Goal: Task Accomplishment & Management: Use online tool/utility

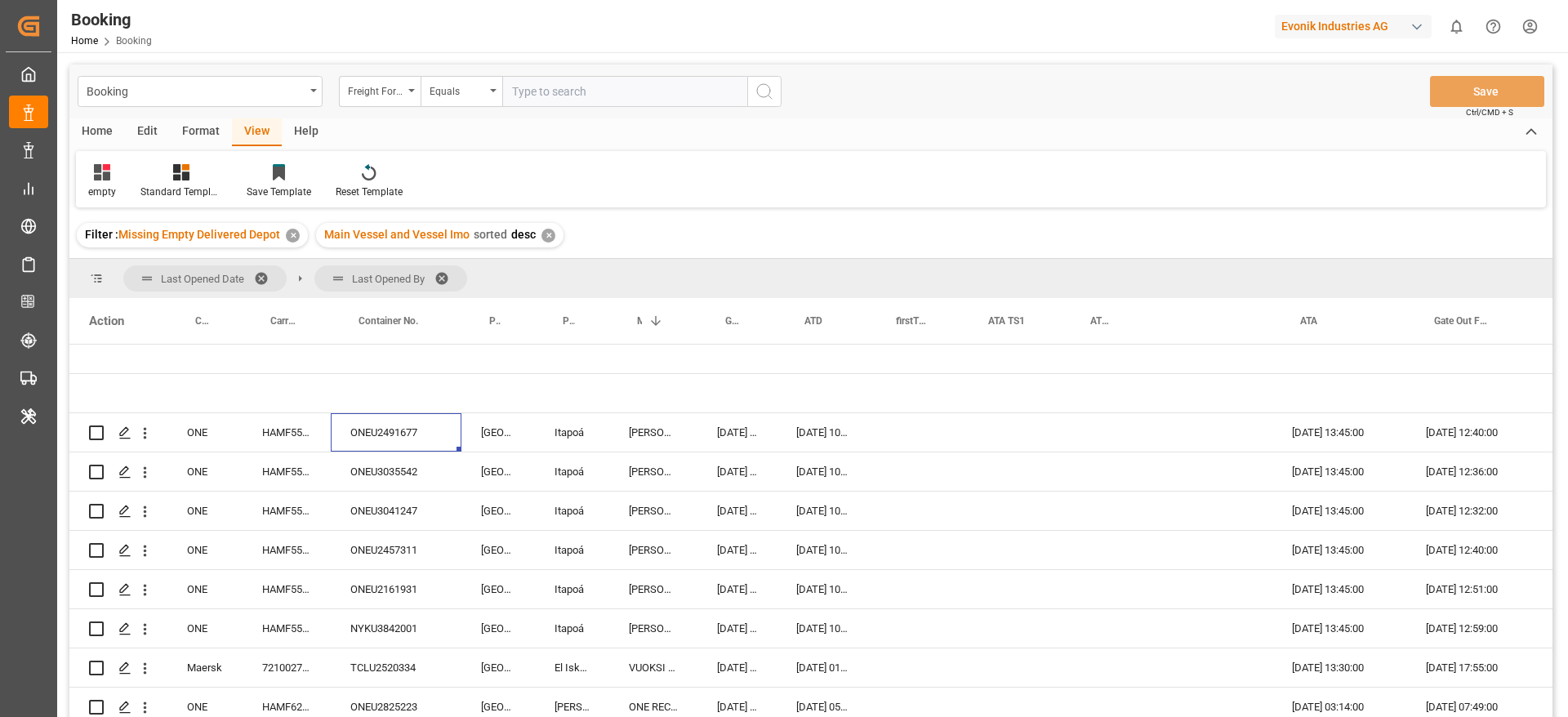
scroll to position [127, 0]
click at [212, 127] on div "Format" at bounding box center [200, 132] width 62 height 27
click at [109, 189] on div "Filter Rows" at bounding box center [112, 191] width 48 height 15
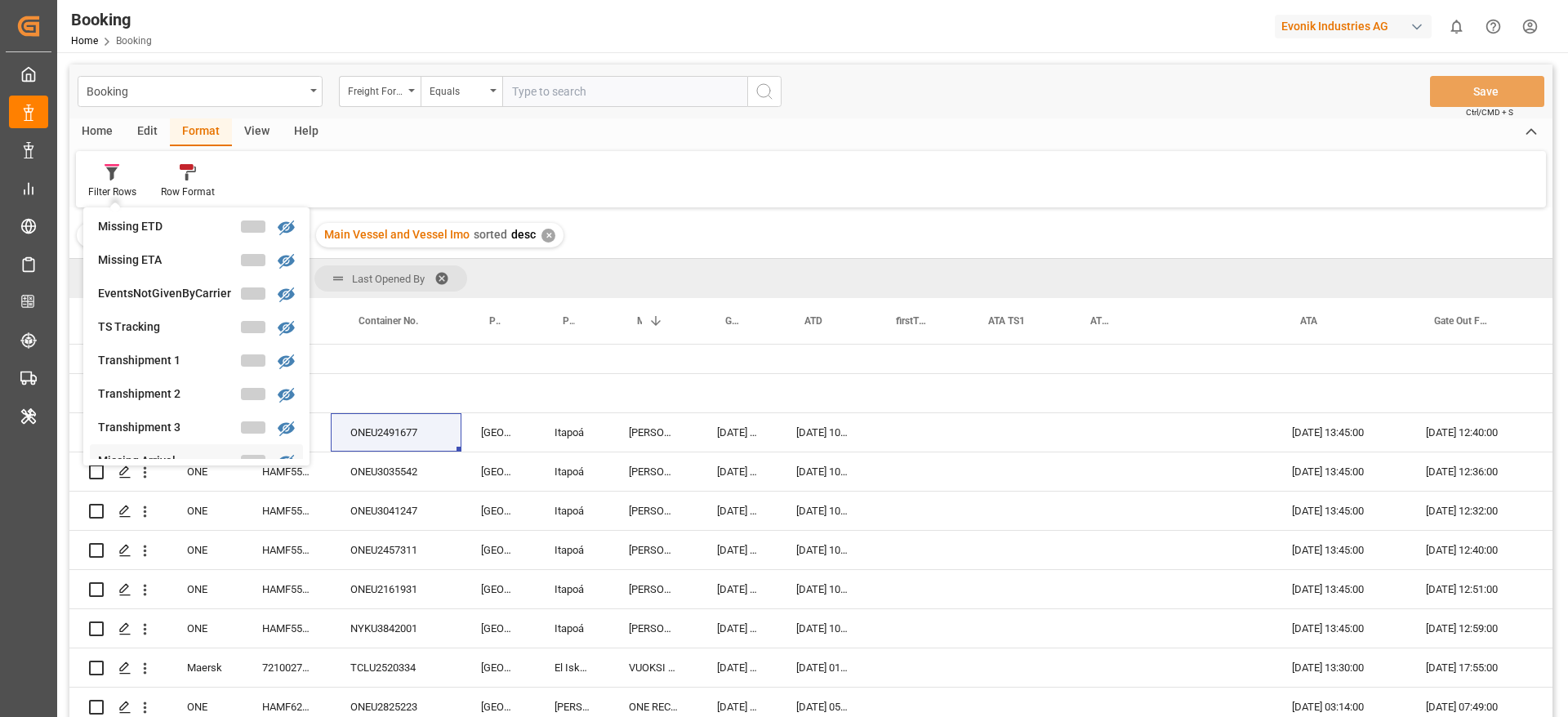
scroll to position [367, 0]
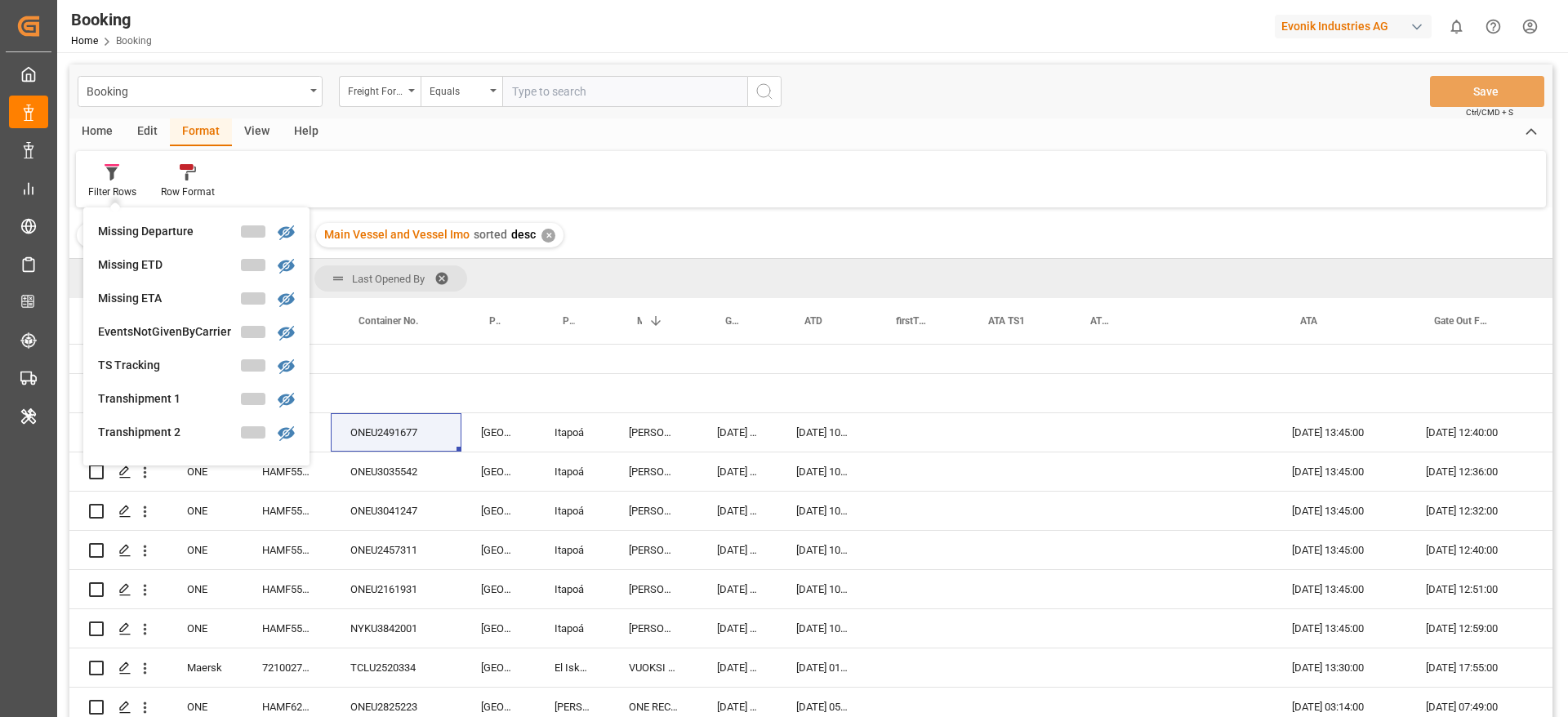
click at [192, 262] on div "Missing ETD" at bounding box center [170, 265] width 143 height 18
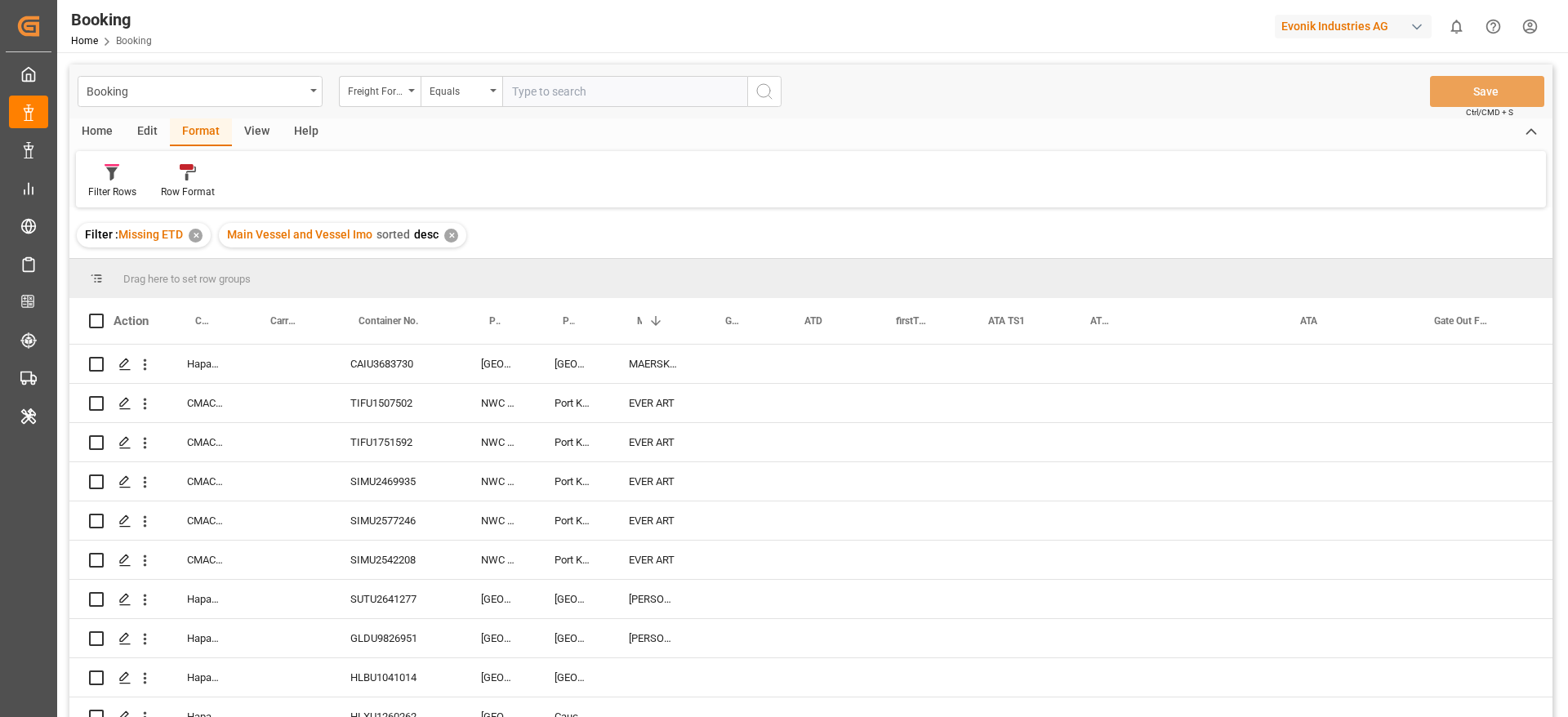
click at [253, 124] on div "View" at bounding box center [257, 132] width 50 height 27
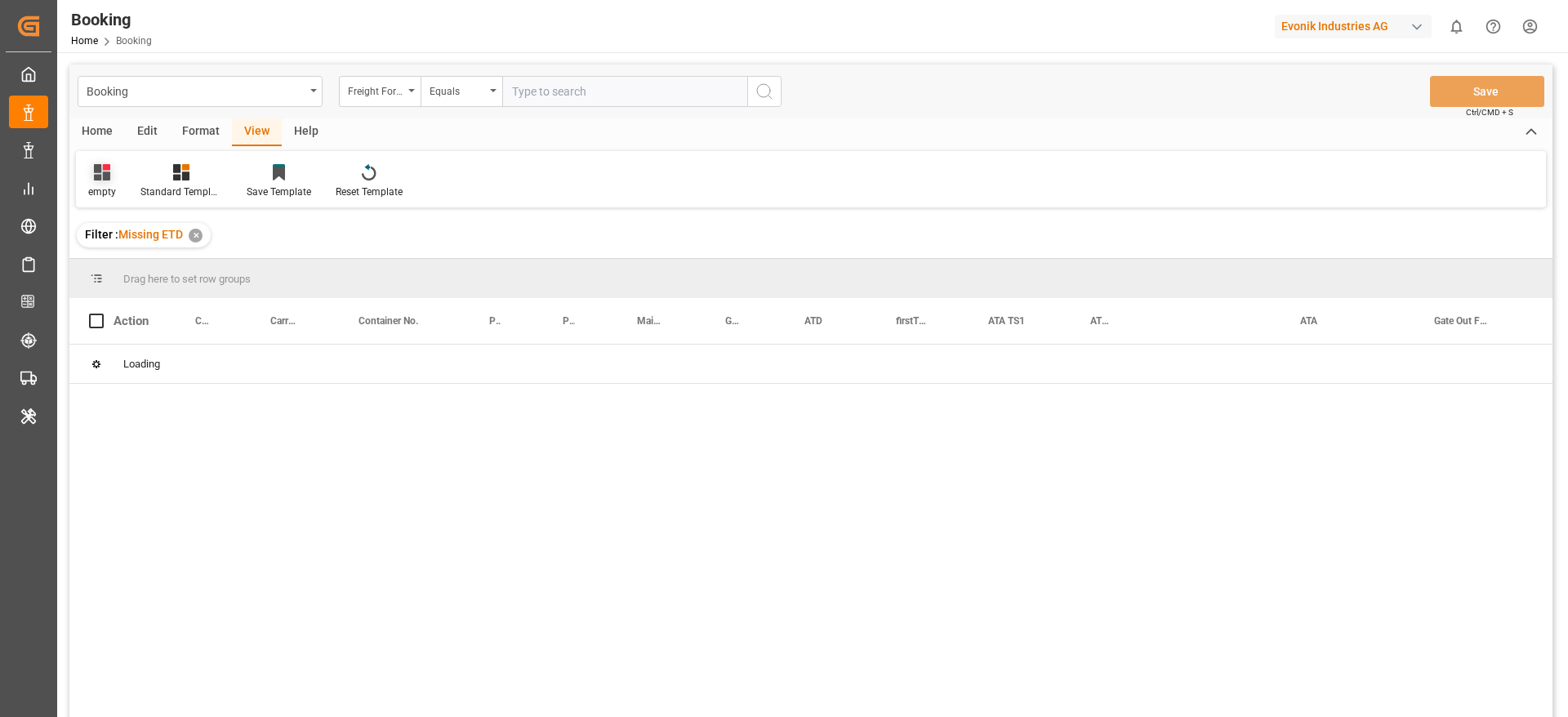
click at [121, 185] on div "empty" at bounding box center [102, 181] width 52 height 36
click at [111, 340] on div "tss" at bounding box center [176, 331] width 179 height 33
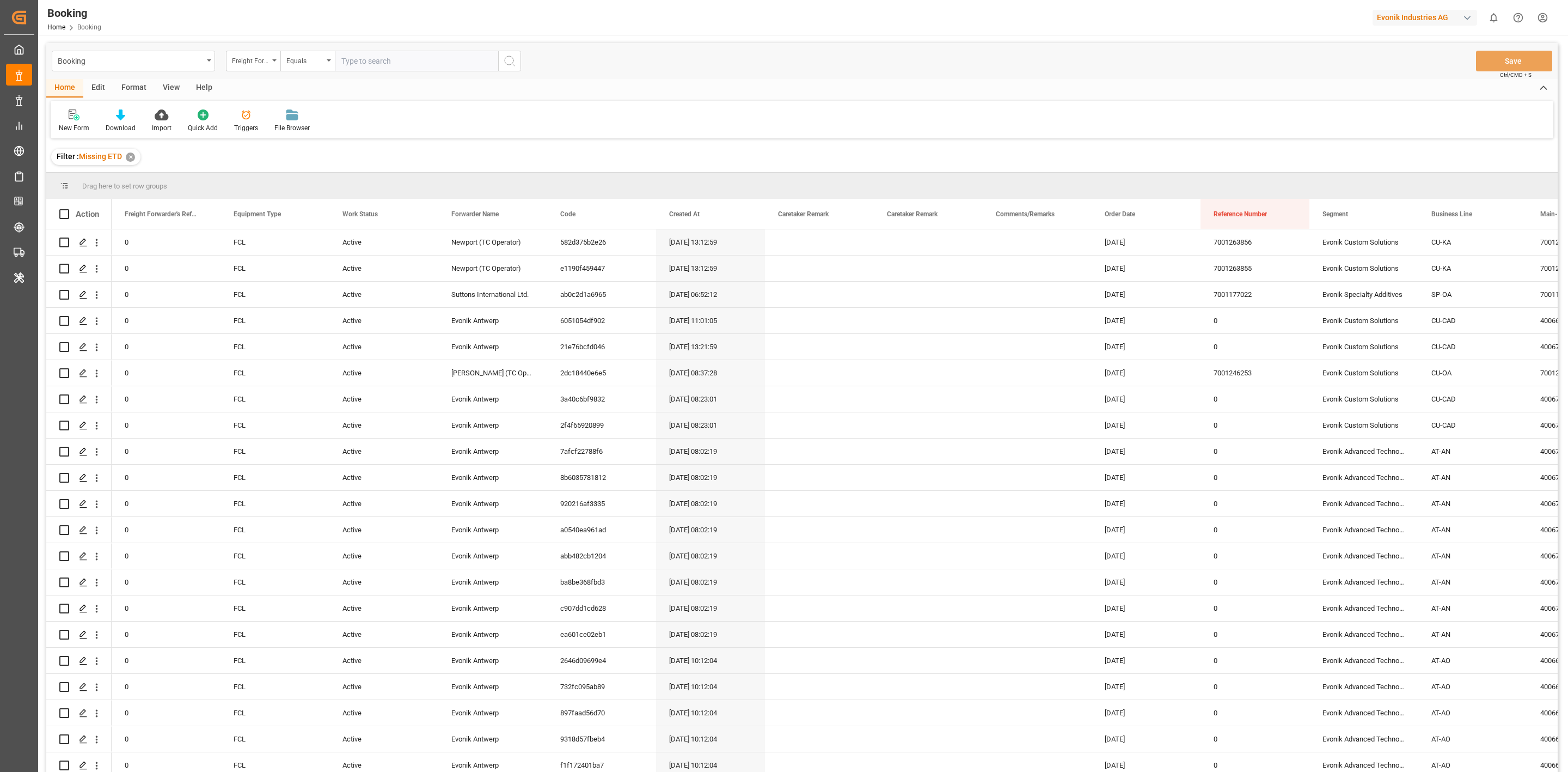
click at [161, 75] on div "Booking Freight Forwarder's Reference No. Equals Save Ctrl/CMD + S" at bounding box center [802, 61] width 1512 height 36
click at [161, 84] on div "View" at bounding box center [171, 88] width 33 height 18
click at [79, 118] on div "Default" at bounding box center [70, 121] width 38 height 24
click at [91, 226] on div "etd" at bounding box center [112, 229] width 95 height 12
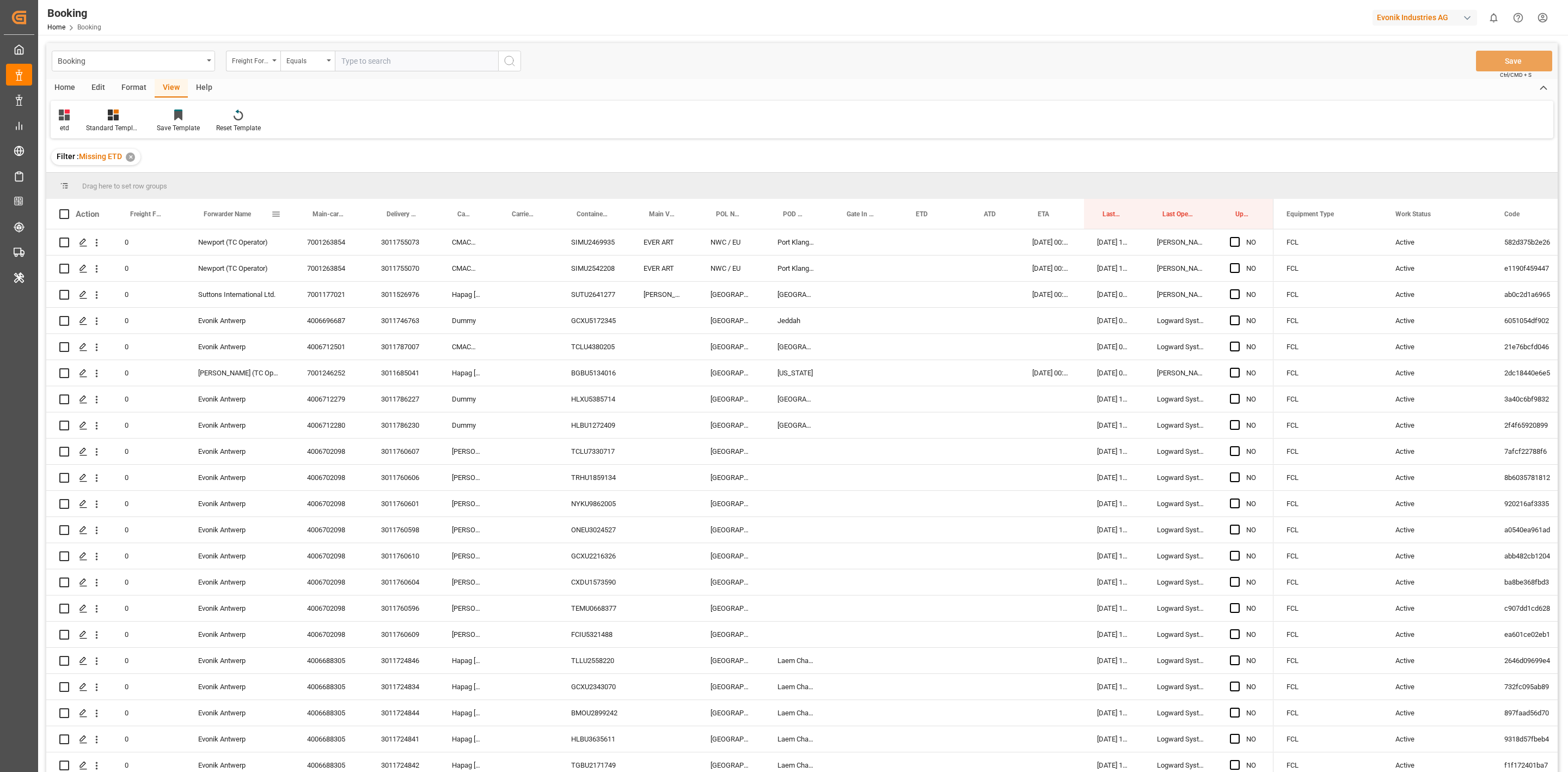
drag, startPoint x: 240, startPoint y: 209, endPoint x: 227, endPoint y: 190, distance: 23.0
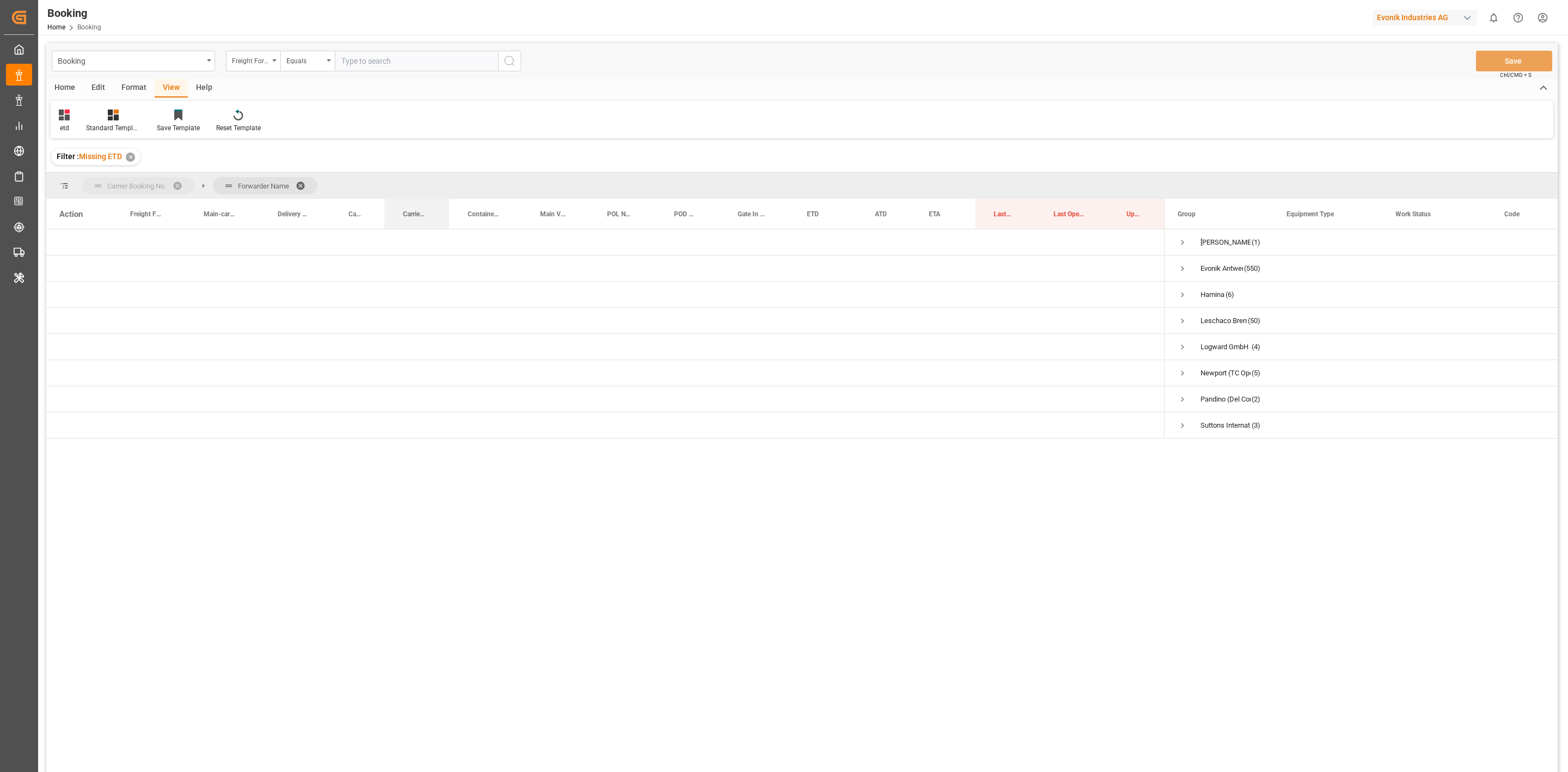
drag, startPoint x: 404, startPoint y: 212, endPoint x: 402, endPoint y: 198, distance: 14.1
click at [182, 184] on span at bounding box center [181, 186] width 18 height 10
drag, startPoint x: 414, startPoint y: 212, endPoint x: 393, endPoint y: 218, distance: 21.8
click at [410, 220] on div "Carrier Booking No." at bounding box center [415, 214] width 24 height 30
drag, startPoint x: 347, startPoint y: 214, endPoint x: 342, endPoint y: 195, distance: 19.6
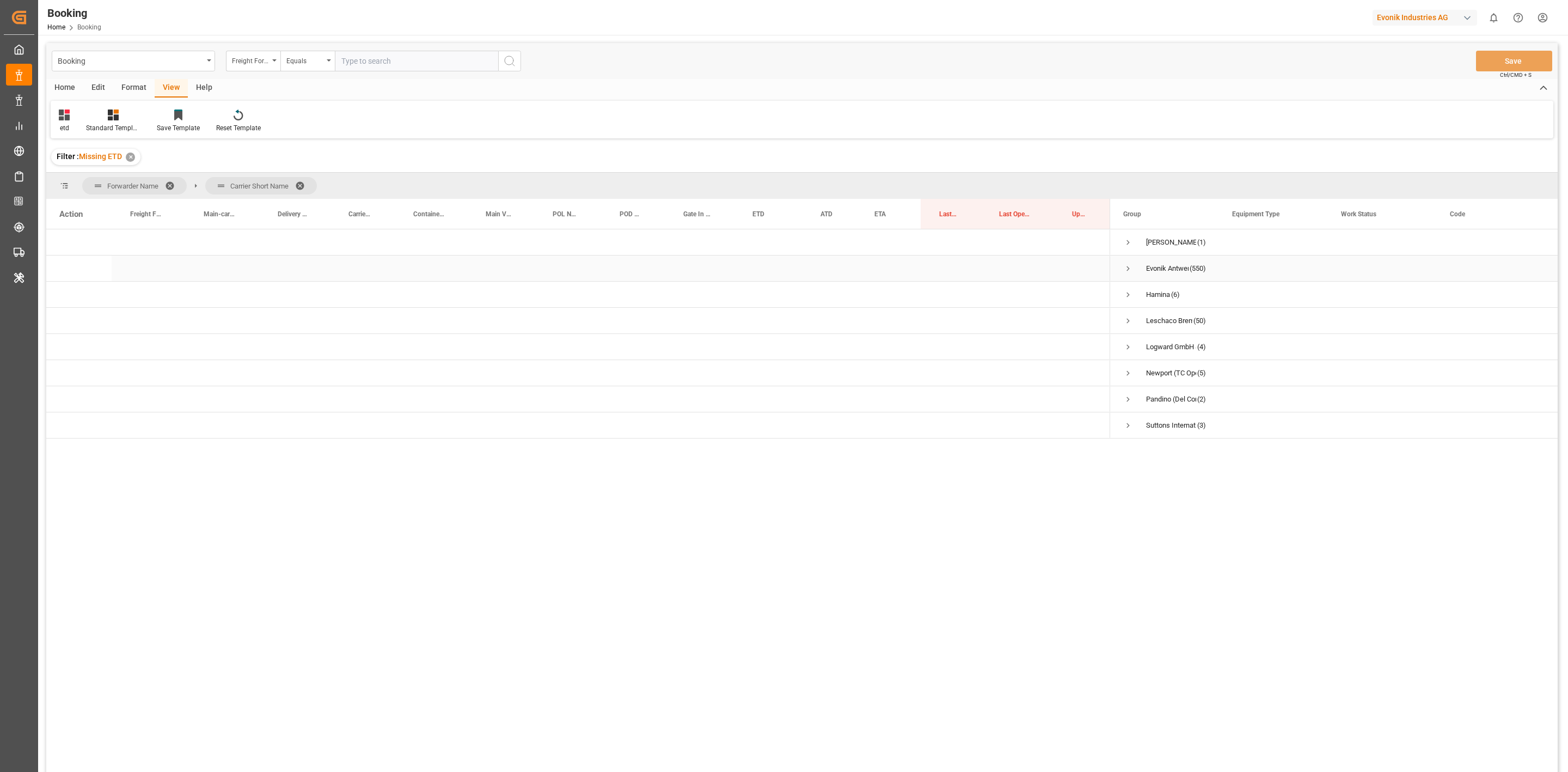
click at [1126, 265] on span "Press SPACE to select this row." at bounding box center [1128, 268] width 10 height 10
drag, startPoint x: 1149, startPoint y: 369, endPoint x: 1179, endPoint y: 533, distance: 166.7
click at [1149, 370] on span "Press SPACE to select this row." at bounding box center [1151, 373] width 10 height 10
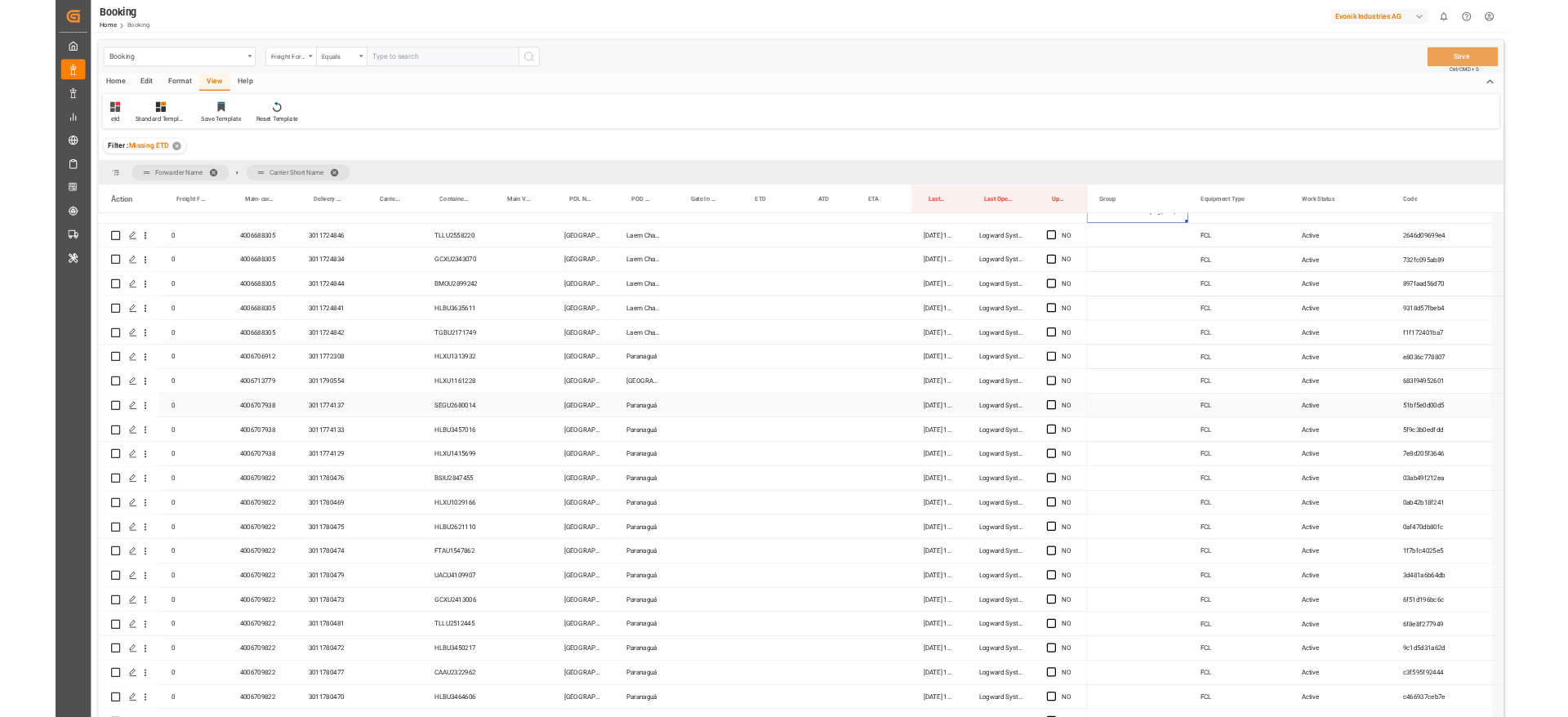
scroll to position [122, 0]
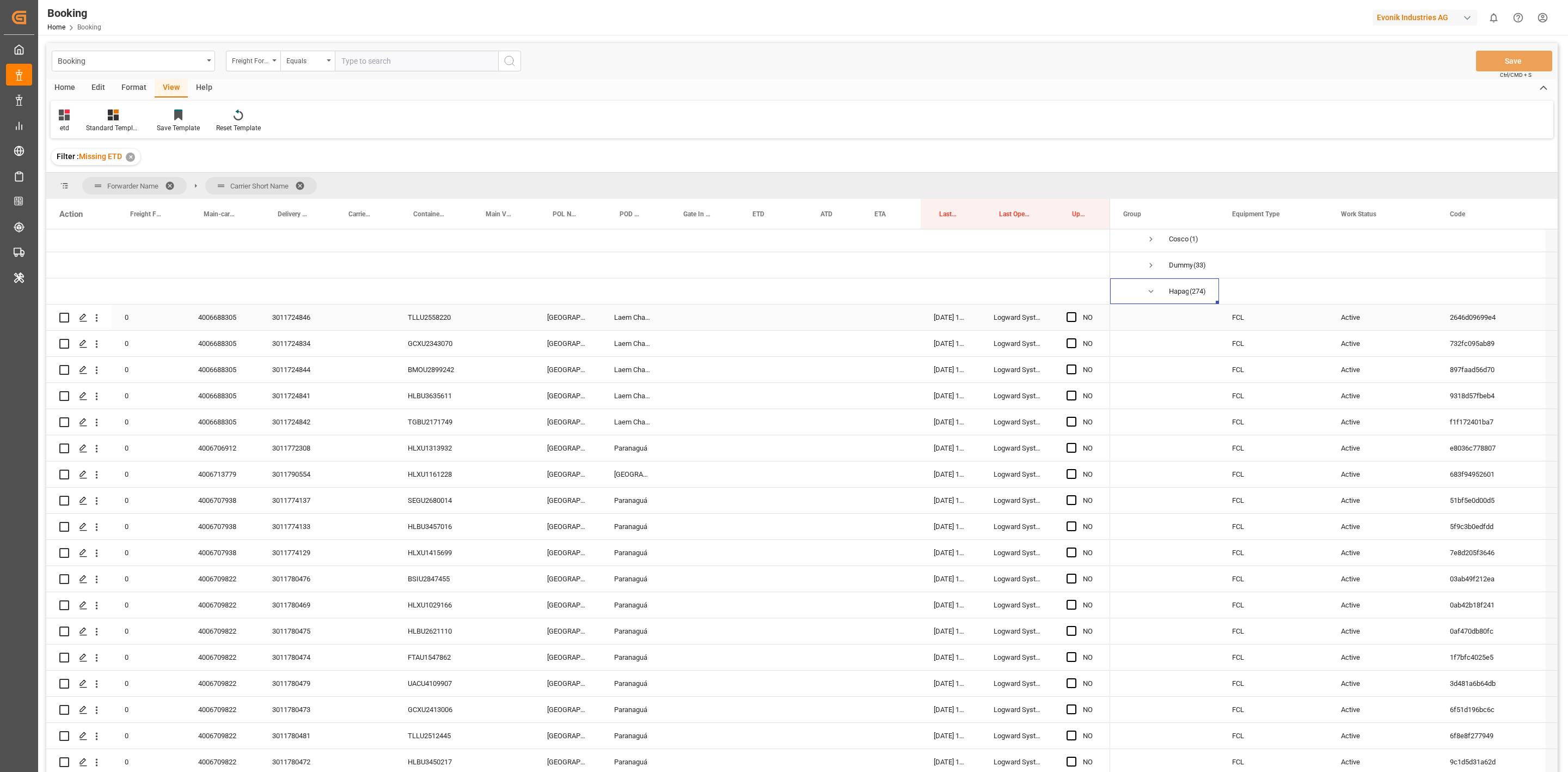
click at [211, 327] on div "4006688305" at bounding box center [221, 317] width 74 height 25
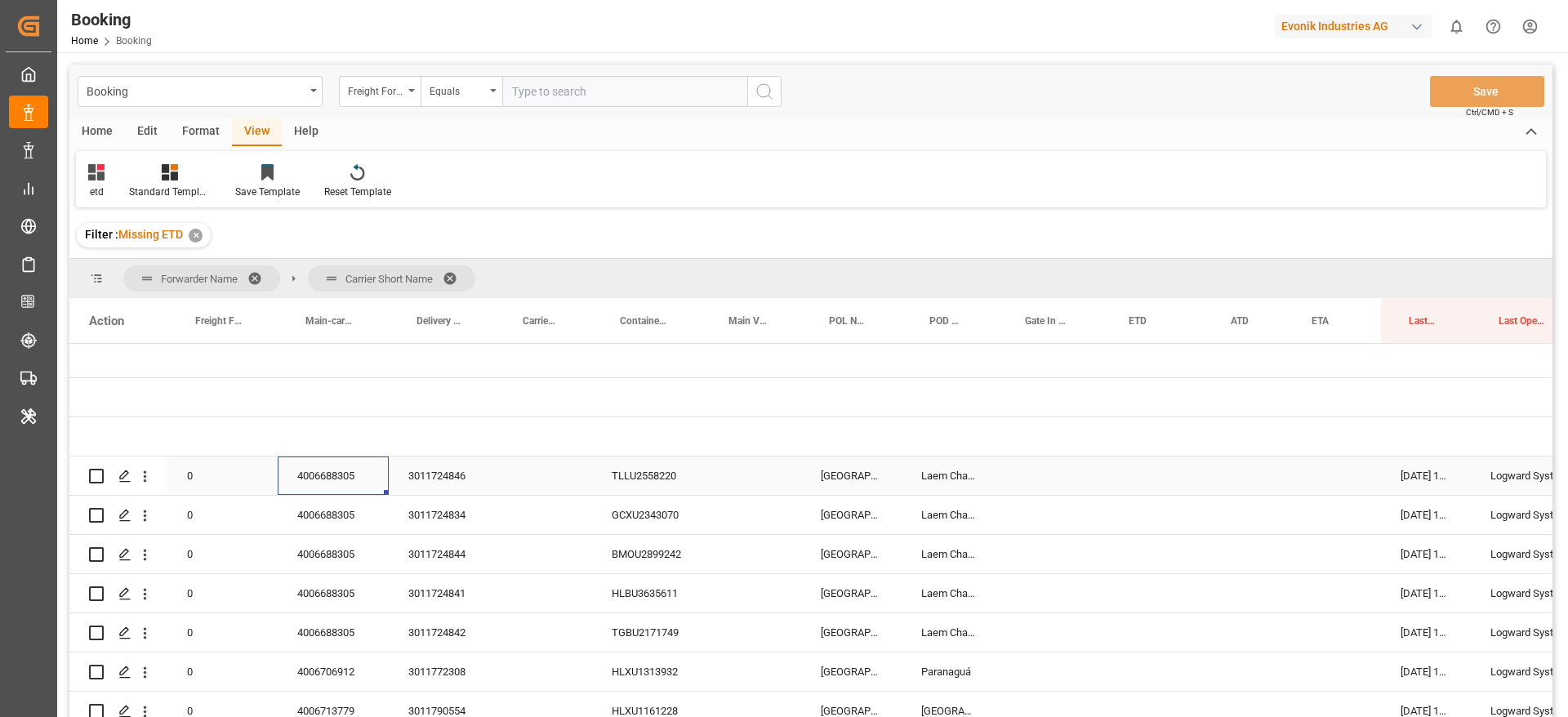
click at [359, 479] on div "4006688305" at bounding box center [332, 475] width 111 height 38
click at [884, 116] on div "Booking Freight Forwarder's Reference No. Equals Save Ctrl/CMD + S" at bounding box center [810, 91] width 1483 height 54
drag, startPoint x: 672, startPoint y: 478, endPoint x: 1519, endPoint y: 445, distance: 847.6
click at [672, 478] on div "TLLU2558220" at bounding box center [646, 475] width 109 height 38
click at [652, 509] on div "GCXU2343070" at bounding box center [646, 514] width 109 height 38
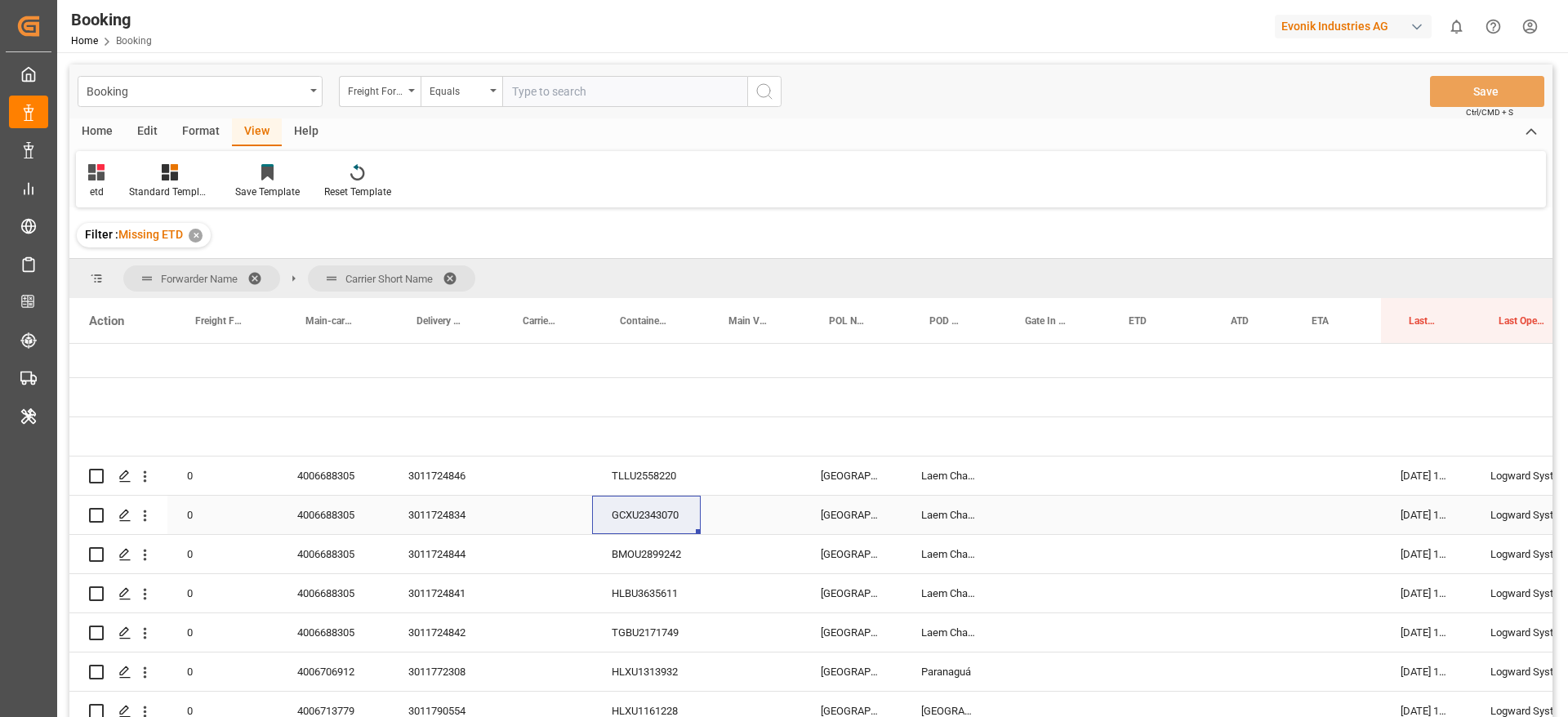
drag, startPoint x: 662, startPoint y: 558, endPoint x: 1484, endPoint y: 599, distance: 823.0
click at [662, 558] on div "BMOU2899242" at bounding box center [646, 553] width 109 height 38
drag, startPoint x: 651, startPoint y: 599, endPoint x: 1312, endPoint y: 713, distance: 670.8
click at [651, 598] on div "HLBU3635611" at bounding box center [646, 593] width 109 height 38
drag, startPoint x: 650, startPoint y: 636, endPoint x: 634, endPoint y: 710, distance: 75.7
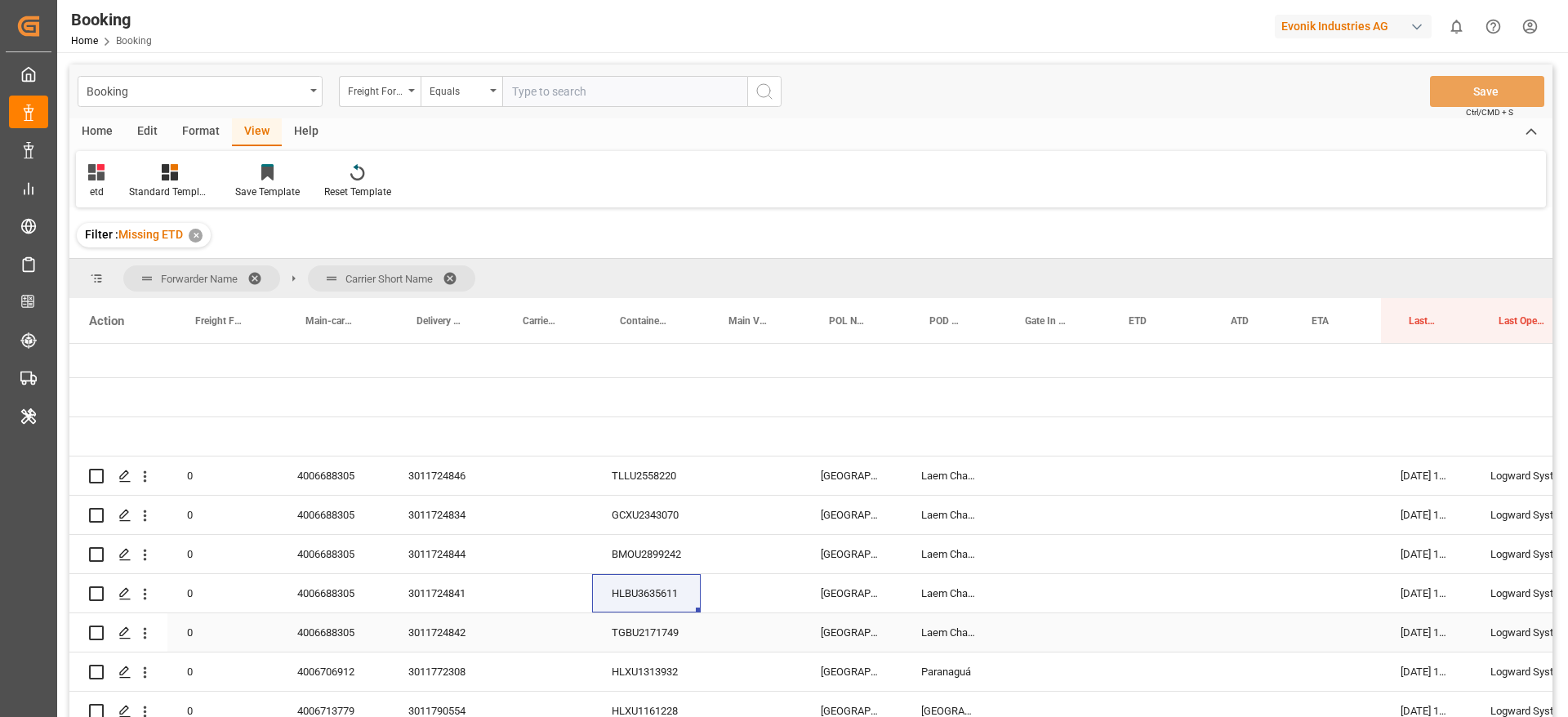
click at [650, 635] on div "TGBU2171749" at bounding box center [646, 632] width 109 height 38
drag, startPoint x: 341, startPoint y: 478, endPoint x: 317, endPoint y: 715, distance: 238.2
click at [341, 478] on div "4006688305" at bounding box center [332, 475] width 111 height 38
click at [429, 477] on div "3011724846" at bounding box center [442, 475] width 106 height 38
click at [472, 512] on div "3011724834" at bounding box center [442, 514] width 106 height 38
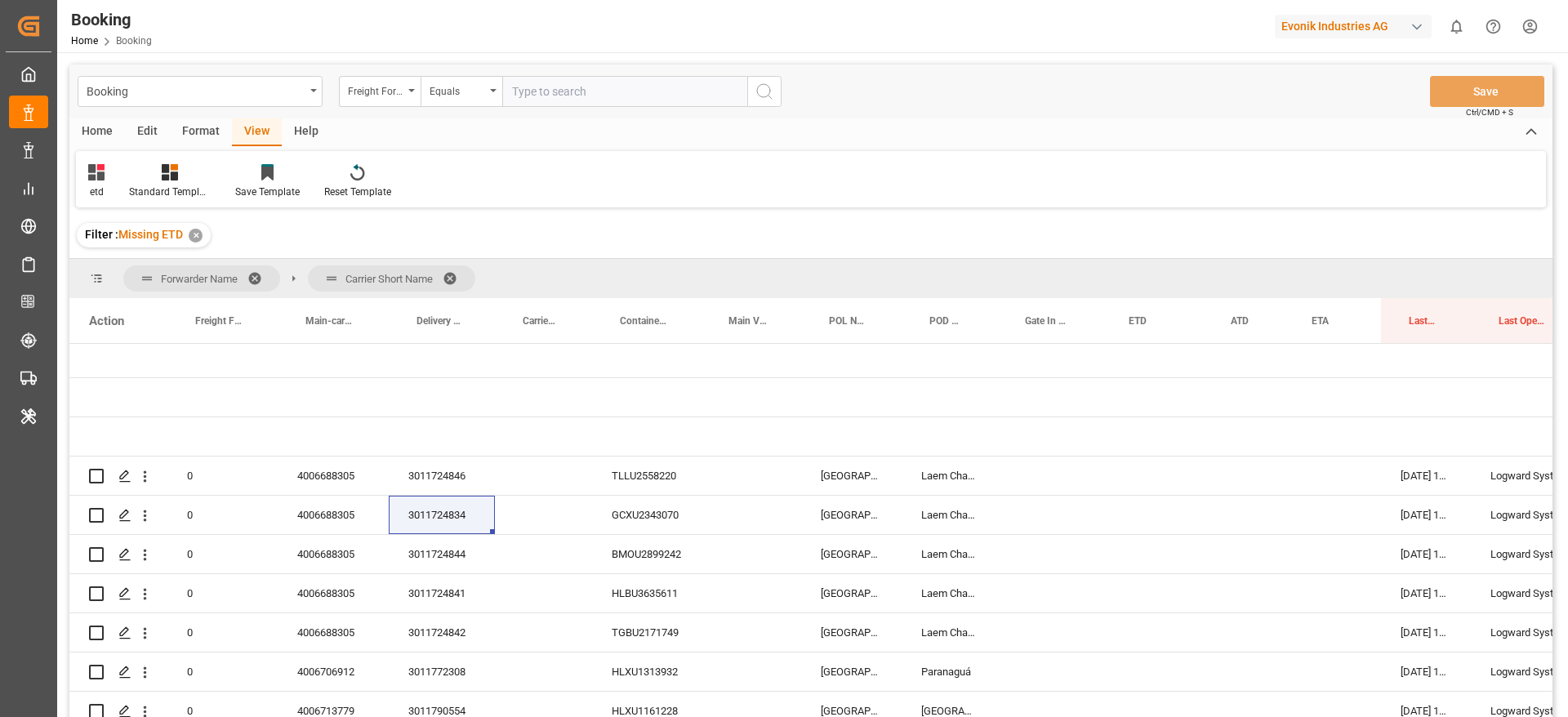
click at [446, 553] on div "3011724844" at bounding box center [442, 553] width 106 height 38
drag, startPoint x: 466, startPoint y: 611, endPoint x: 1534, endPoint y: 661, distance: 1069.2
click at [466, 610] on div "3011724841" at bounding box center [442, 593] width 106 height 38
click at [462, 605] on div "3011724841" at bounding box center [442, 593] width 106 height 38
click at [458, 634] on div "3011724842" at bounding box center [442, 632] width 106 height 38
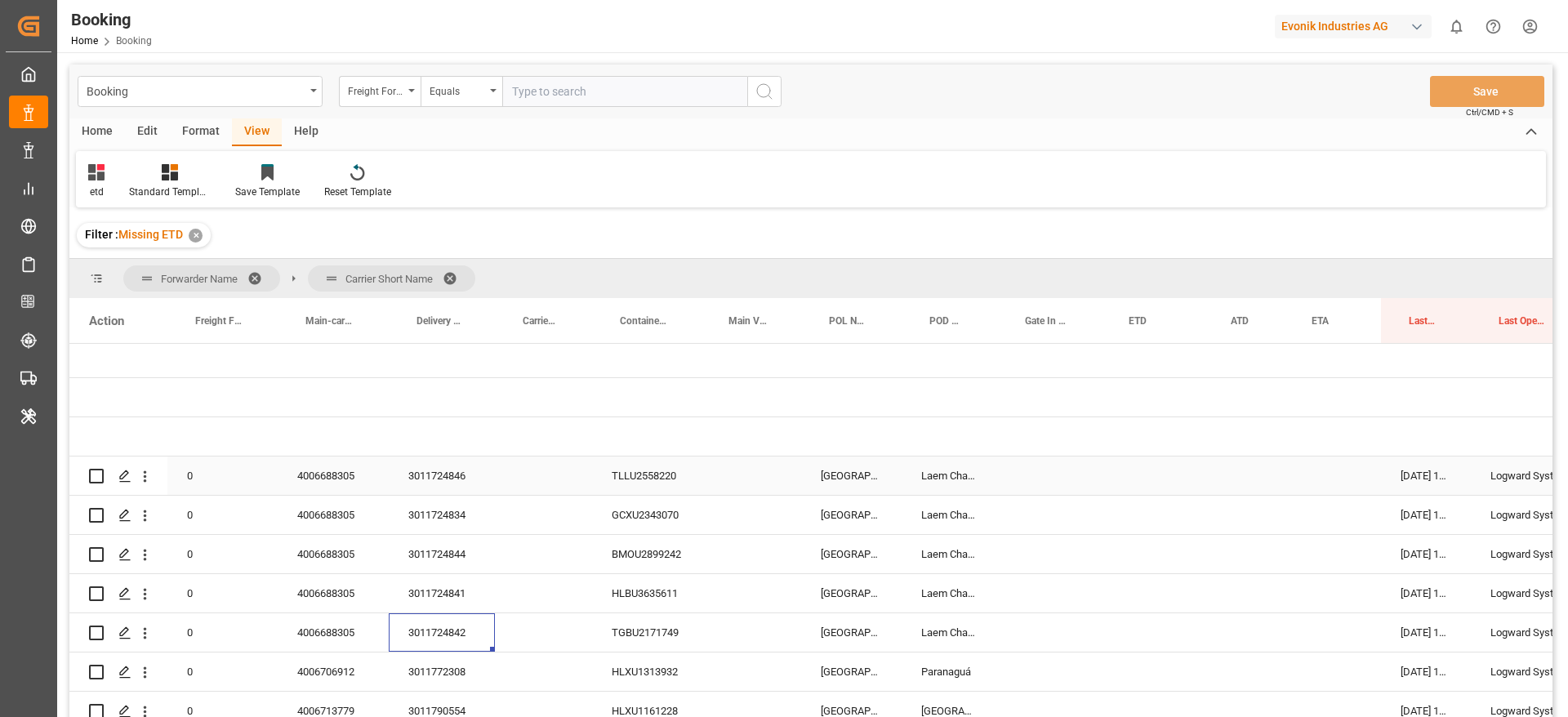
click at [145, 477] on icon "open menu" at bounding box center [145, 477] width 3 height 12
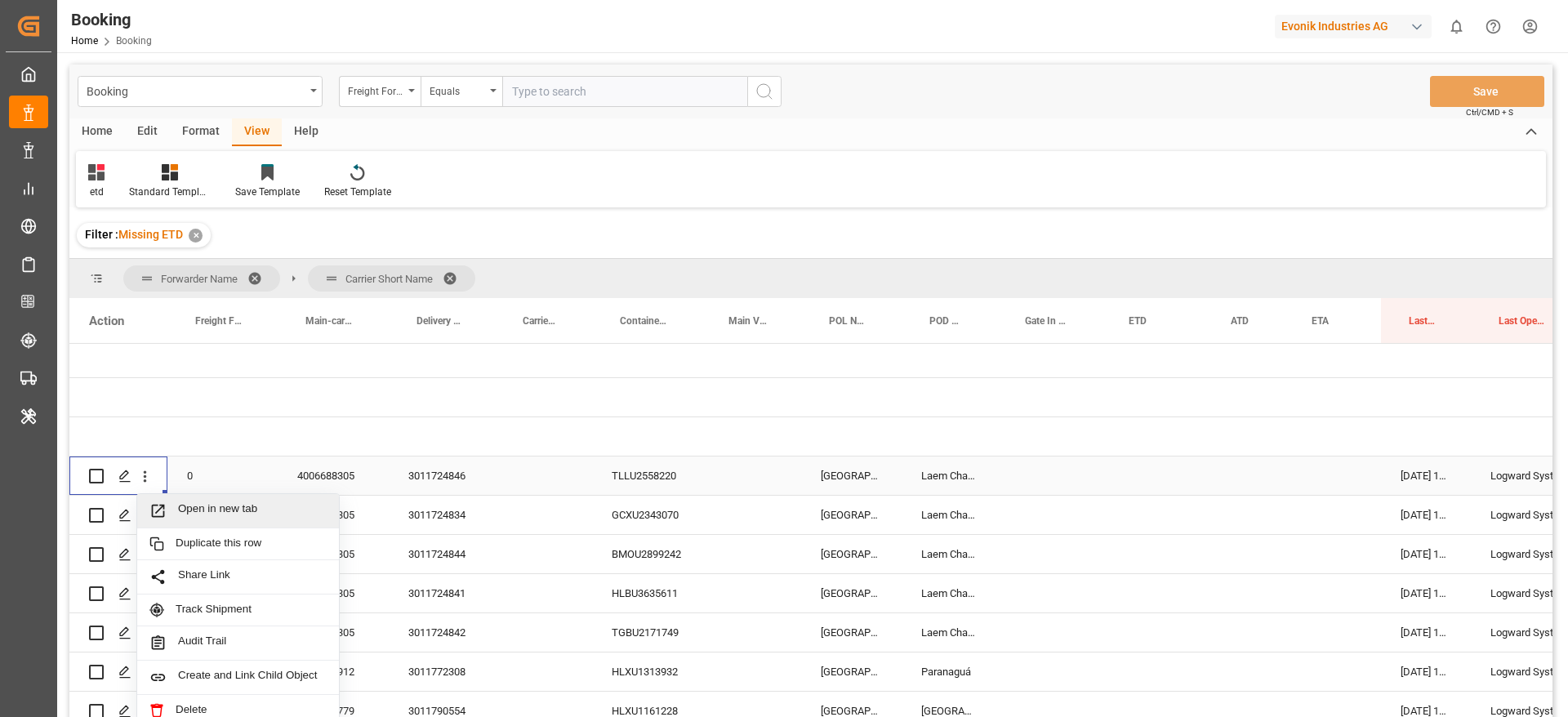
click at [184, 510] on span "Open in new tab" at bounding box center [253, 511] width 149 height 18
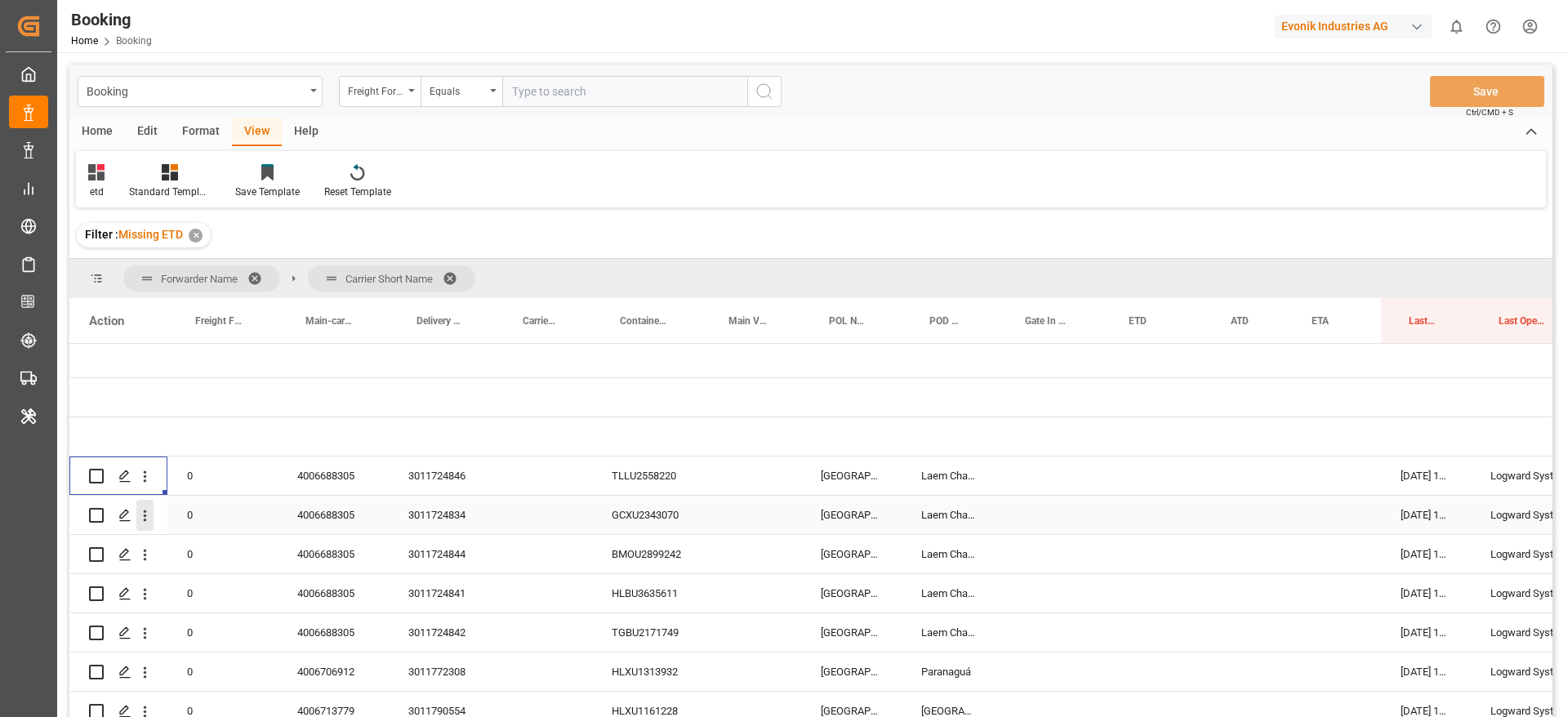
click at [149, 519] on icon "open menu" at bounding box center [145, 516] width 18 height 18
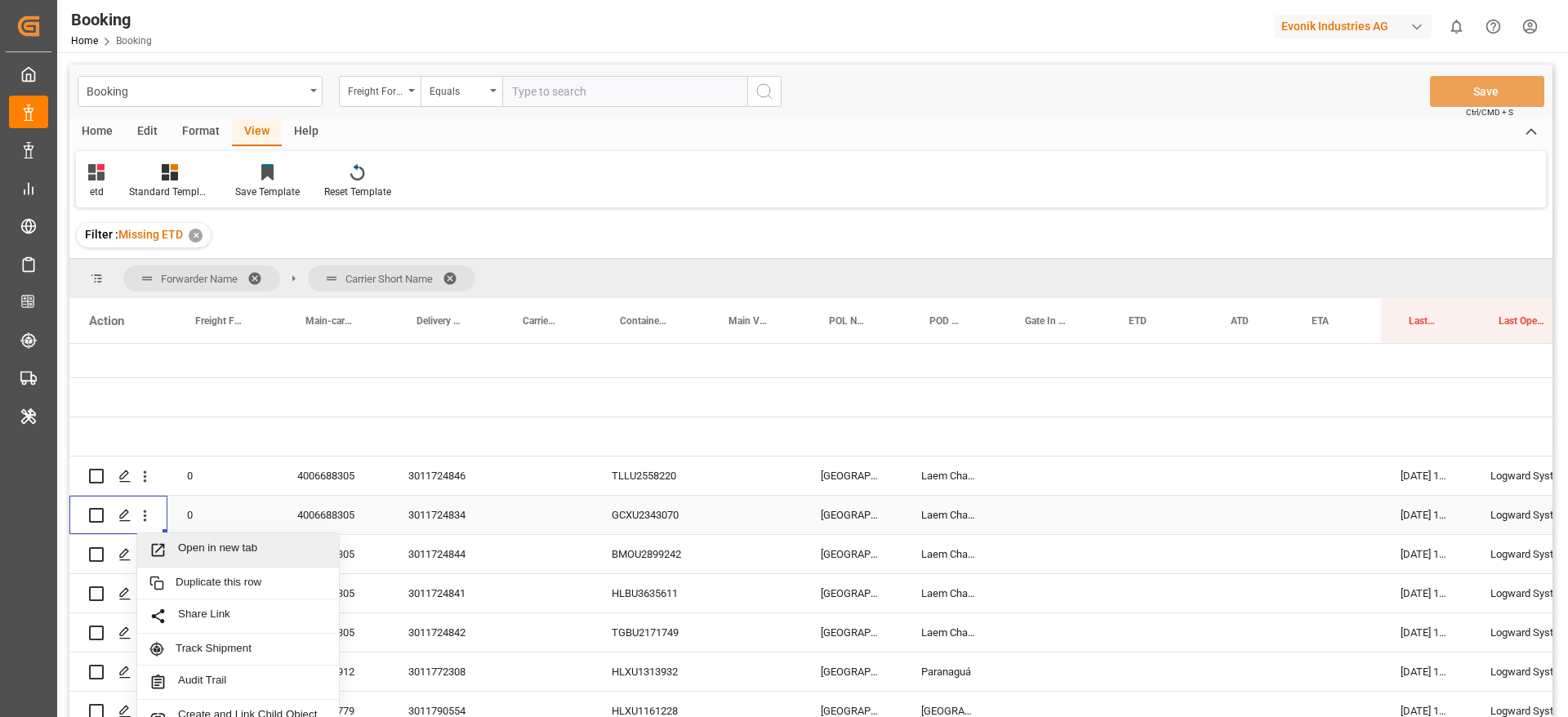
click at [184, 542] on span "Open in new tab" at bounding box center [253, 550] width 149 height 18
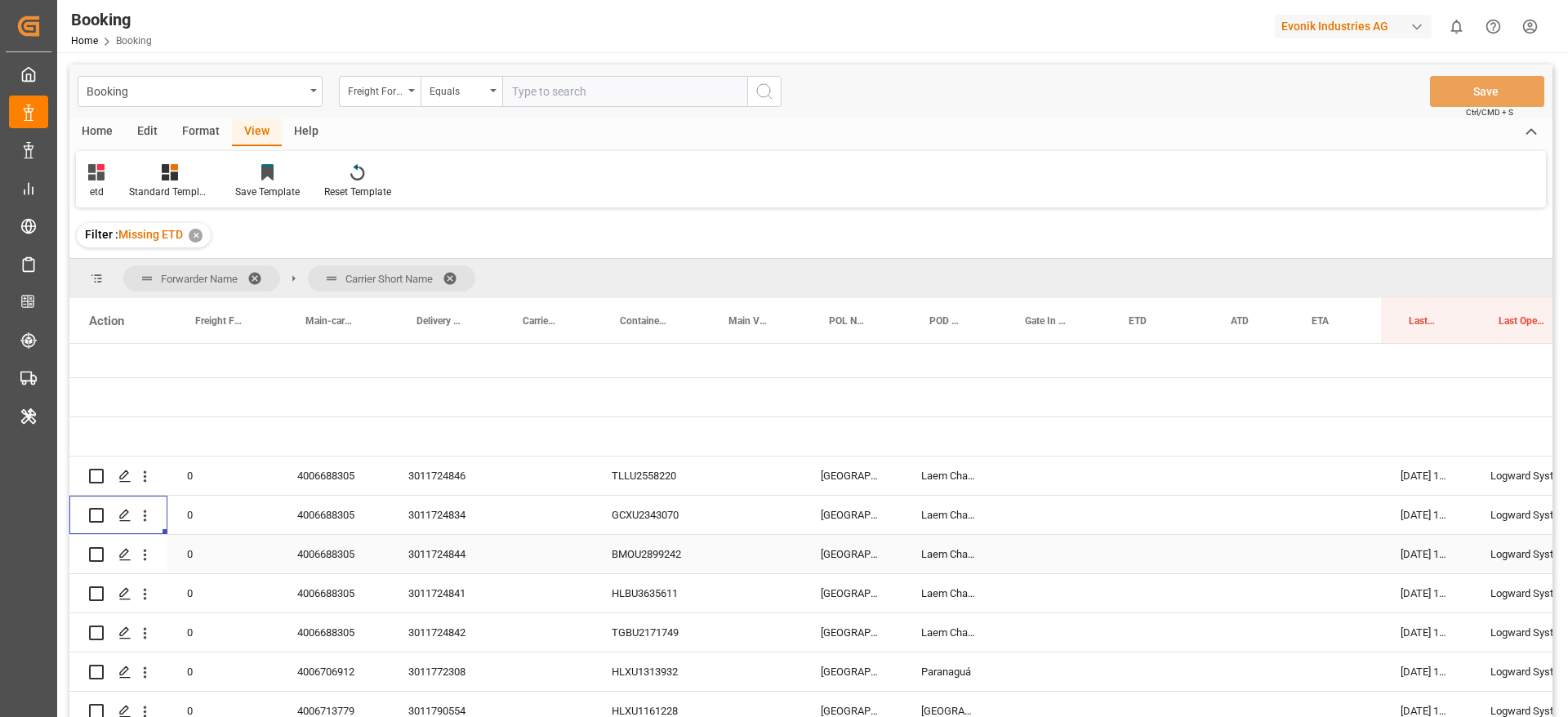
click at [146, 551] on icon "open menu" at bounding box center [145, 555] width 18 height 18
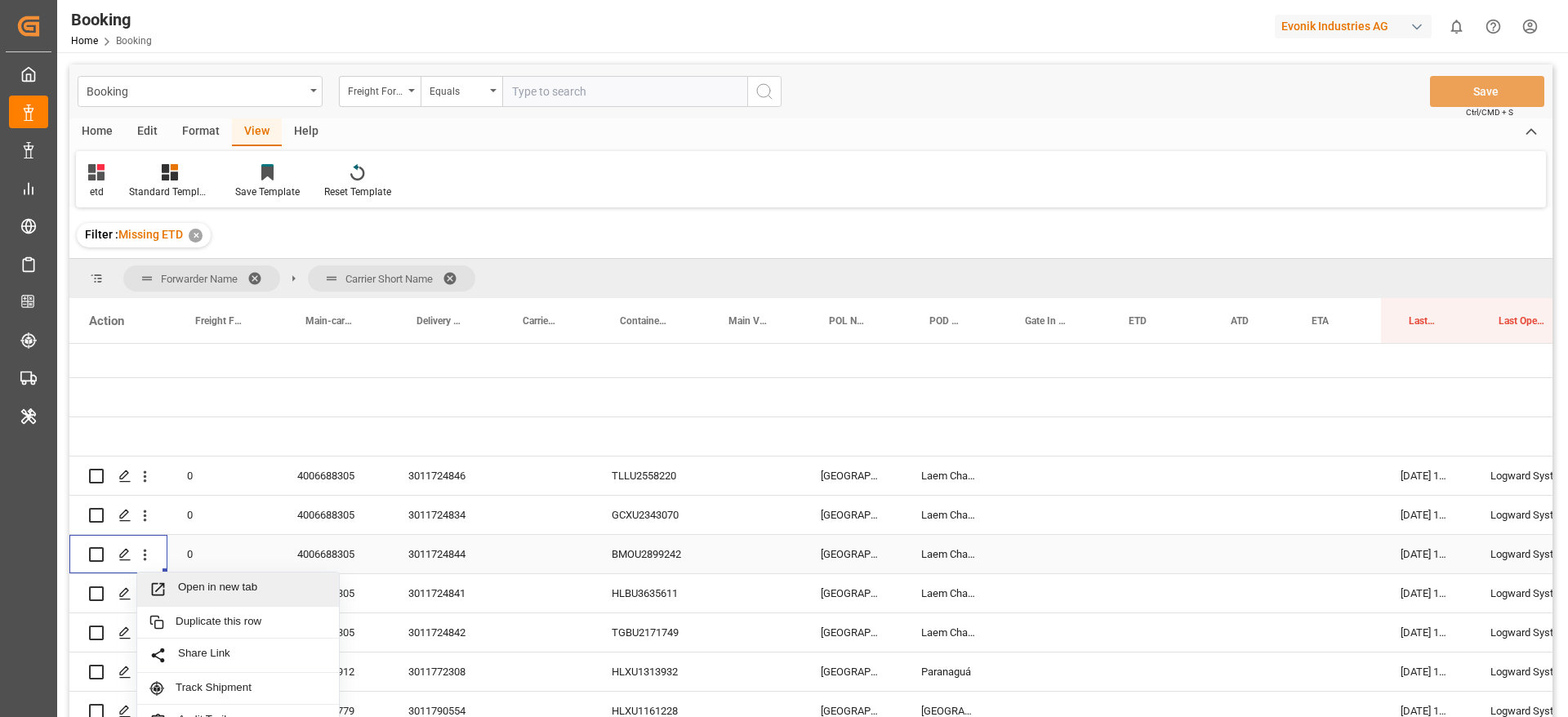
click at [174, 581] on span "Press SPACE to select this row." at bounding box center [164, 590] width 28 height 18
click at [144, 595] on icon "open menu" at bounding box center [145, 595] width 3 height 12
click at [181, 620] on span "Open in new tab" at bounding box center [253, 629] width 149 height 18
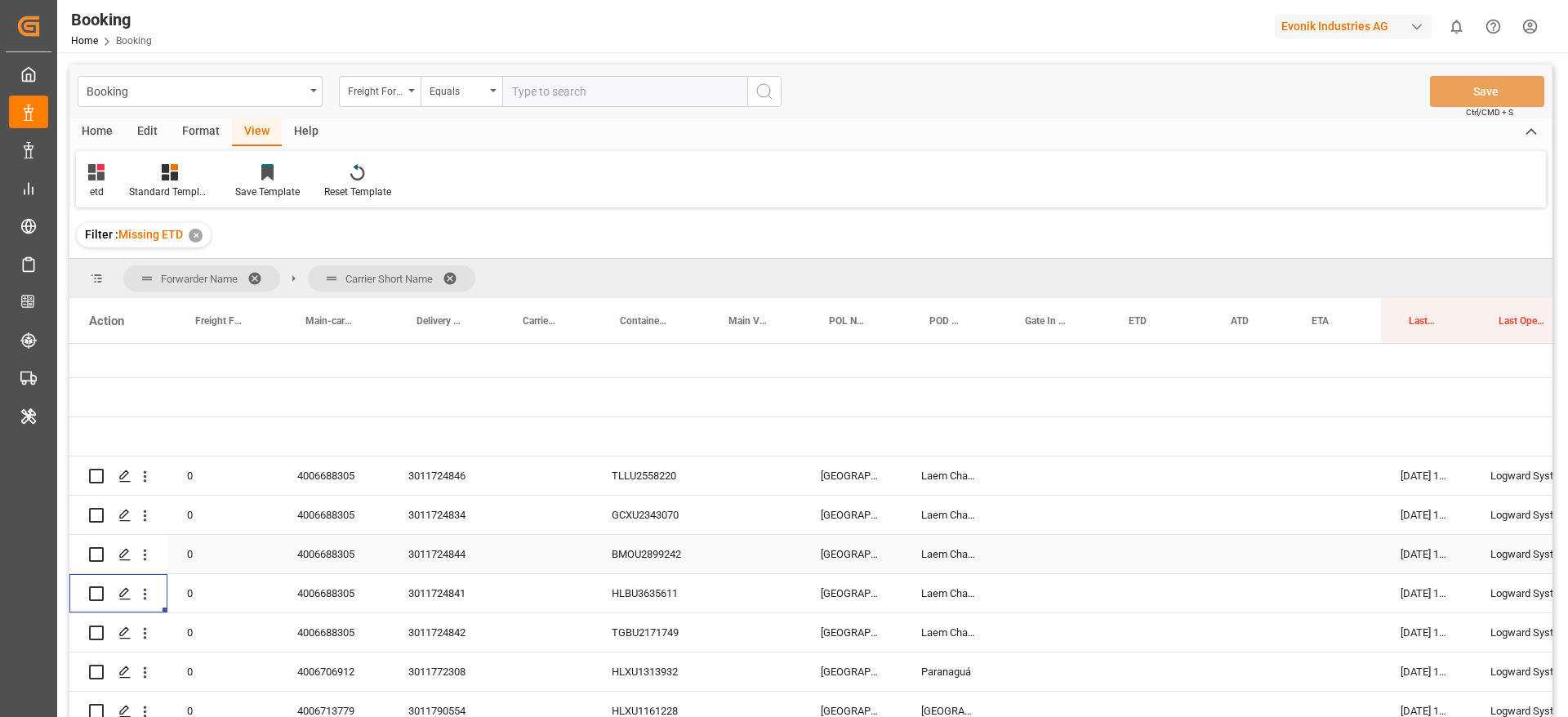
click at [150, 636] on icon "open menu" at bounding box center [145, 634] width 18 height 18
click at [149, 635] on icon "open menu" at bounding box center [145, 634] width 18 height 18
click at [143, 632] on icon "open menu" at bounding box center [145, 634] width 18 height 18
click at [189, 659] on span "Open in new tab" at bounding box center [253, 668] width 149 height 18
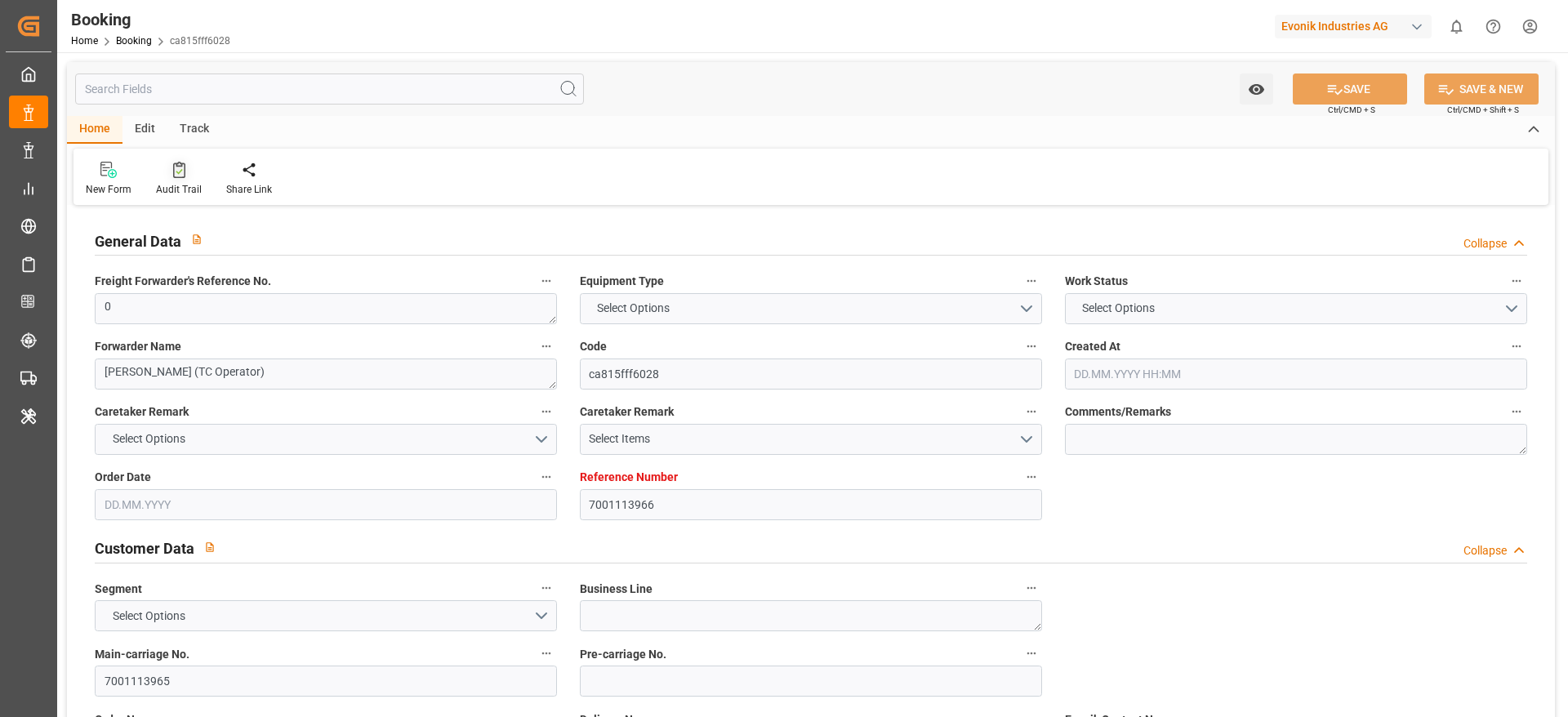
click at [173, 167] on icon at bounding box center [179, 169] width 13 height 17
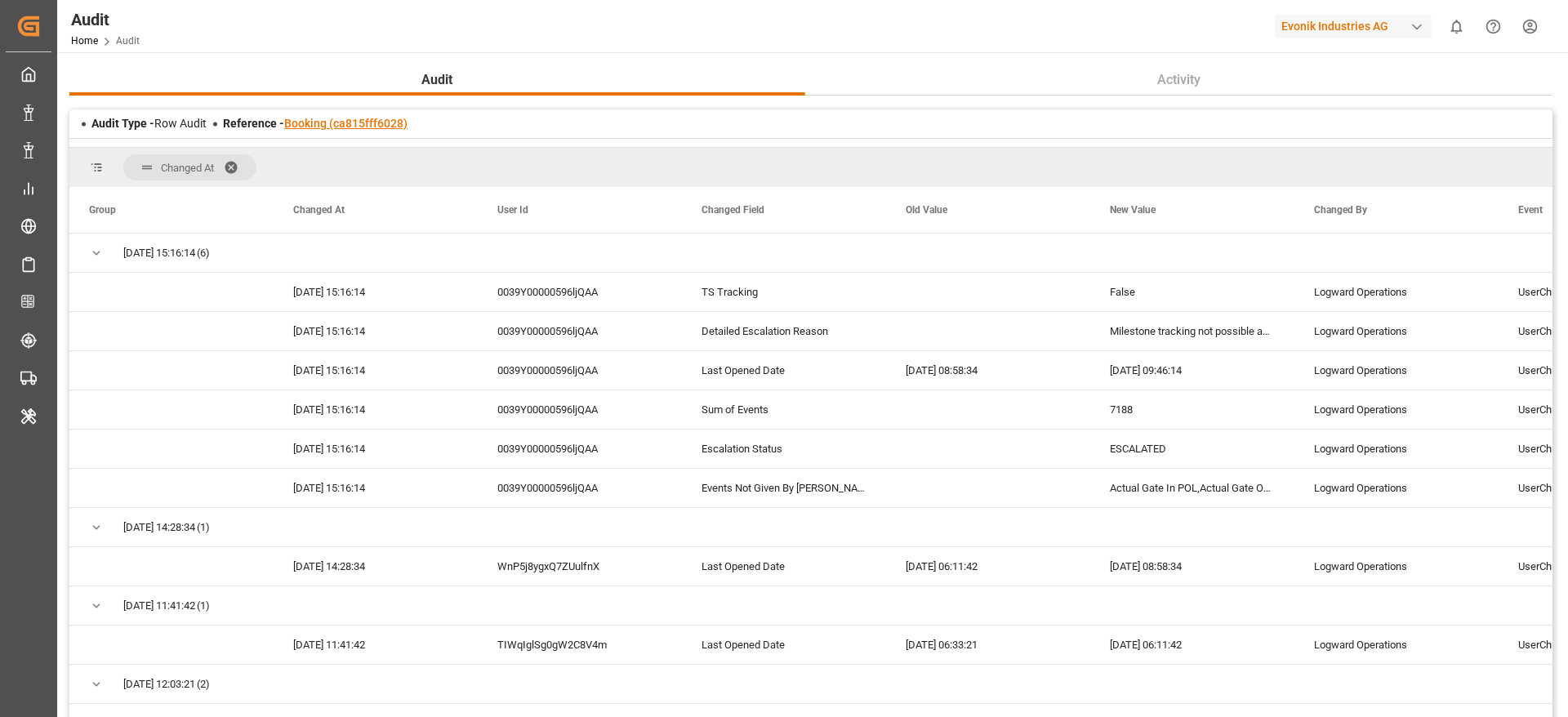
click at [351, 120] on link "Booking (ca815fff6028)" at bounding box center [346, 122] width 123 height 13
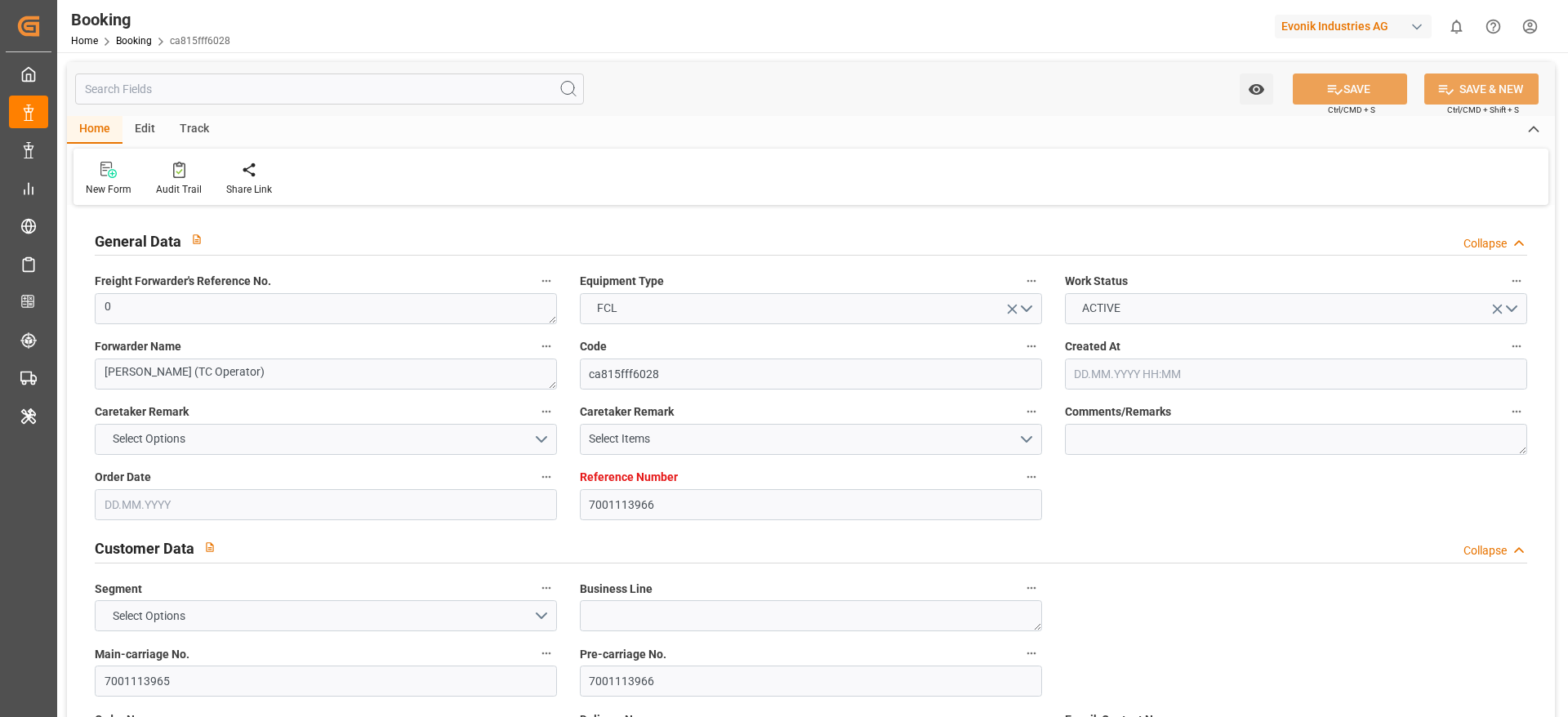
type input "7001113966"
type input "9314210"
type input "Hapag [PERSON_NAME]"
type input "Hapag Lloyd Aktiengesellschaft"
type input "NLRTM"
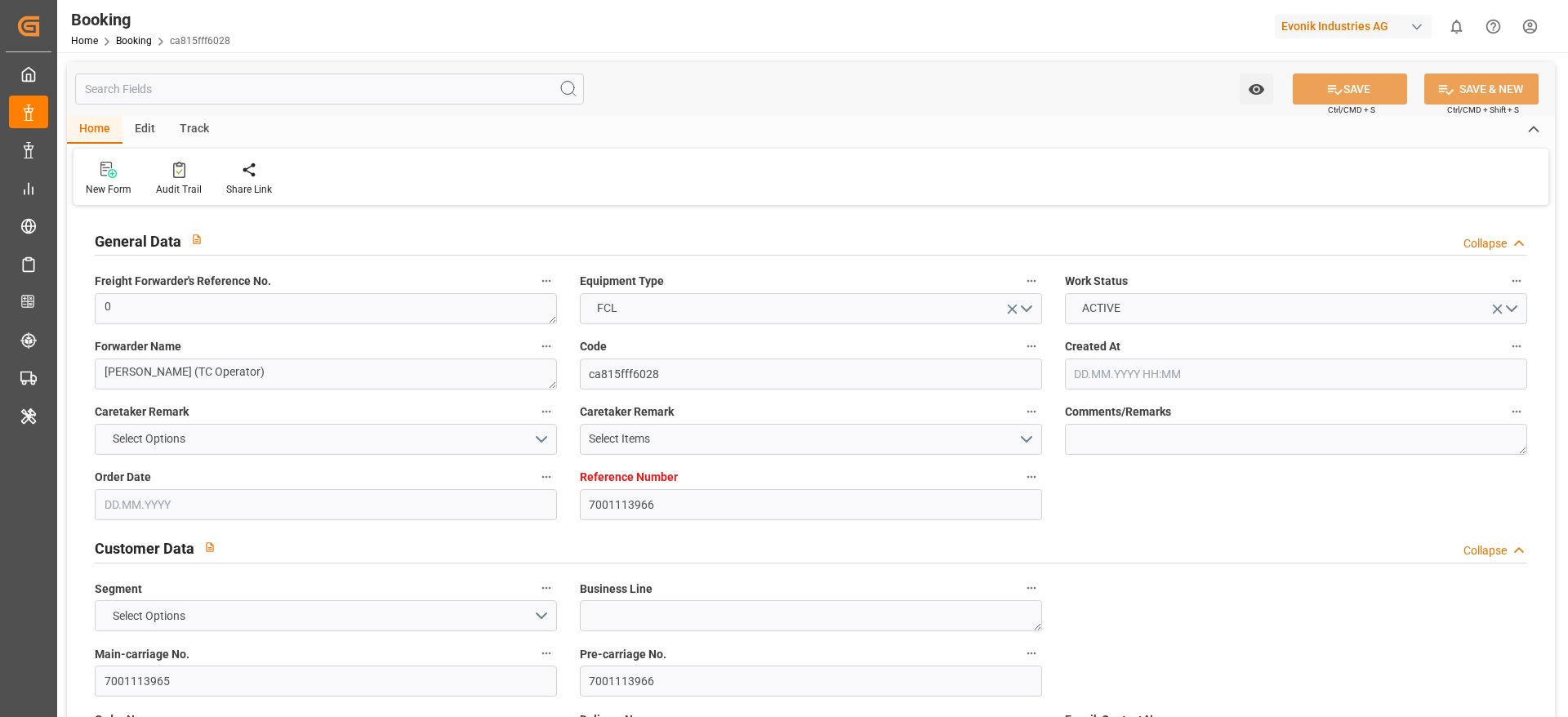
type input "USHOU"
type input "7188"
type input "13.09.2025 02:15"
type input "13.09.2025"
type input "16.04.2025 00:00"
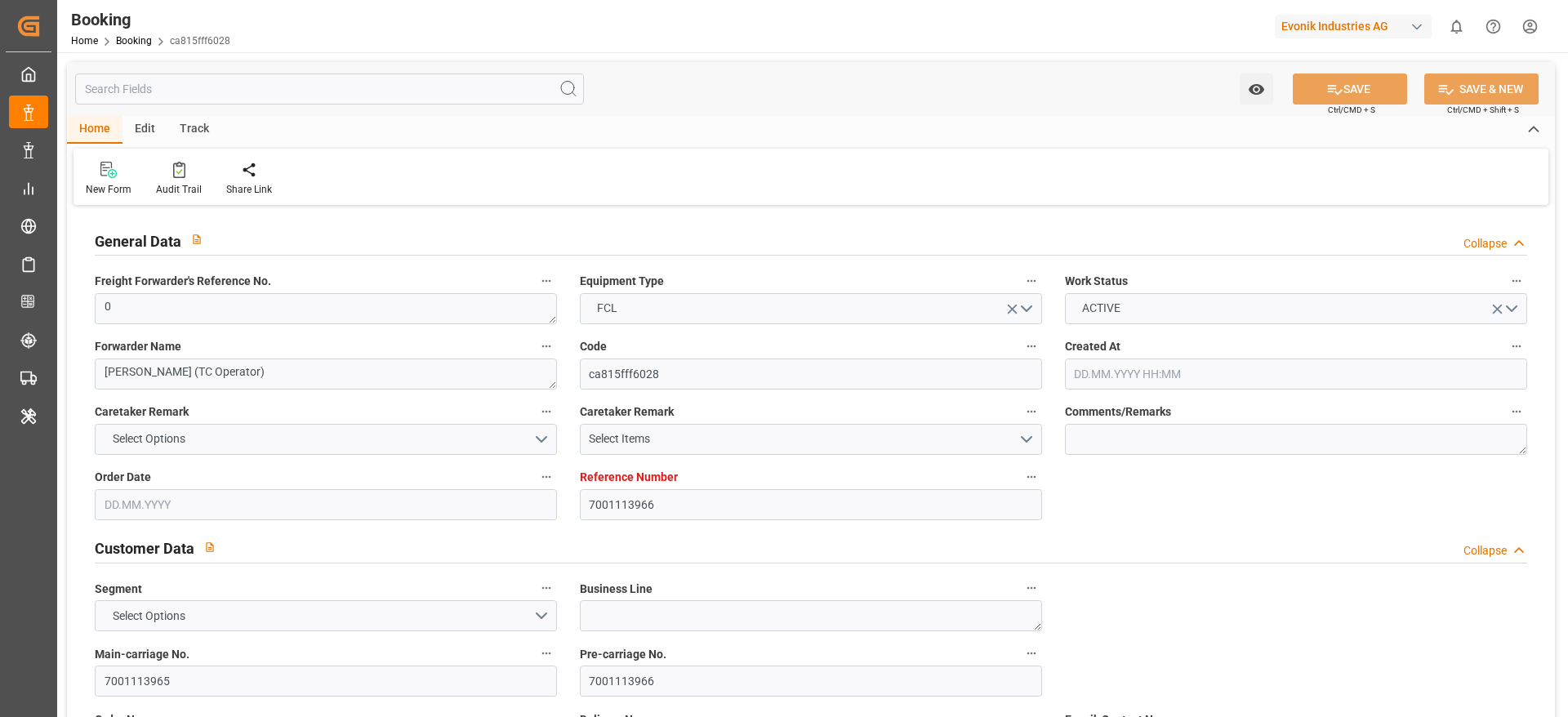
type input "16.04.2025 00:00"
type input "21.04.2025 00:00"
type input "10.05.2025 00:00"
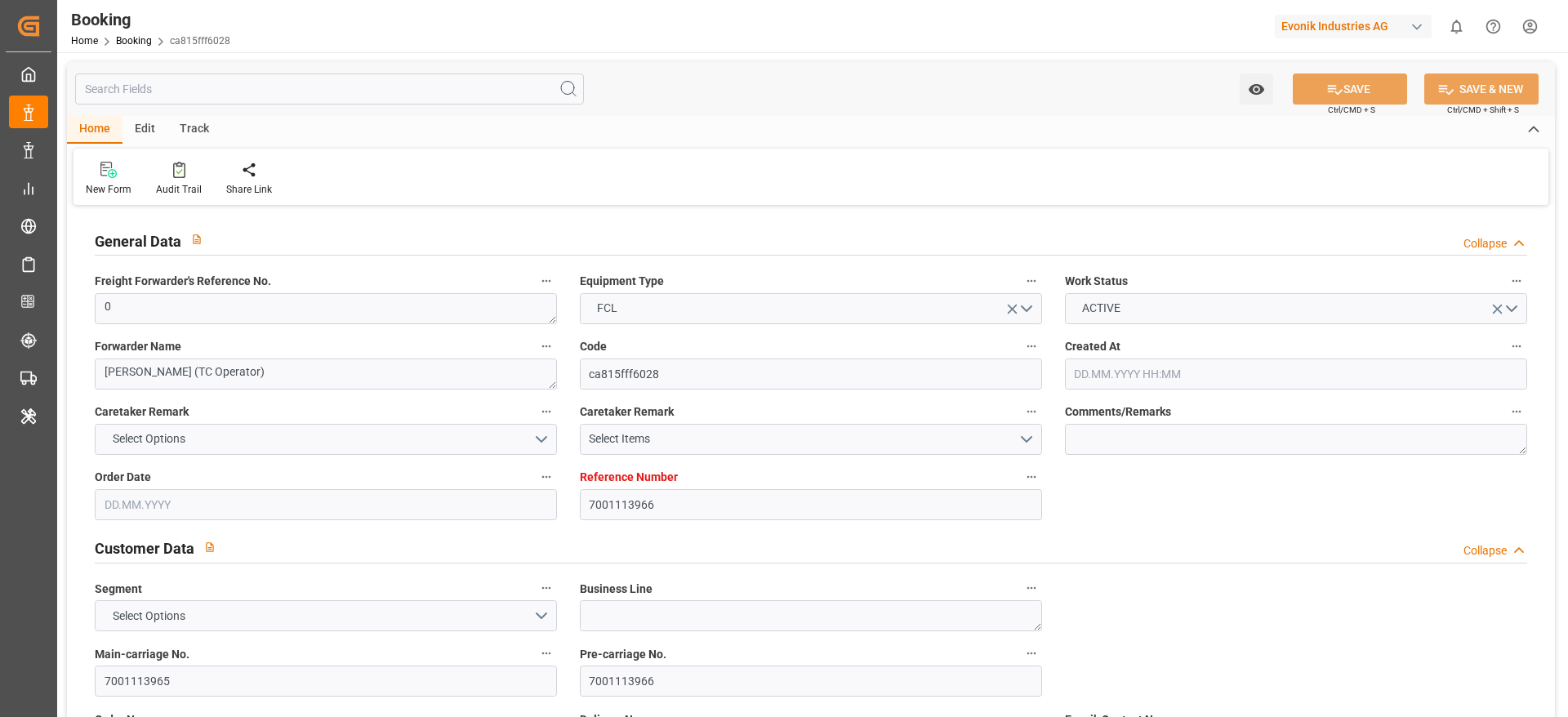
type input "17.09.2025 09:46"
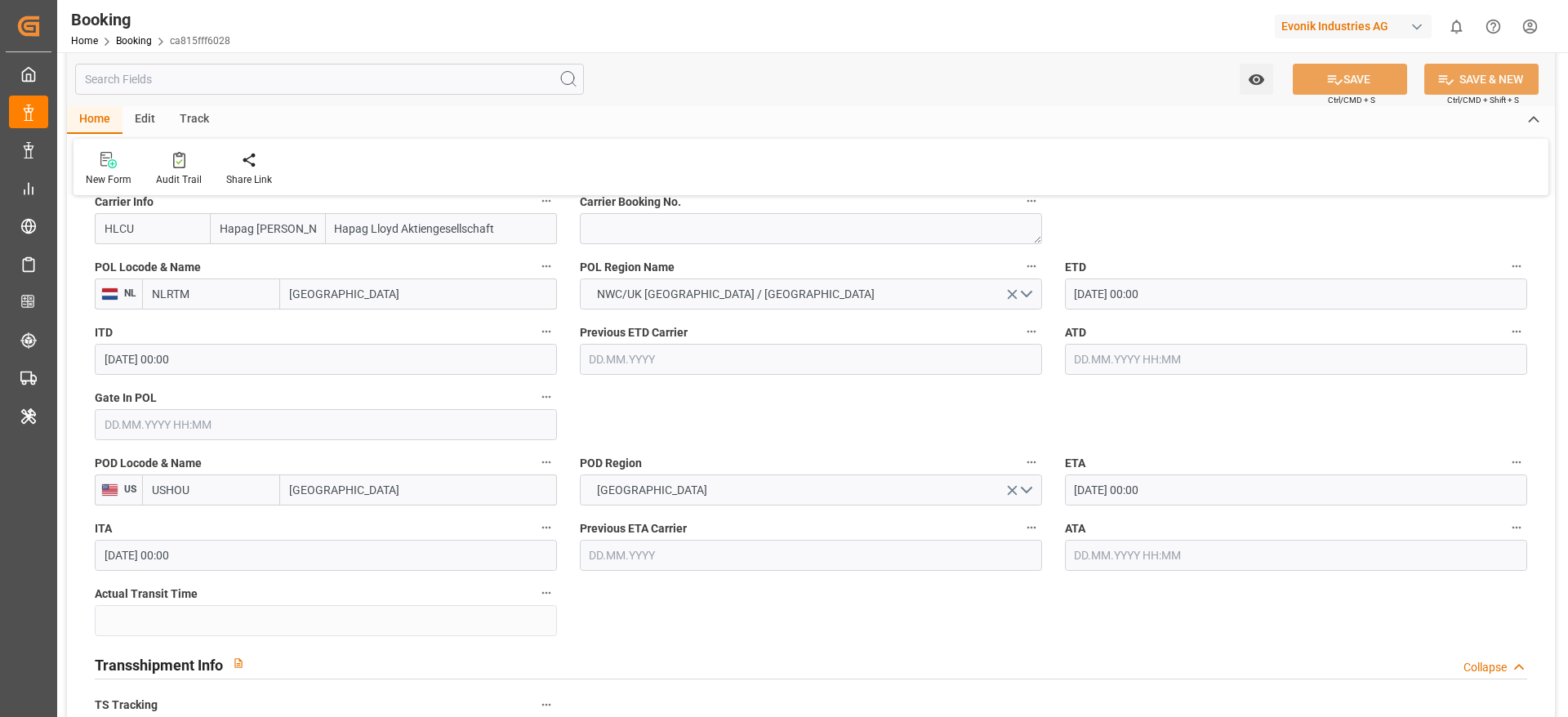
scroll to position [1224, 0]
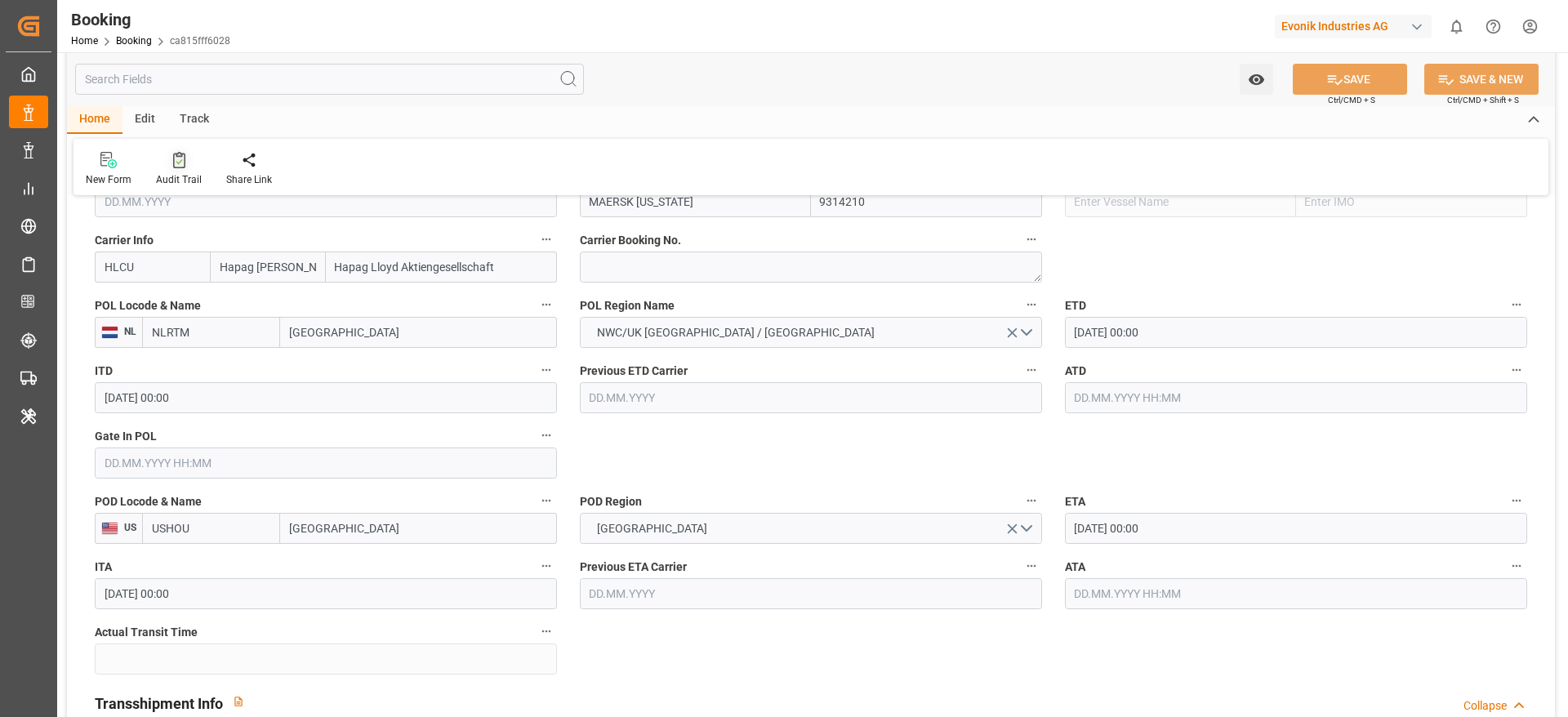
click at [171, 170] on div "Audit Trail" at bounding box center [179, 168] width 71 height 36
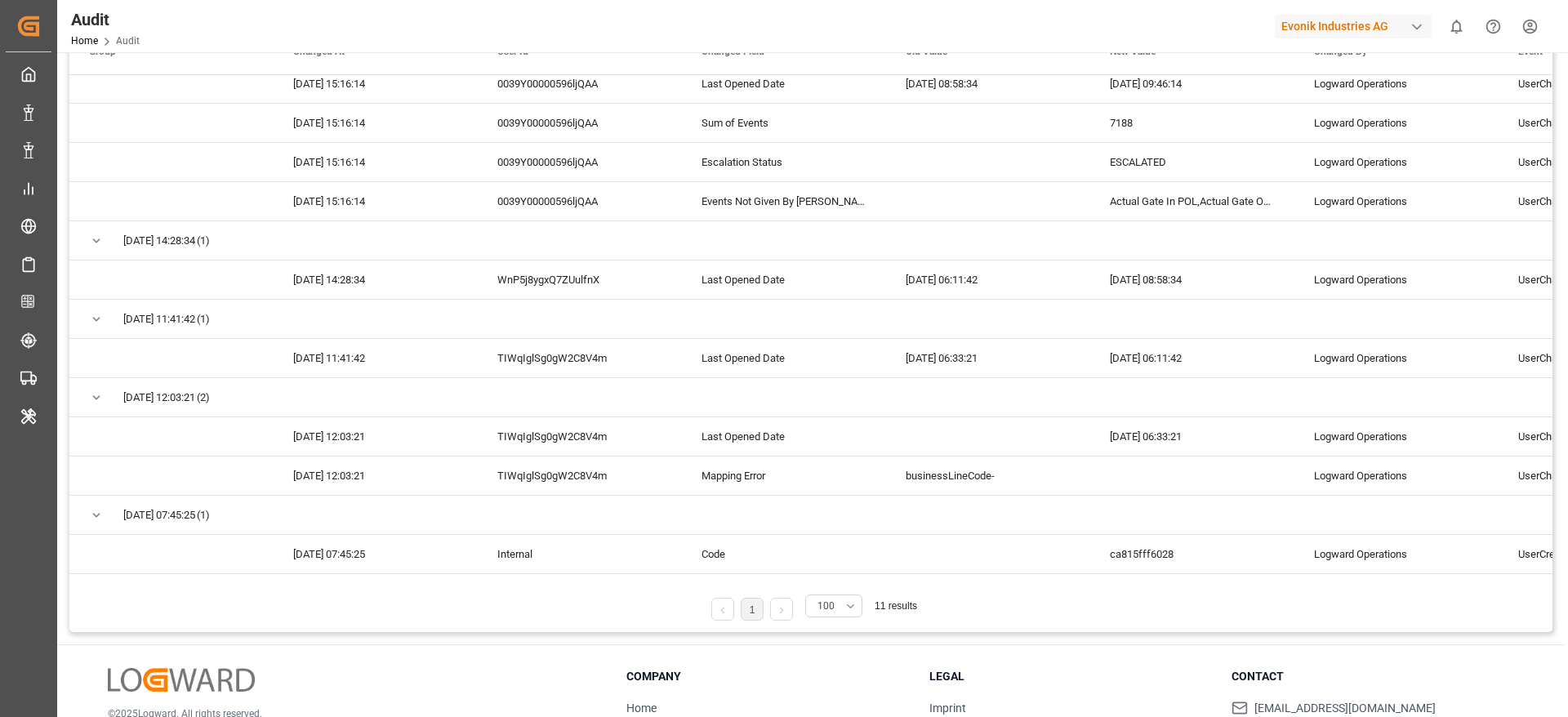
scroll to position [272, 0]
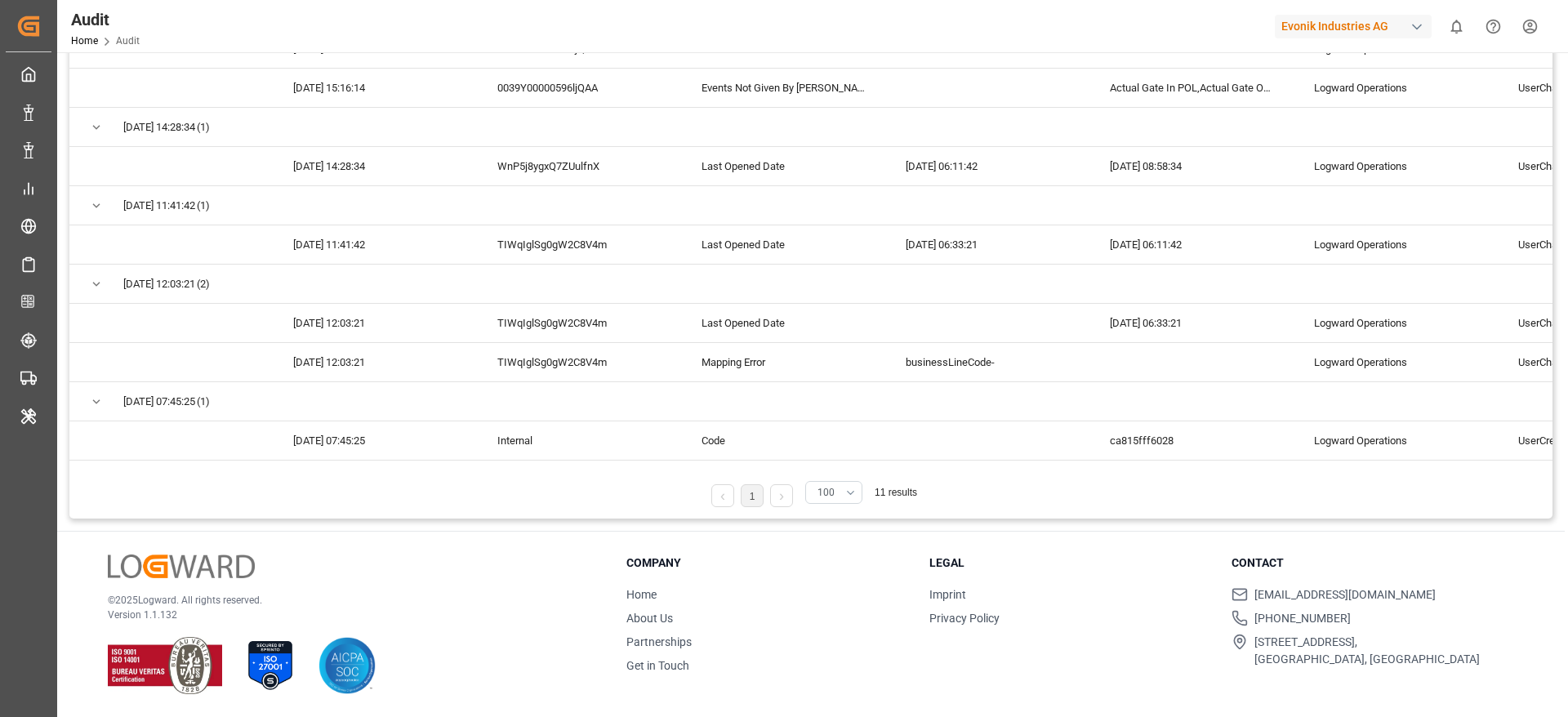
click at [843, 488] on button "100" at bounding box center [834, 492] width 57 height 23
click at [827, 598] on div "150" at bounding box center [834, 581] width 56 height 50
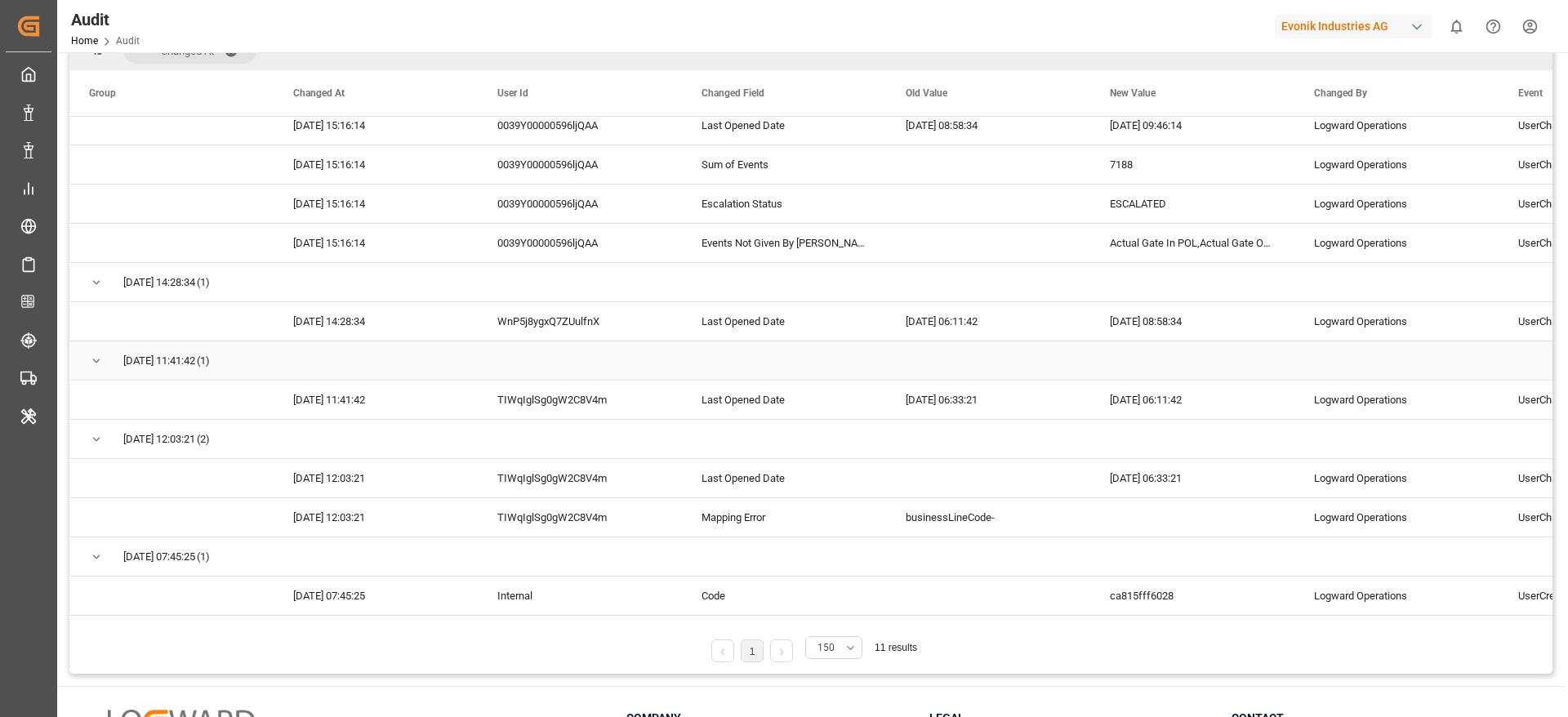
scroll to position [0, 0]
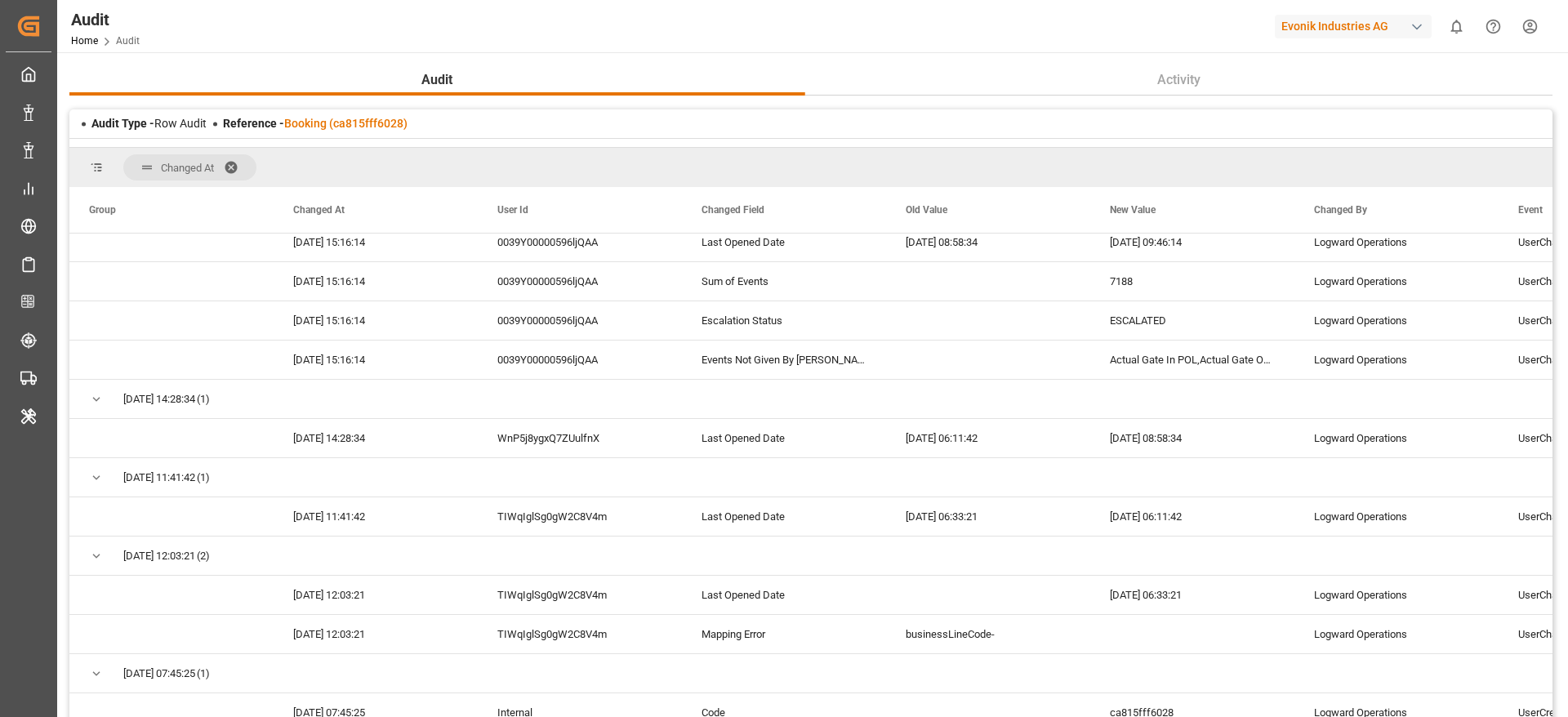
click at [238, 160] on span at bounding box center [236, 167] width 26 height 15
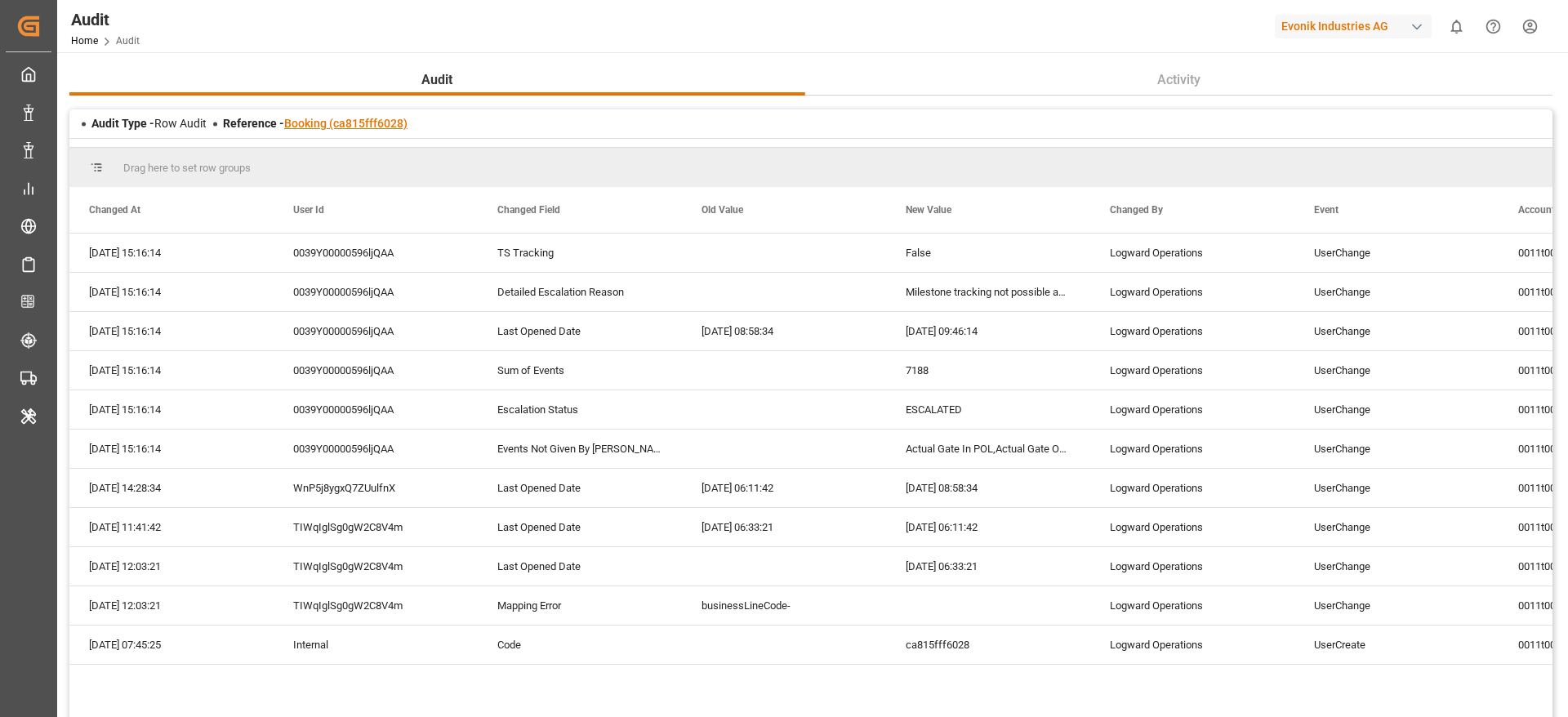
click at [367, 121] on link "Booking (ca815fff6028)" at bounding box center [346, 122] width 123 height 13
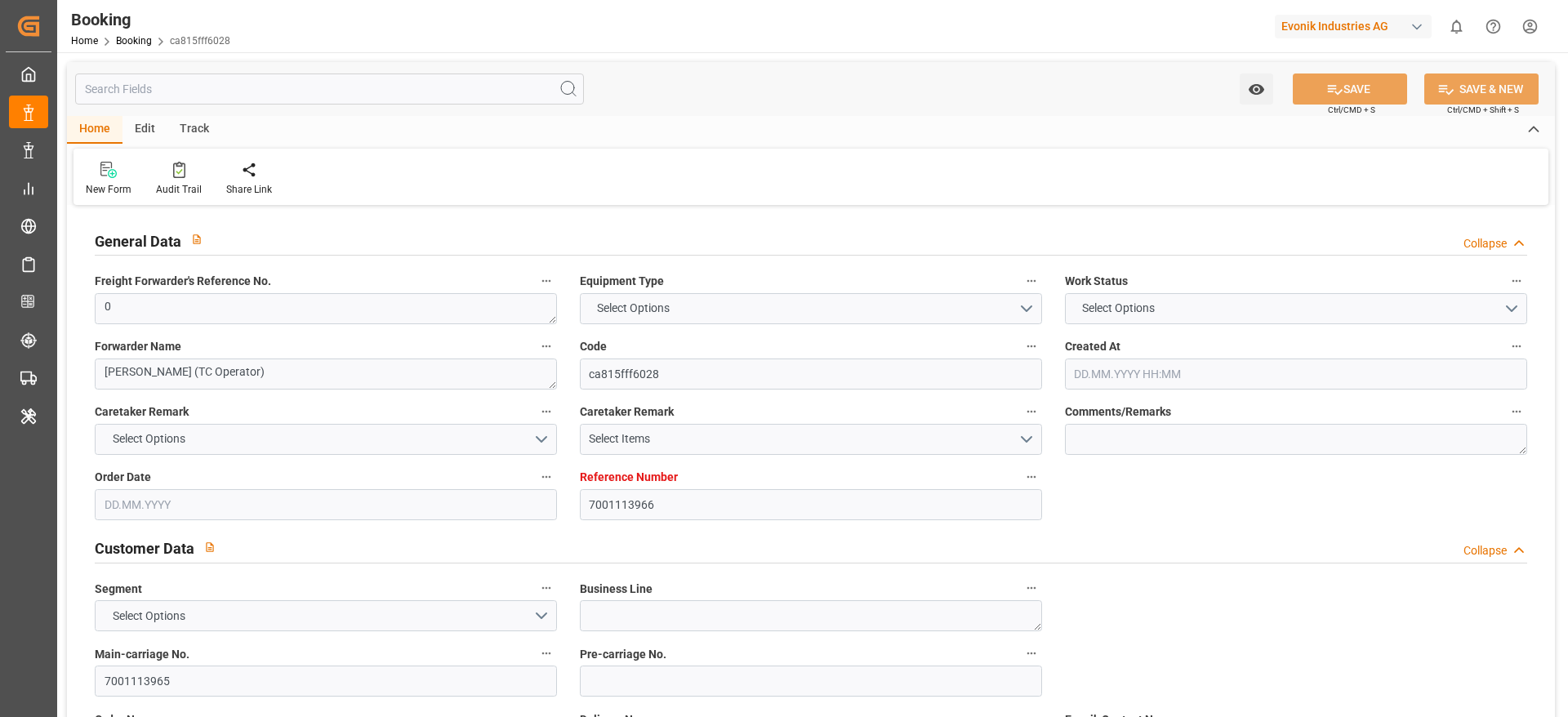
type textarea "0"
type textarea "Bertschi (TC Operator)"
type input "ca815fff6028"
type input "7001113966"
type input "7001113965"
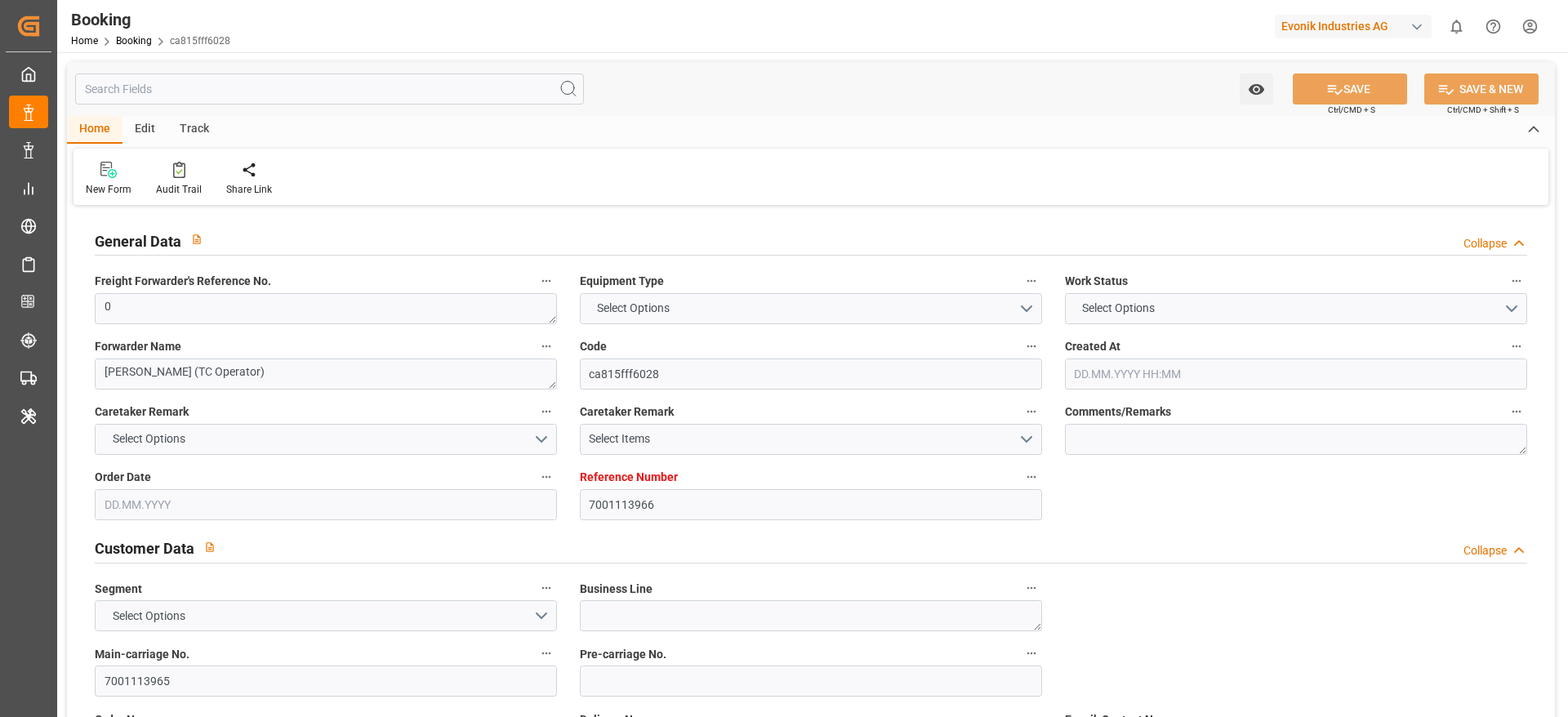
type textarea "FOB"
type textarea "ROTTERDAM"
type textarea "8"
type textarea "Marl"
type textarea "BGBU5161670"
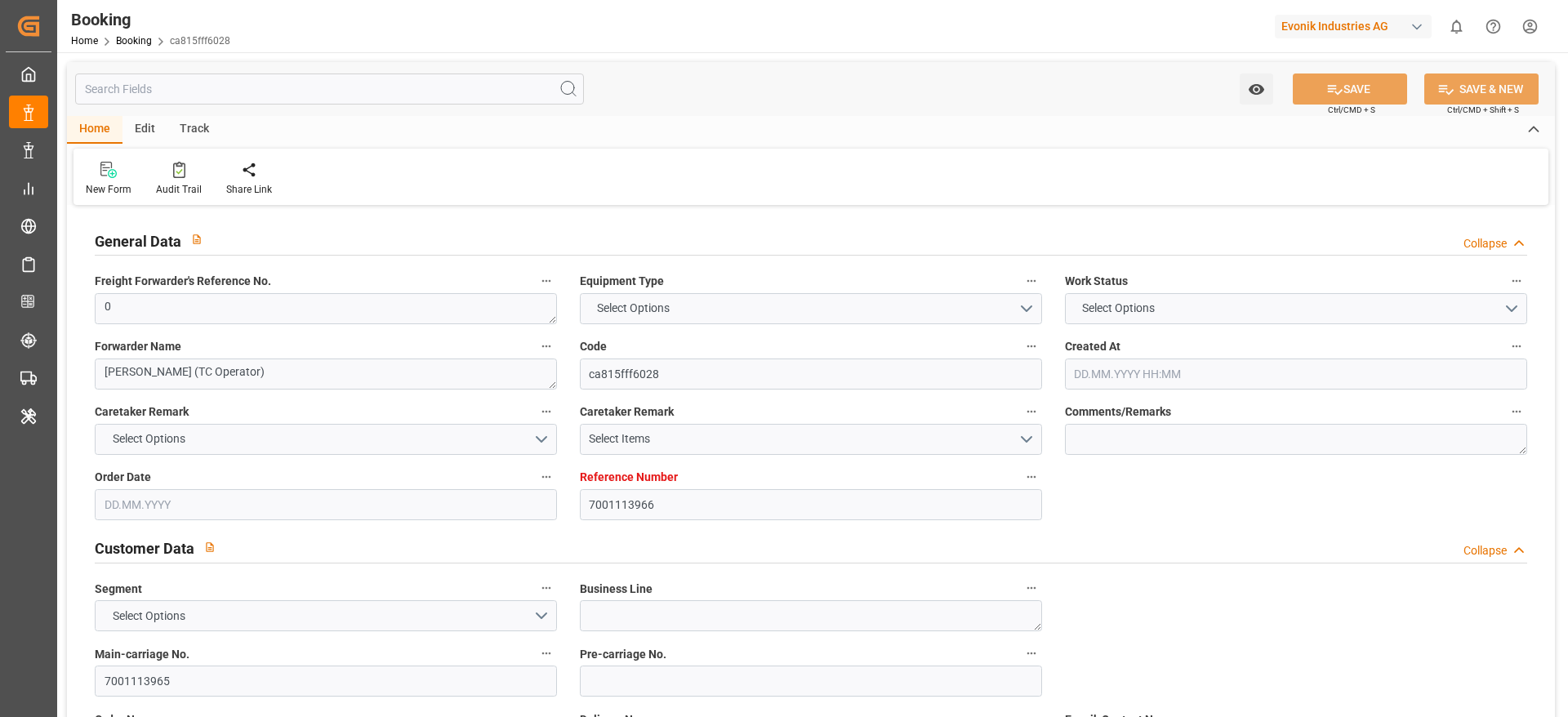
type input "MAERSK TENNESSEE"
type input "HLCU"
type input "Rotterdam"
type input "Houston"
type textarea "INPUT_Evonik_Seeburger_IFTMIN_1003141243_20250913040936791.edi"
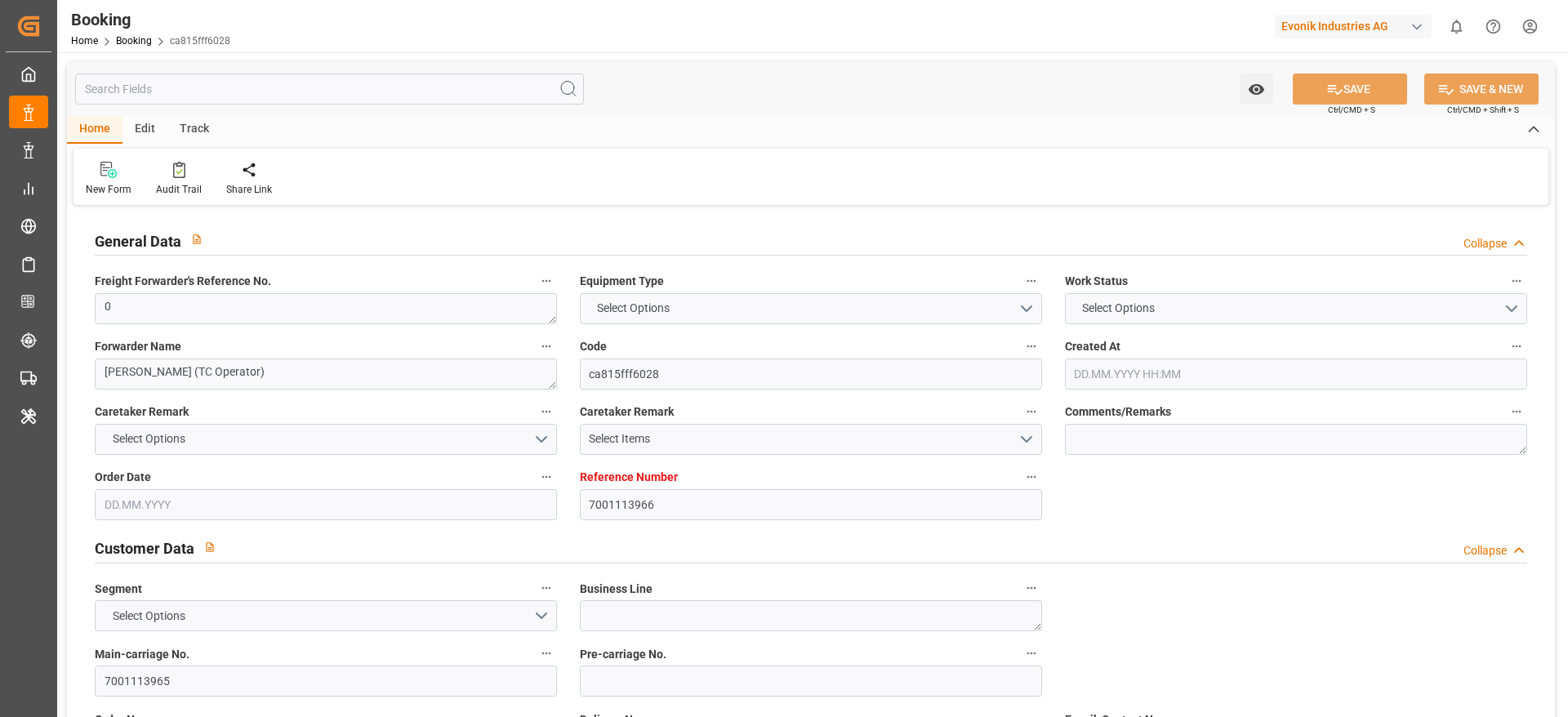
type textarea "INPUT_Evonik_Seeburger_IFTMIN_1003141243_20250913040936791.edi"
type textarea "1003141243"
type textarea "shaini ghorai"
type textarea "IFTMIN"
type textarea "a011t00000LcJC5AAN"
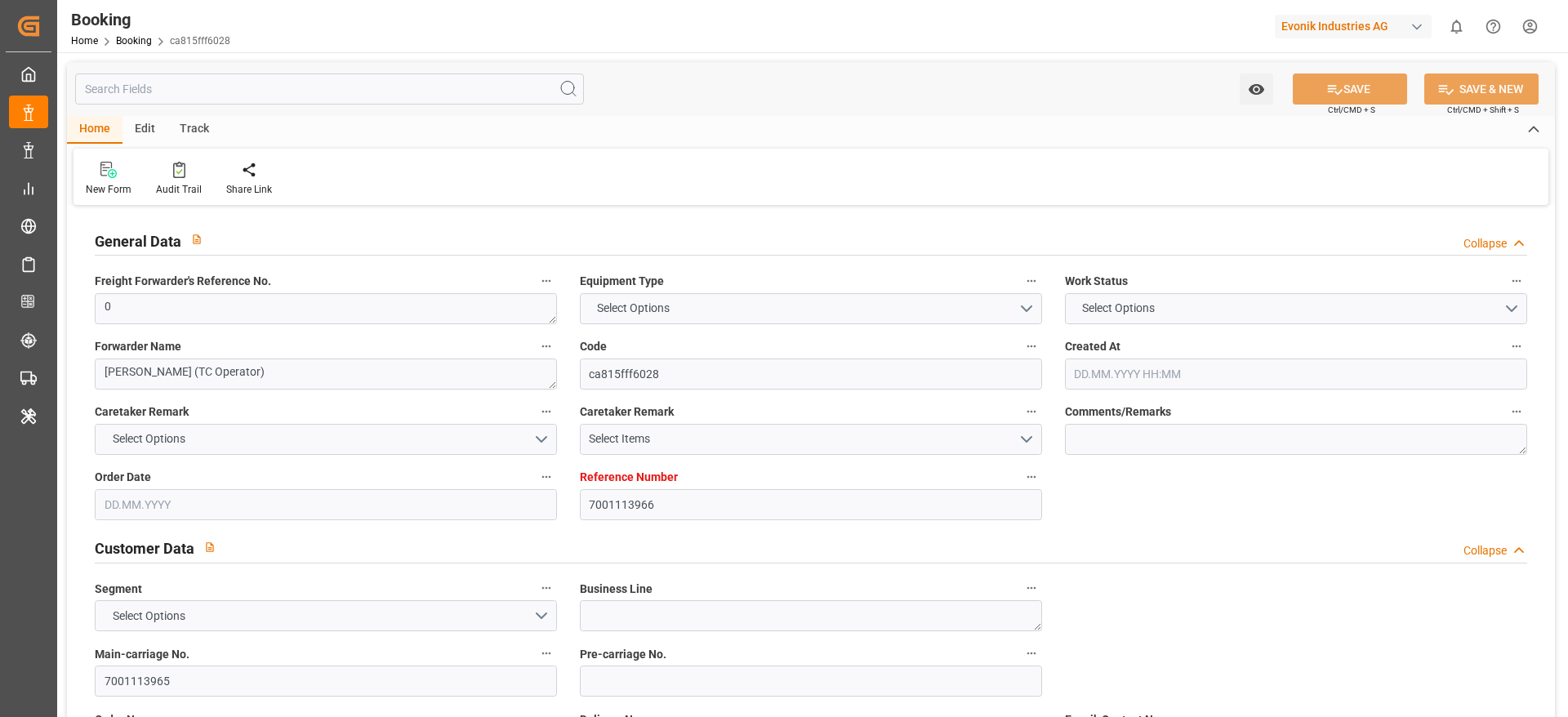
type textarea "No"
type input "7001113966"
type input "9314210"
type input "Hapag [PERSON_NAME]"
type input "Hapag Lloyd Aktiengesellschaft"
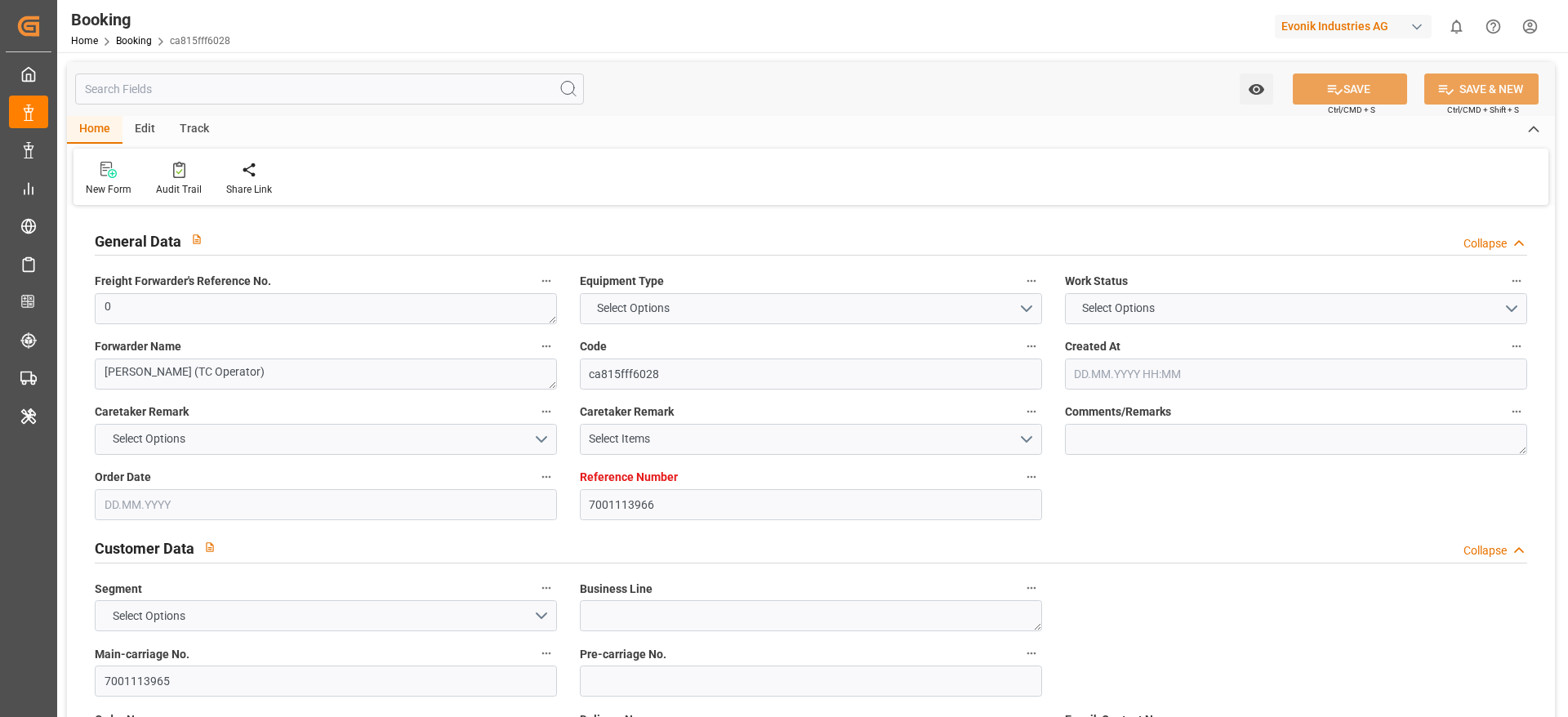
type input "NLRTM"
type input "USHOU"
type input "7188"
type input "13.09.2025 02:15"
type input "13.09.2025"
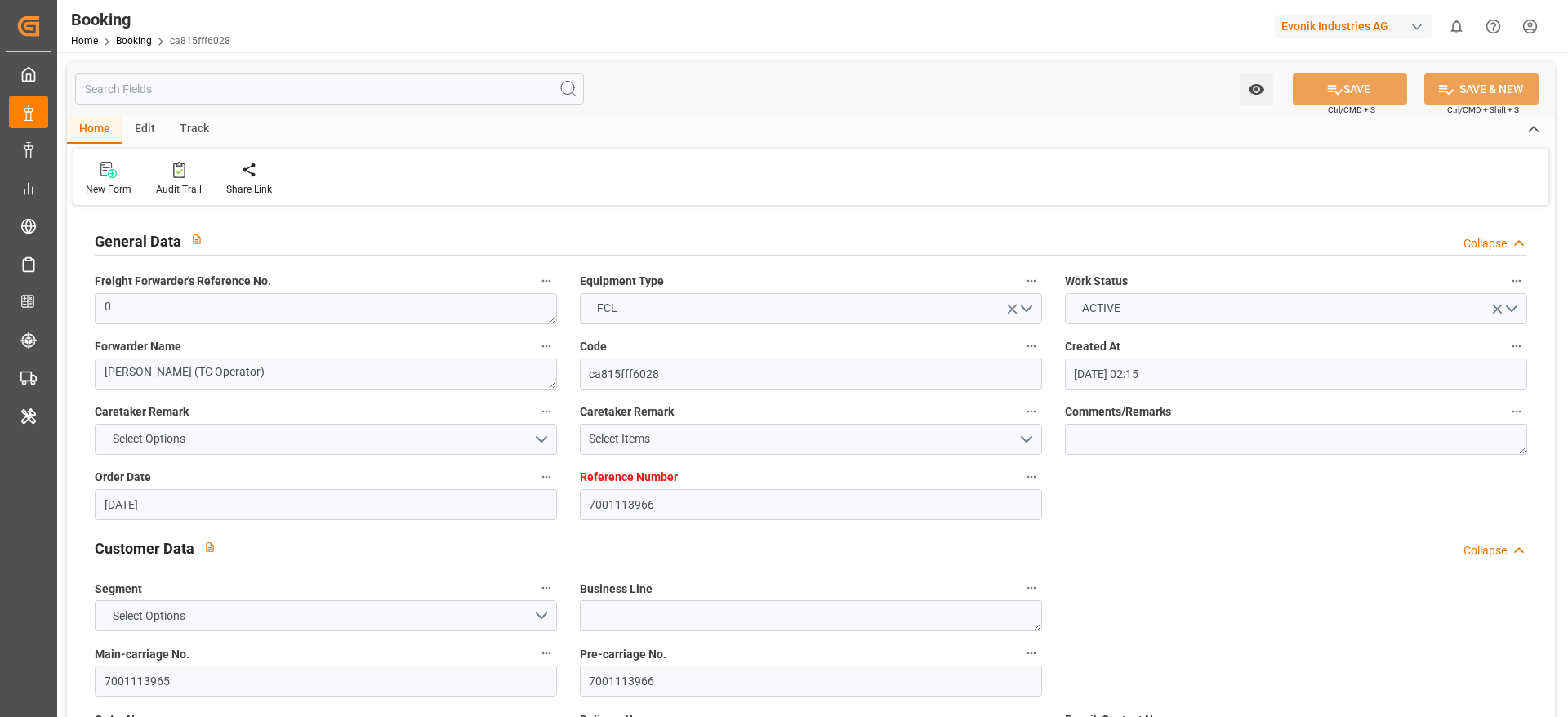
type input "16.04.2025 00:00"
type input "21.04.2025 00:00"
type input "10.05.2025 00:00"
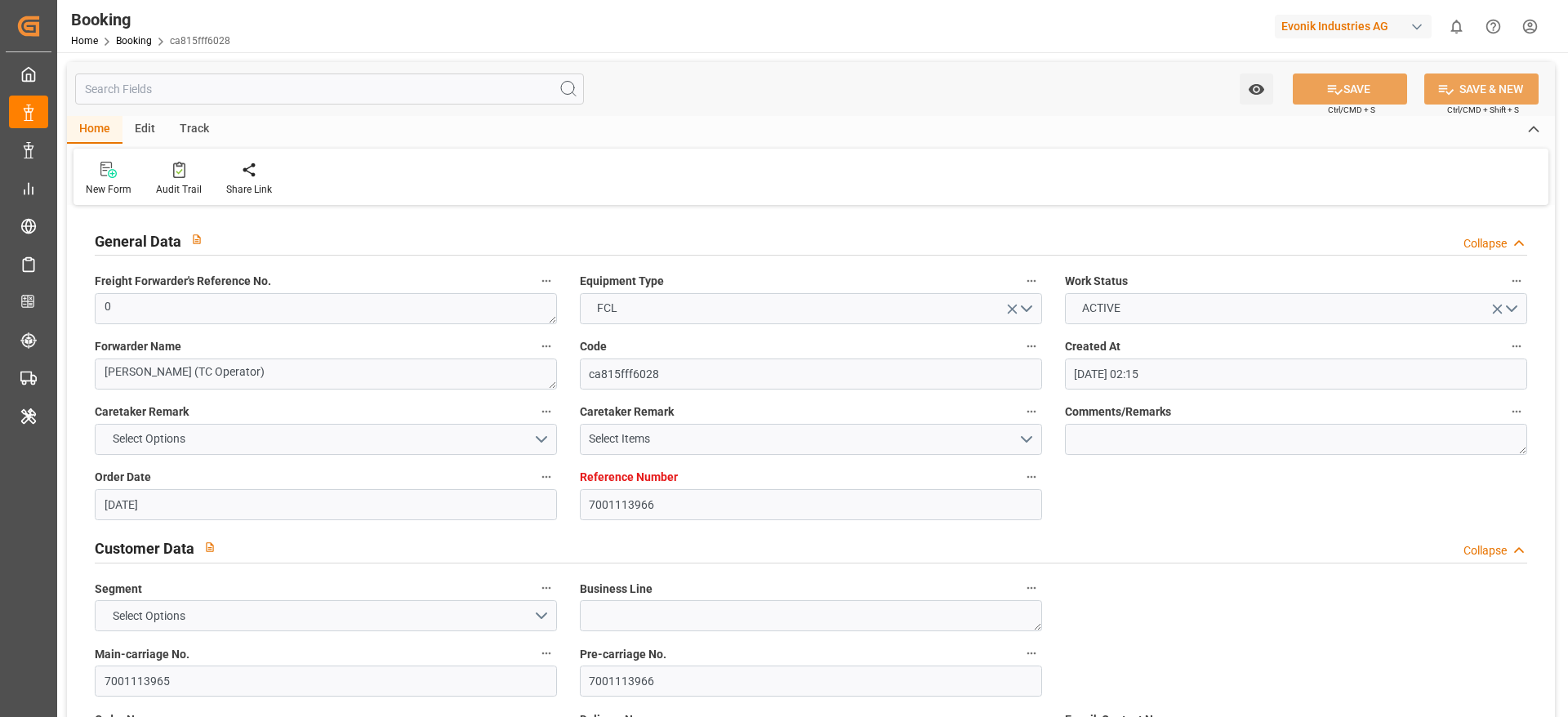
type input "10.05.2025 00:00"
type input "17.09.2025 09:46"
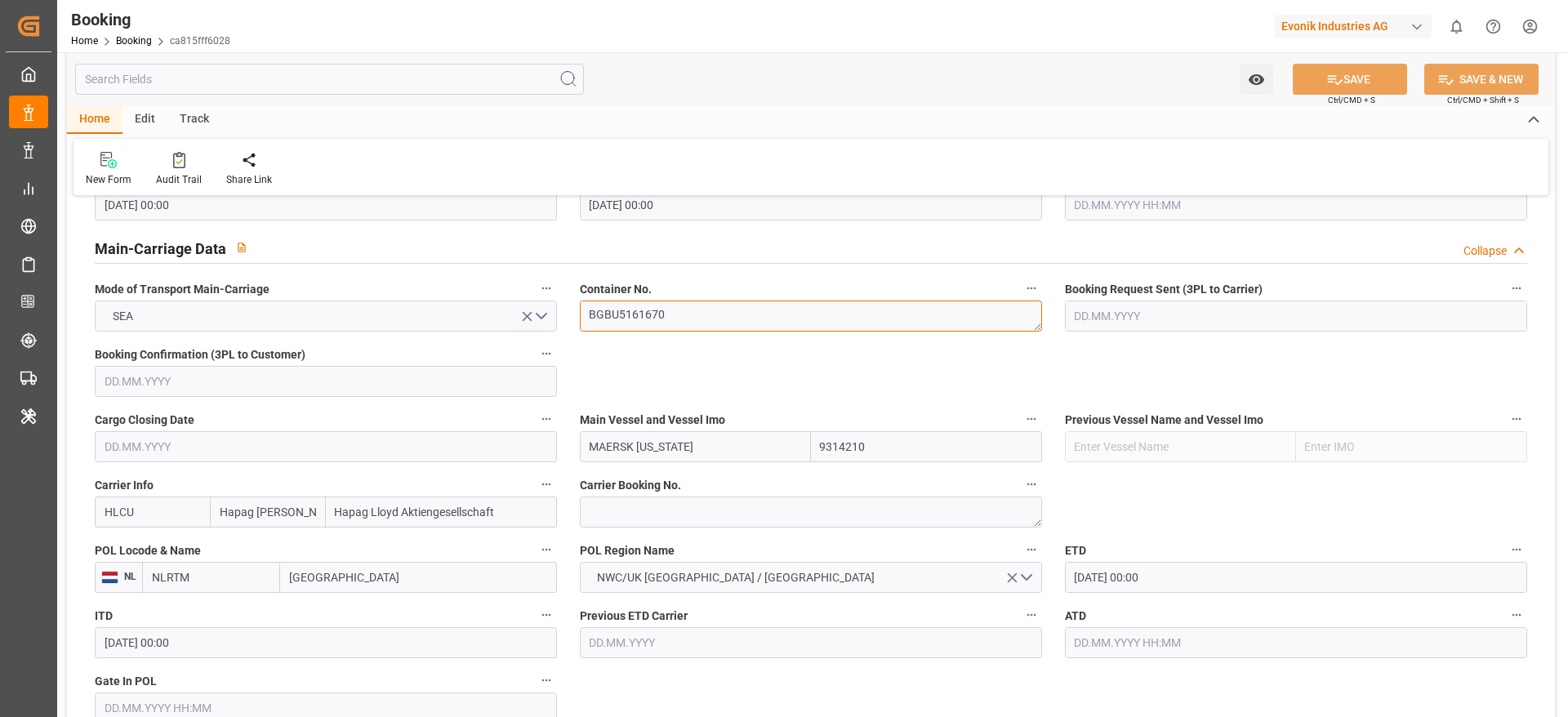
click at [787, 328] on textarea "BGBU5161670" at bounding box center [811, 316] width 463 height 31
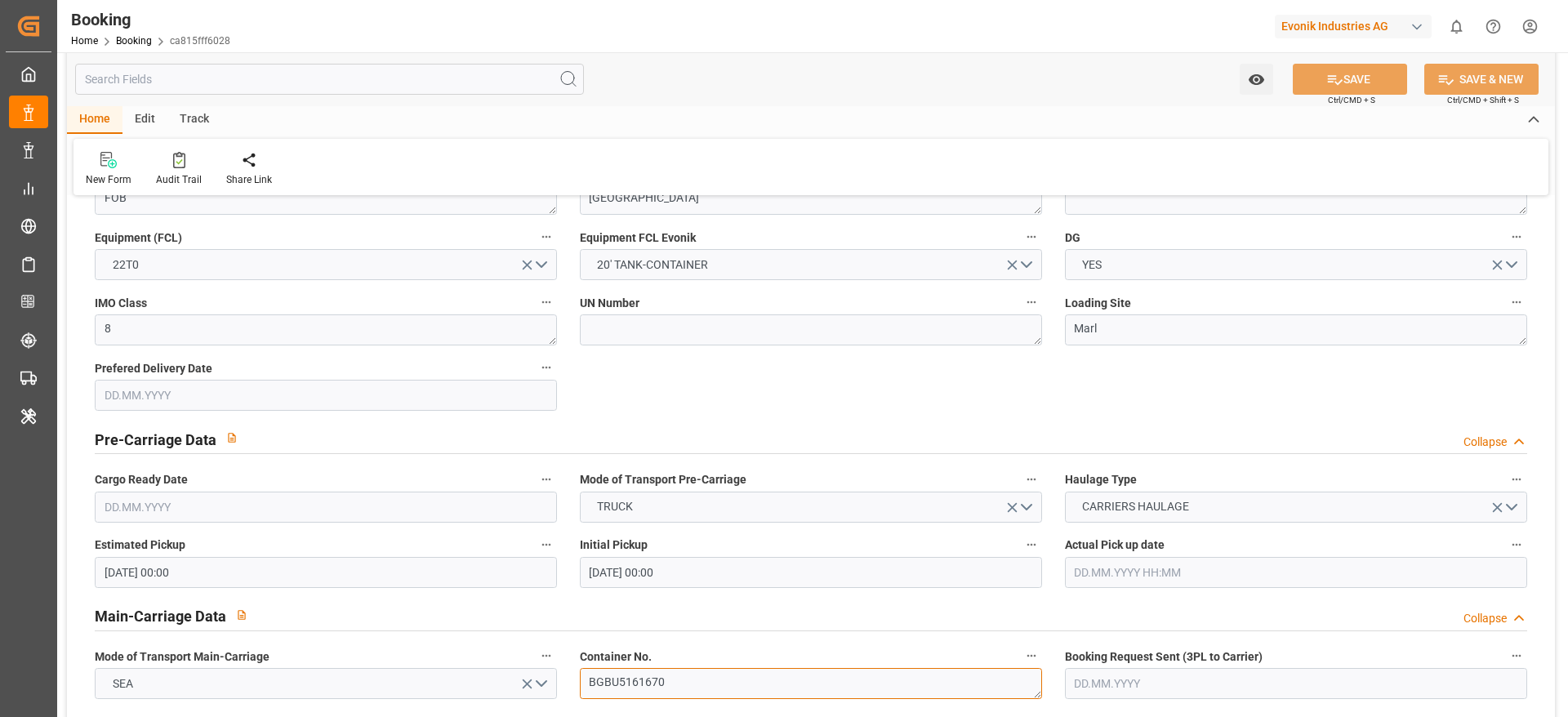
scroll to position [857, 0]
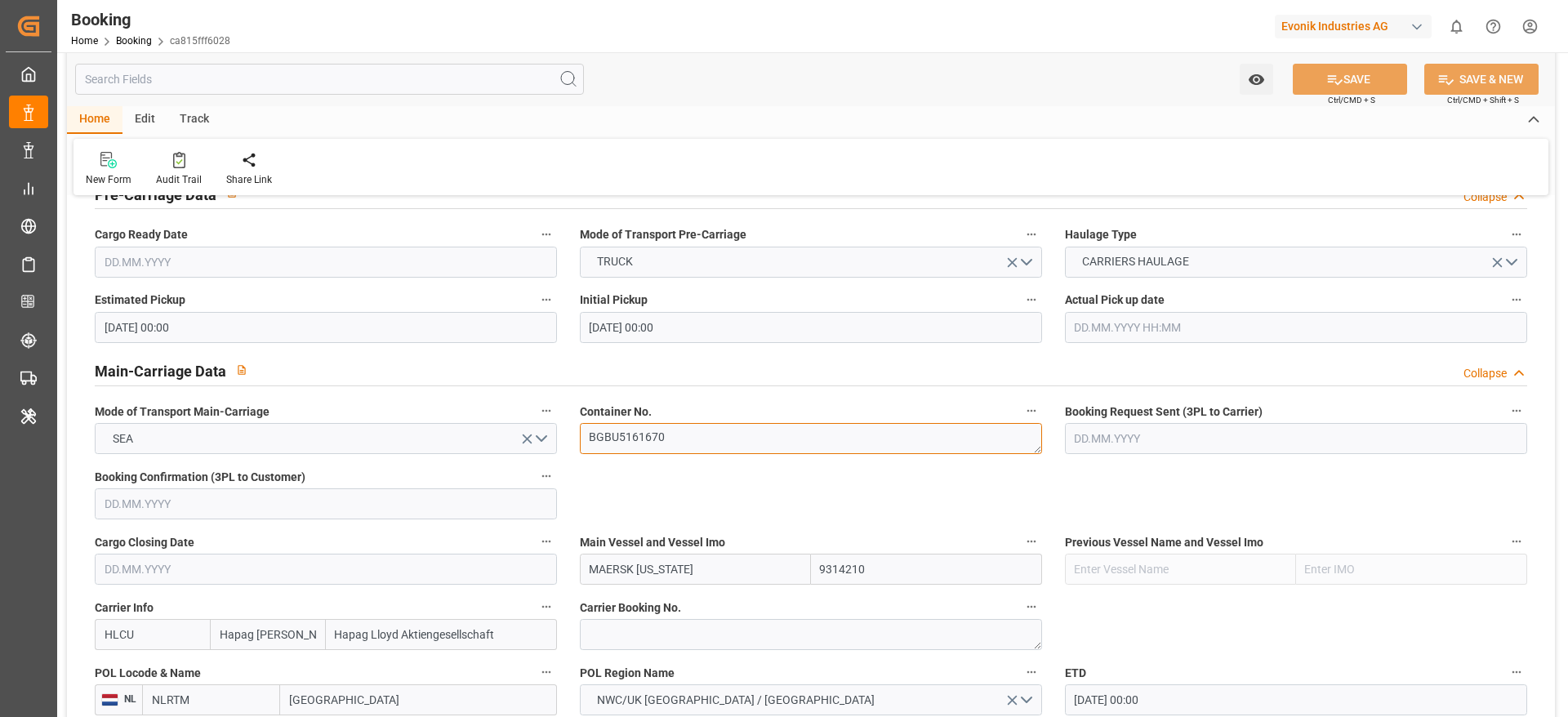
click at [623, 439] on textarea "BGBU5161670" at bounding box center [811, 439] width 463 height 31
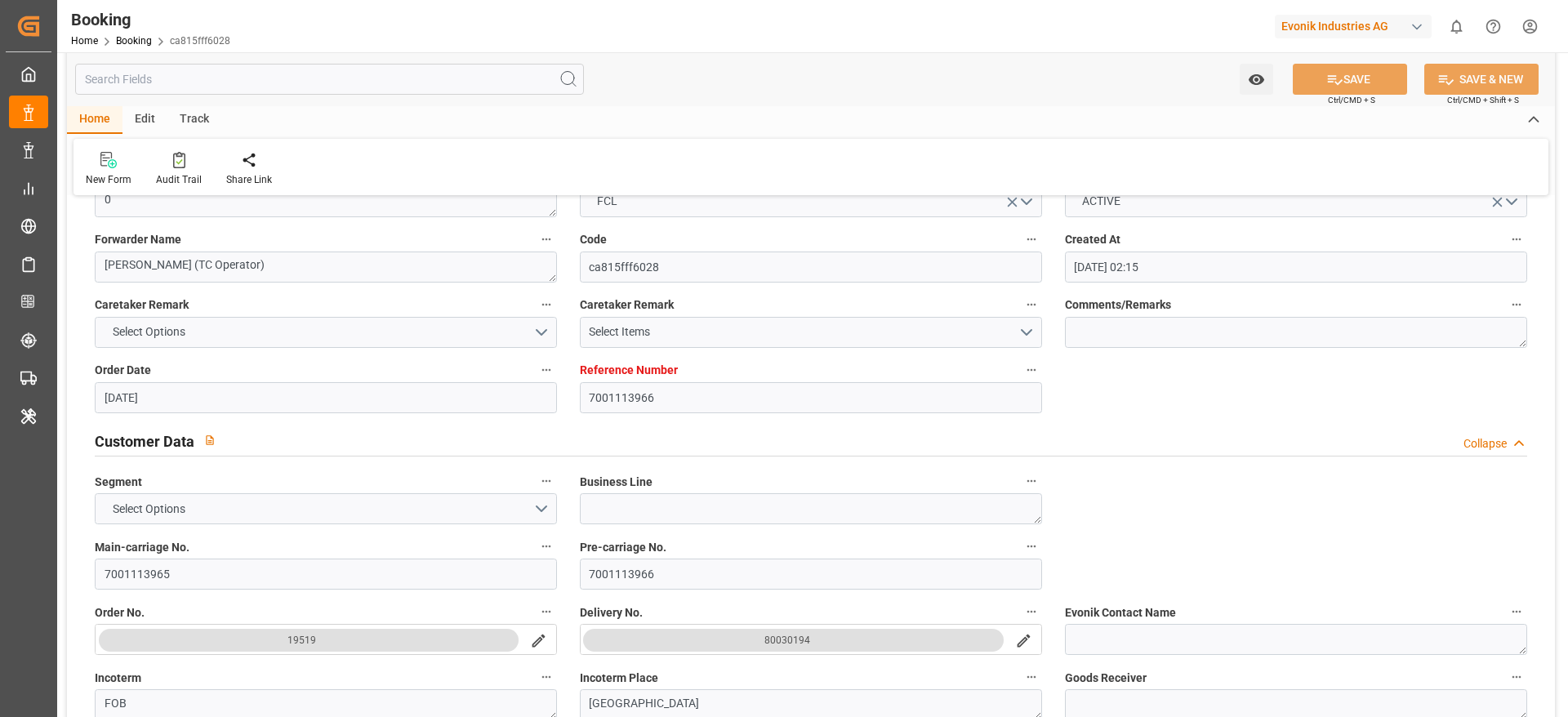
scroll to position [245, 0]
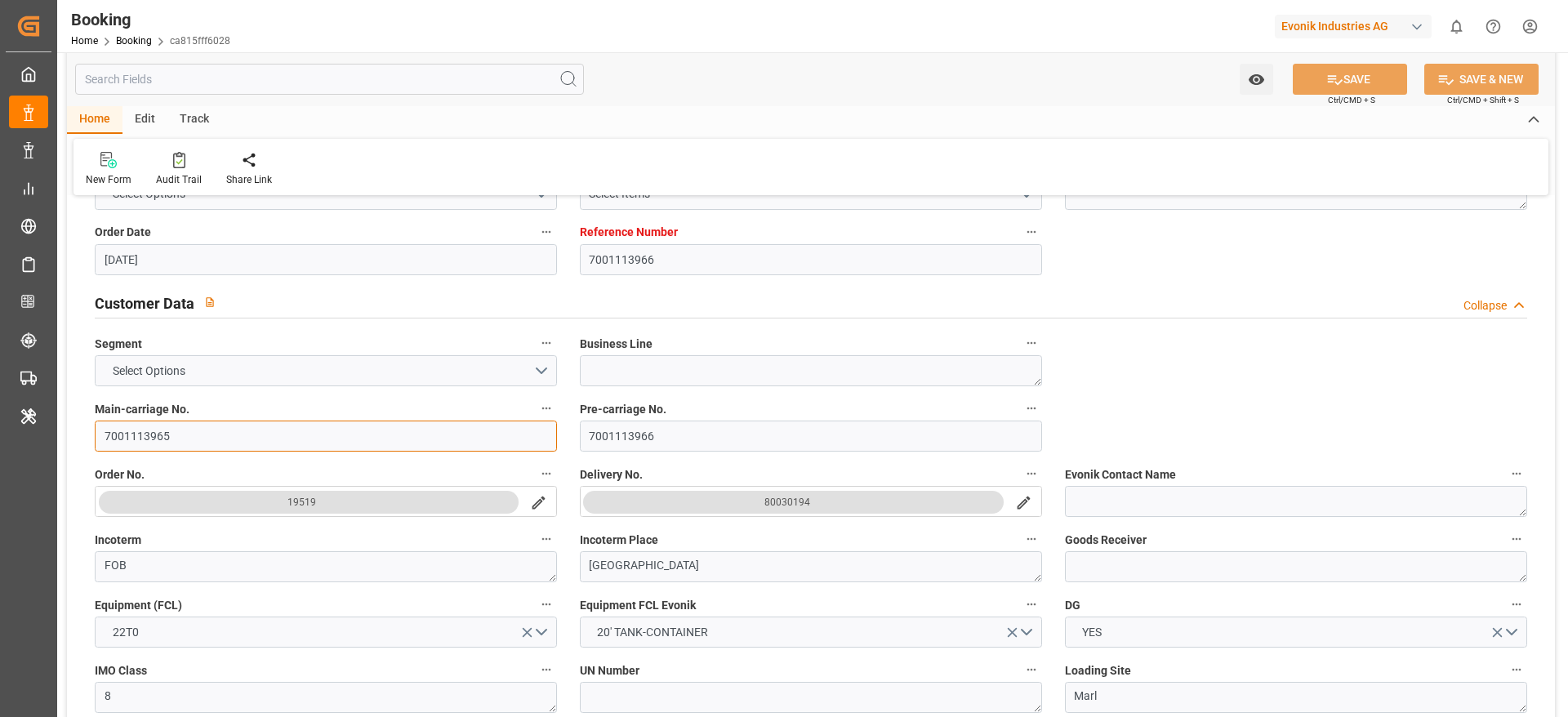
click at [268, 448] on input "7001113965" at bounding box center [326, 436] width 463 height 31
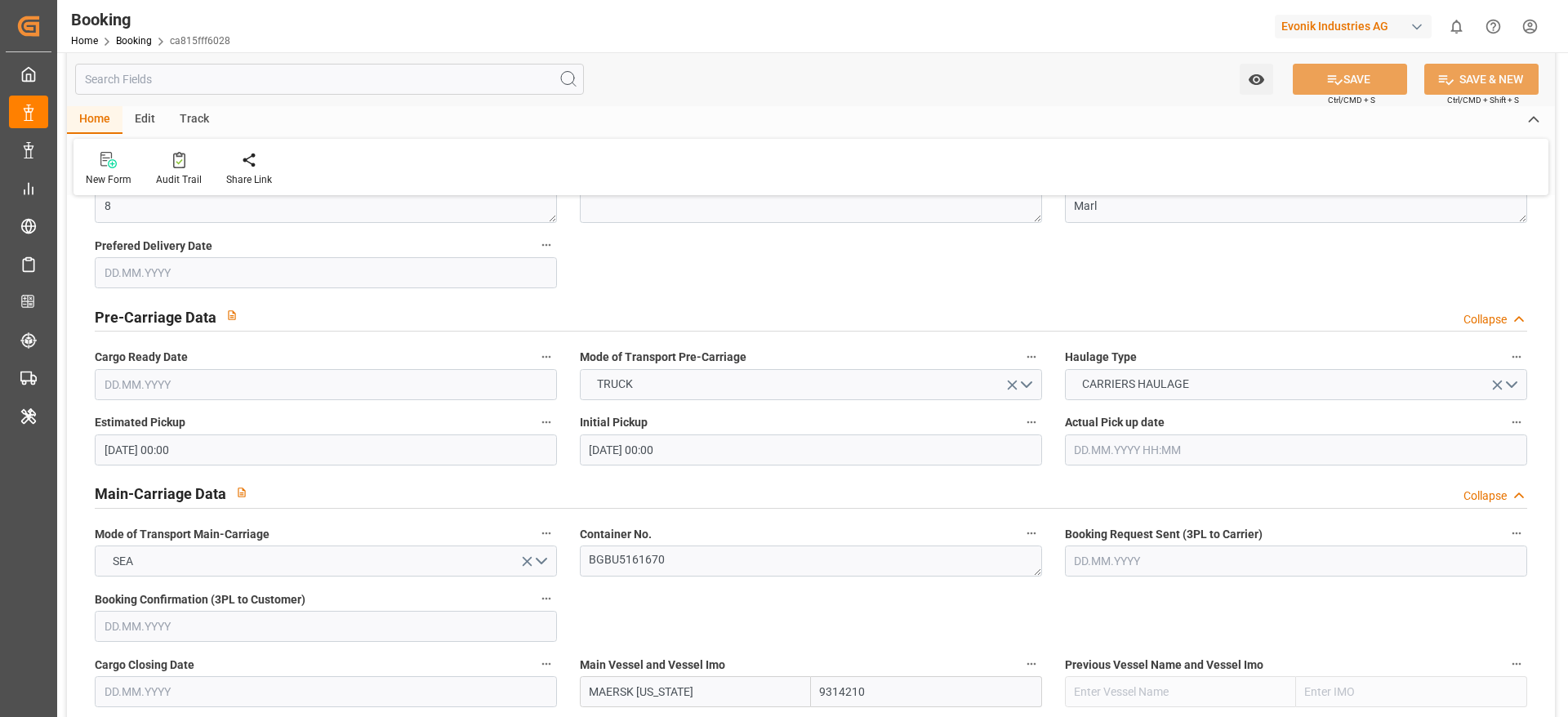
scroll to position [857, 0]
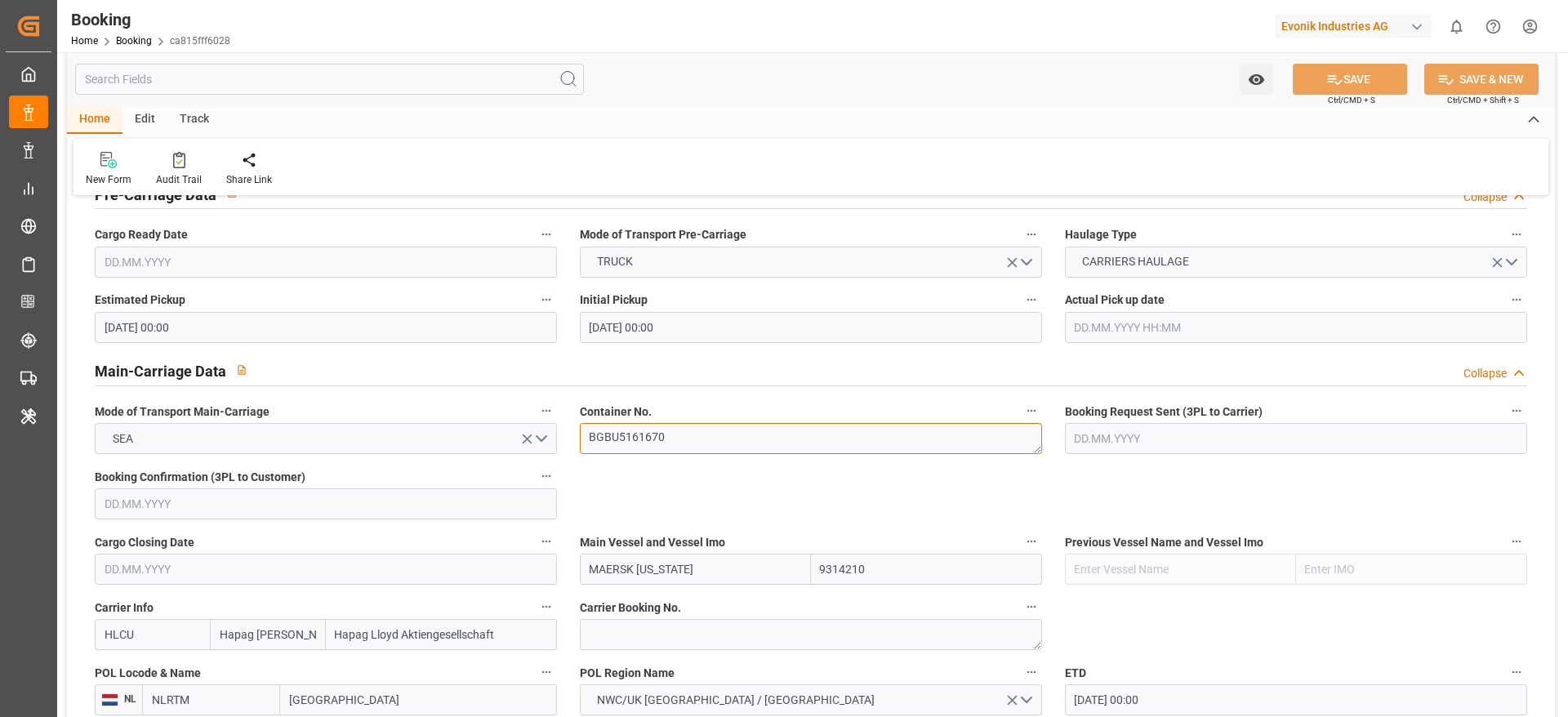
click at [686, 432] on textarea "BGBU5161670" at bounding box center [811, 439] width 463 height 31
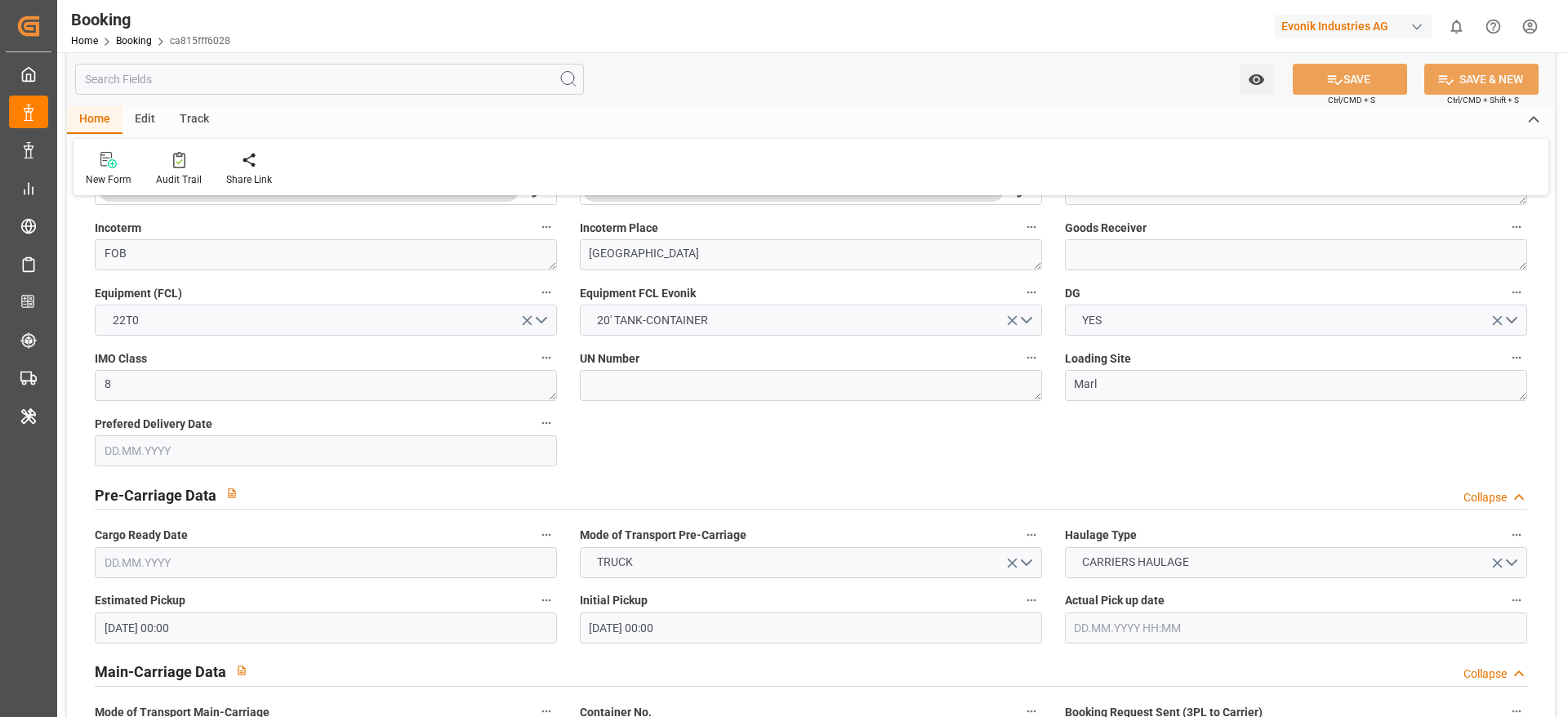
scroll to position [735, 0]
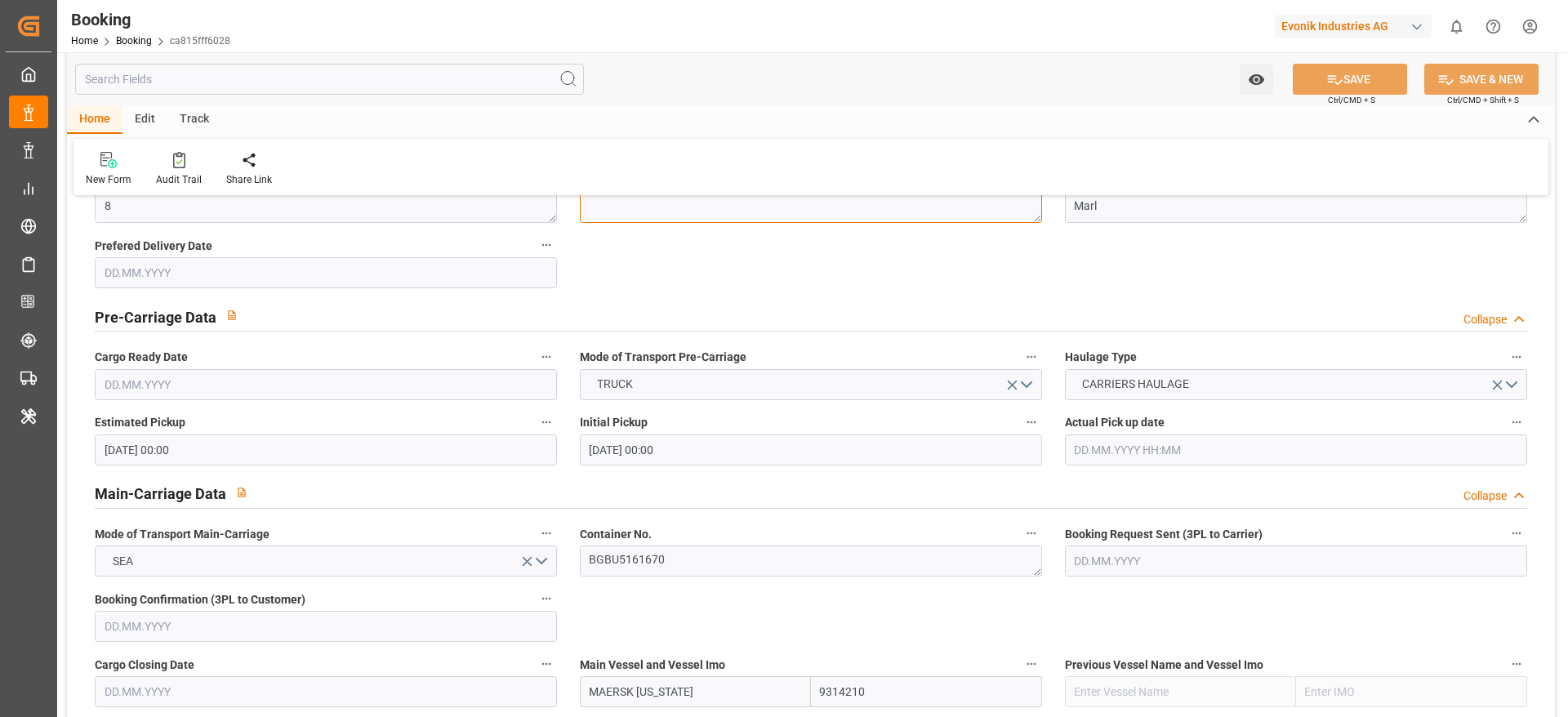
click at [914, 212] on textarea at bounding box center [811, 208] width 463 height 31
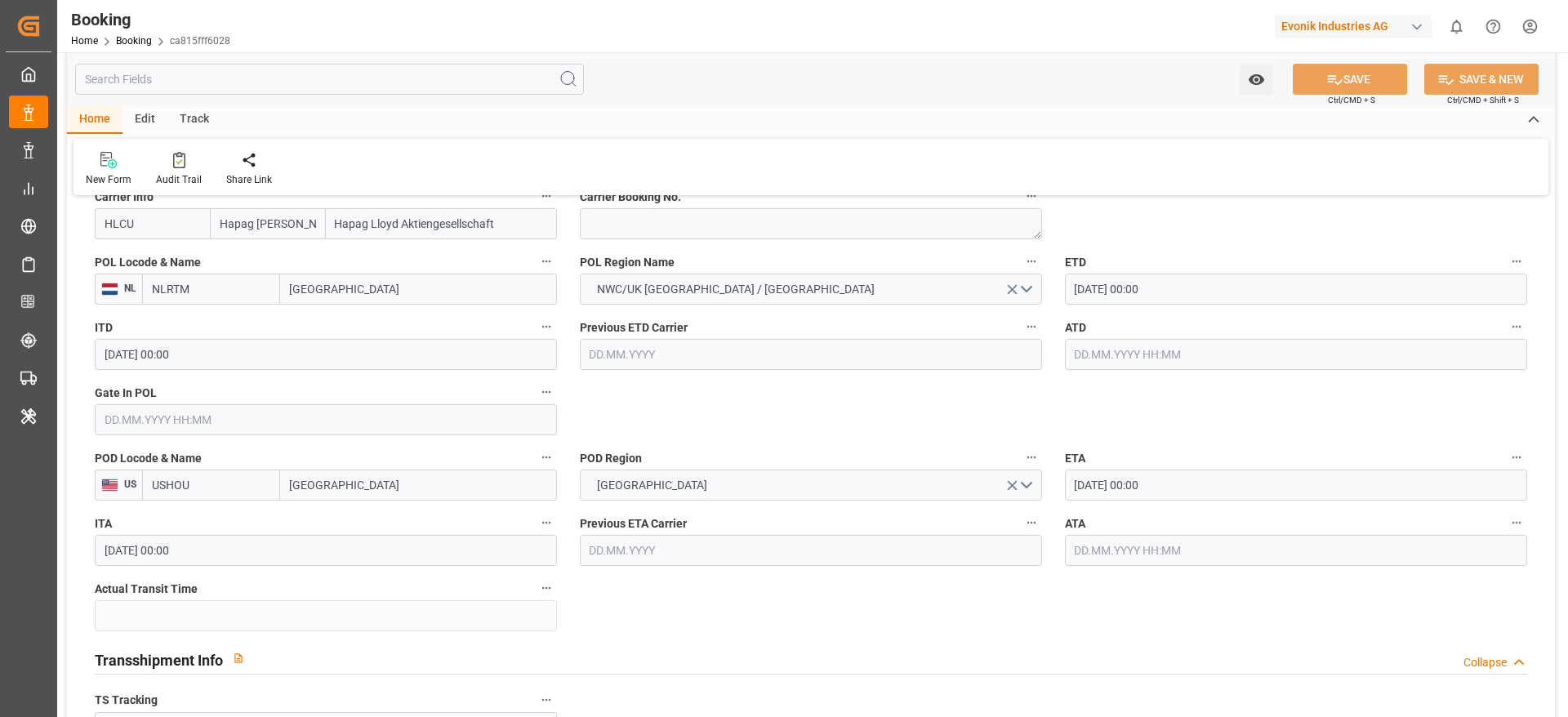
scroll to position [1347, 0]
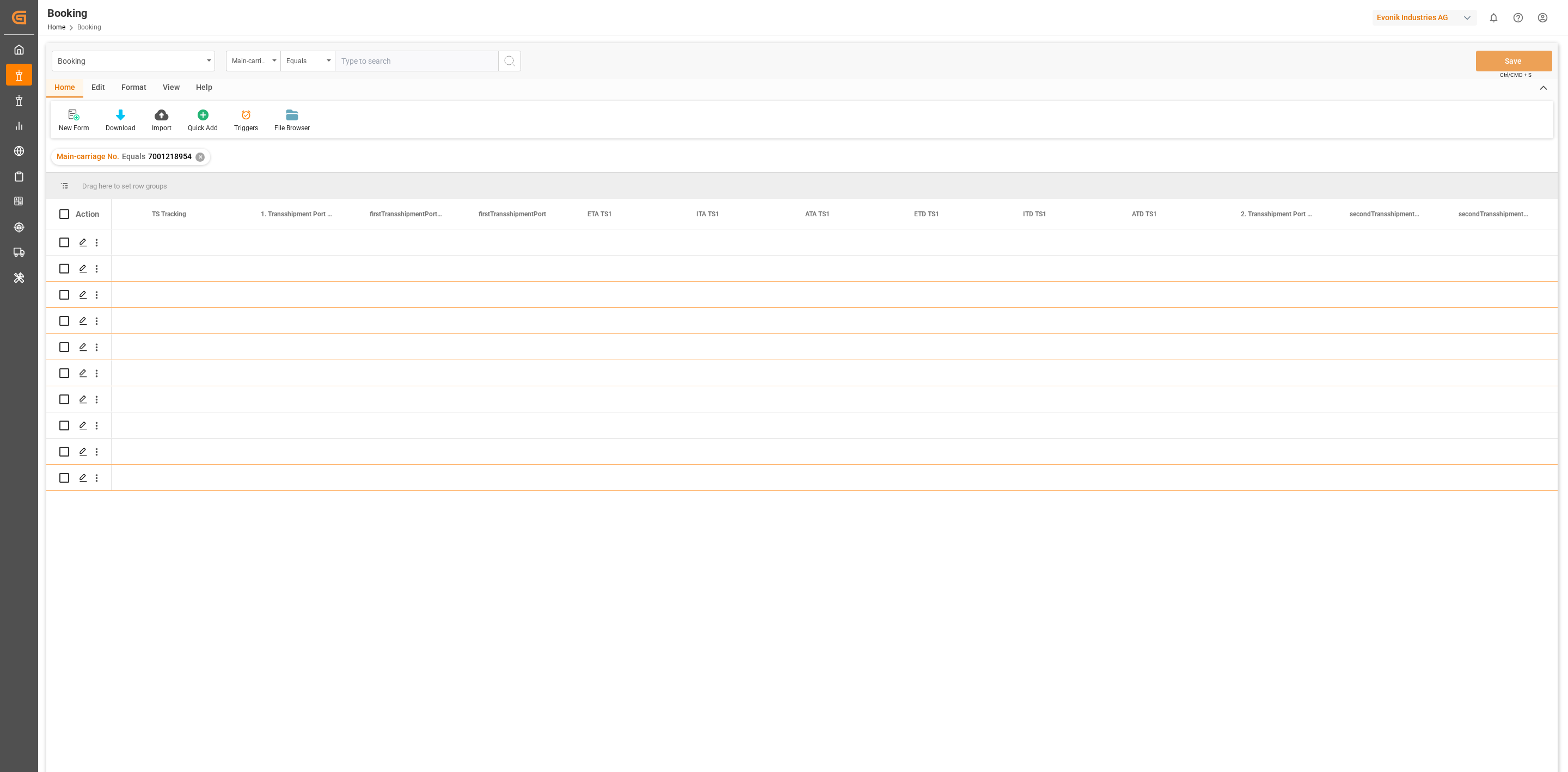
scroll to position [0, 7051]
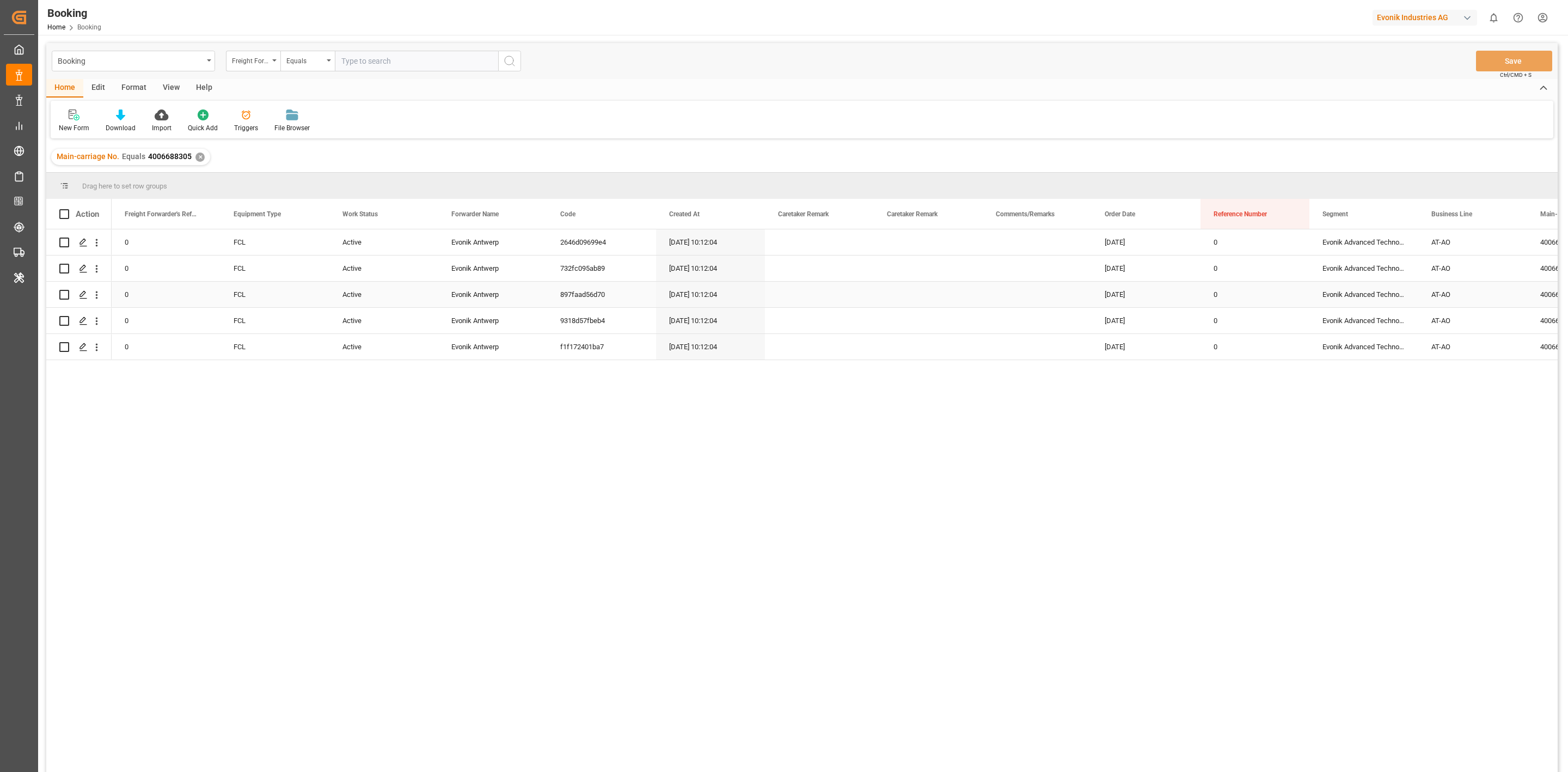
click at [975, 278] on div "Press SPACE to select this row." at bounding box center [928, 268] width 109 height 25
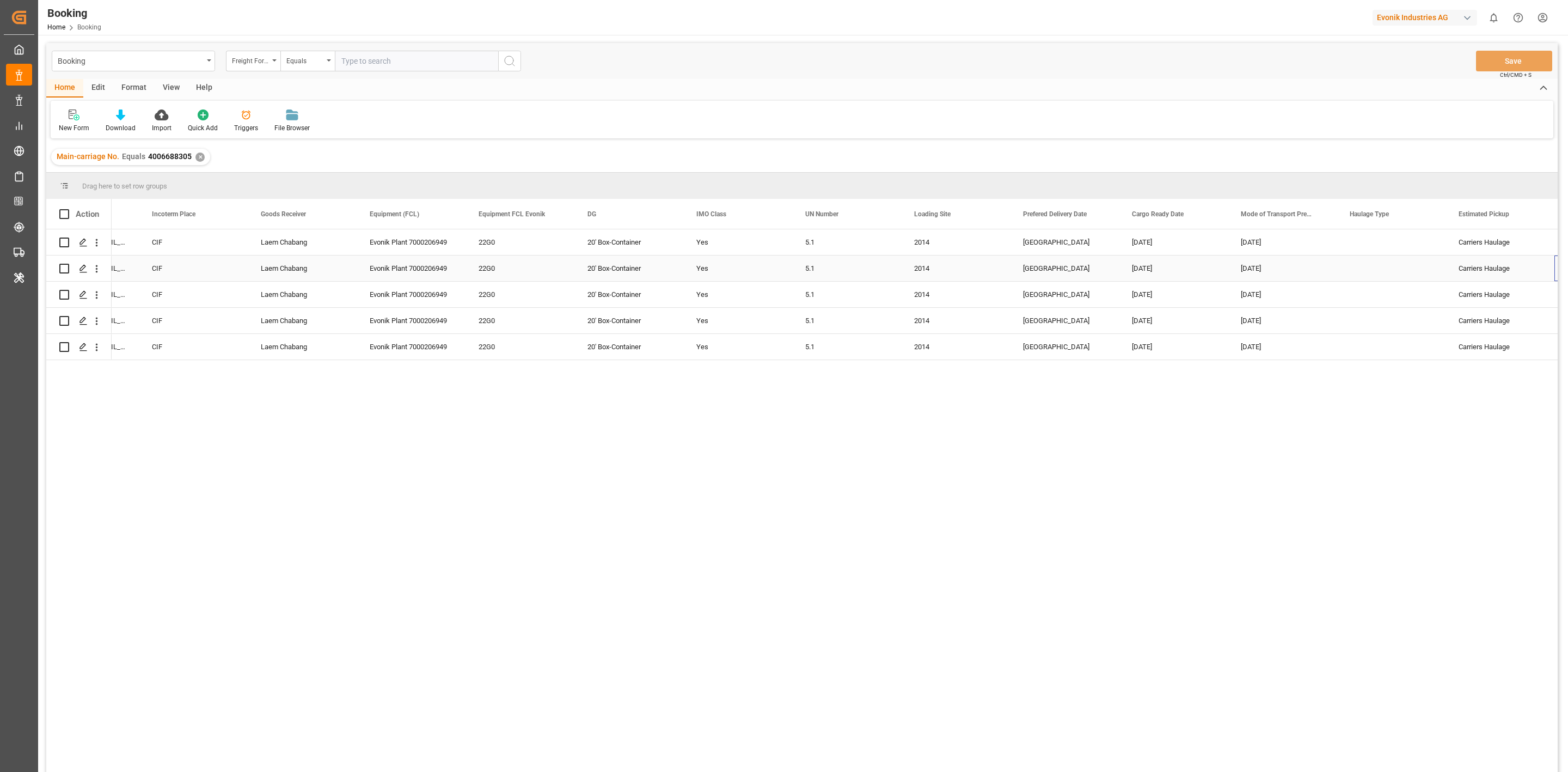
scroll to position [0, 2042]
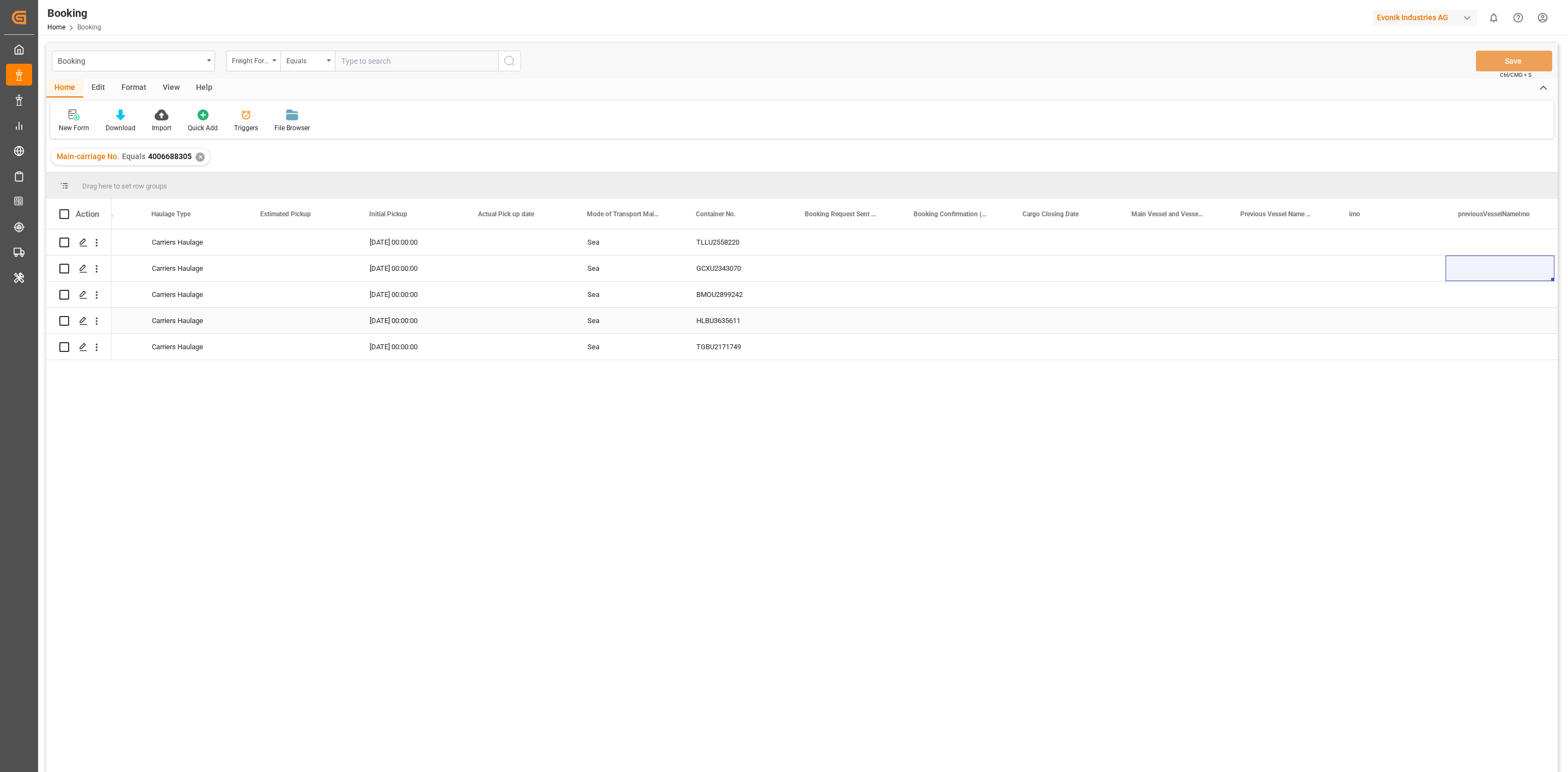
click at [1235, 324] on div "Press SPACE to select this row." at bounding box center [1282, 320] width 109 height 25
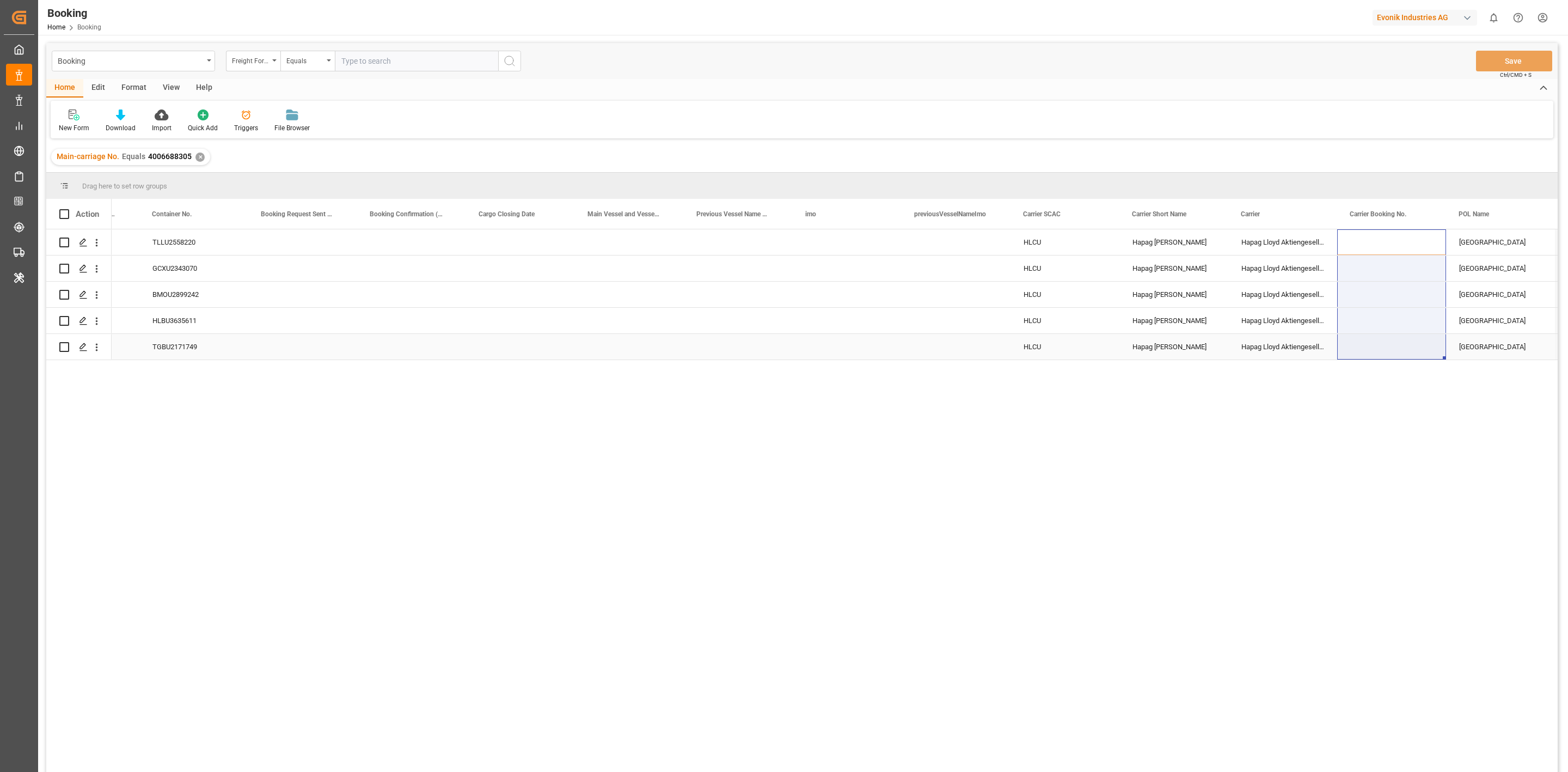
drag, startPoint x: 1373, startPoint y: 277, endPoint x: 1379, endPoint y: 342, distance: 65.3
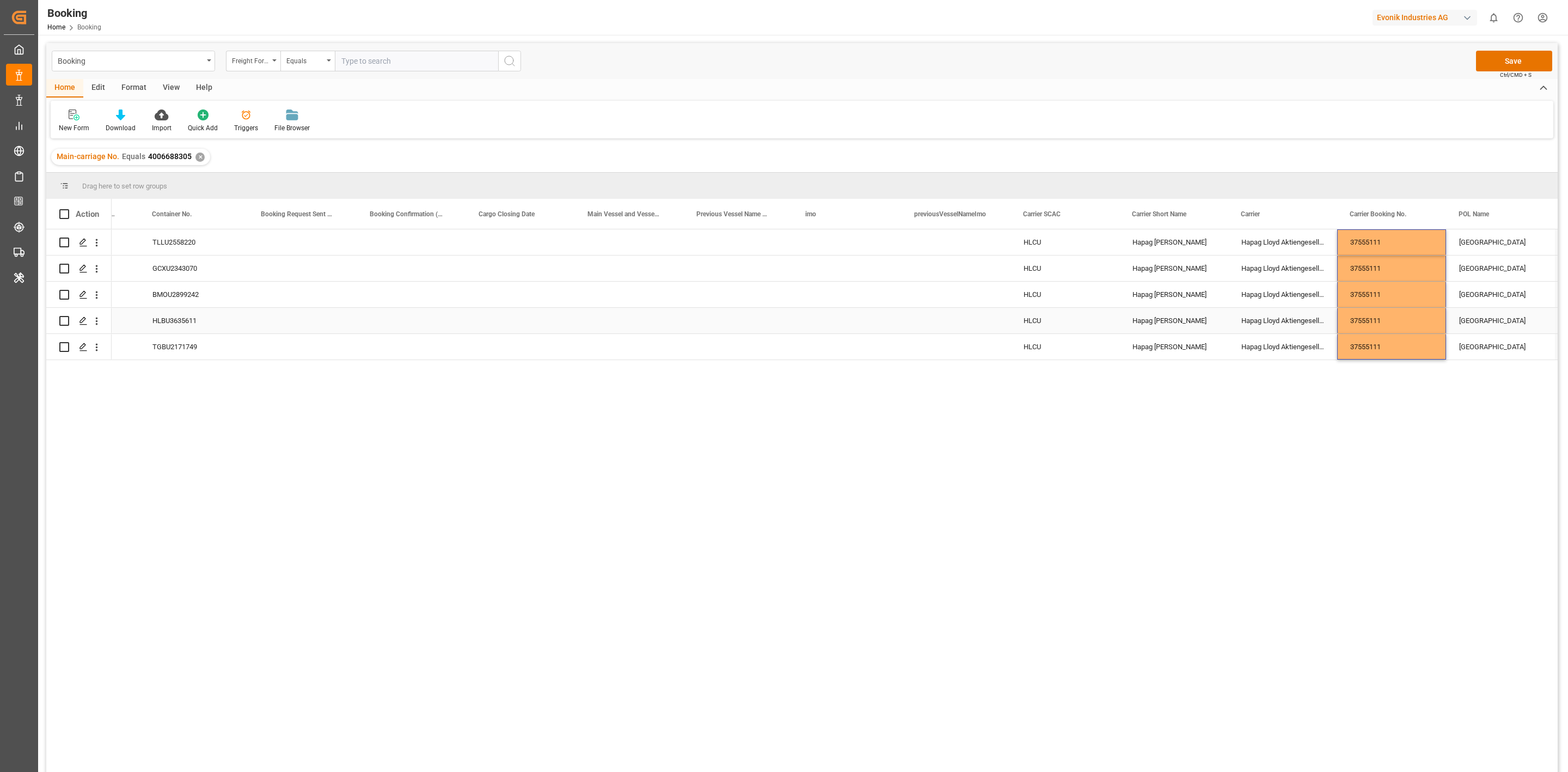
click at [762, 322] on div "Press SPACE to select this row." at bounding box center [738, 320] width 109 height 25
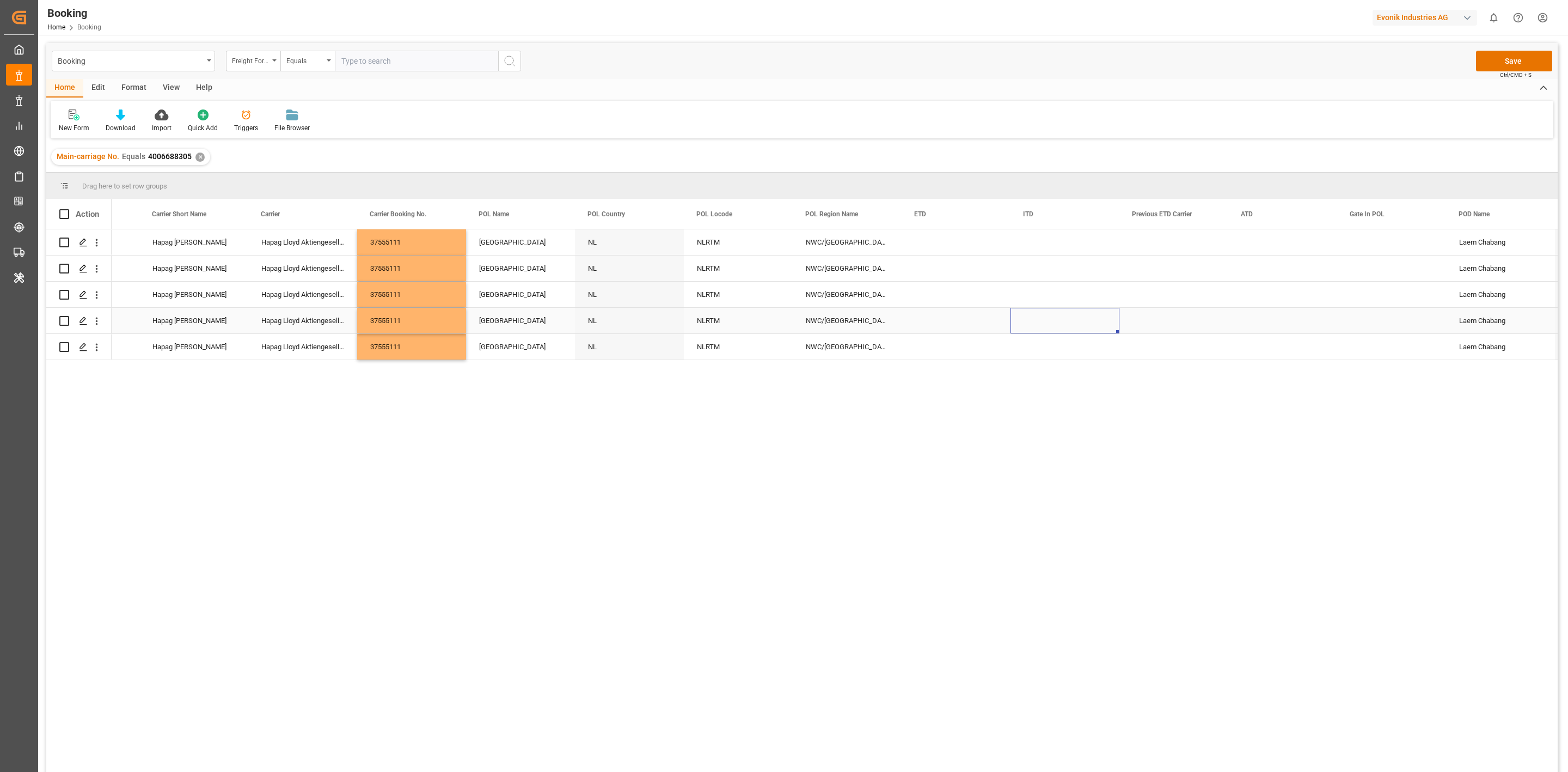
click at [1036, 309] on div "Press SPACE to select this row." at bounding box center [1065, 320] width 109 height 25
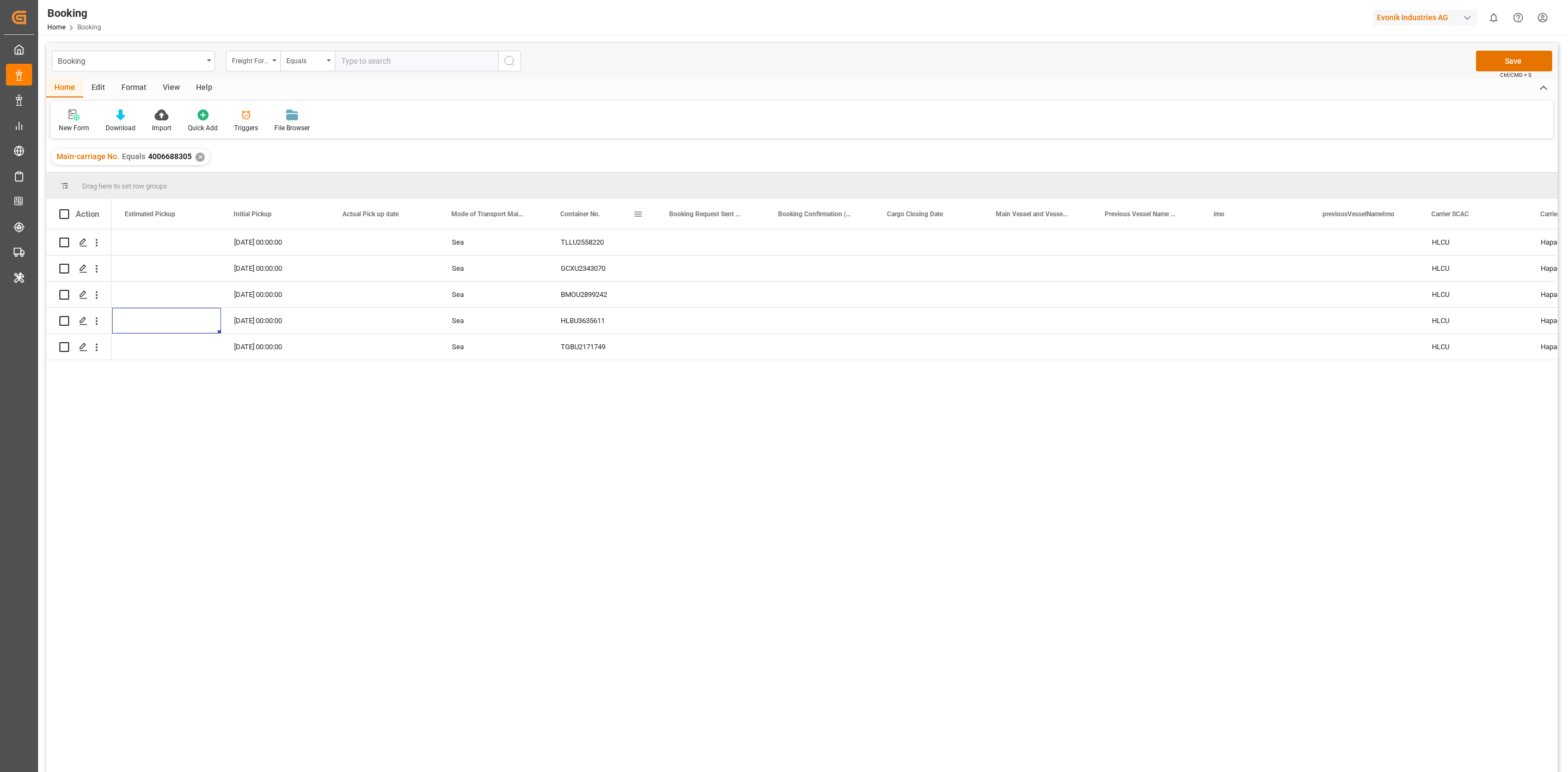
click at [636, 214] on span at bounding box center [638, 214] width 10 height 10
click at [653, 242] on span "Pin Column" at bounding box center [691, 239] width 88 height 21
click at [719, 239] on span "Pin Column" at bounding box center [691, 239] width 88 height 21
click at [776, 242] on span "Pin Left" at bounding box center [796, 243] width 46 height 21
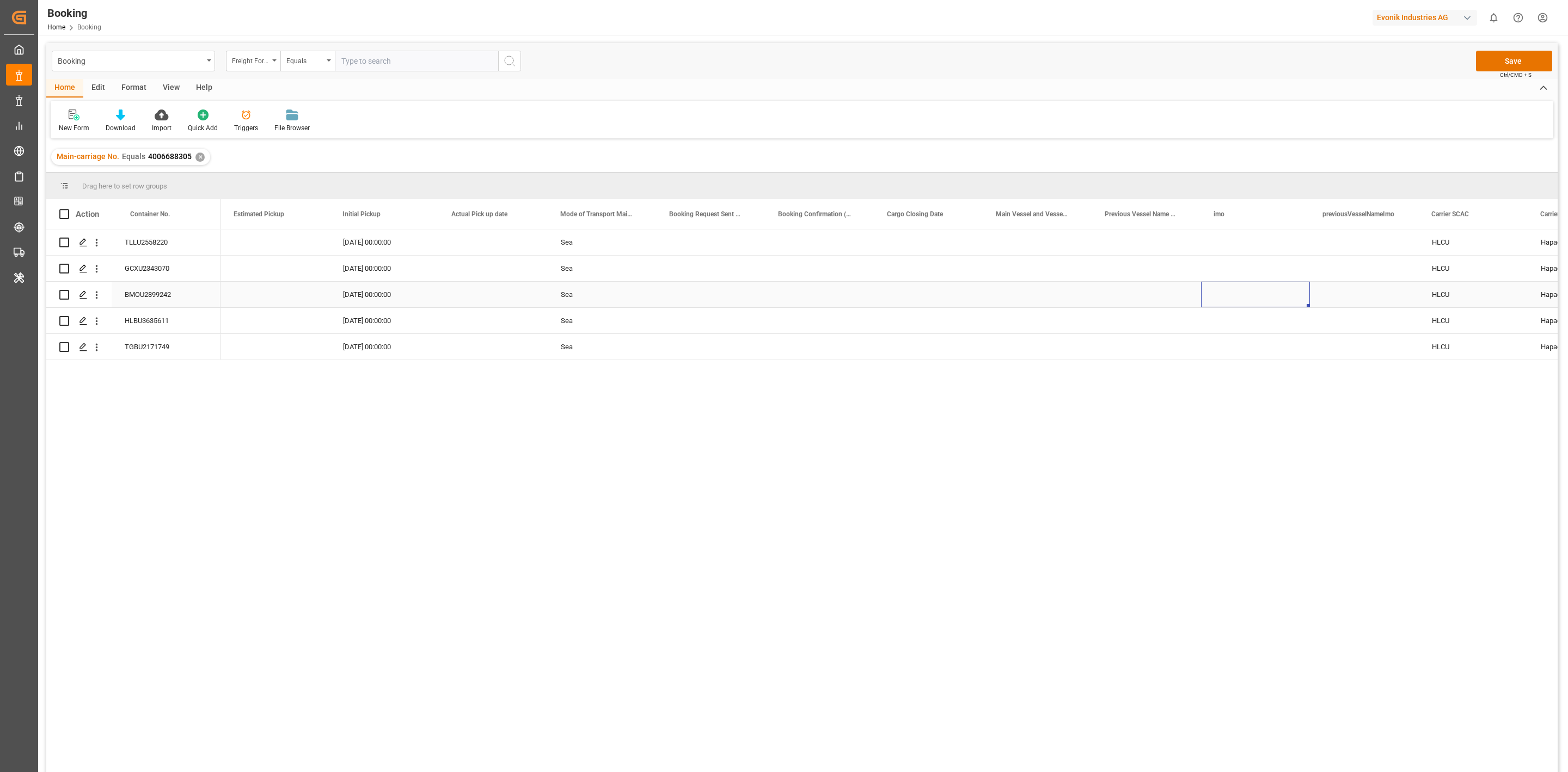
click at [1277, 297] on div "Press SPACE to select this row." at bounding box center [1256, 294] width 109 height 25
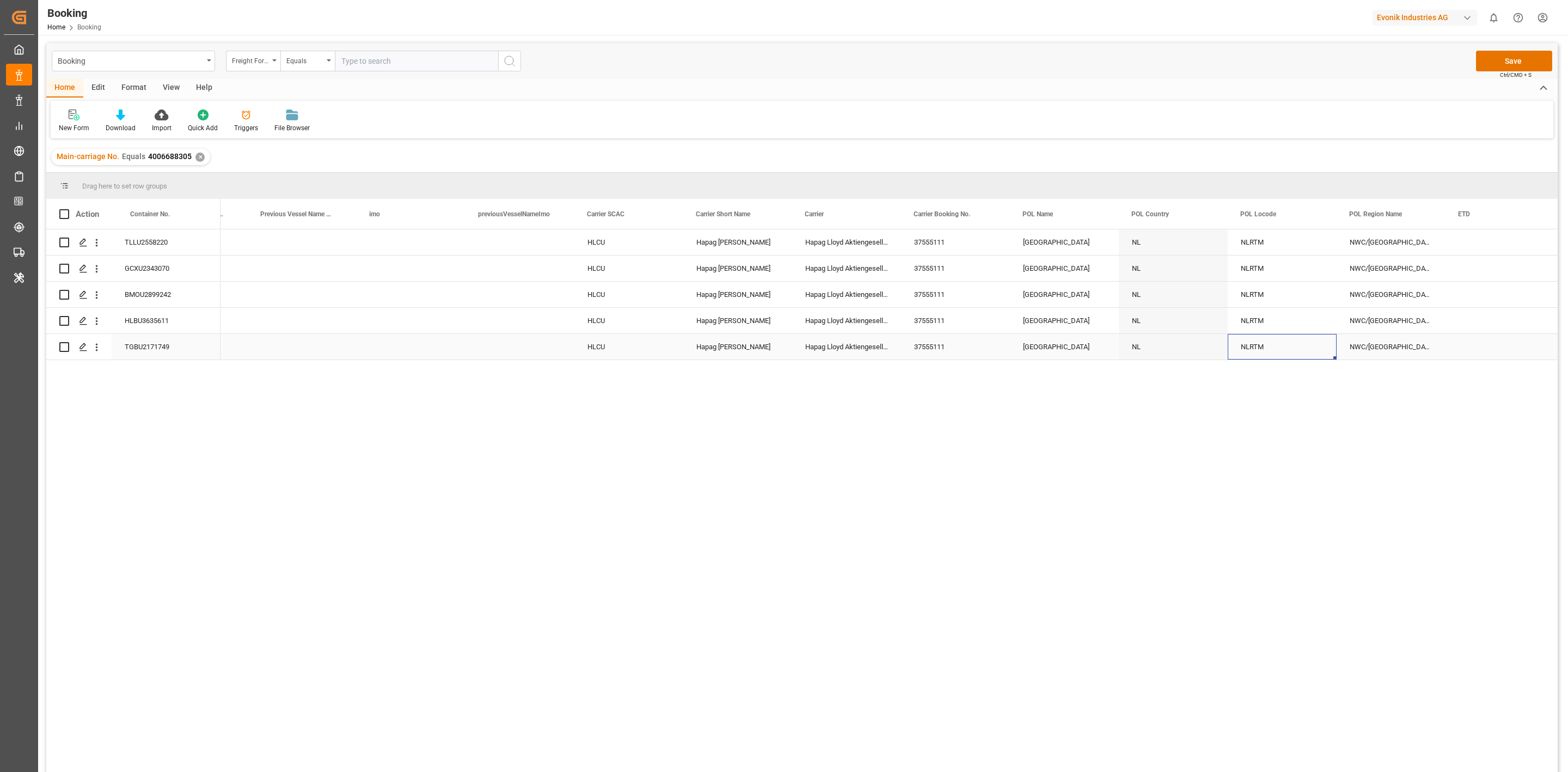
click at [1267, 345] on div "NLRTM" at bounding box center [1282, 346] width 109 height 25
click at [1267, 345] on input "NLRTM" at bounding box center [1282, 341] width 91 height 21
click at [1273, 376] on div "BEANR" at bounding box center [1282, 371] width 90 height 38
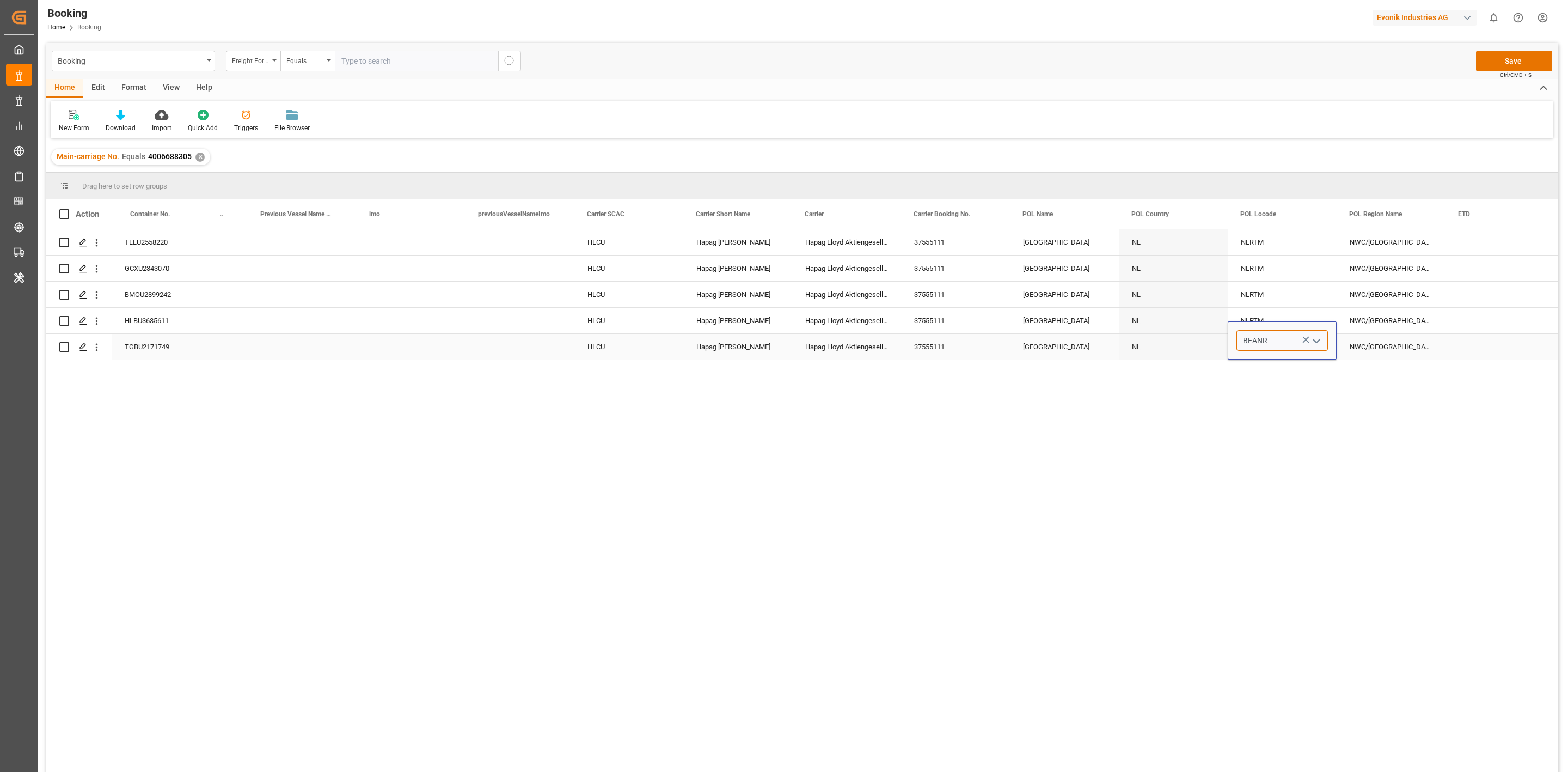
type input "BEANR"
click at [1186, 375] on div "HLCU Hapag Lloyd Hapag Lloyd Aktiengesellschaft 37555111 Rotterdam NL NLRTM NWC…" at bounding box center [889, 504] width 1337 height 550
click at [1273, 312] on div "NLRTM" at bounding box center [1282, 320] width 109 height 25
click at [1267, 345] on div "BEANR" at bounding box center [1282, 346] width 109 height 25
drag, startPoint x: 1262, startPoint y: 344, endPoint x: 1247, endPoint y: 244, distance: 101.1
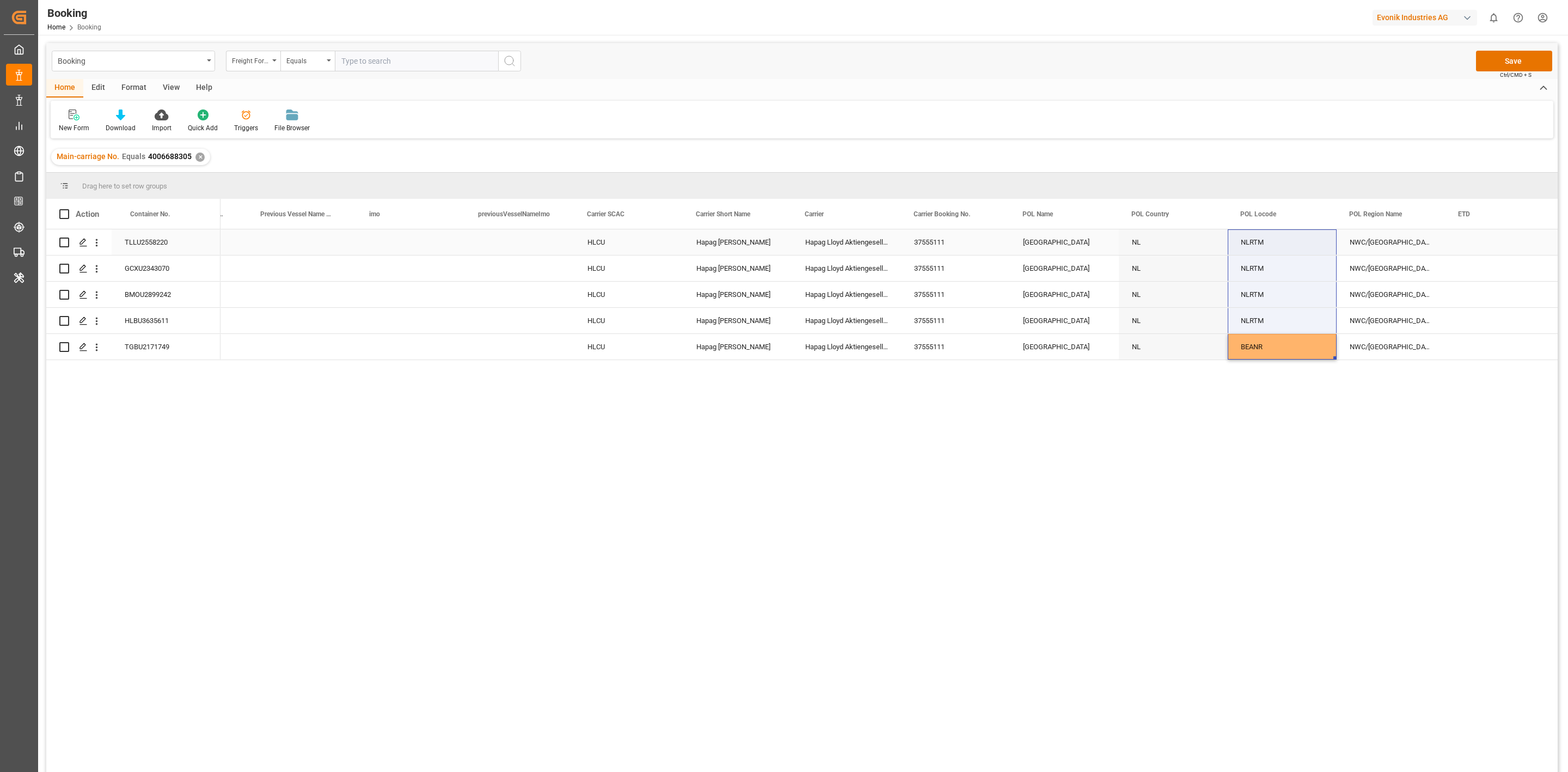
click at [1037, 350] on div "Rotterdam" at bounding box center [1064, 346] width 109 height 25
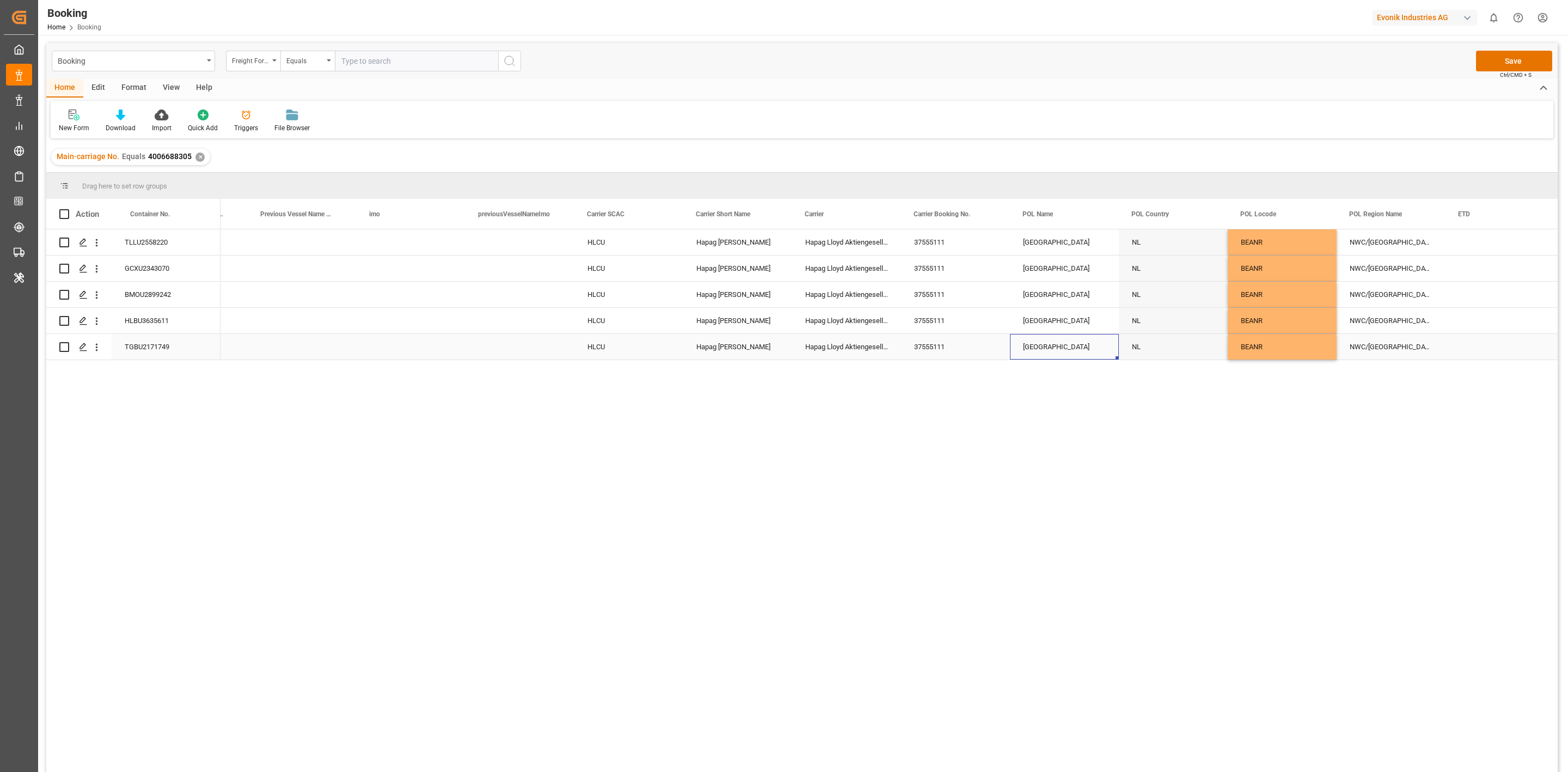
click at [1037, 350] on div "Rotterdam" at bounding box center [1064, 346] width 109 height 25
click at [1037, 346] on input "Rotterdam - NLRTM" at bounding box center [1064, 341] width 91 height 21
paste input "BEANR"
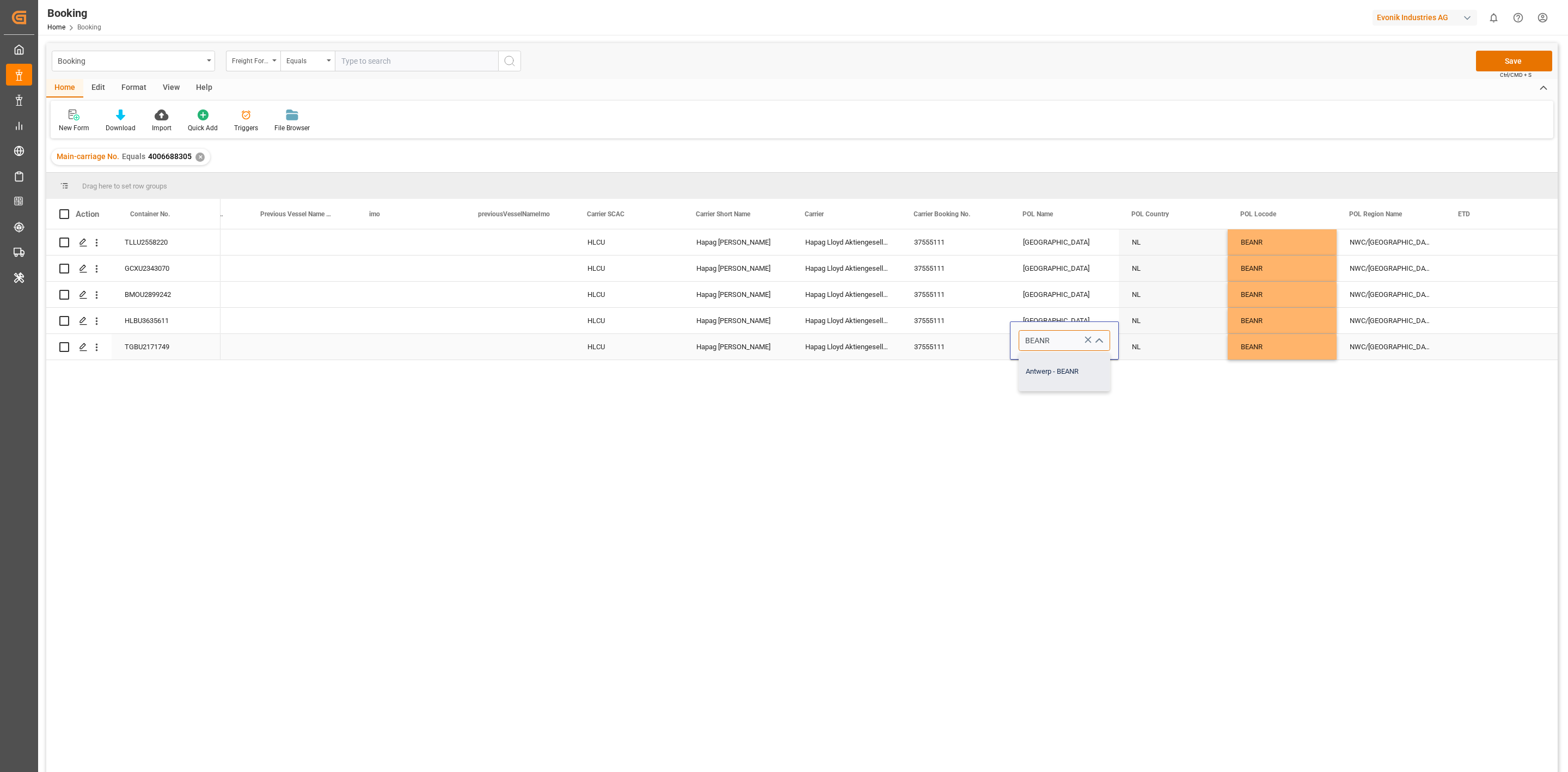
click at [1036, 361] on div "Antwerp - BEANR" at bounding box center [1064, 371] width 90 height 38
type input "Antwerp - BEANR"
click at [1062, 391] on div "HLCU Hapag Lloyd Hapag Lloyd Aktiengesellschaft 37555111 Rotterdam NL BEANR NWC…" at bounding box center [889, 504] width 1337 height 550
click at [1060, 384] on div "HLCU Hapag Lloyd Hapag Lloyd Aktiengesellschaft 37555111 Rotterdam NL BEANR NWC…" at bounding box center [889, 504] width 1337 height 550
click at [1042, 278] on div "Rotterdam" at bounding box center [1064, 268] width 109 height 25
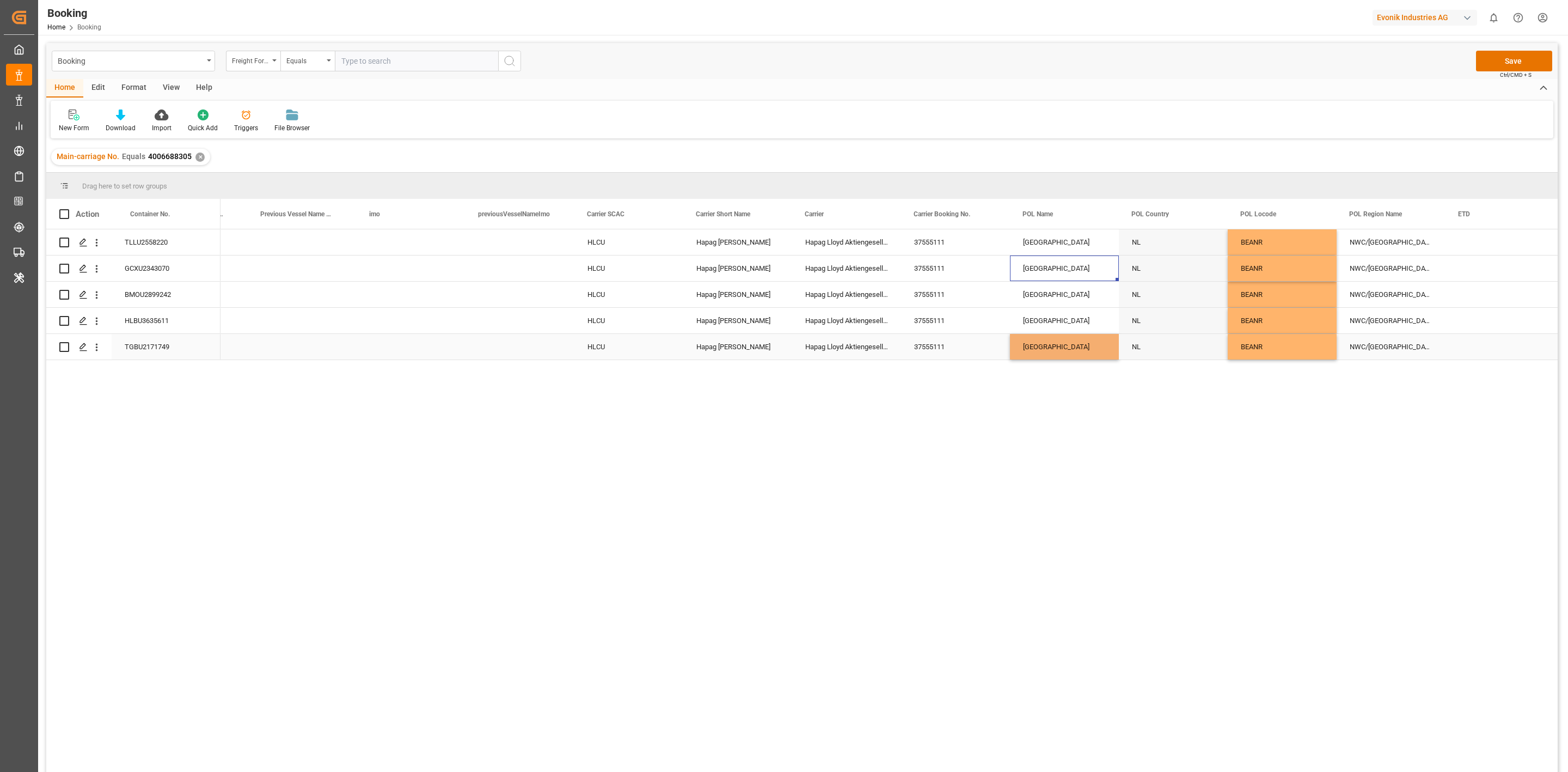
click at [1051, 342] on div "Antwerp" at bounding box center [1064, 346] width 109 height 25
drag, startPoint x: 1044, startPoint y: 312, endPoint x: 1037, endPoint y: 250, distance: 62.4
click at [1502, 326] on div "Press SPACE to select this row." at bounding box center [1500, 320] width 109 height 25
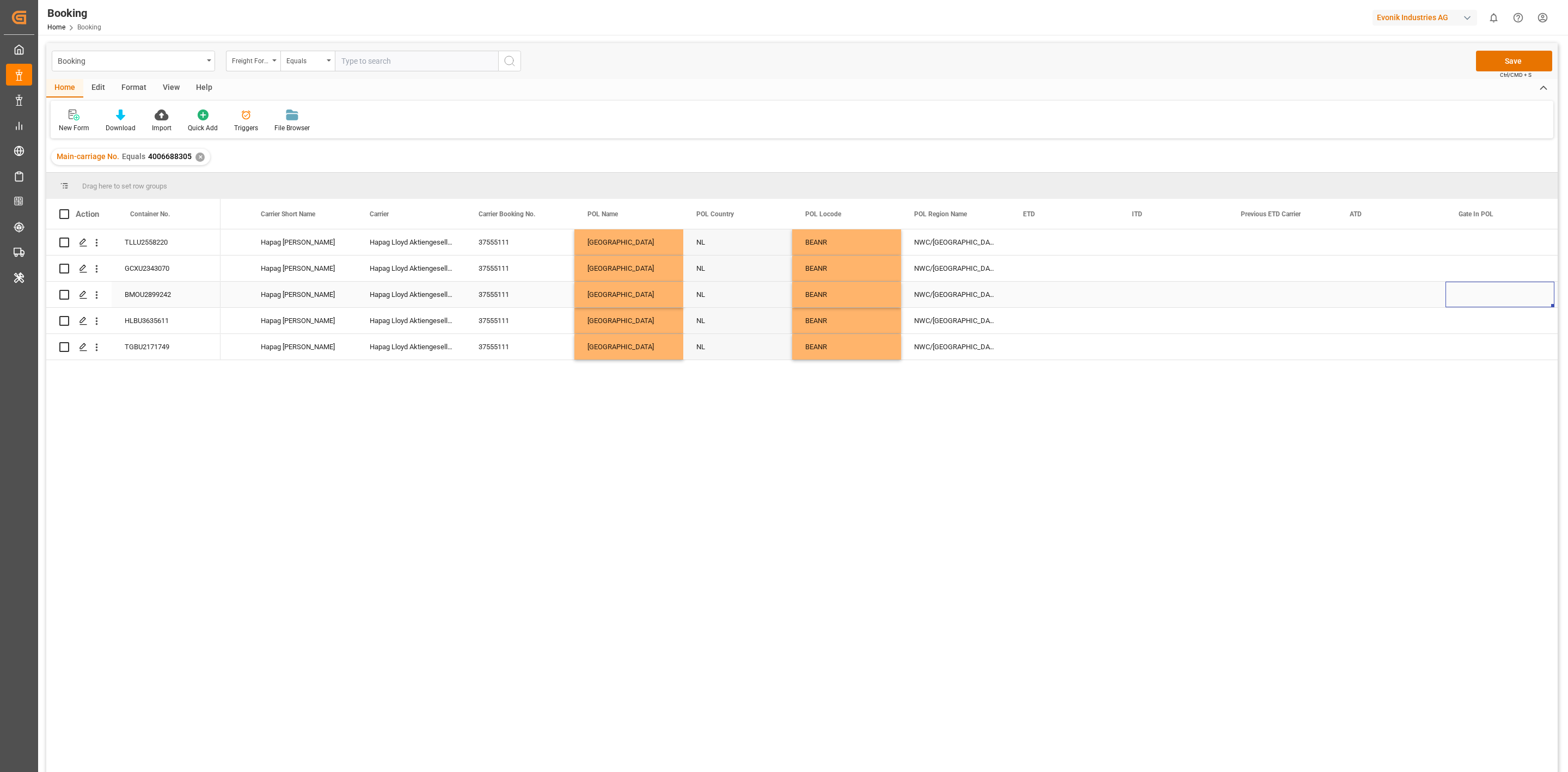
click at [1467, 290] on div "Press SPACE to select this row." at bounding box center [1500, 294] width 109 height 25
click at [1418, 411] on span "17" at bounding box center [1418, 414] width 7 height 8
type input "17.09.2025 00:00"
click at [1306, 288] on div "Press SPACE to select this row." at bounding box center [1282, 294] width 109 height 25
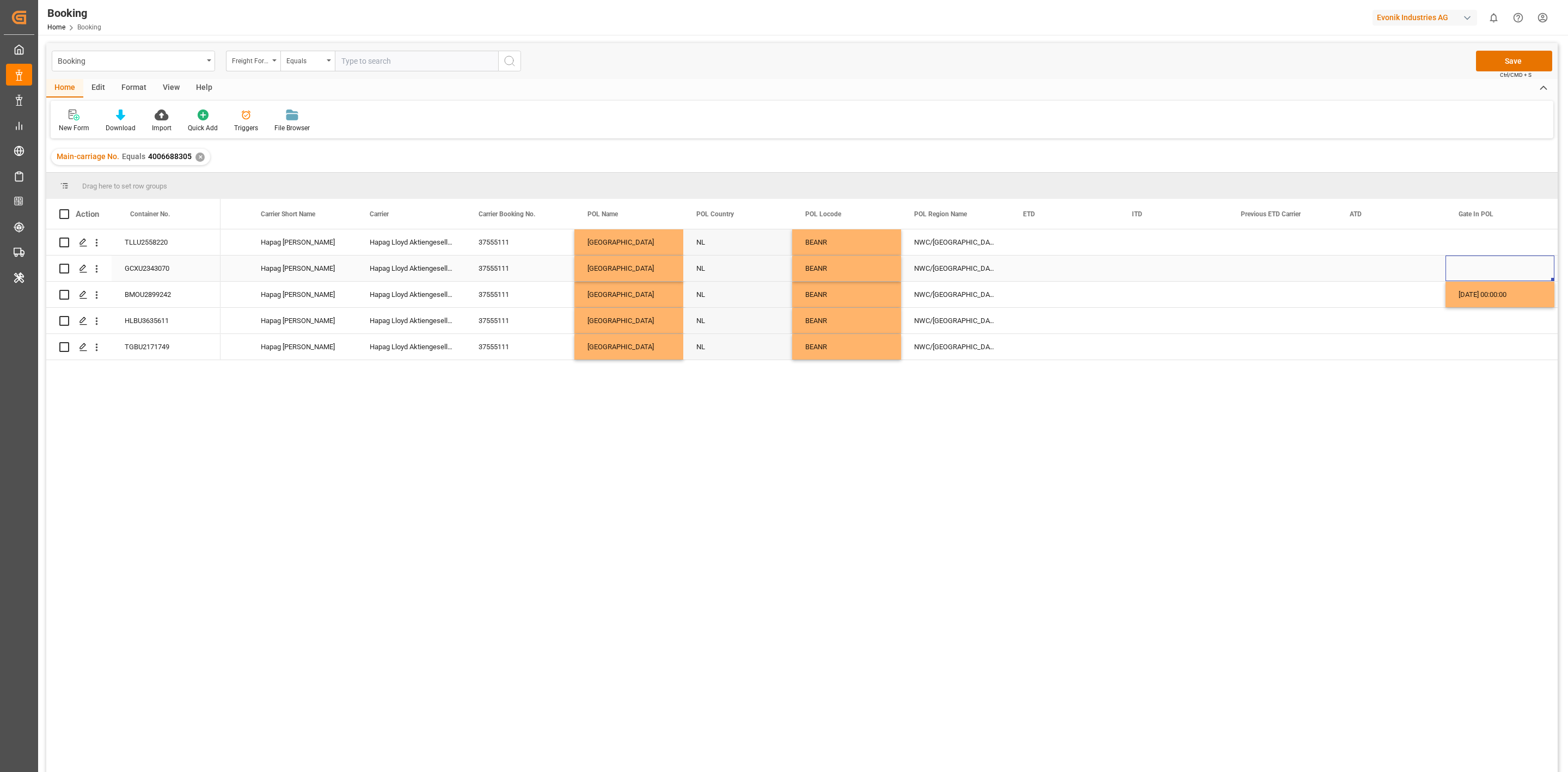
click at [1480, 263] on div "Press SPACE to select this row." at bounding box center [1500, 268] width 109 height 25
click at [1394, 384] on span "16" at bounding box center [1397, 388] width 7 height 8
type input "16.09.2025 00:00"
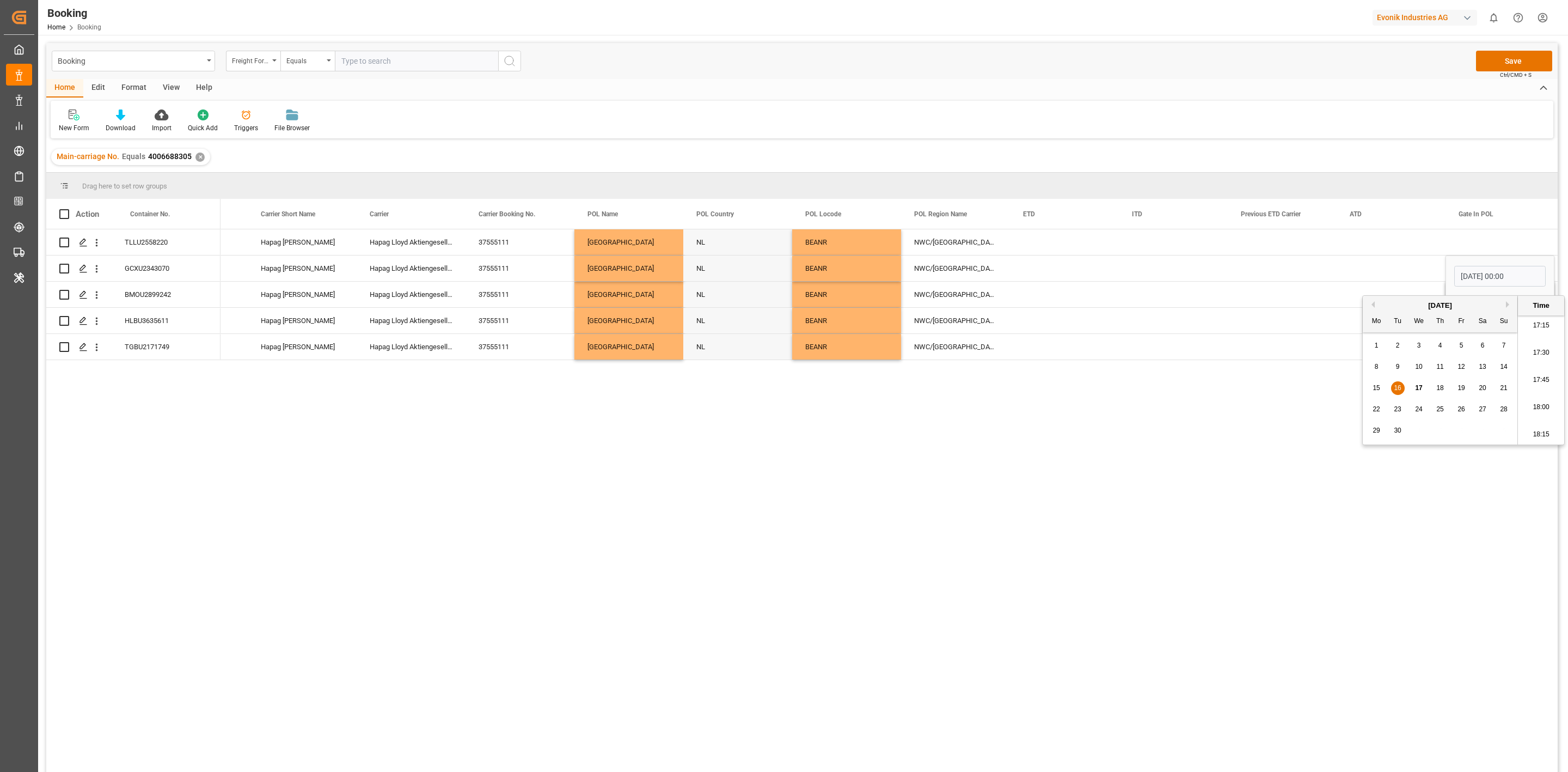
click at [1313, 332] on div "Press SPACE to select this row." at bounding box center [1282, 320] width 109 height 25
click at [1486, 324] on div "Press SPACE to select this row." at bounding box center [1500, 320] width 109 height 25
click at [1418, 441] on span "17" at bounding box center [1418, 441] width 7 height 8
type input "17.09.2025 00:00"
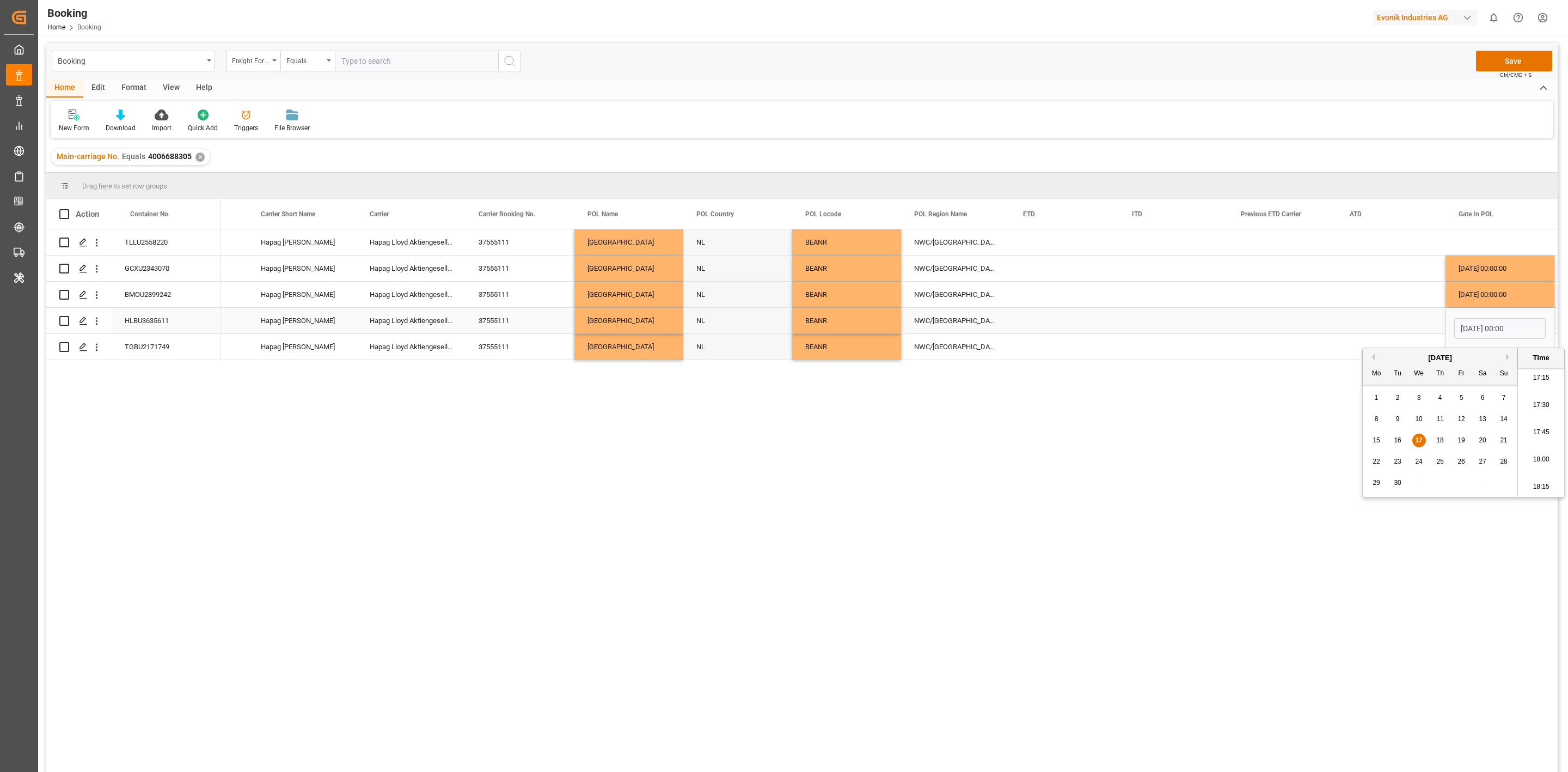
click at [1401, 306] on div "Press SPACE to select this row." at bounding box center [1391, 294] width 109 height 25
click at [1480, 348] on div "Press SPACE to select this row." at bounding box center [1500, 346] width 109 height 25
click at [1420, 450] on span "17" at bounding box center [1418, 449] width 7 height 8
type input "17.09.2025 00:00"
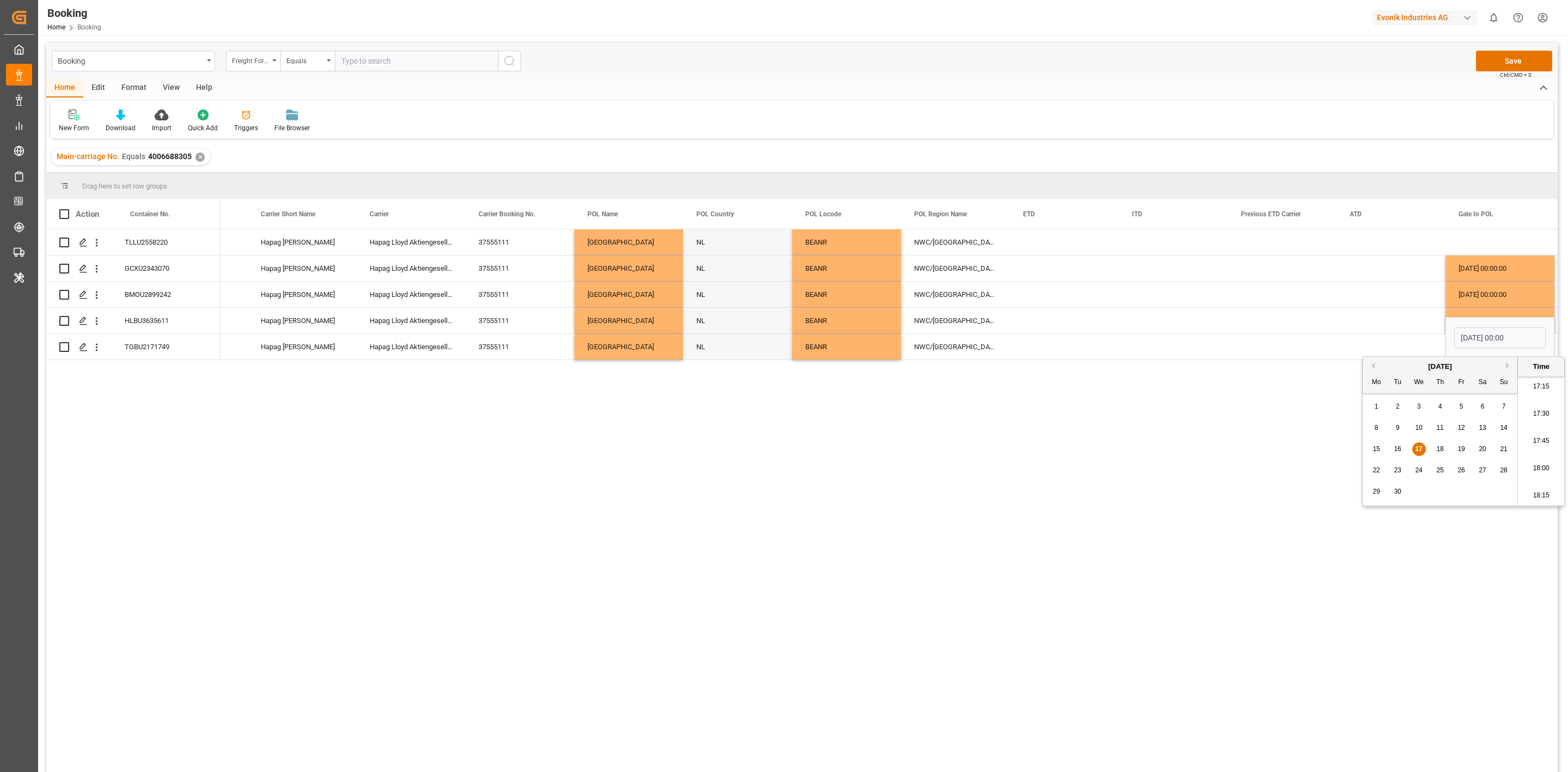
click at [1342, 365] on div "HLCU Hapag Lloyd Hapag Lloyd Aktiengesellschaft 37555111 Antwerp NL BEANR NWC/U…" at bounding box center [889, 504] width 1337 height 550
click at [1487, 239] on div "Press SPACE to select this row." at bounding box center [1500, 242] width 109 height 25
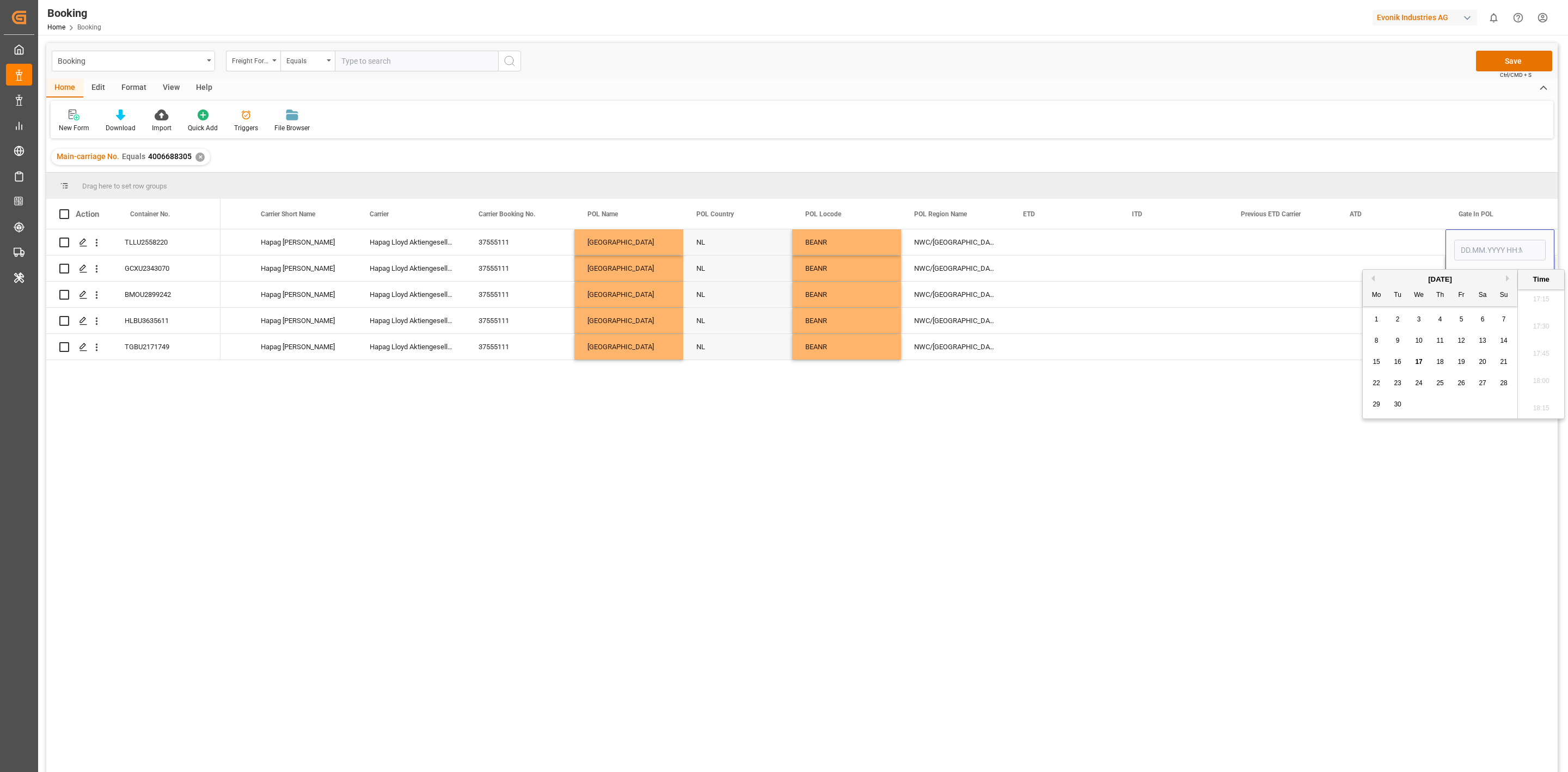
click at [1420, 352] on div "15 16 17 18 19 20 21" at bounding box center [1441, 362] width 149 height 22
click at [1418, 361] on span "17" at bounding box center [1418, 362] width 7 height 8
type input "17.09.2025 00:00"
click at [1296, 314] on div "Press SPACE to select this row." at bounding box center [1282, 320] width 109 height 25
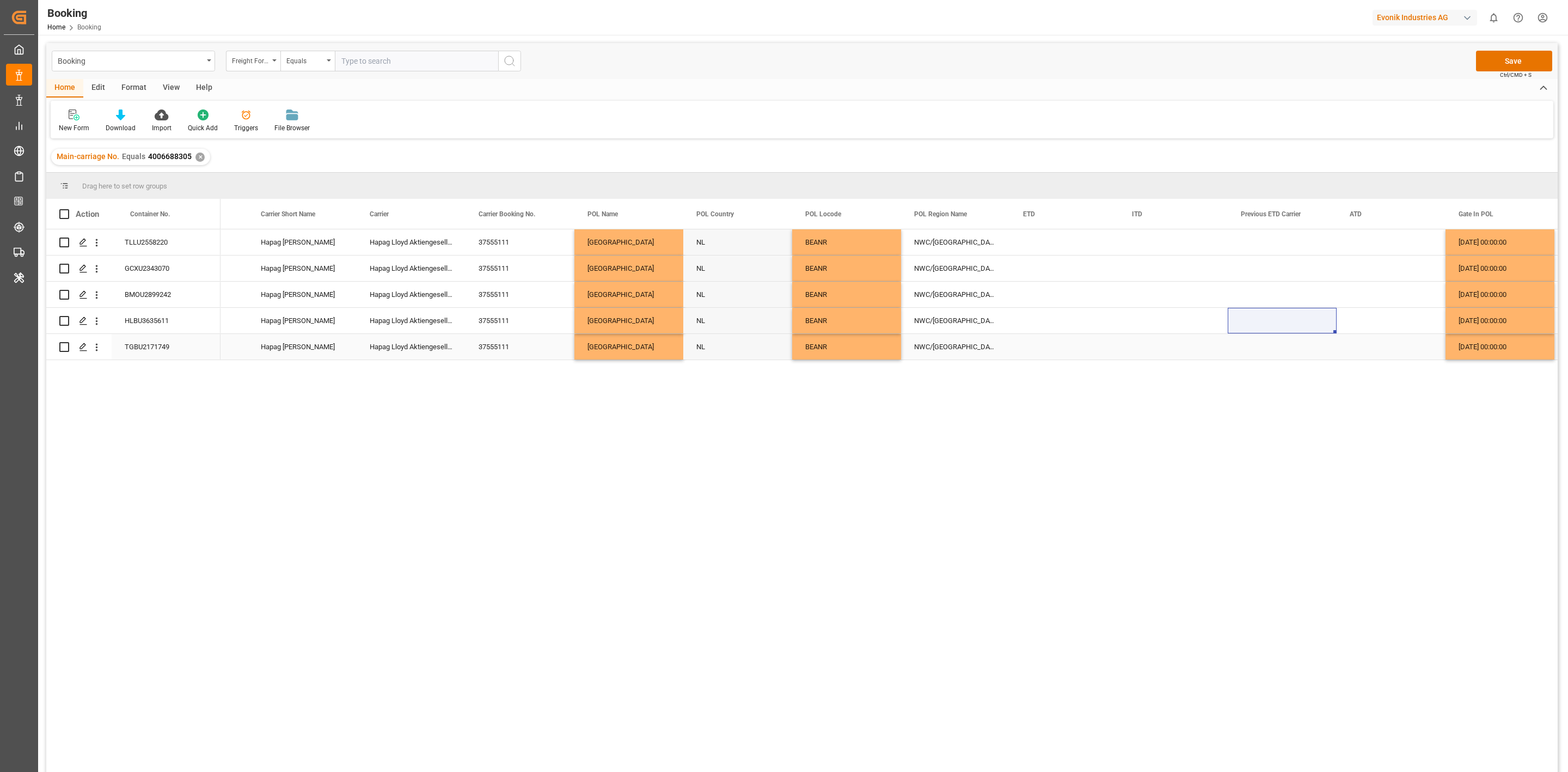
click at [1381, 342] on div "Press SPACE to select this row." at bounding box center [1391, 346] width 109 height 25
click at [1185, 334] on div "Press SPACE to select this row." at bounding box center [1173, 346] width 109 height 25
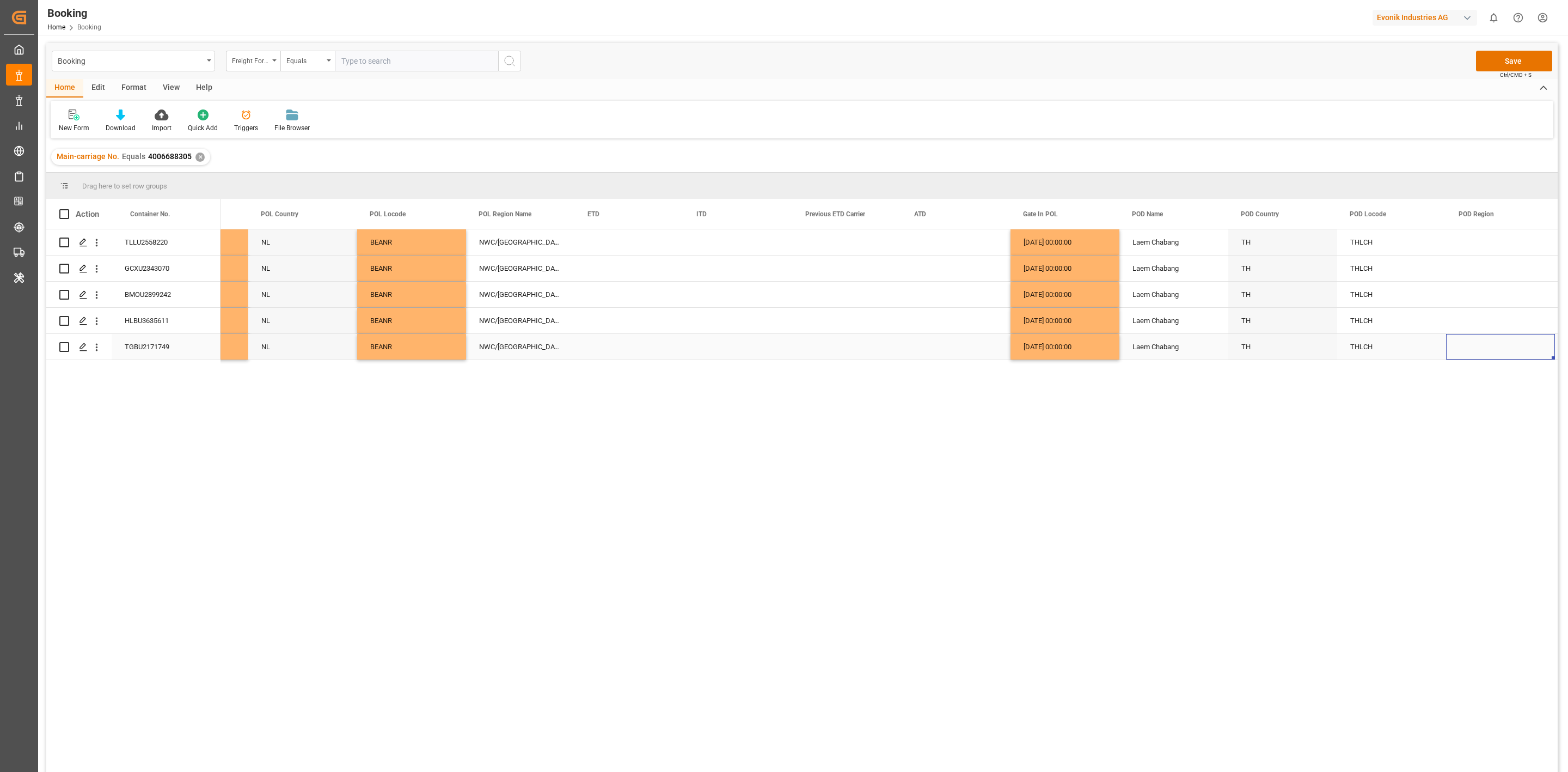
scroll to position [0, 5200]
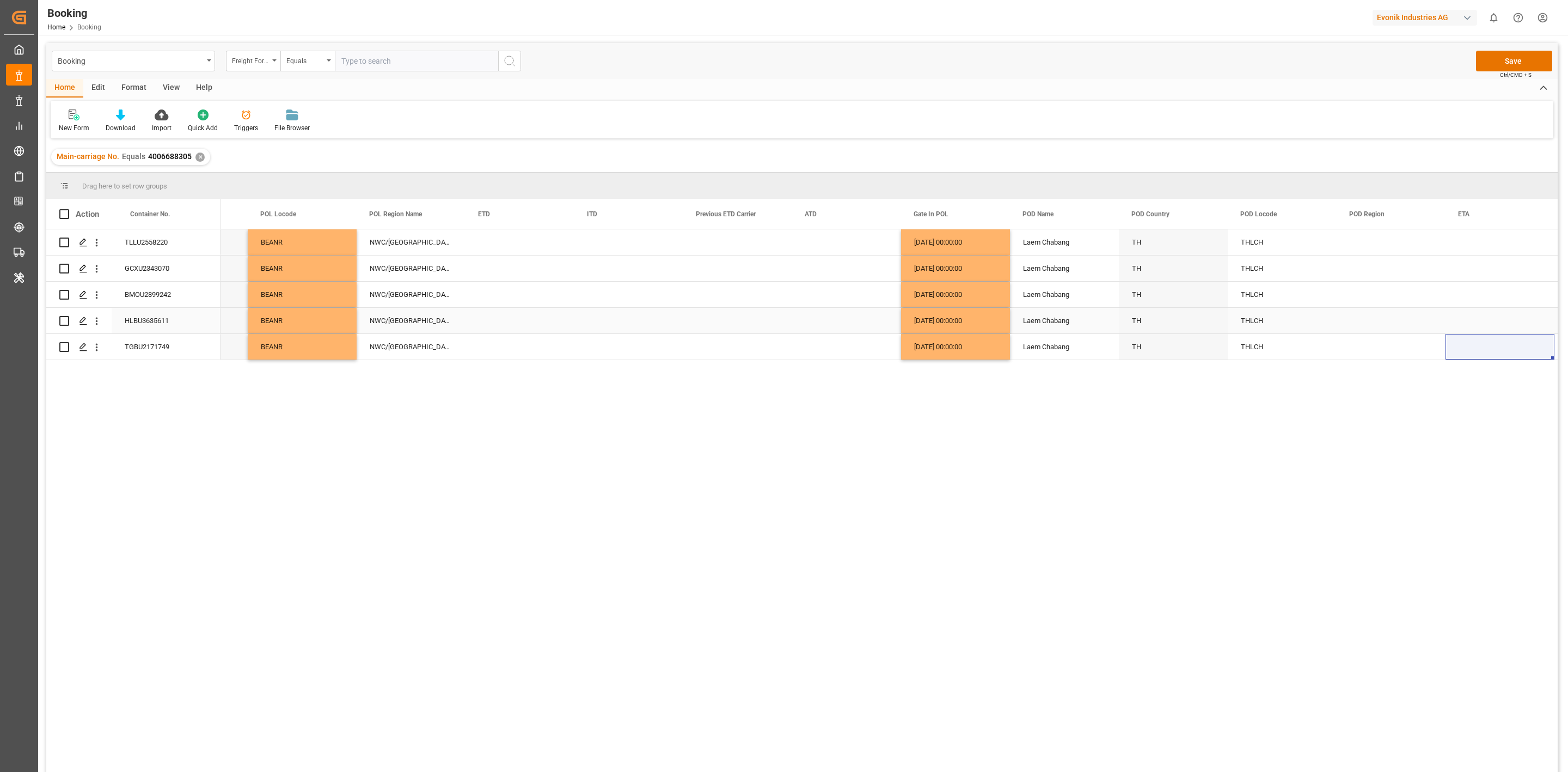
click at [662, 324] on div "Press SPACE to select this row." at bounding box center [629, 320] width 109 height 25
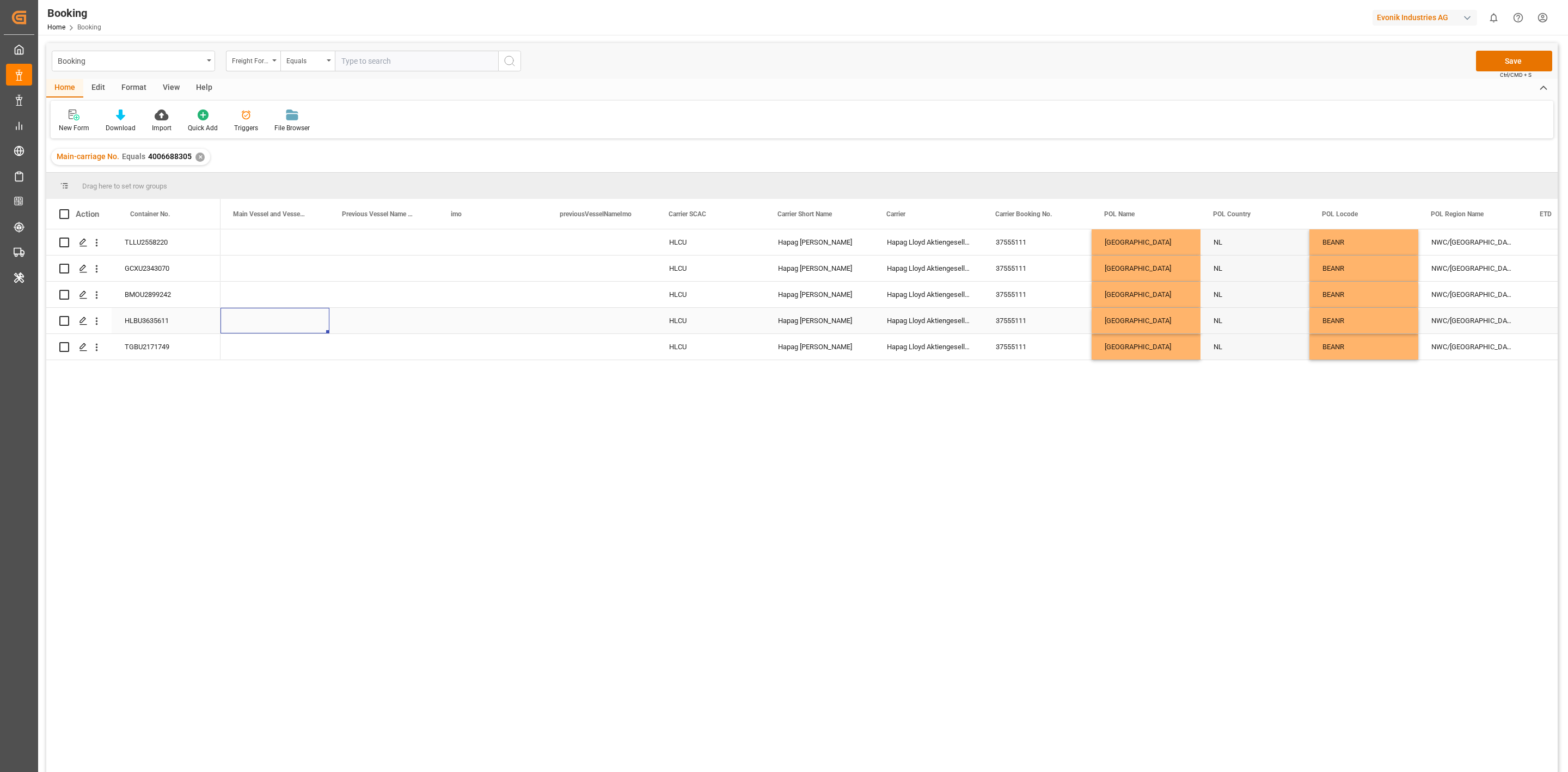
scroll to position [0, 4028]
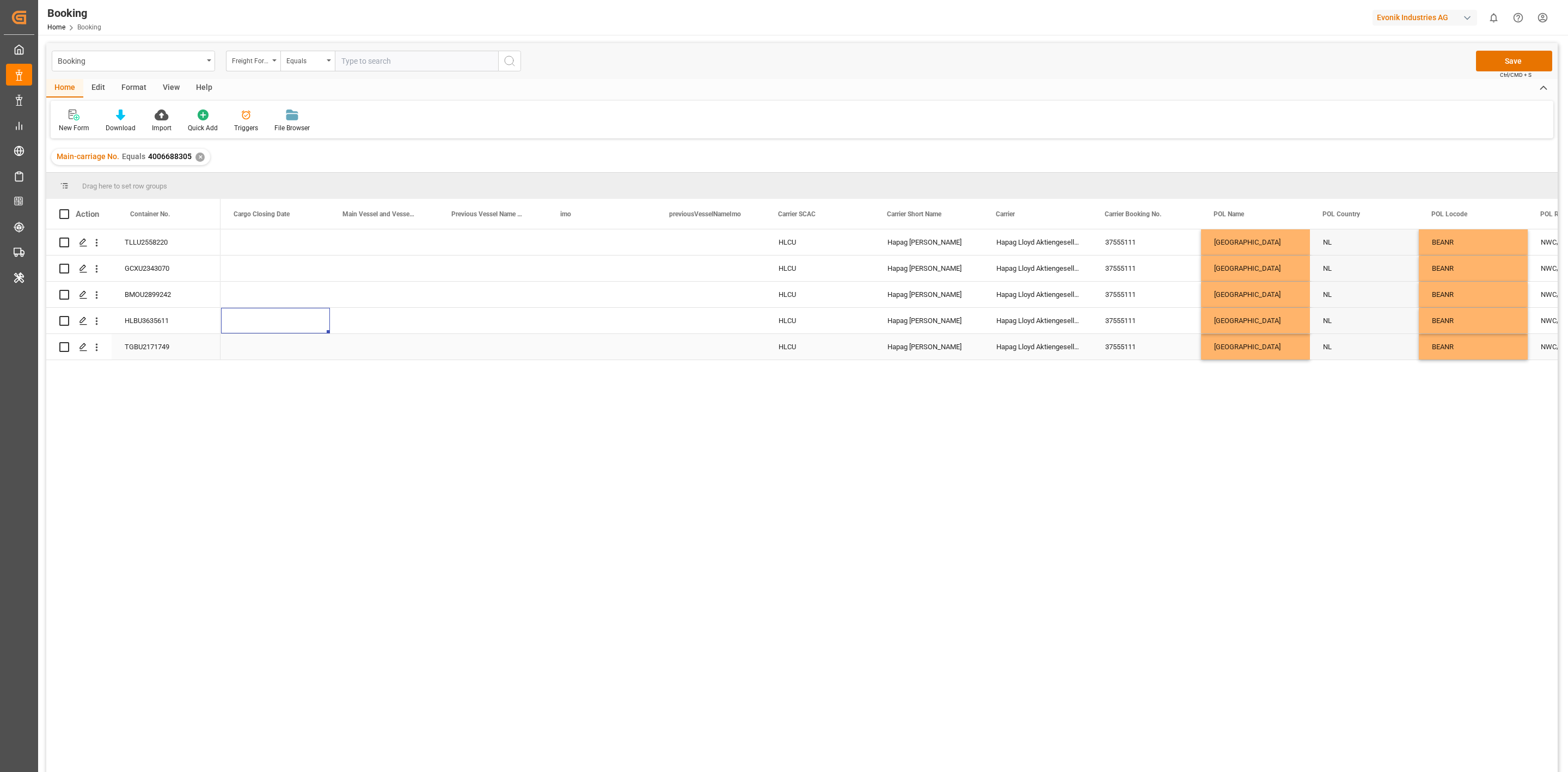
click at [386, 337] on div "Press SPACE to select this row." at bounding box center [384, 346] width 109 height 25
click at [384, 340] on input "Press SPACE to select this row." at bounding box center [384, 341] width 91 height 21
paste input "HAMMONIA BALTICA"
click at [395, 369] on div "HAMMONIA BALTICA - 9481532" at bounding box center [395, 371] width 111 height 38
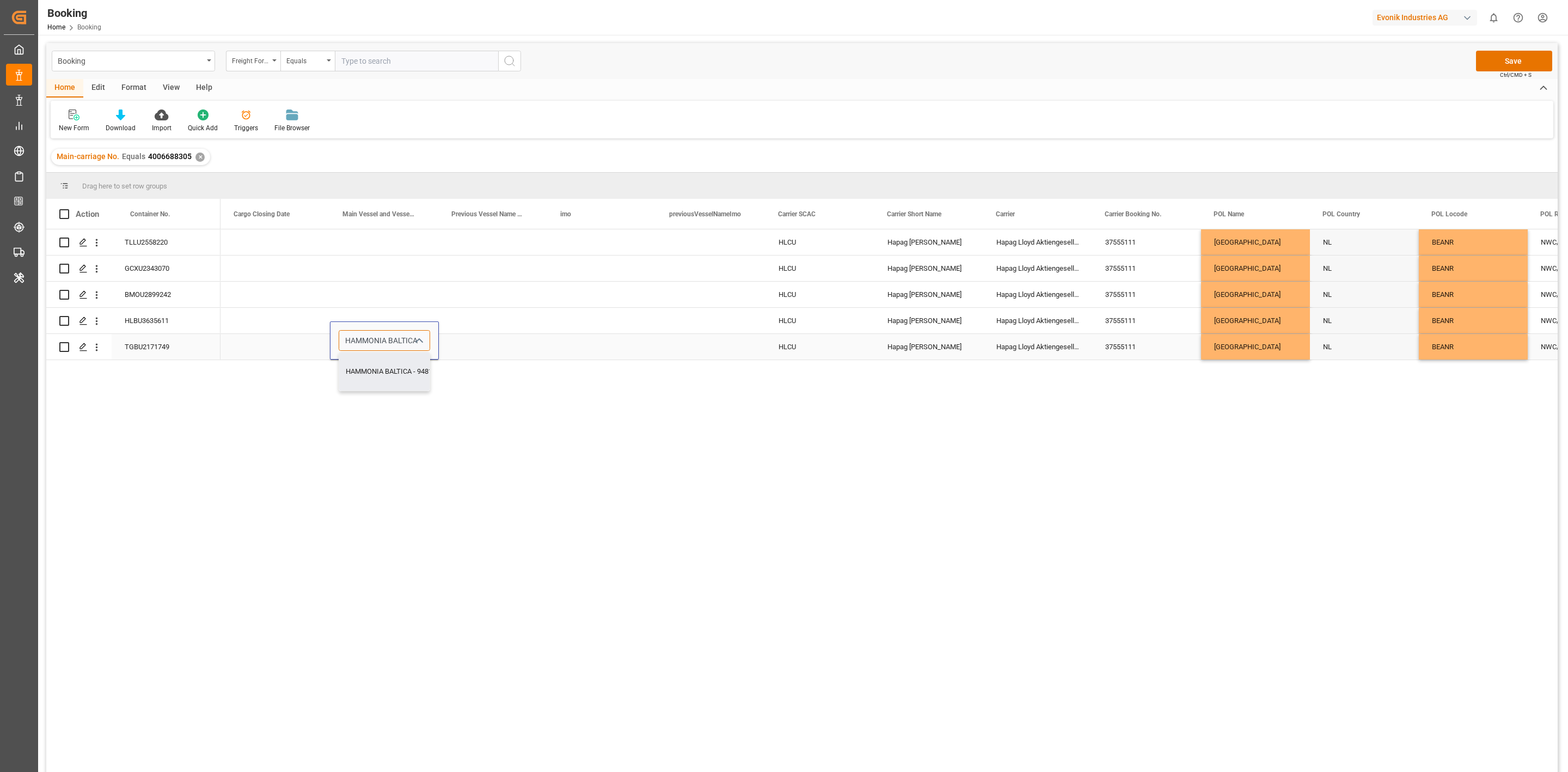
type input "HAMMONIA BALTICA - 9481532"
click at [472, 344] on div "Press SPACE to select this row." at bounding box center [493, 346] width 109 height 25
click at [378, 344] on div "HAMMONIA BALTICA" at bounding box center [384, 346] width 109 height 25
drag, startPoint x: 376, startPoint y: 250, endPoint x: 368, endPoint y: 337, distance: 87.4
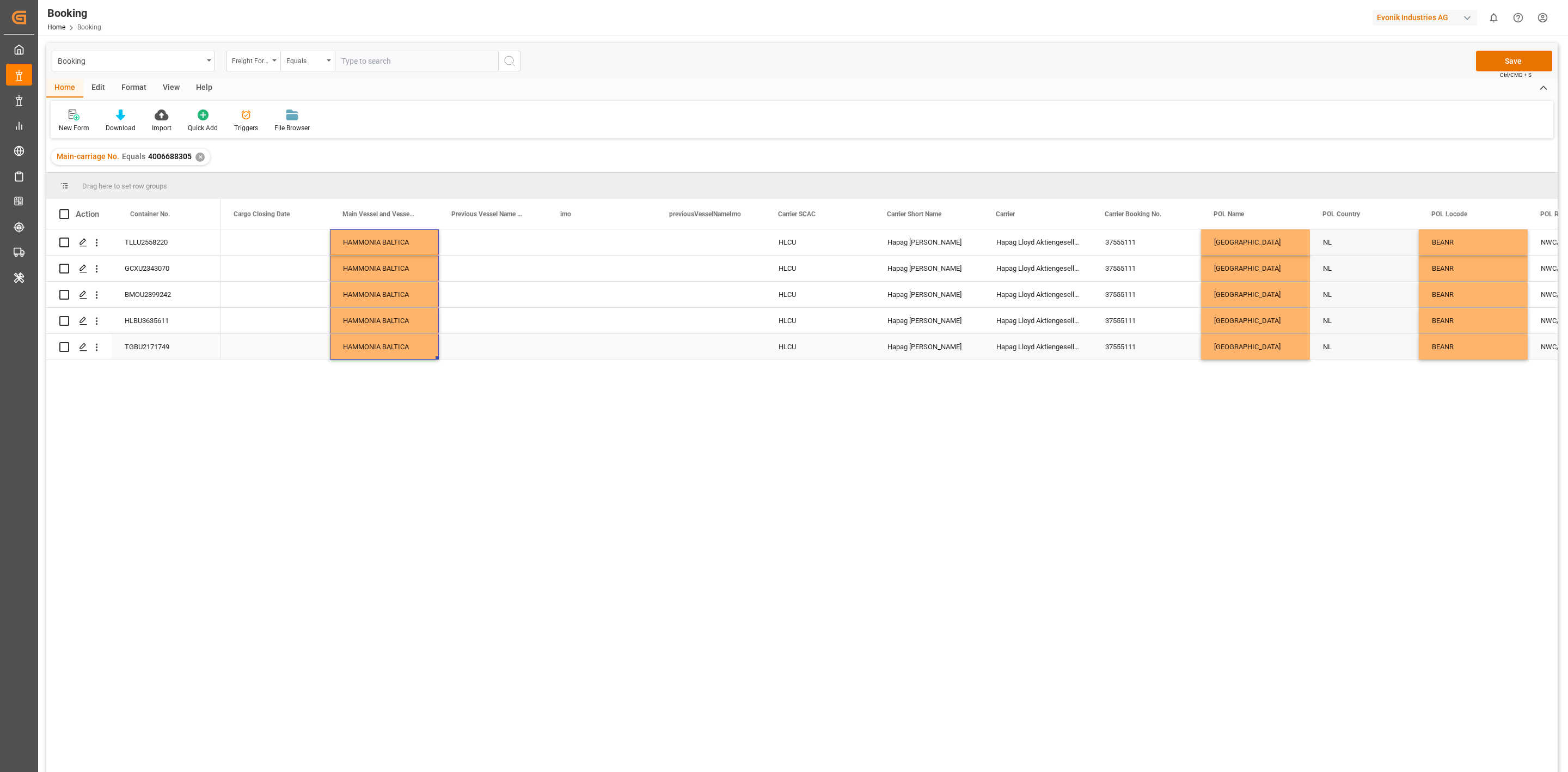
click at [574, 342] on div "Press SPACE to select this row." at bounding box center [602, 346] width 109 height 25
click at [574, 342] on input "Press SPACE to select this row." at bounding box center [602, 341] width 91 height 21
click at [587, 360] on div "9481532 - HAMMONIA BALTICA" at bounding box center [613, 371] width 112 height 38
type input "9481532 - HAMMONIA BALTICA"
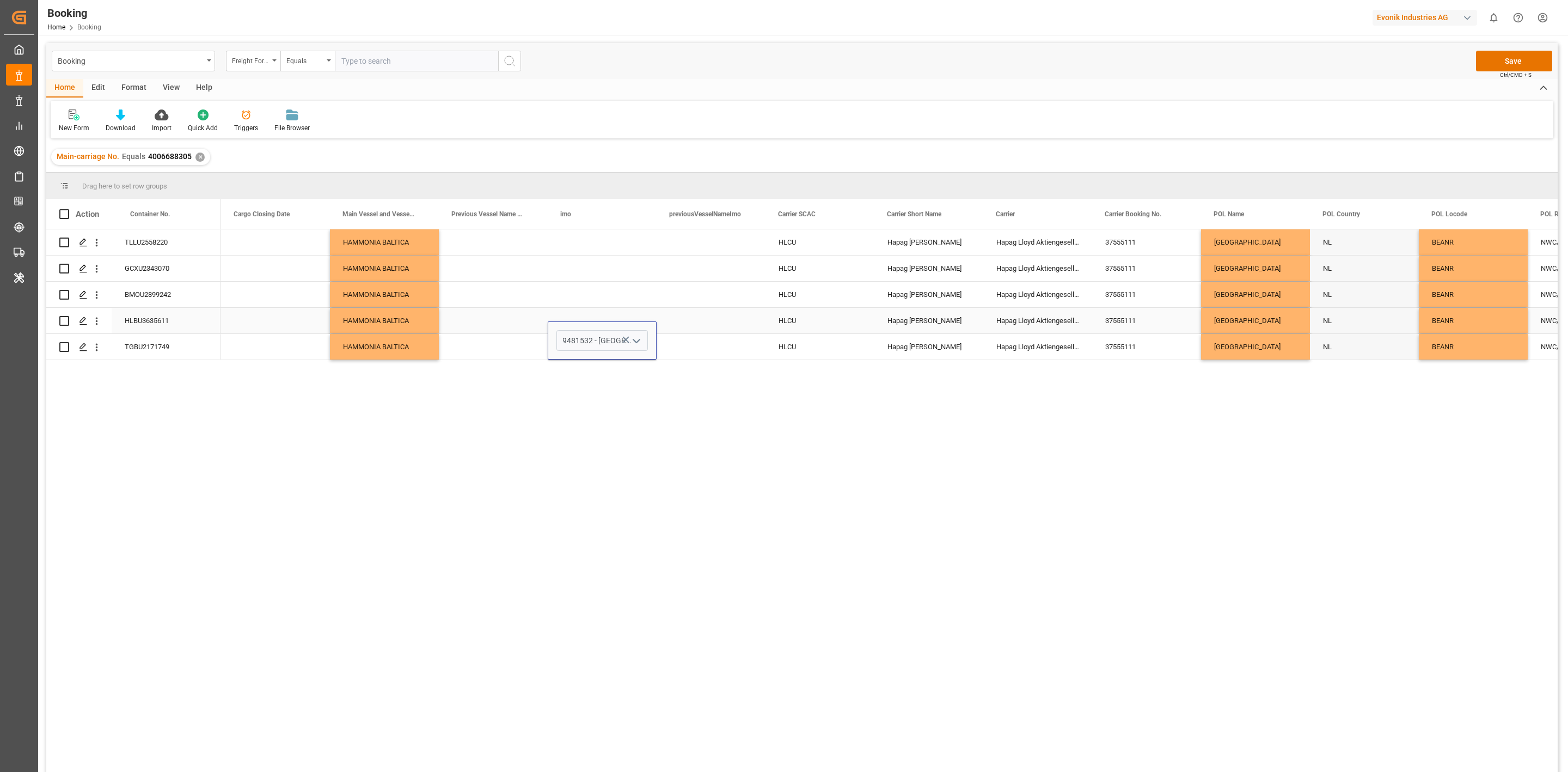
click at [580, 309] on div "Press SPACE to select this row." at bounding box center [602, 320] width 109 height 25
click at [592, 343] on div "9481532" at bounding box center [602, 346] width 109 height 25
drag, startPoint x: 580, startPoint y: 296, endPoint x: 580, endPoint y: 334, distance: 38.0
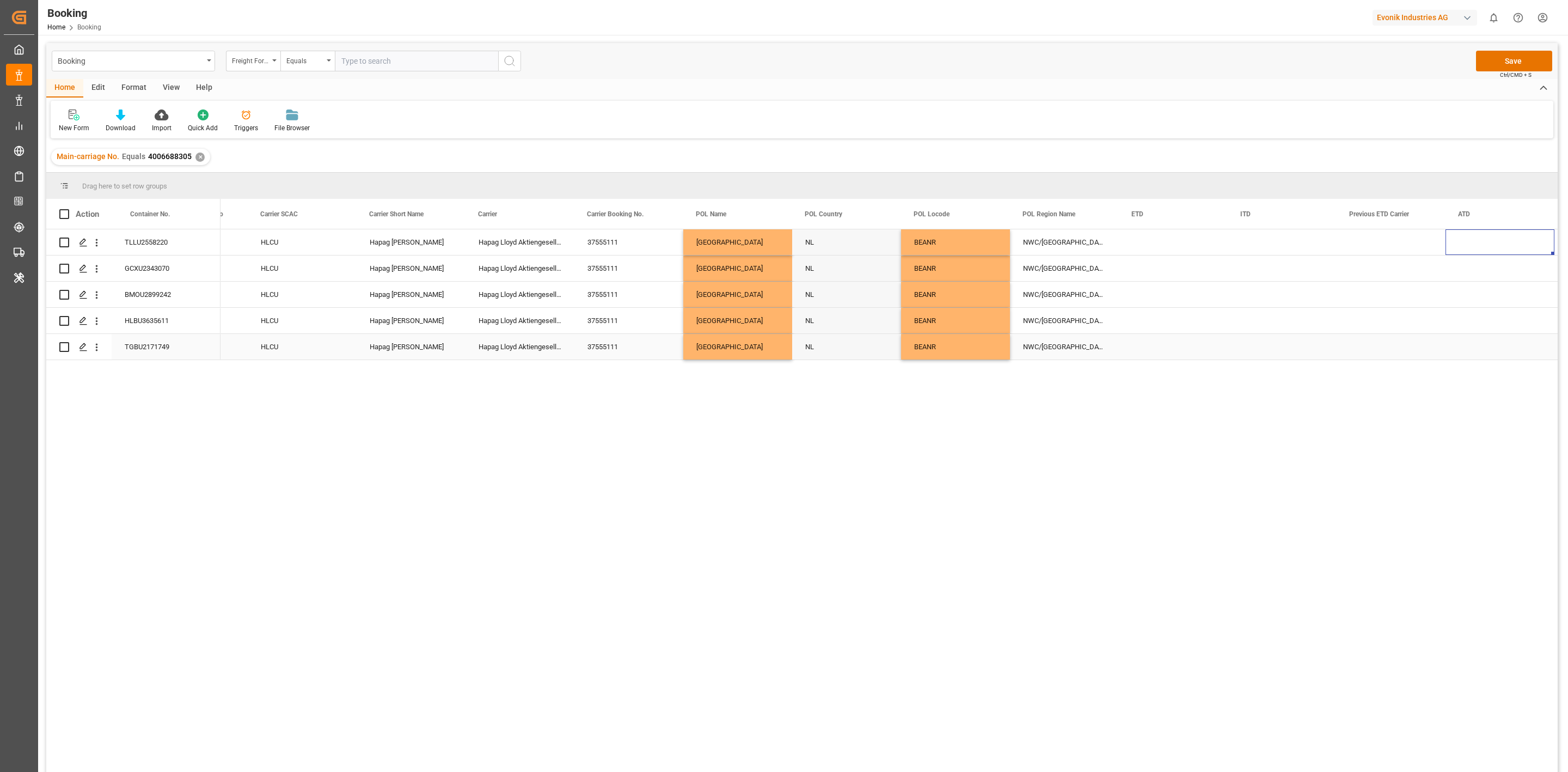
click at [1181, 344] on div "Press SPACE to select this row." at bounding box center [1173, 346] width 109 height 25
click at [1267, 448] on span "21" at bounding box center [1269, 449] width 7 height 8
type input "21.09.2025 00:00"
click at [1296, 335] on div "Press SPACE to select this row." at bounding box center [1282, 346] width 109 height 25
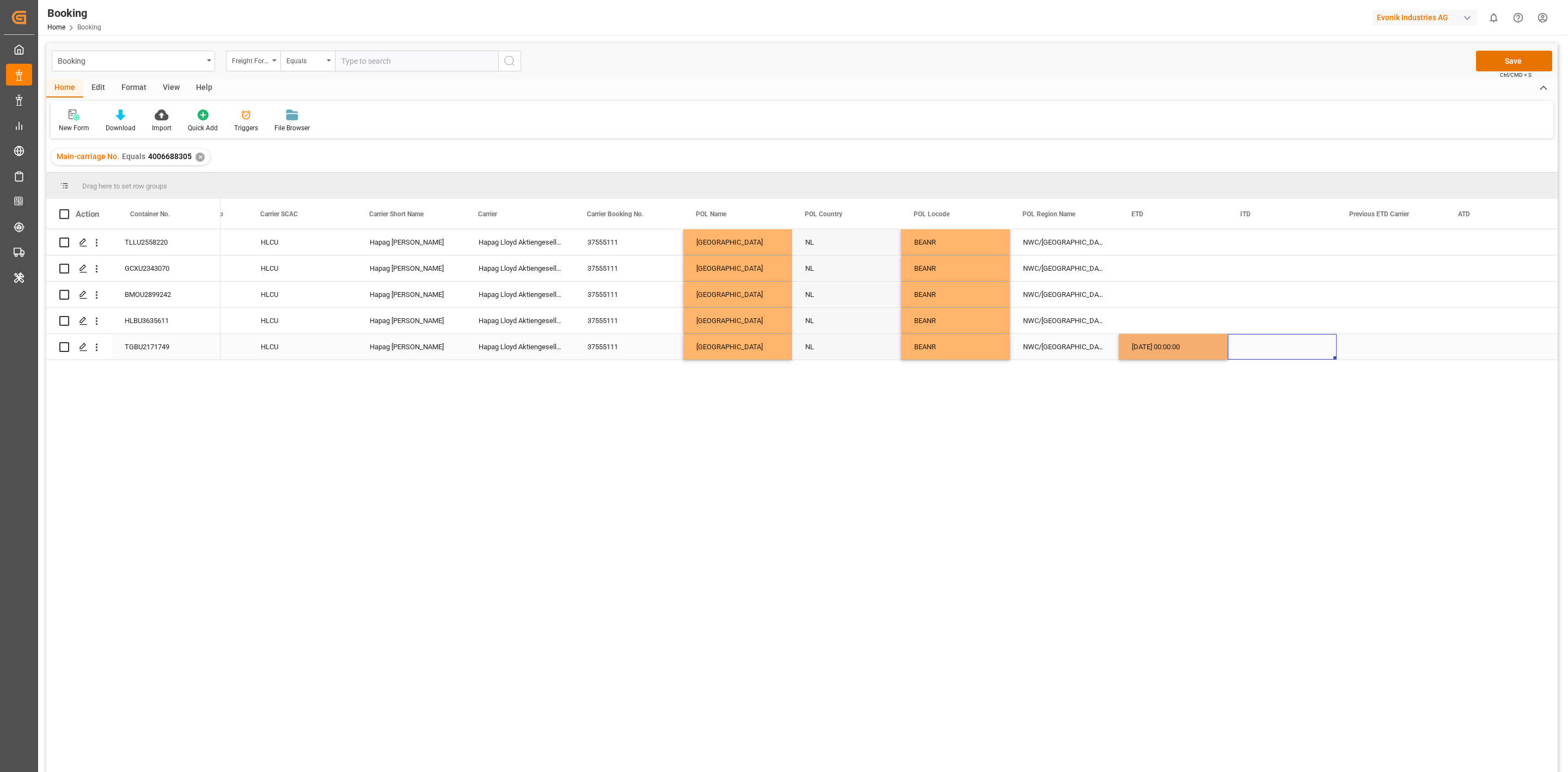
click at [1159, 354] on div "21.09.2025 00:00:00" at bounding box center [1173, 346] width 109 height 25
drag, startPoint x: 1153, startPoint y: 252, endPoint x: 1157, endPoint y: 361, distance: 109.1
click at [1157, 361] on div "Antwerp NL BEANR NWC/UK North West Continent / UK Hapag Lloyd Aktiengesellschaf…" at bounding box center [889, 504] width 1337 height 550
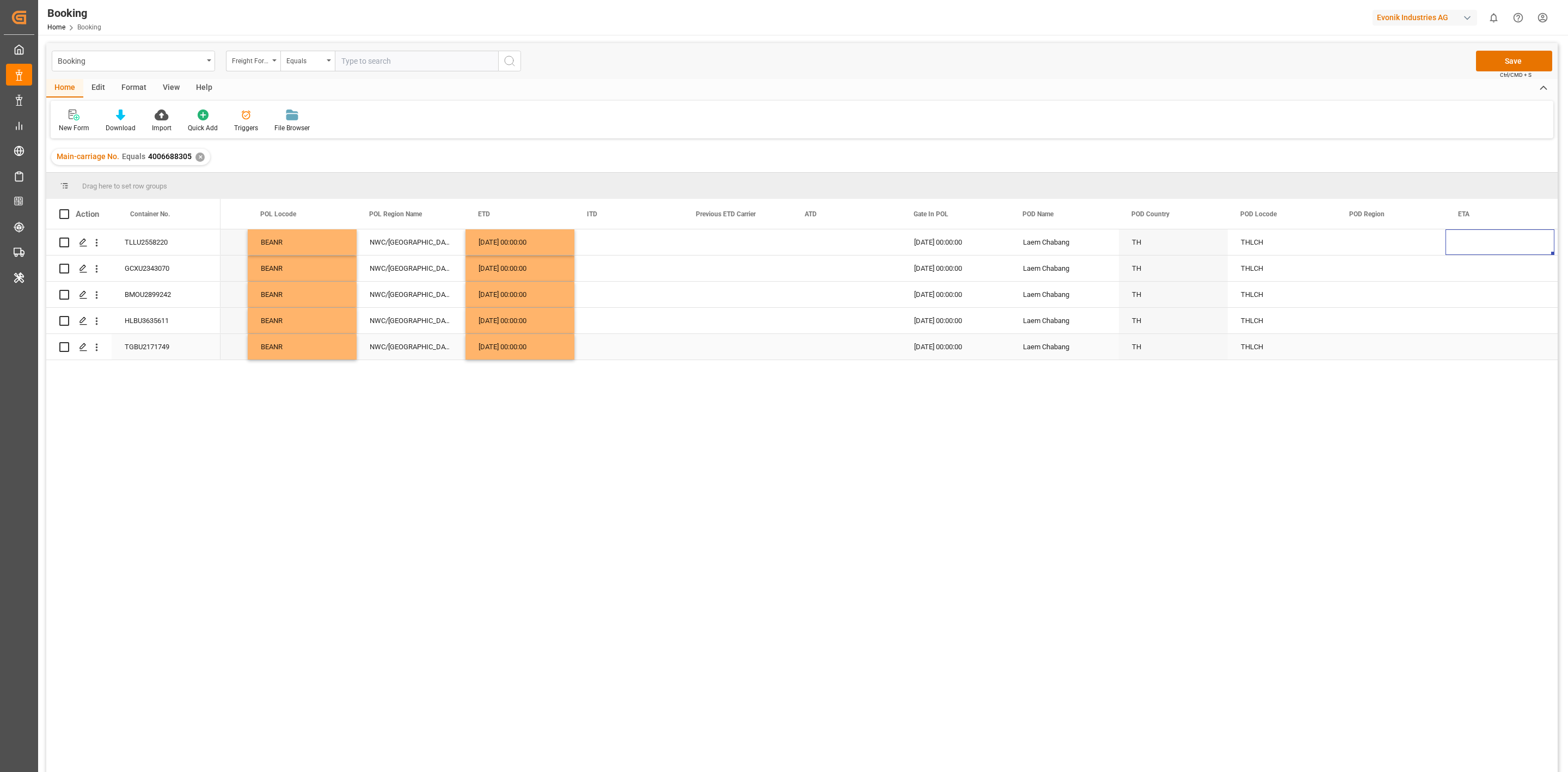
click at [1372, 344] on div "Press SPACE to select this row." at bounding box center [1391, 346] width 109 height 25
click at [1372, 344] on span "Select" at bounding box center [1364, 341] width 20 height 12
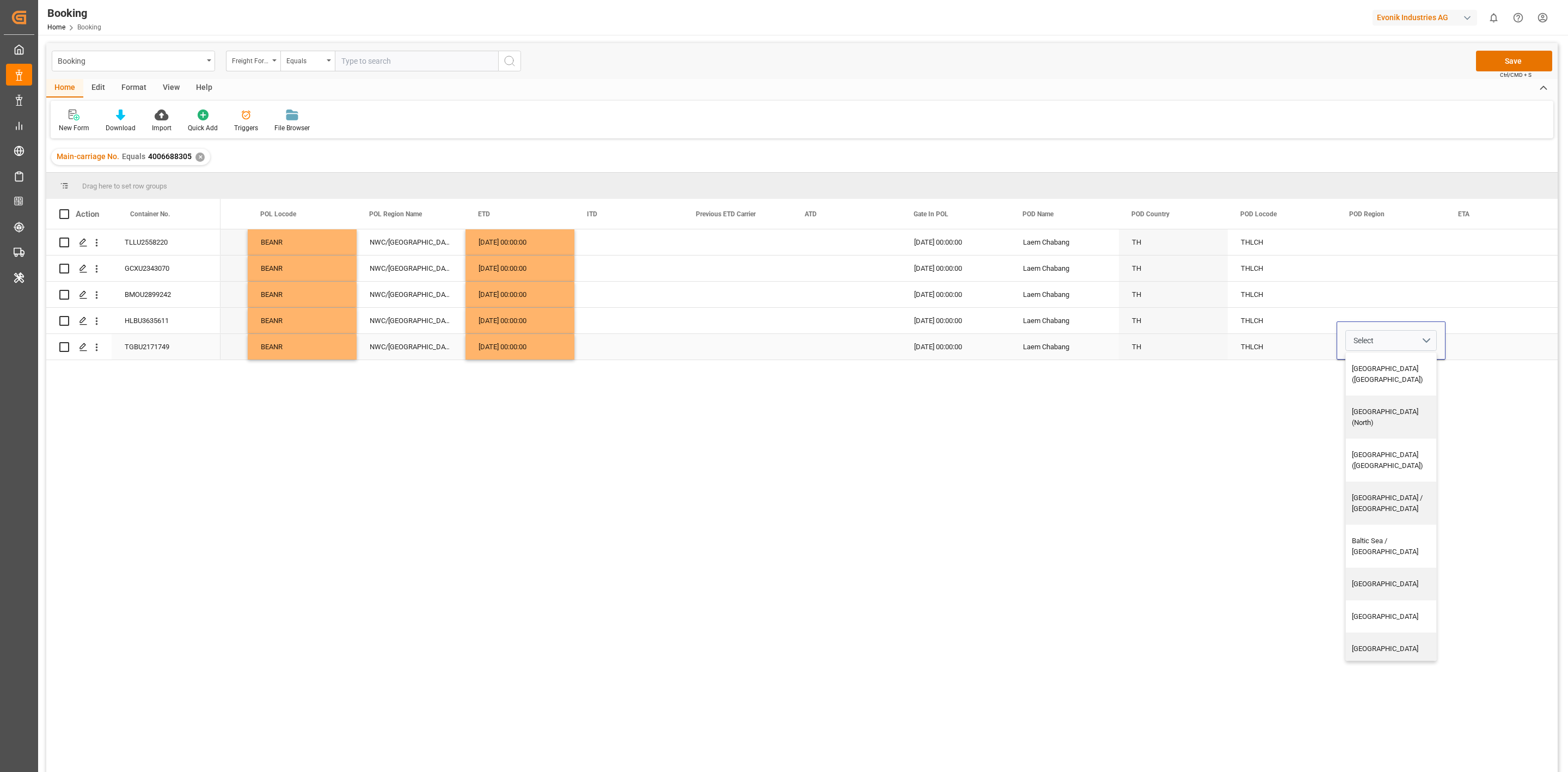
click at [1382, 665] on div "[GEOGRAPHIC_DATA]" at bounding box center [1395, 682] width 98 height 33
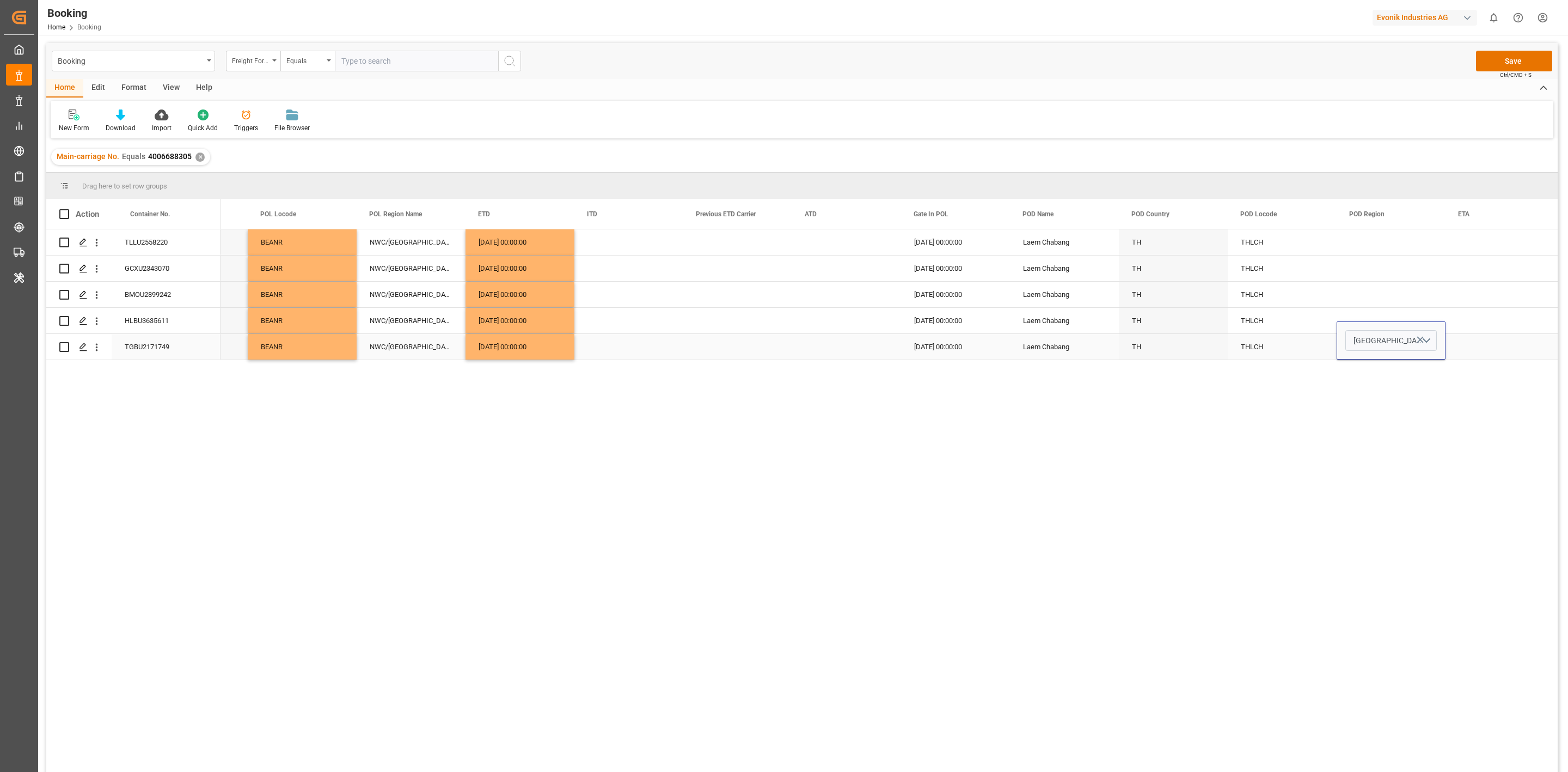
click at [1224, 350] on div "TH" at bounding box center [1173, 346] width 109 height 25
click at [1364, 347] on div "[GEOGRAPHIC_DATA]" at bounding box center [1391, 346] width 109 height 25
drag, startPoint x: 1364, startPoint y: 347, endPoint x: 1353, endPoint y: 254, distance: 93.6
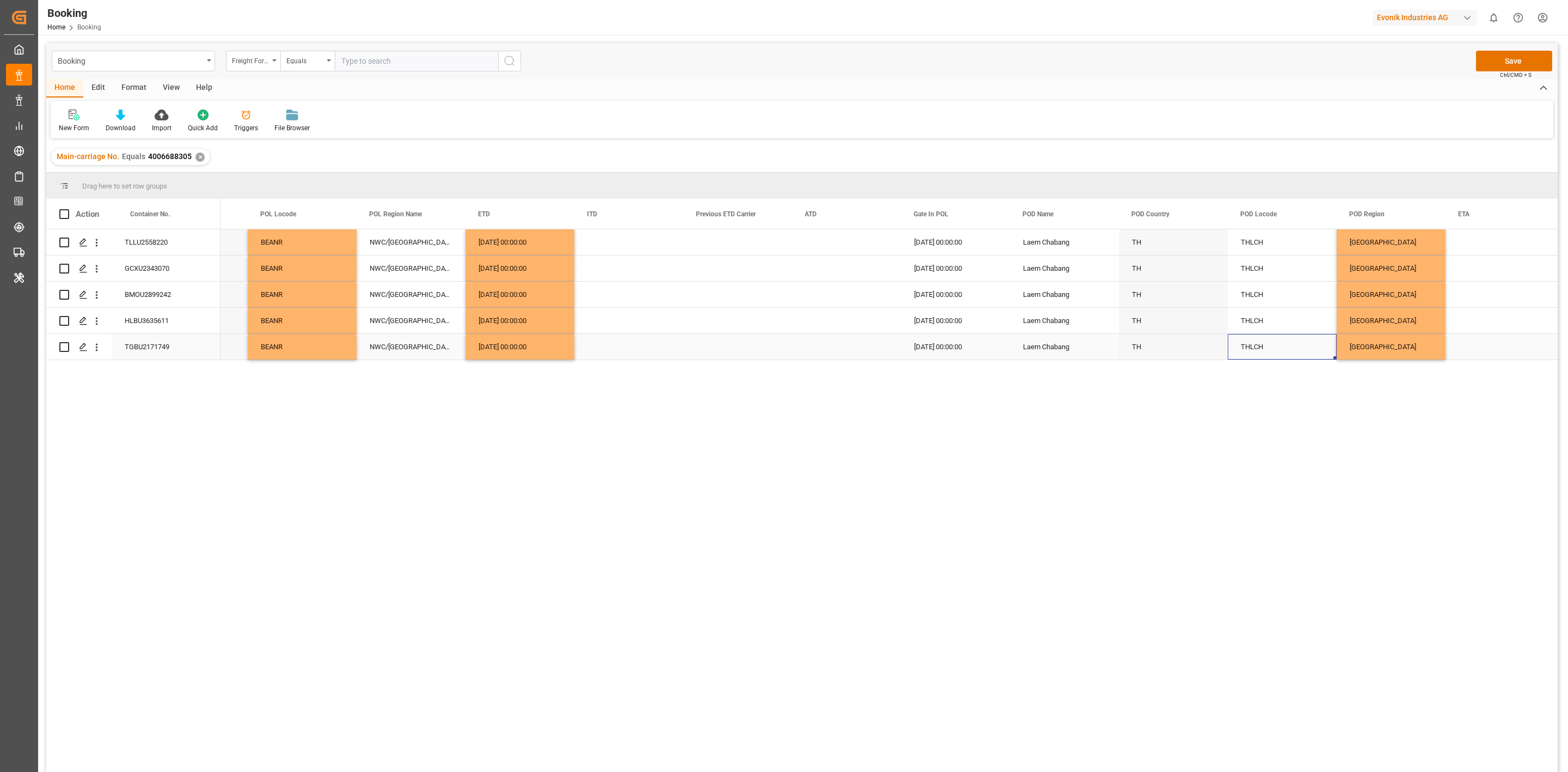
click at [1252, 345] on div "THLCH" at bounding box center [1282, 346] width 109 height 25
click at [1046, 347] on div "Laem Chabang" at bounding box center [1064, 346] width 109 height 25
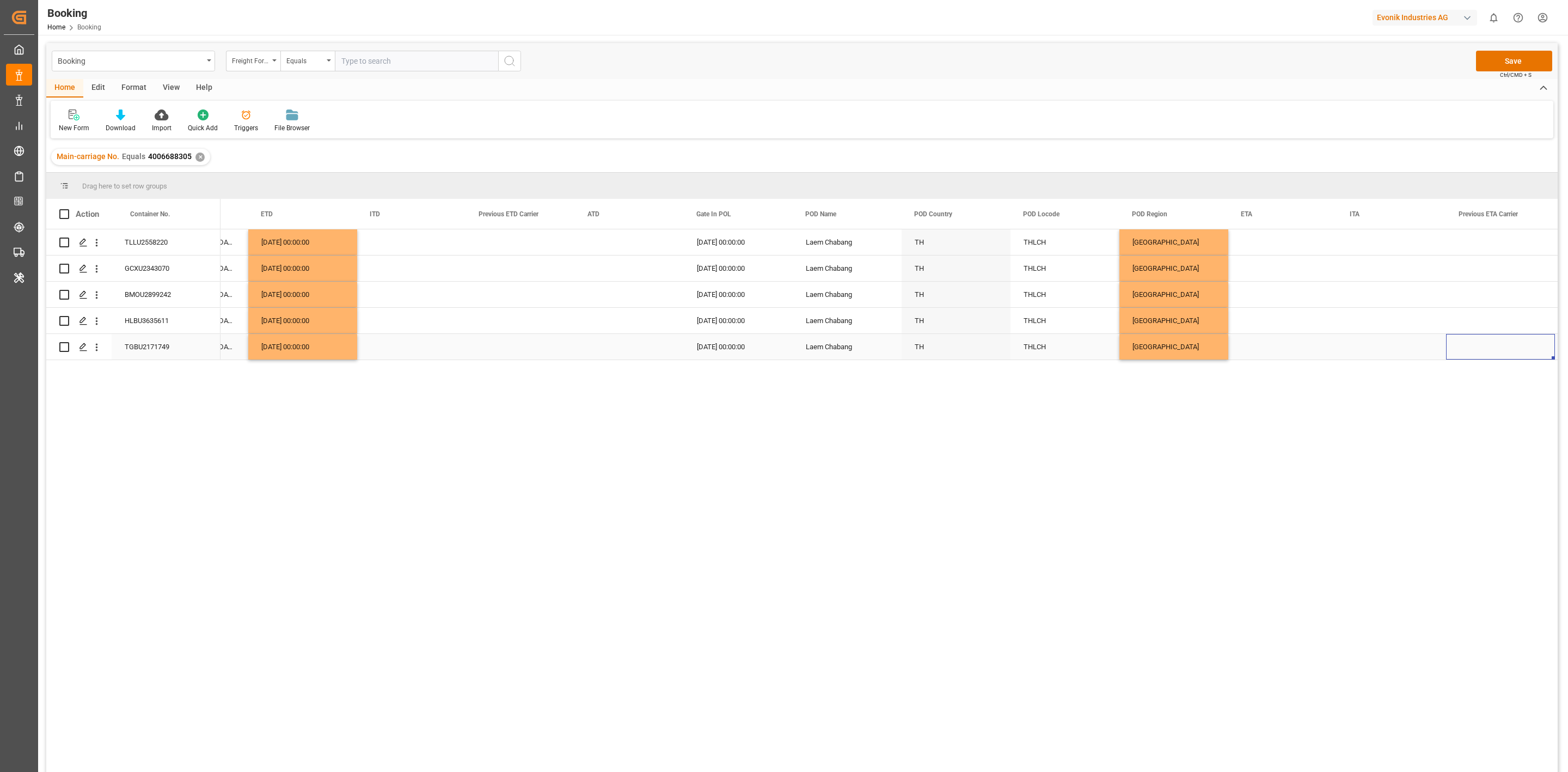
scroll to position [0, 5527]
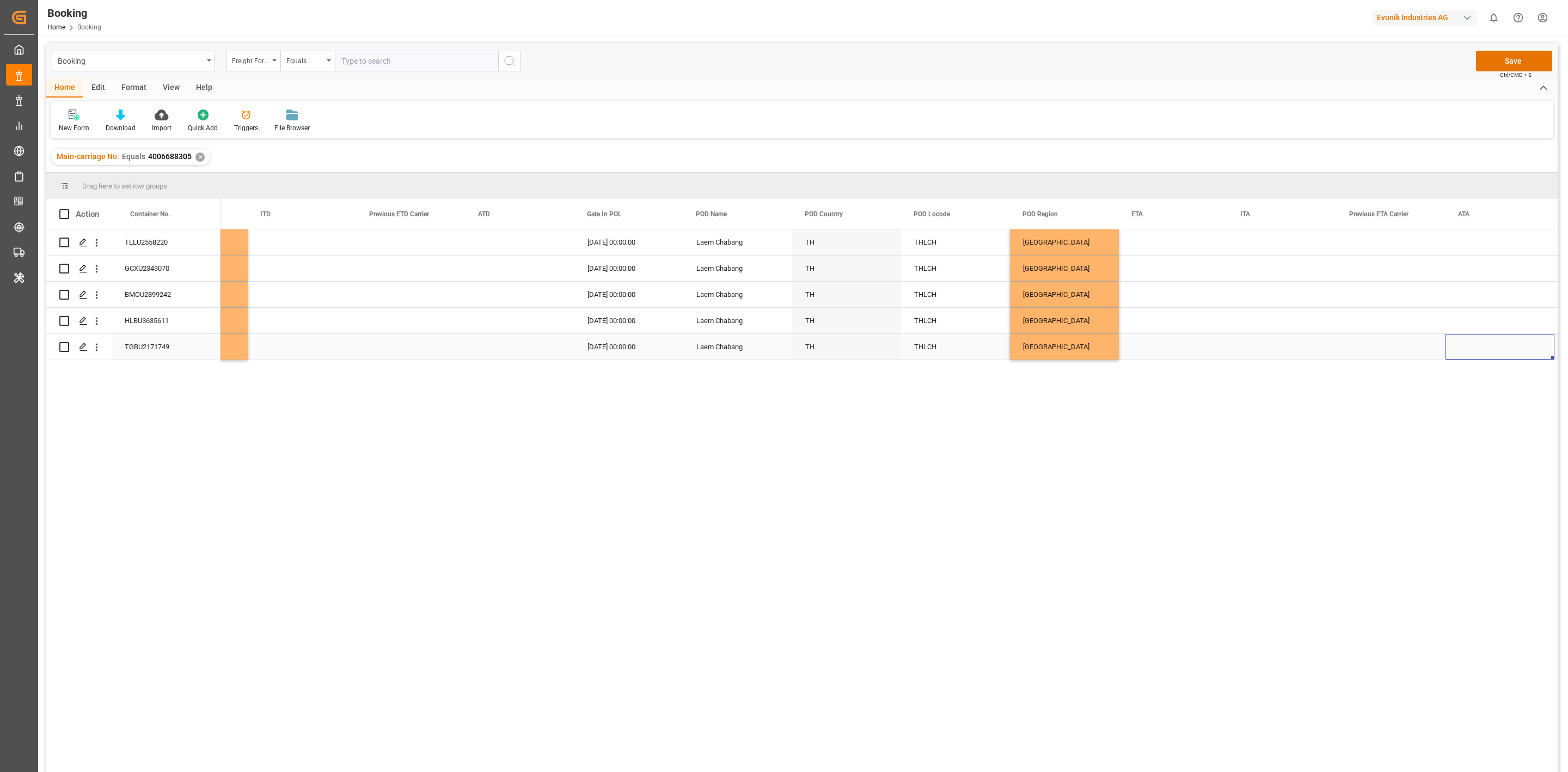
click at [1156, 356] on div "Press SPACE to select this row." at bounding box center [1173, 346] width 109 height 25
click at [1274, 363] on button "Next Month" at bounding box center [1275, 365] width 7 height 7
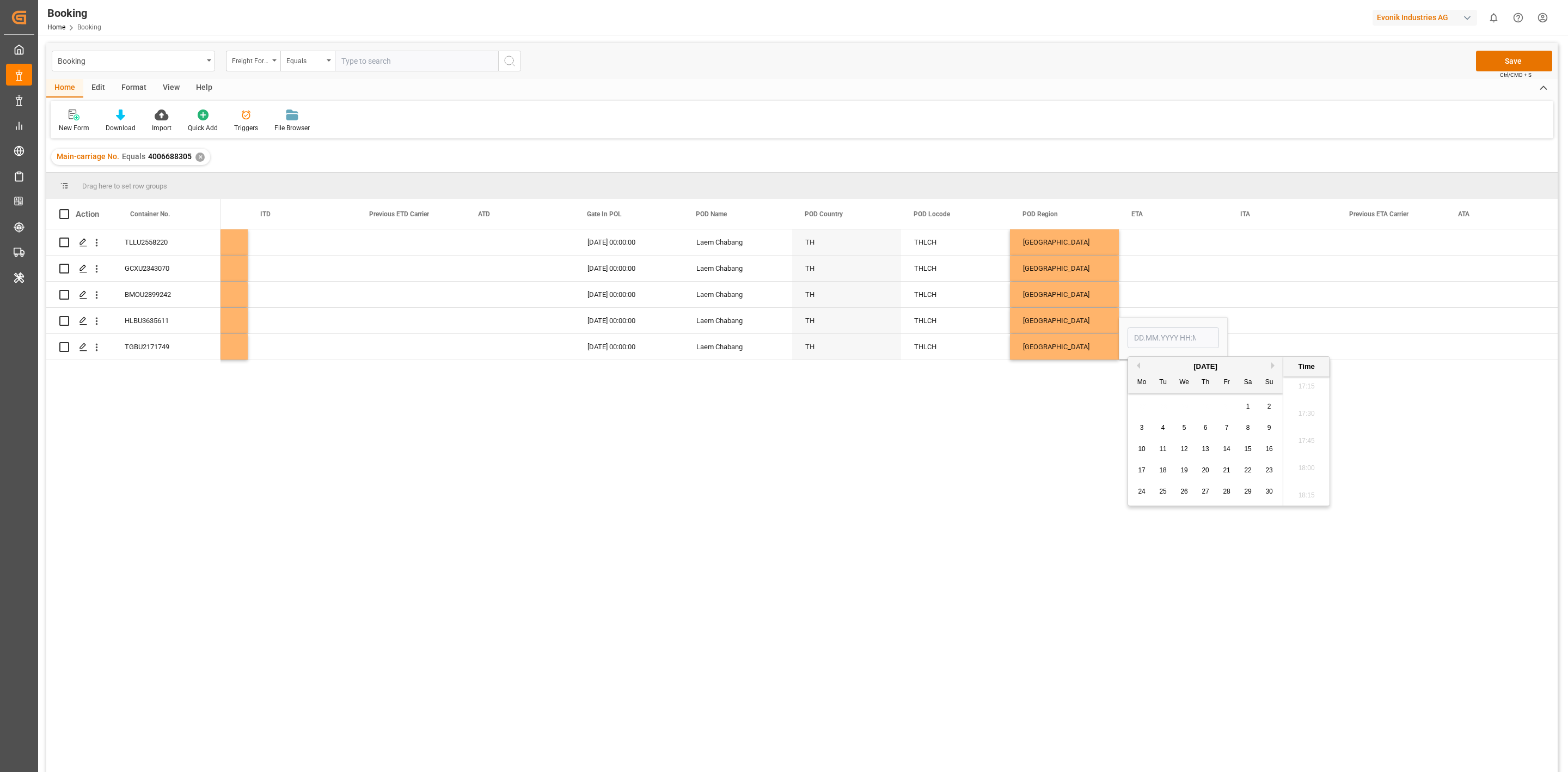
click at [1224, 468] on span "21" at bounding box center [1226, 470] width 7 height 8
type input "[DATE] 00:00"
click at [1276, 305] on div "Press SPACE to select this row." at bounding box center [1282, 294] width 109 height 25
click at [1152, 350] on div "21.11.2025 00:00:00" at bounding box center [1173, 346] width 109 height 25
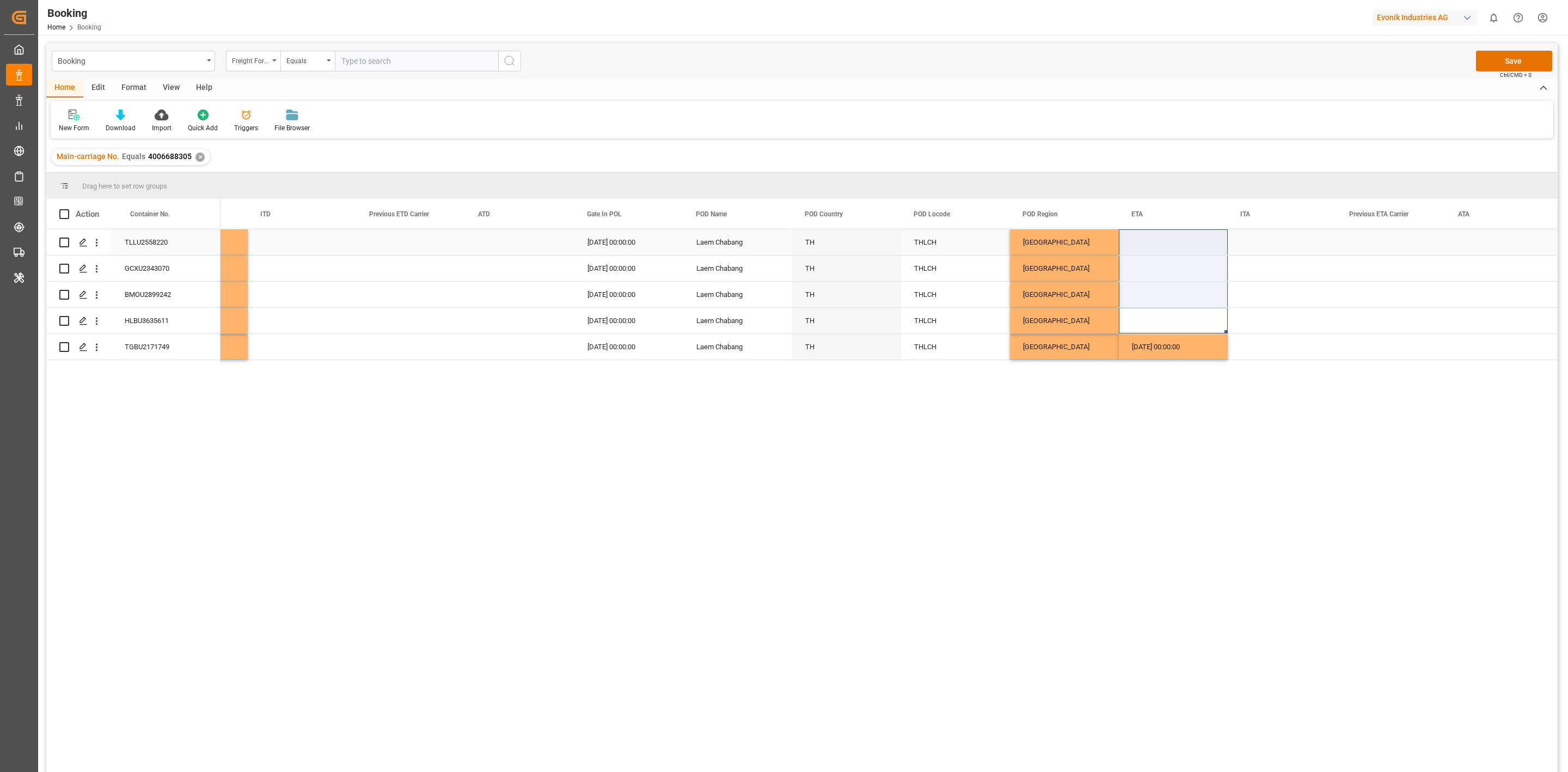
drag, startPoint x: 1150, startPoint y: 319, endPoint x: 1143, endPoint y: 250, distance: 69.4
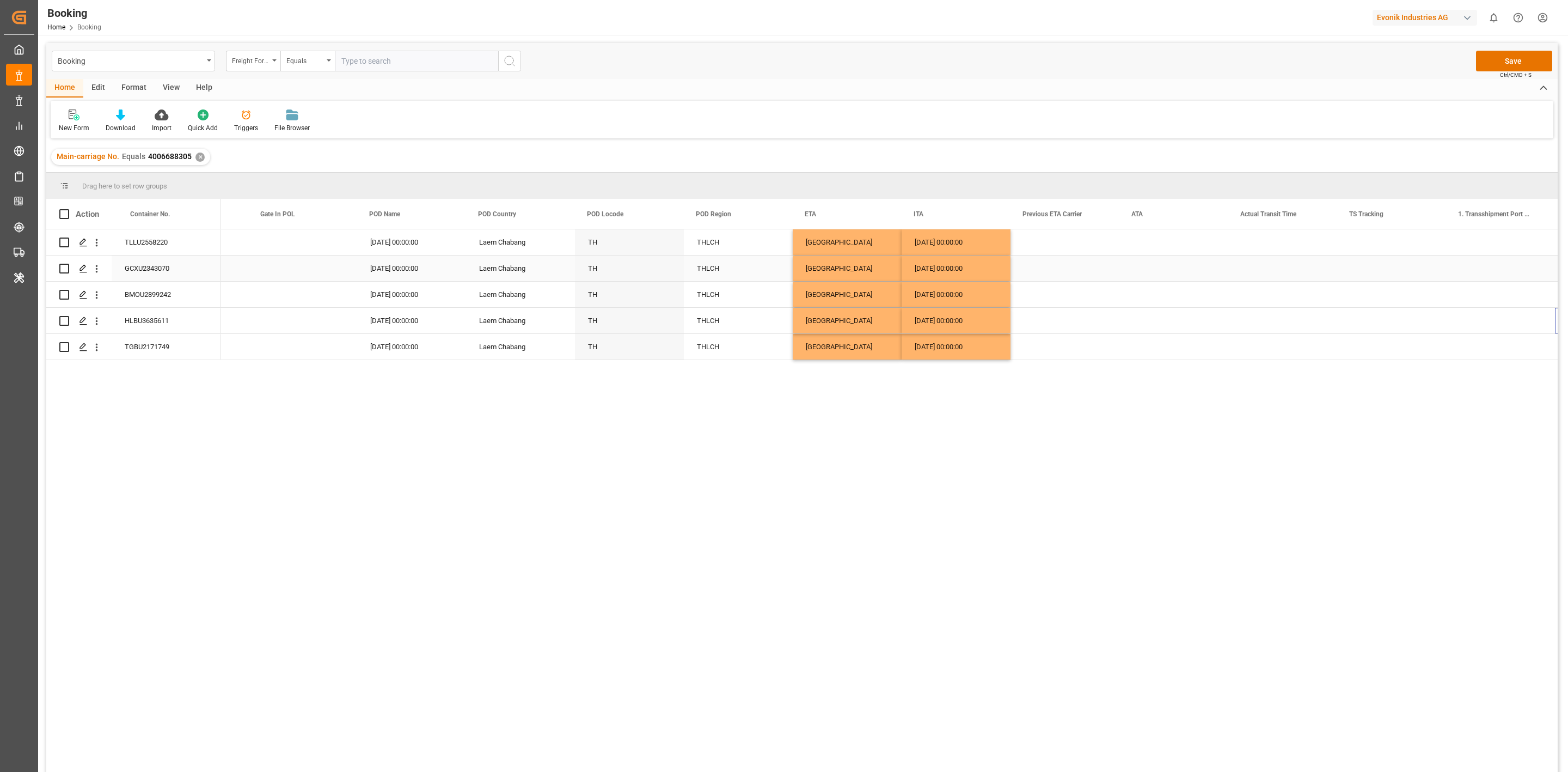
scroll to position [0, 5853]
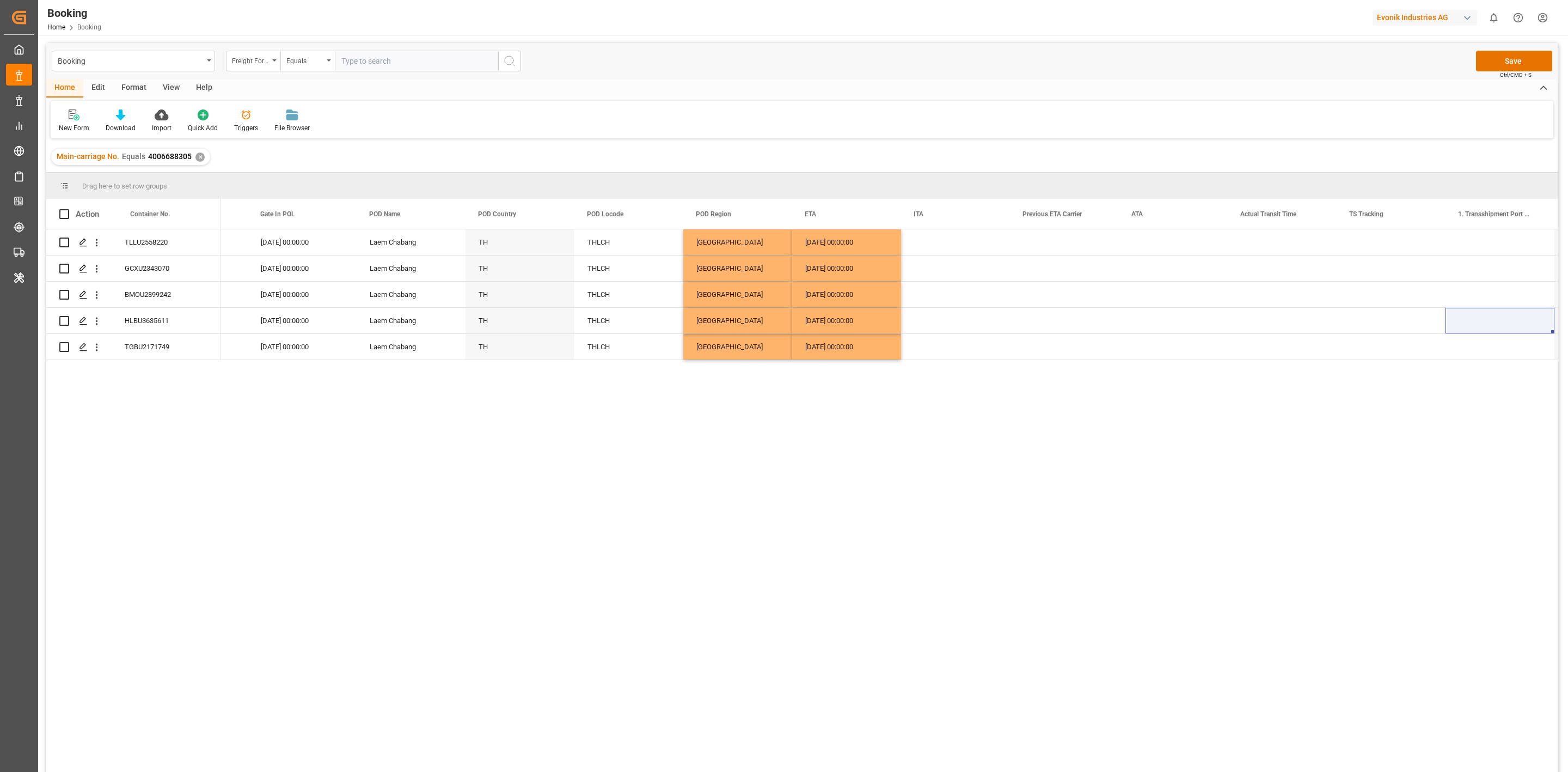
click at [1392, 361] on div "17.09.2025 00:00:00 Laem Chabang TH THLCH Far East 21.11.2025 00:00:00 16.09.20…" at bounding box center [889, 504] width 1337 height 550
click at [1381, 345] on div "Press SPACE to select this row." at bounding box center [1391, 346] width 109 height 25
click at [1377, 340] on button "Select" at bounding box center [1391, 341] width 91 height 21
drag, startPoint x: 1365, startPoint y: 361, endPoint x: 1316, endPoint y: 322, distance: 62.6
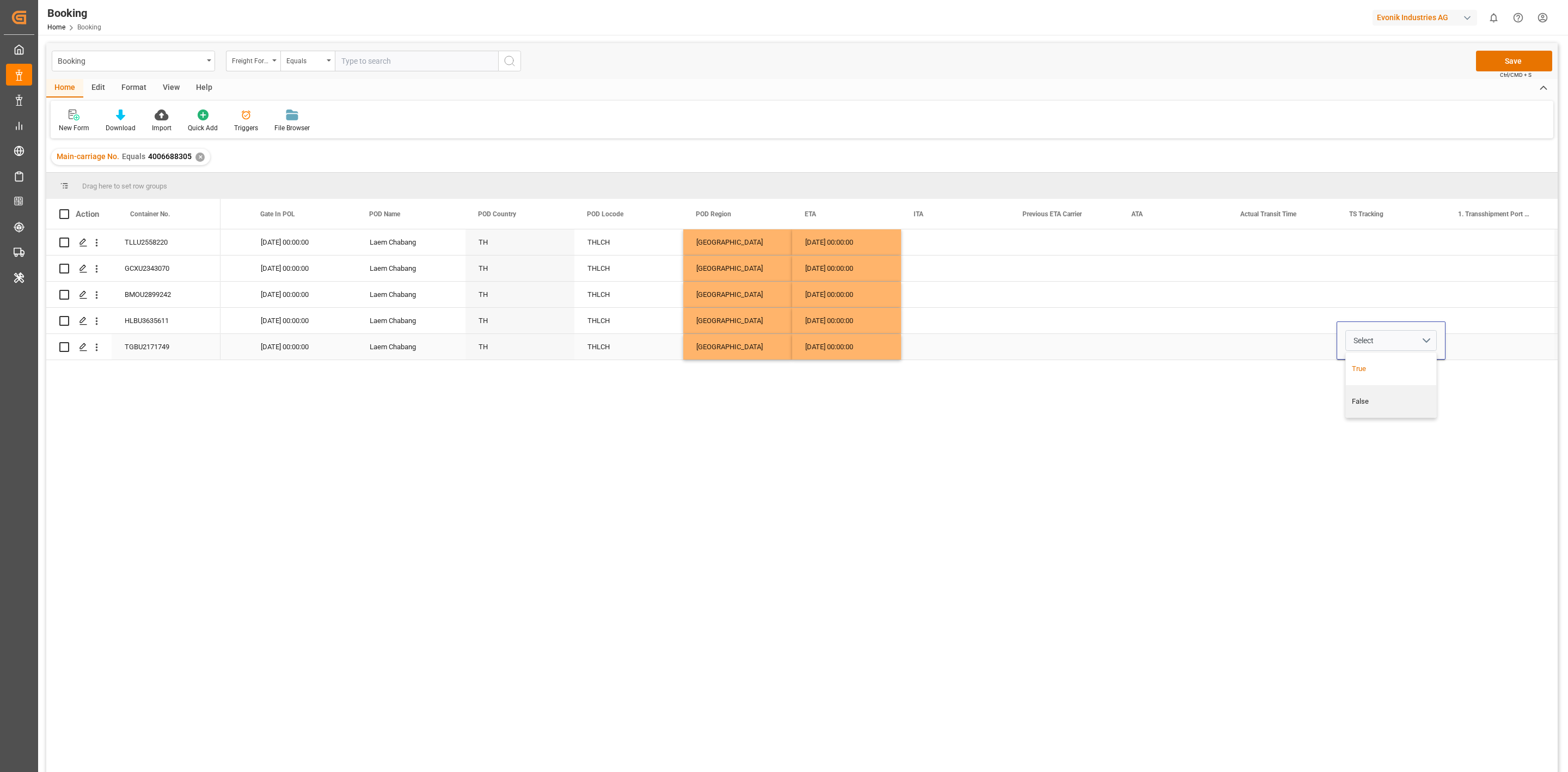
click at [1365, 361] on div "True" at bounding box center [1391, 369] width 90 height 33
click at [1311, 319] on div "Press SPACE to select this row." at bounding box center [1282, 320] width 109 height 25
click at [1379, 344] on div "True" at bounding box center [1391, 346] width 109 height 25
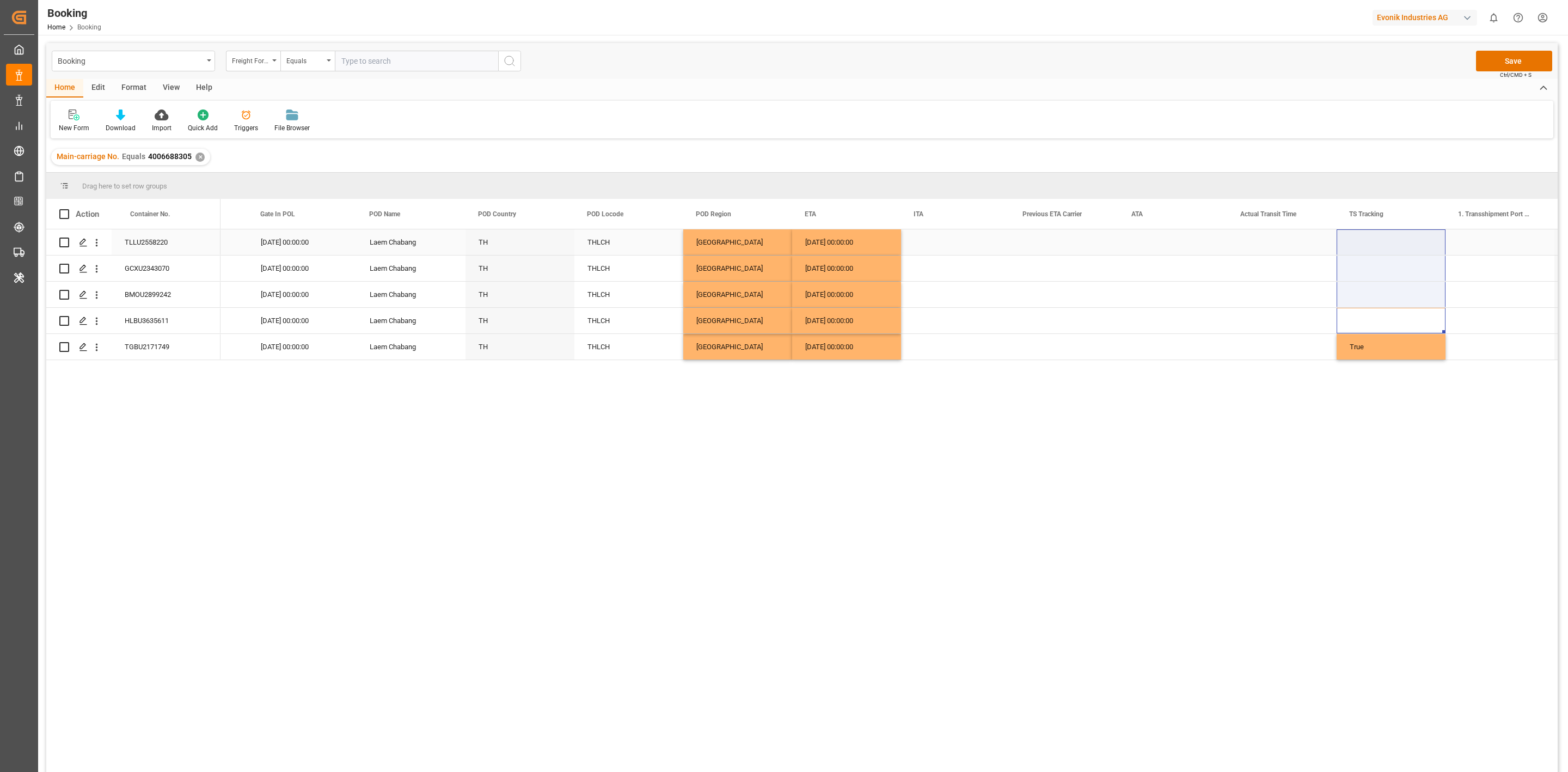
drag, startPoint x: 1369, startPoint y: 318, endPoint x: 1365, endPoint y: 247, distance: 71.1
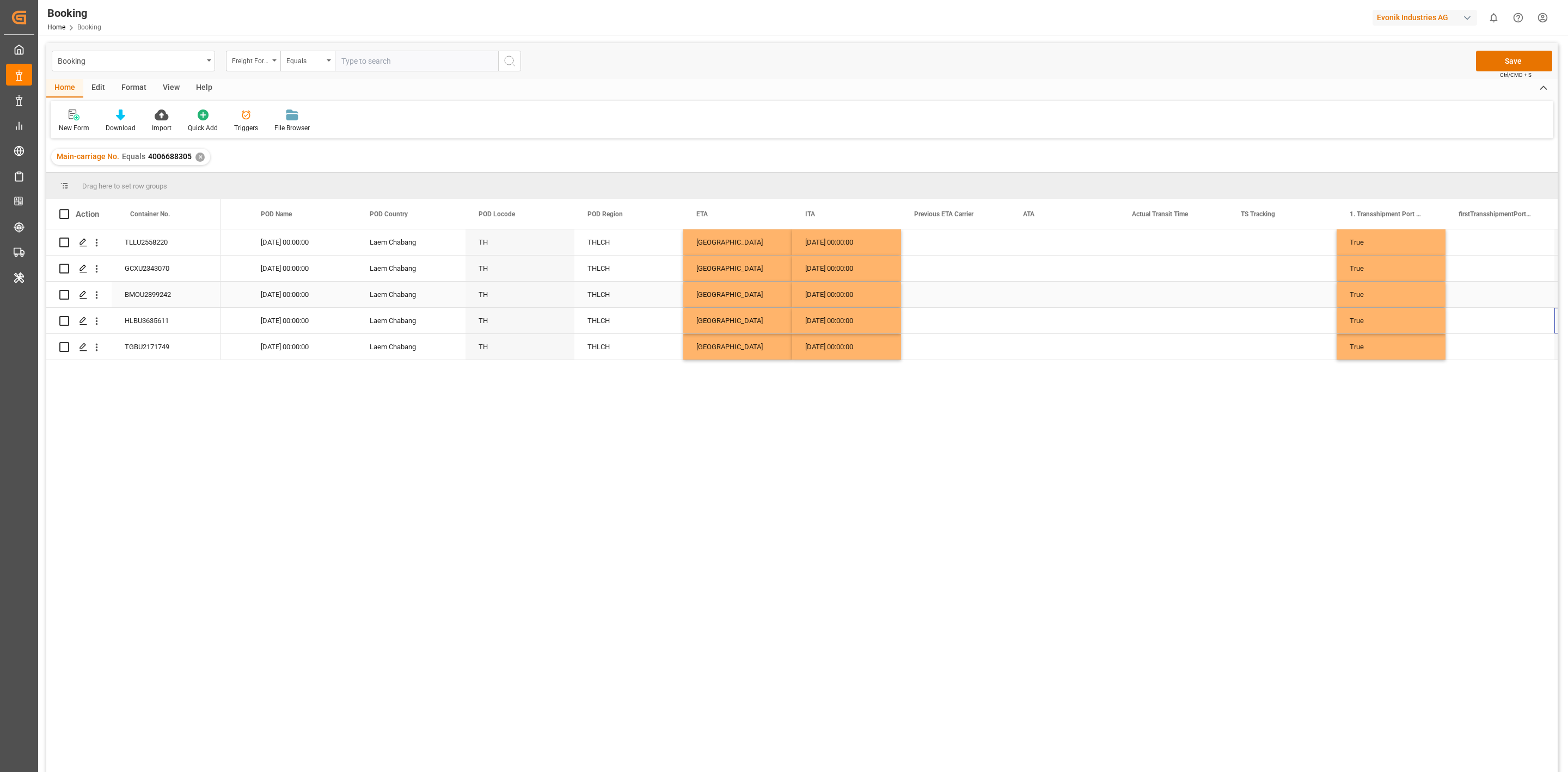
scroll to position [0, 6071]
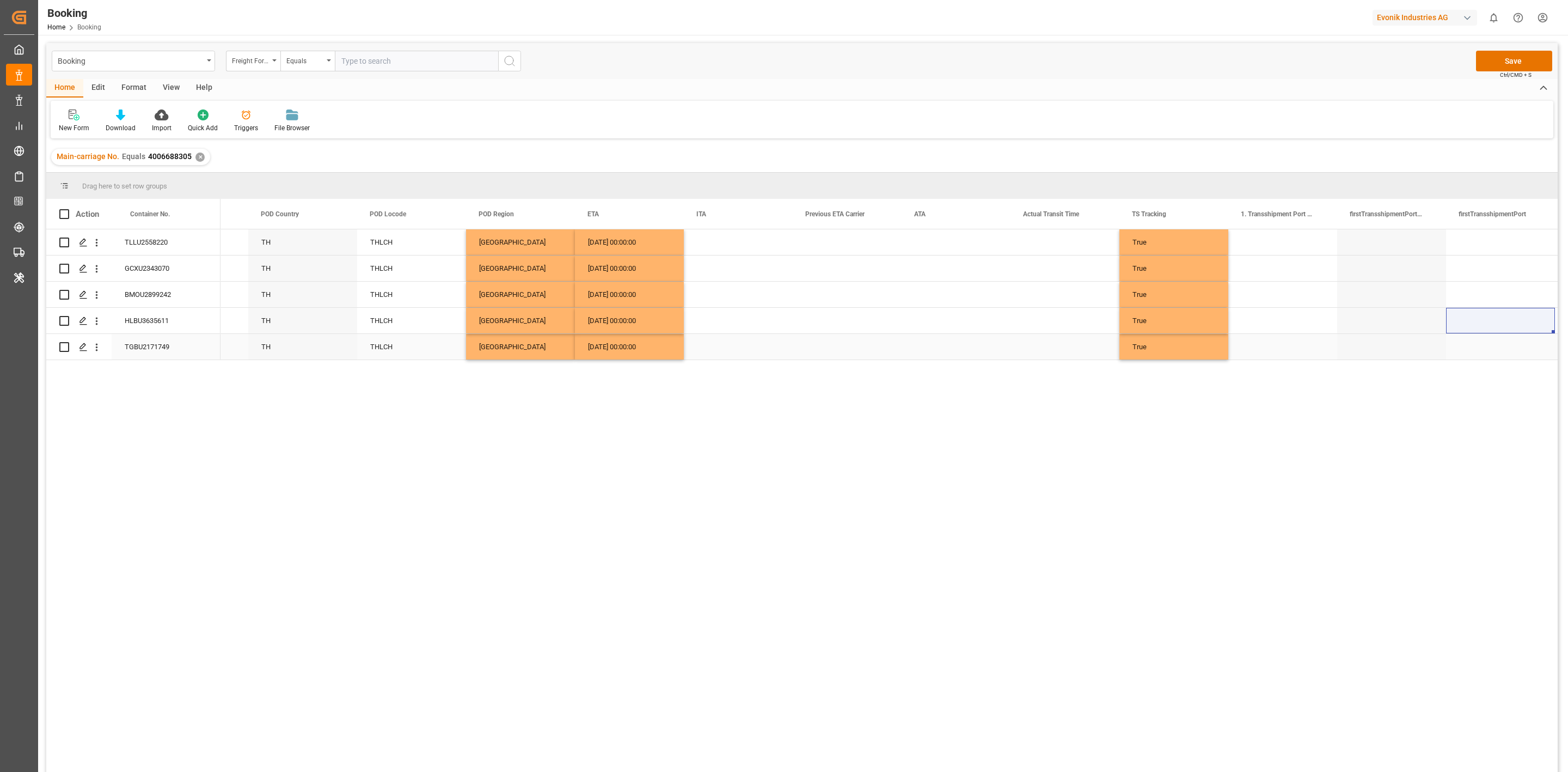
click at [1277, 350] on div "Press SPACE to select this row." at bounding box center [1282, 346] width 109 height 25
click at [1279, 368] on div "Tanger Med - MAPTM" at bounding box center [1282, 371] width 90 height 38
type input "Tanger Med - MAPTM"
click at [1298, 303] on div "Press SPACE to select this row." at bounding box center [1282, 294] width 109 height 25
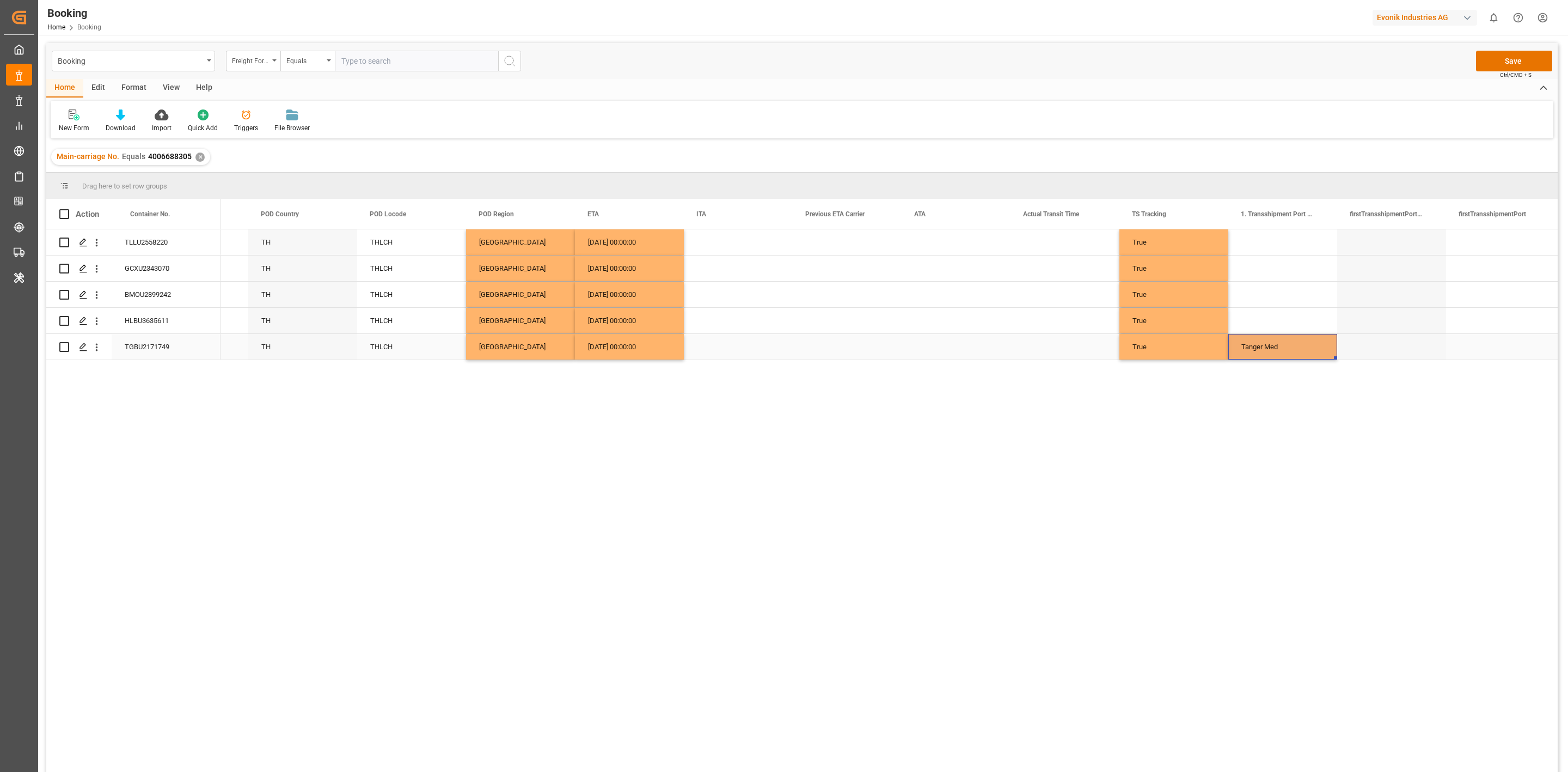
click at [1277, 344] on div "Tanger Med" at bounding box center [1282, 346] width 109 height 25
drag, startPoint x: 1277, startPoint y: 317, endPoint x: 1269, endPoint y: 248, distance: 69.5
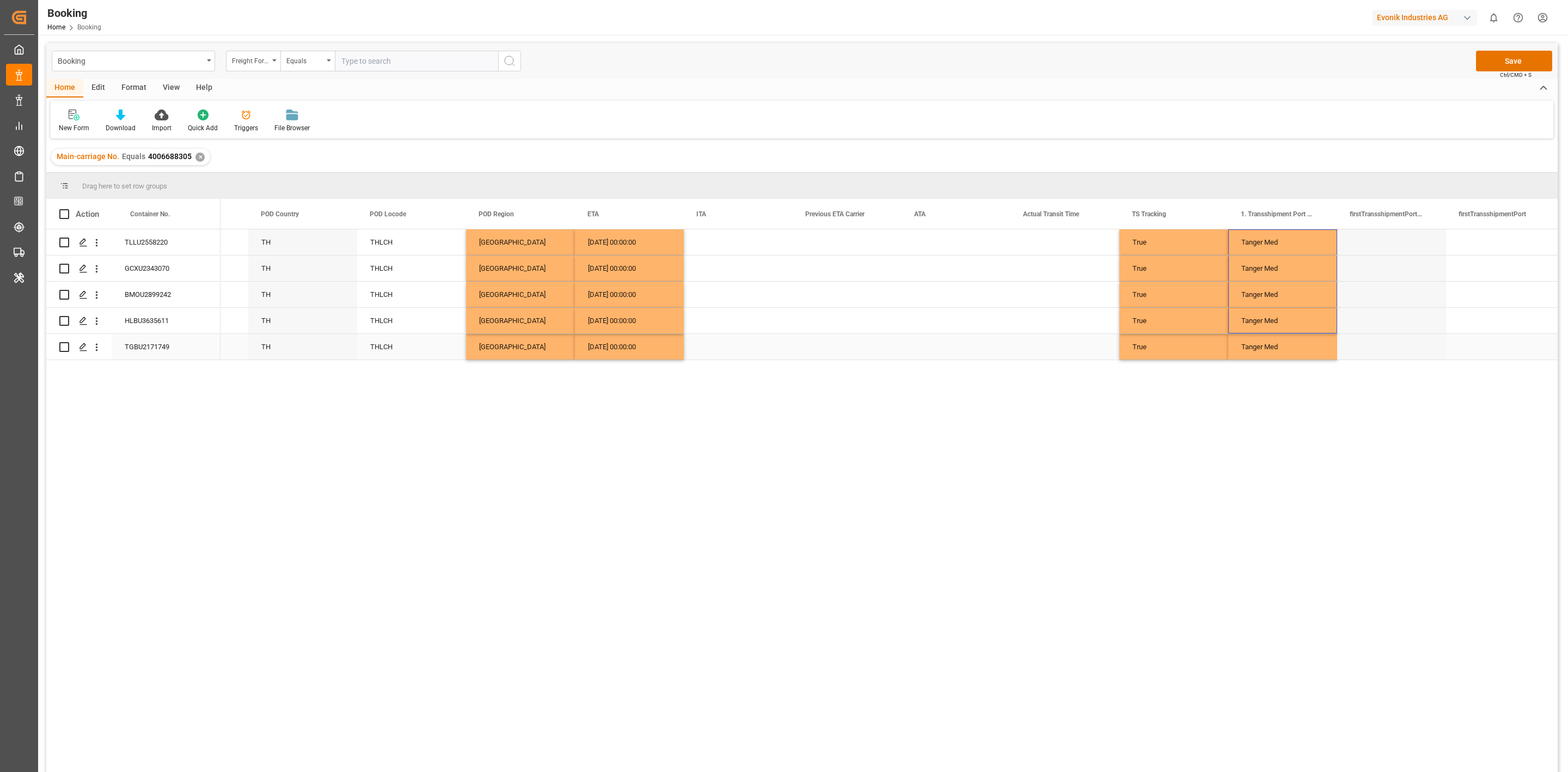
click at [1358, 352] on div "Press SPACE to select this row." at bounding box center [1392, 346] width 109 height 25
click at [1471, 346] on div "Press SPACE to select this row." at bounding box center [1501, 346] width 109 height 25
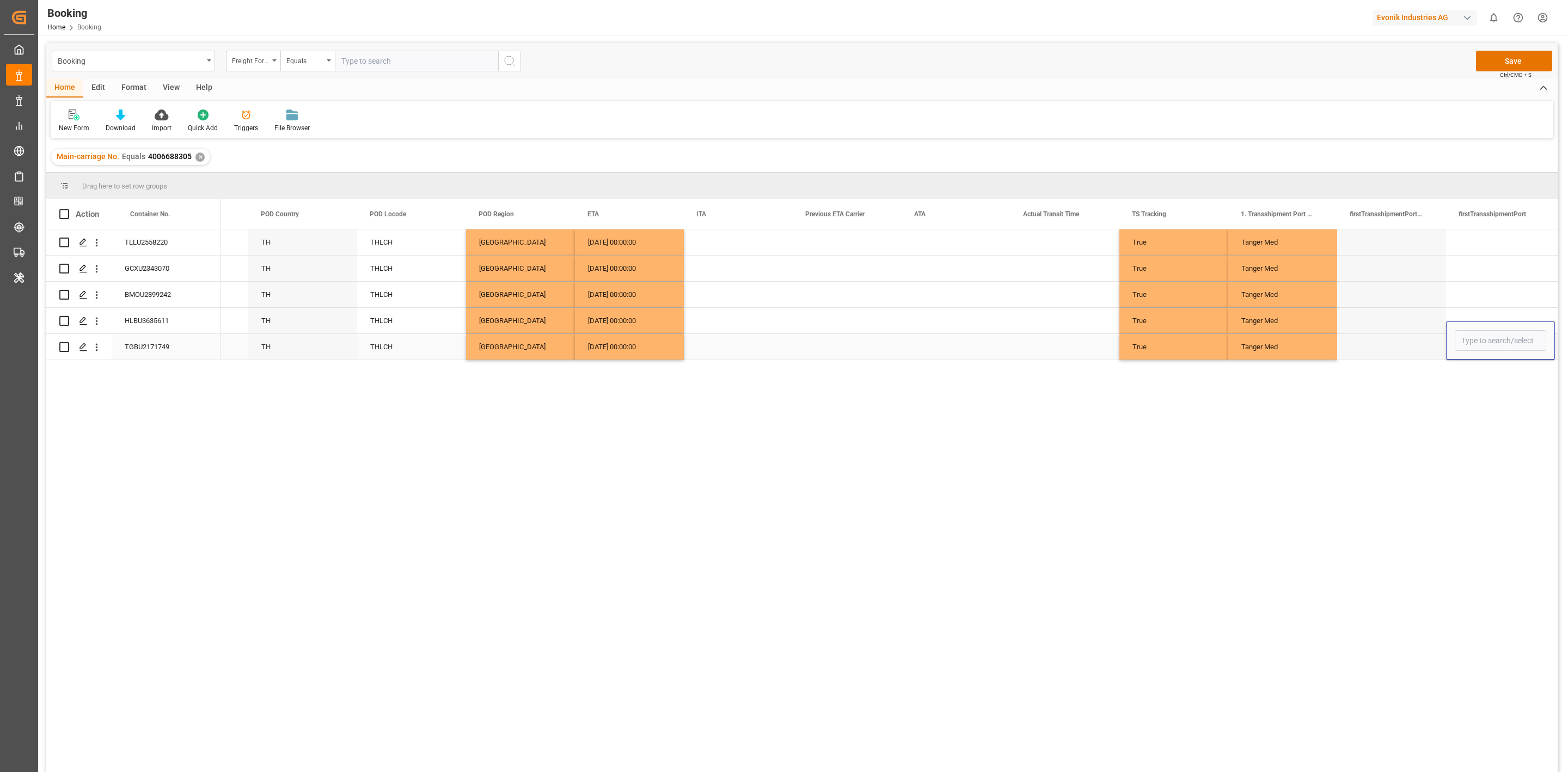
click at [1471, 346] on input "Press SPACE to select this row." at bounding box center [1501, 341] width 91 height 21
click at [1479, 375] on div "MAPTM" at bounding box center [1501, 371] width 90 height 38
type input "MAPTM"
click at [1418, 301] on div "Press SPACE to select this row." at bounding box center [1392, 294] width 109 height 25
click at [1473, 344] on div "MAPTM" at bounding box center [1501, 346] width 109 height 25
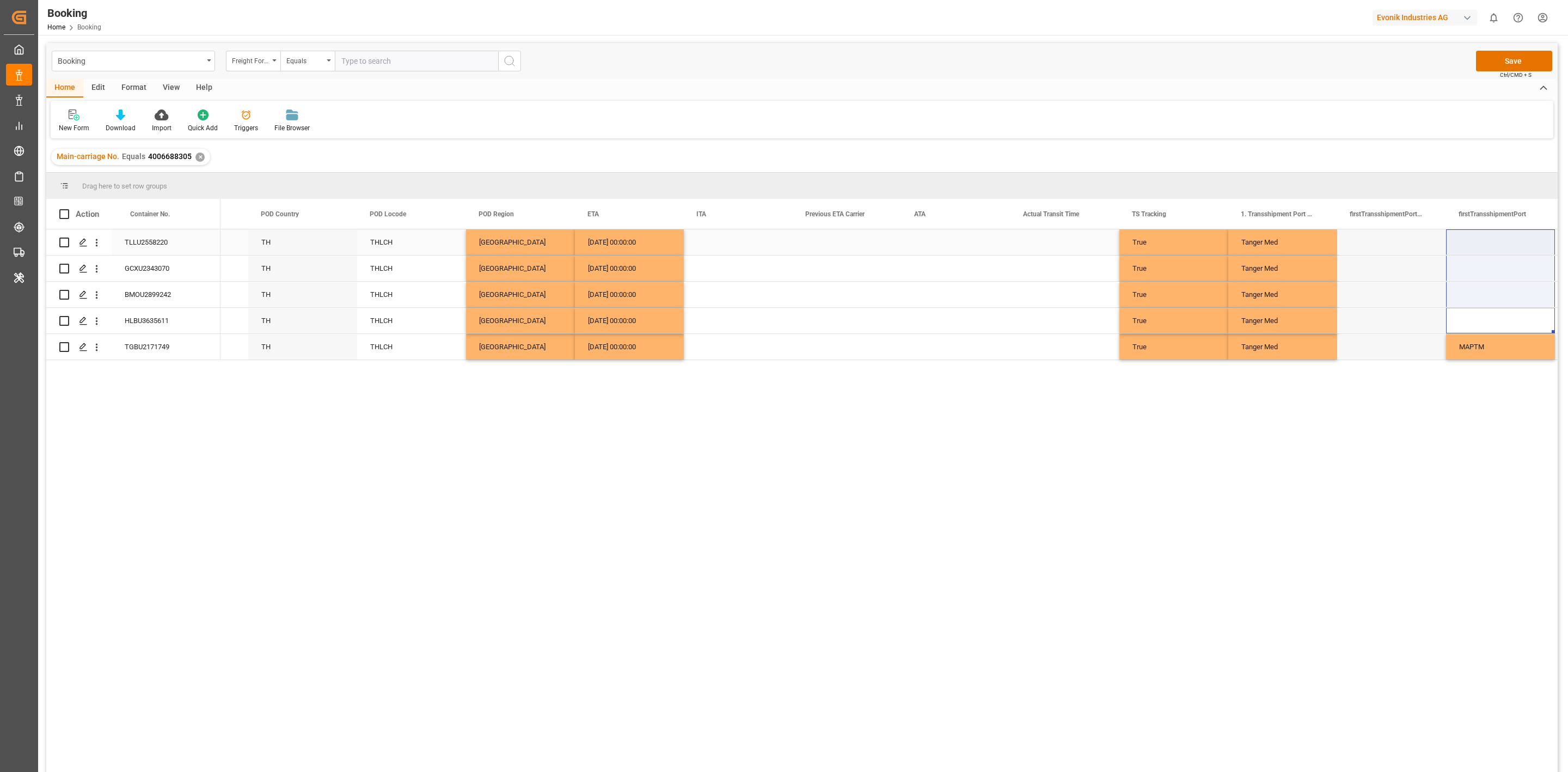
drag, startPoint x: 1477, startPoint y: 327, endPoint x: 1475, endPoint y: 247, distance: 80.0
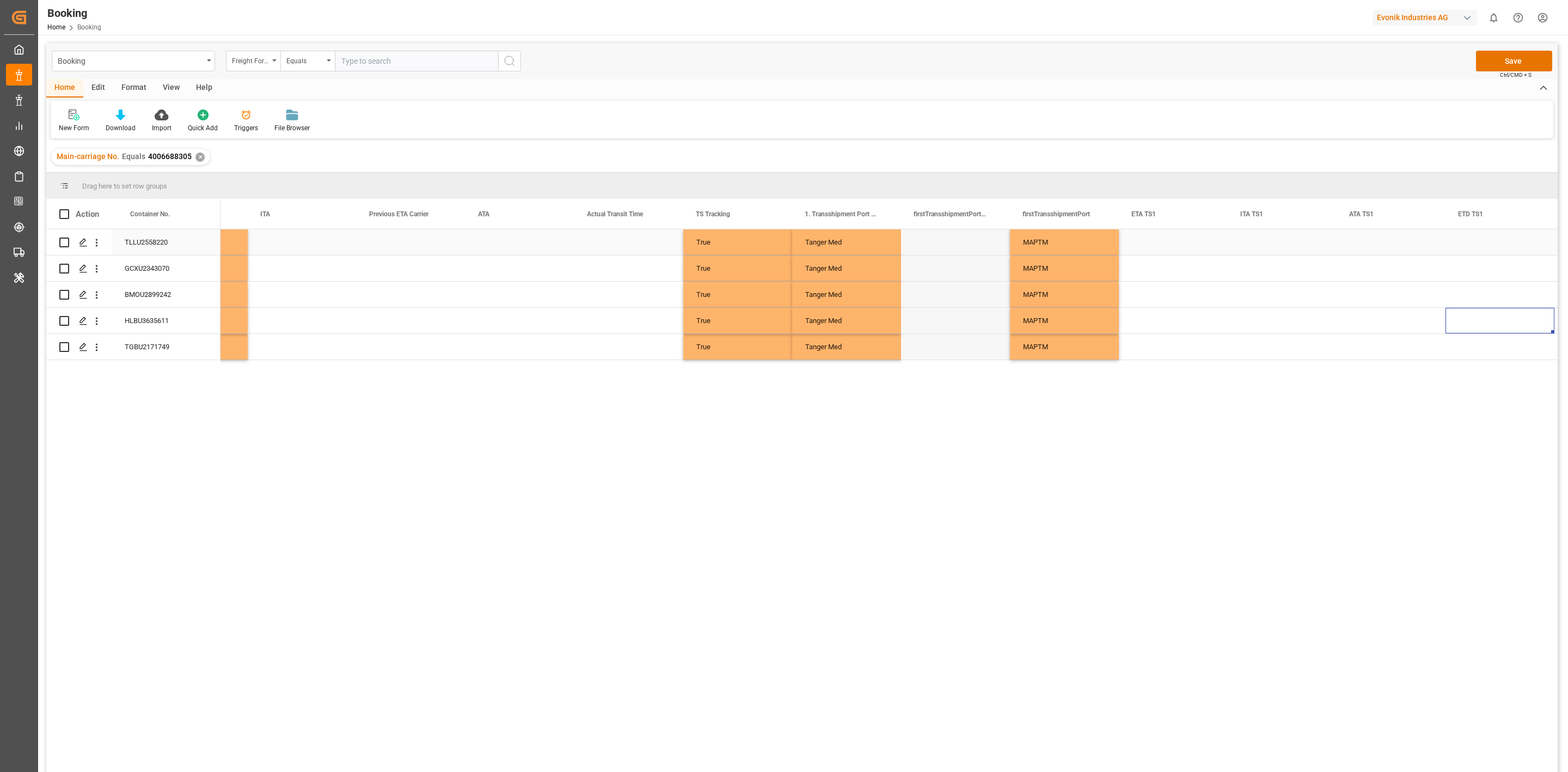
scroll to position [0, 6507]
click at [1156, 347] on div "Press SPACE to select this row." at bounding box center [1173, 346] width 109 height 25
click at [1208, 471] on span "25" at bounding box center [1205, 470] width 7 height 8
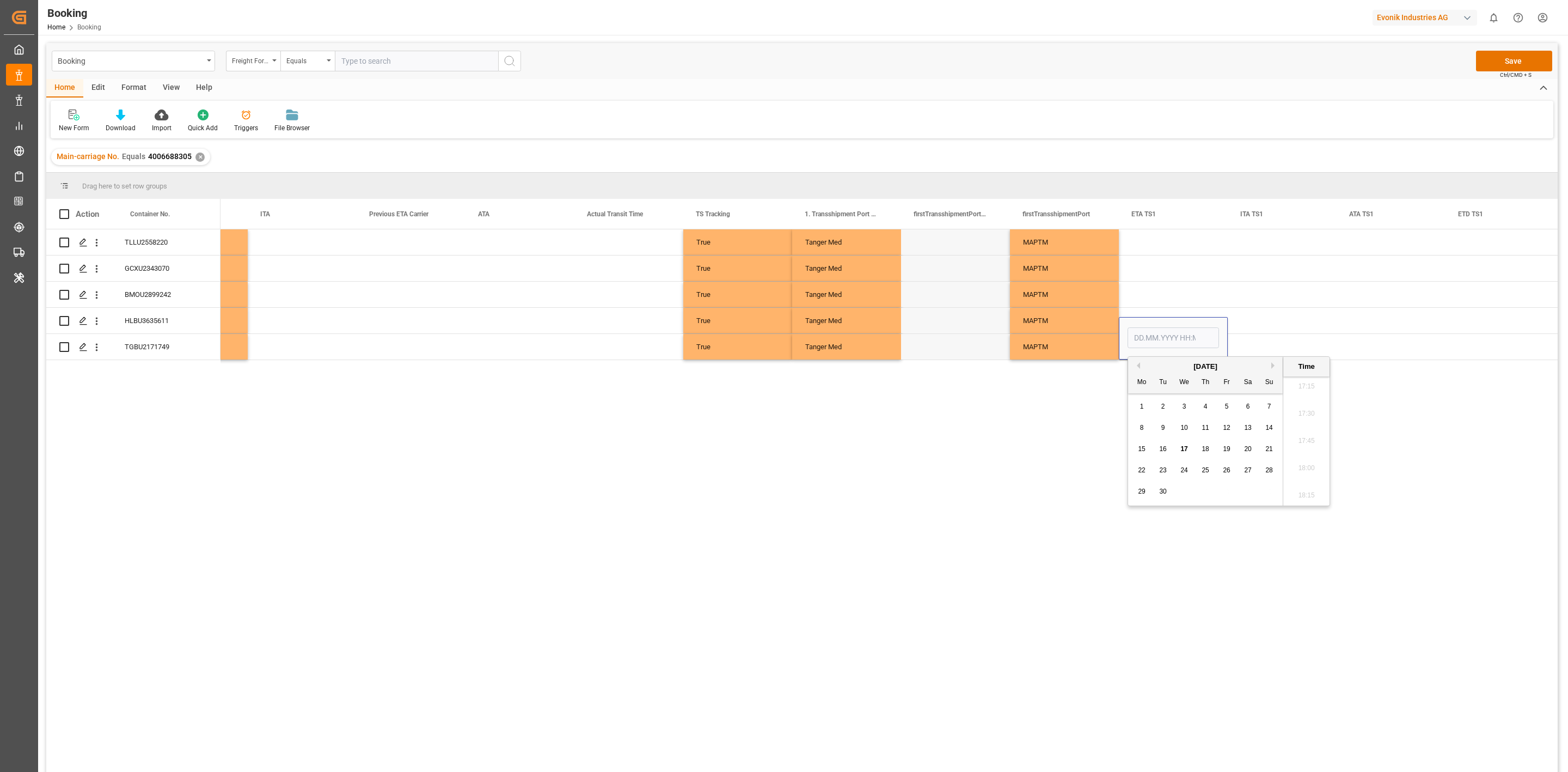
type input "[DATE] 00:00"
click at [1288, 337] on div "Press SPACE to select this row." at bounding box center [1282, 346] width 109 height 25
click at [1164, 350] on div "25.09.2025 00:00:00" at bounding box center [1173, 346] width 109 height 25
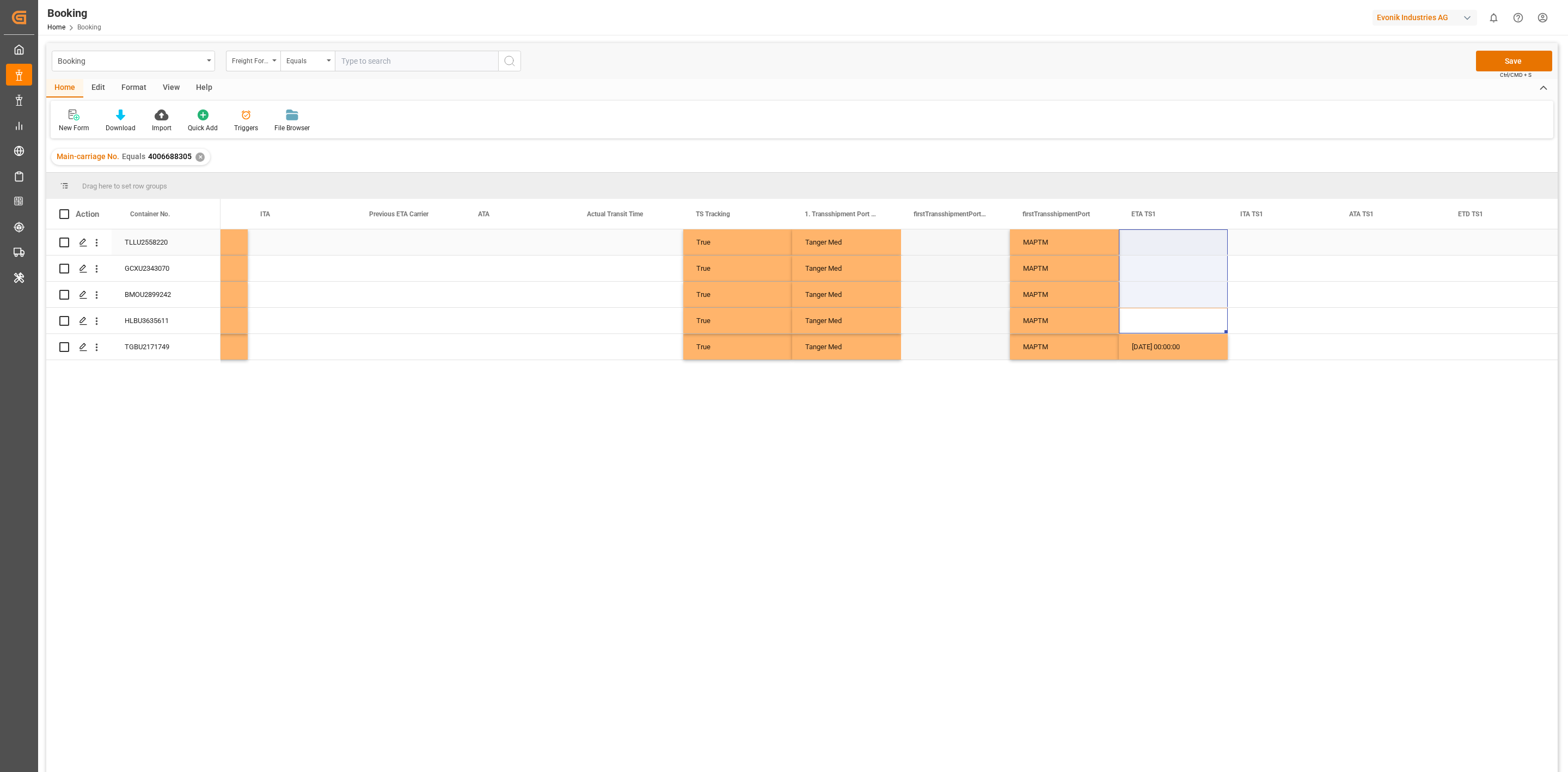
drag, startPoint x: 1147, startPoint y: 293, endPoint x: 1146, endPoint y: 248, distance: 45.0
click at [1477, 342] on div "Press SPACE to select this row." at bounding box center [1500, 346] width 109 height 25
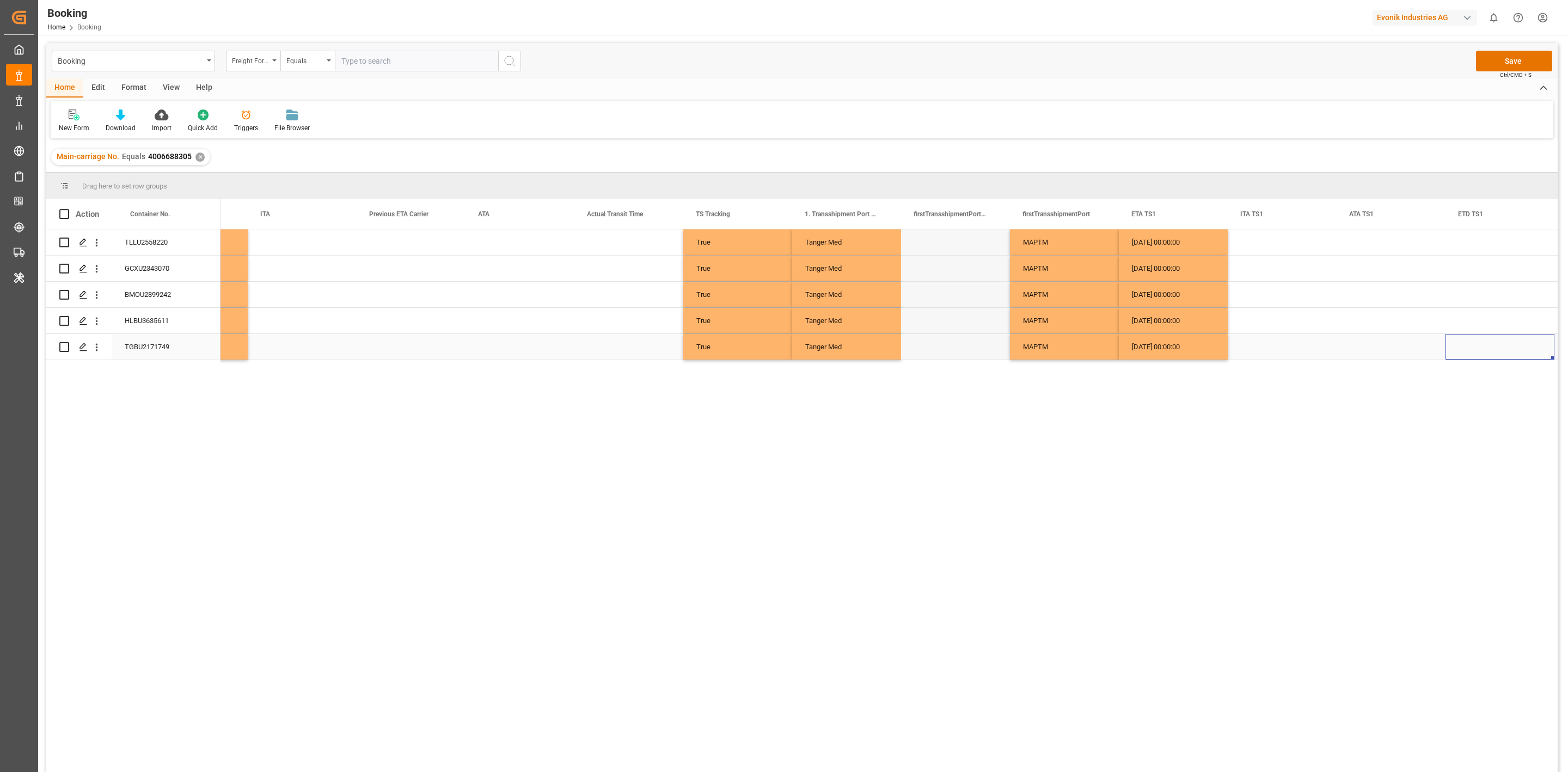
click at [1477, 342] on div "Press SPACE to select this row." at bounding box center [1500, 346] width 109 height 25
click at [1508, 365] on button "Next Month" at bounding box center [1509, 365] width 7 height 7
click at [1423, 401] on div "1" at bounding box center [1419, 407] width 14 height 13
type input "[DATE] 00:00"
click at [1362, 332] on div "Press SPACE to select this row." at bounding box center [1391, 320] width 109 height 25
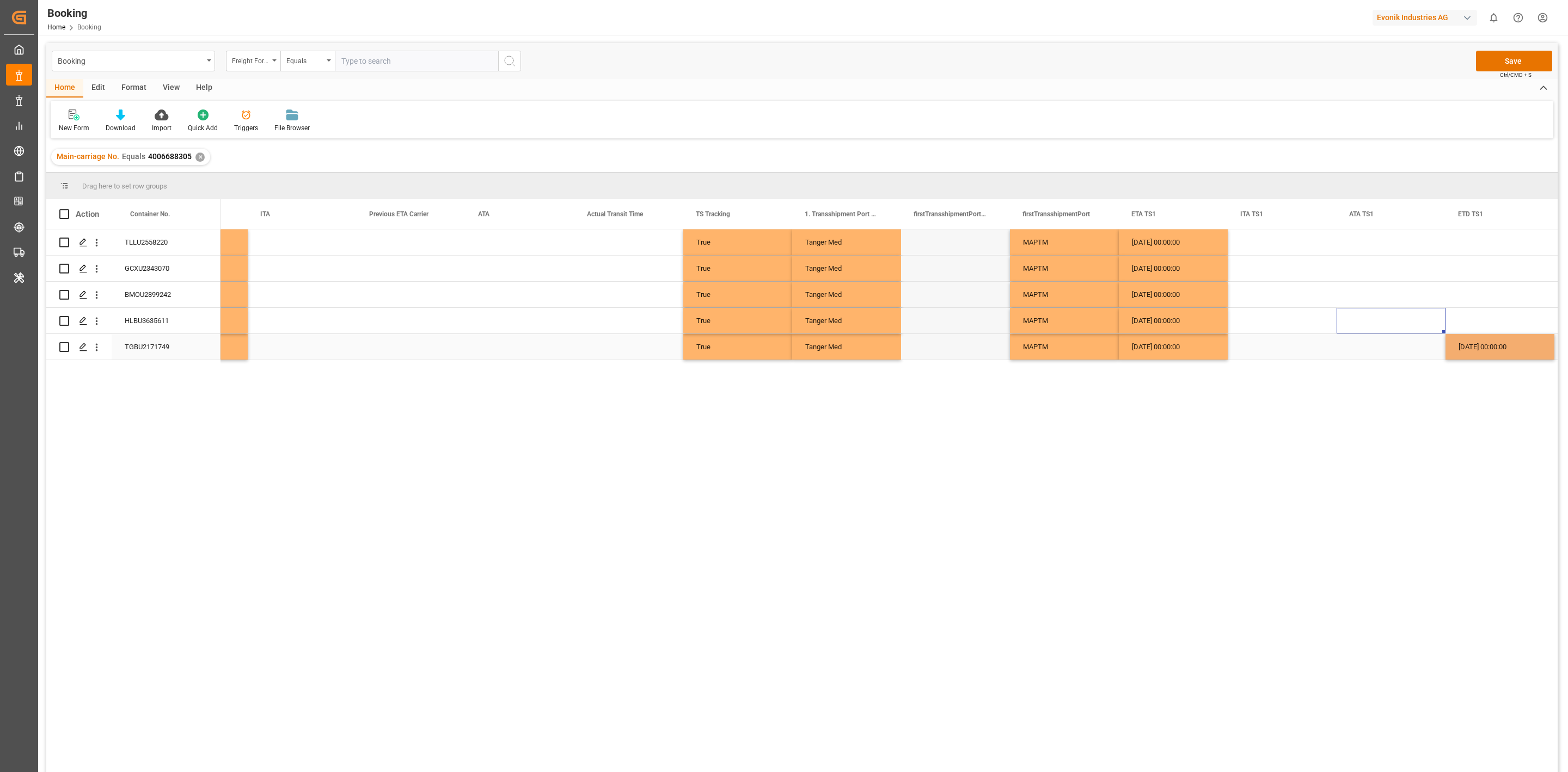
click at [1469, 350] on div "01.10.2025 00:00:00" at bounding box center [1500, 346] width 109 height 25
drag, startPoint x: 1467, startPoint y: 317, endPoint x: 1473, endPoint y: 254, distance: 63.3
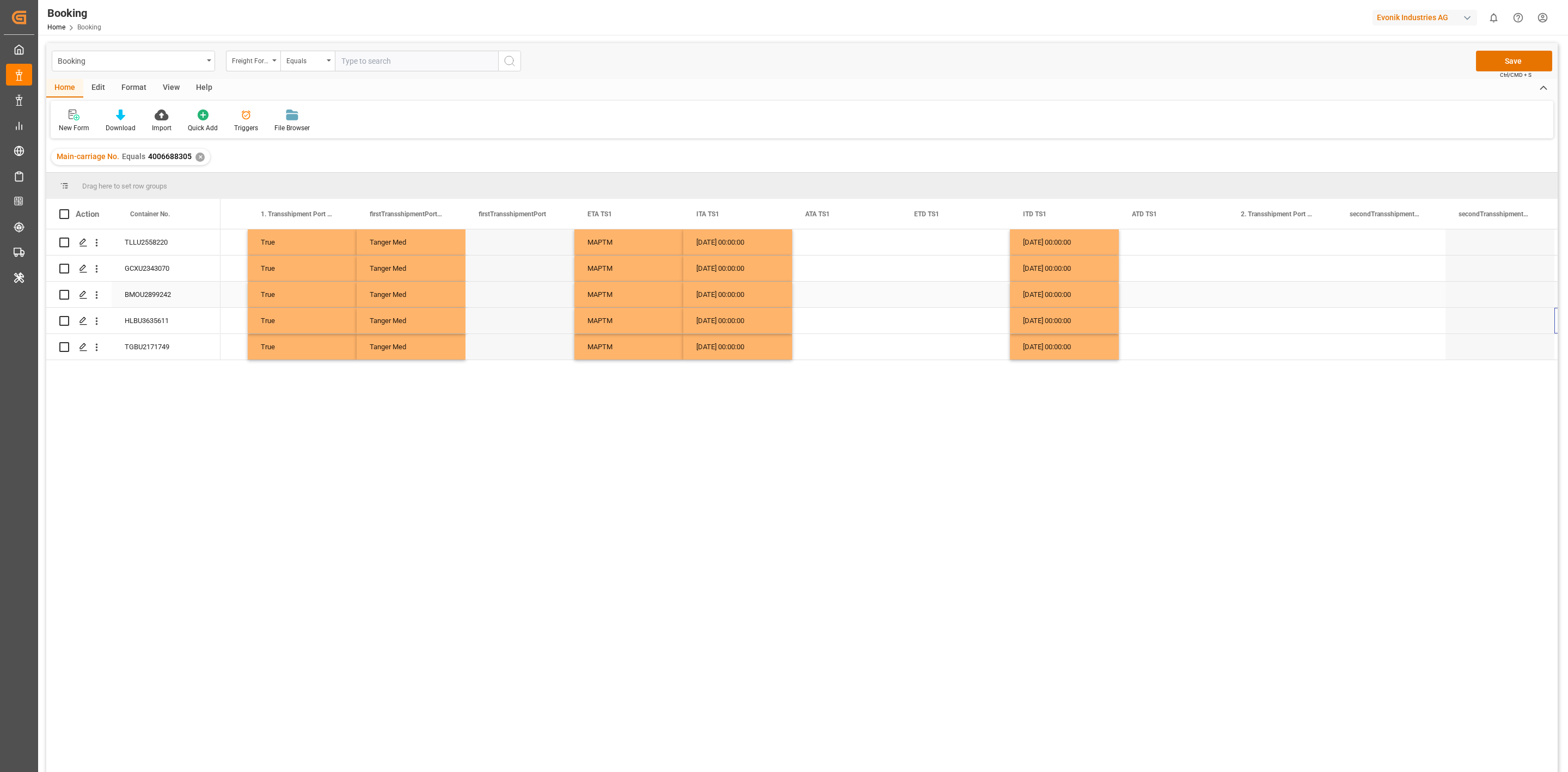
scroll to position [0, 7051]
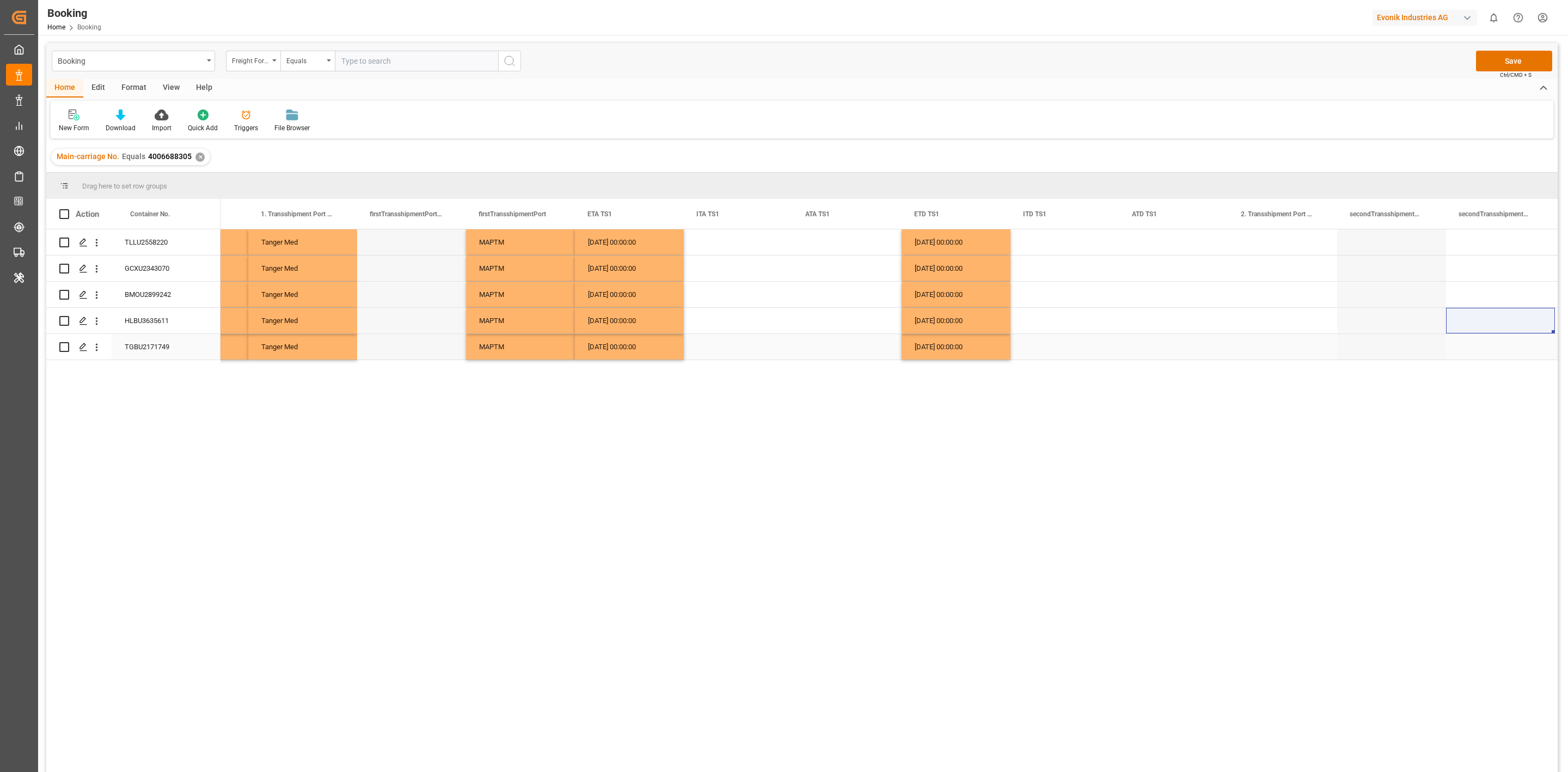
click at [1376, 353] on div "Press SPACE to select this row." at bounding box center [1392, 346] width 109 height 25
click at [1302, 353] on div "Press SPACE to select this row." at bounding box center [1282, 346] width 109 height 25
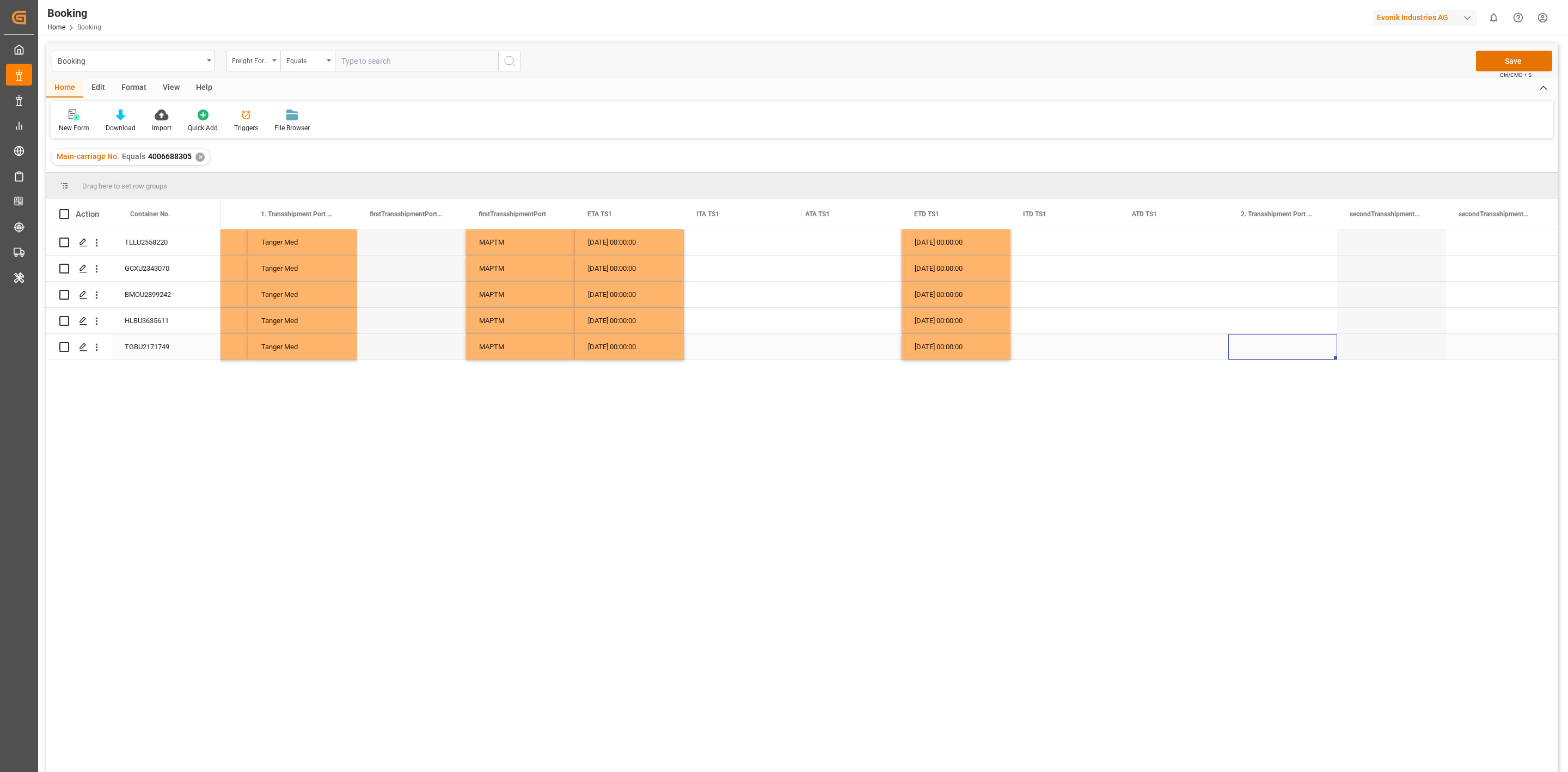
click at [1302, 353] on div "Press SPACE to select this row." at bounding box center [1282, 346] width 109 height 25
click at [1286, 343] on input "Press SPACE to select this row." at bounding box center [1283, 341] width 91 height 21
paste input "SINGAPORE"
click at [1279, 375] on div "Singapore - SGSIN" at bounding box center [1303, 371] width 131 height 38
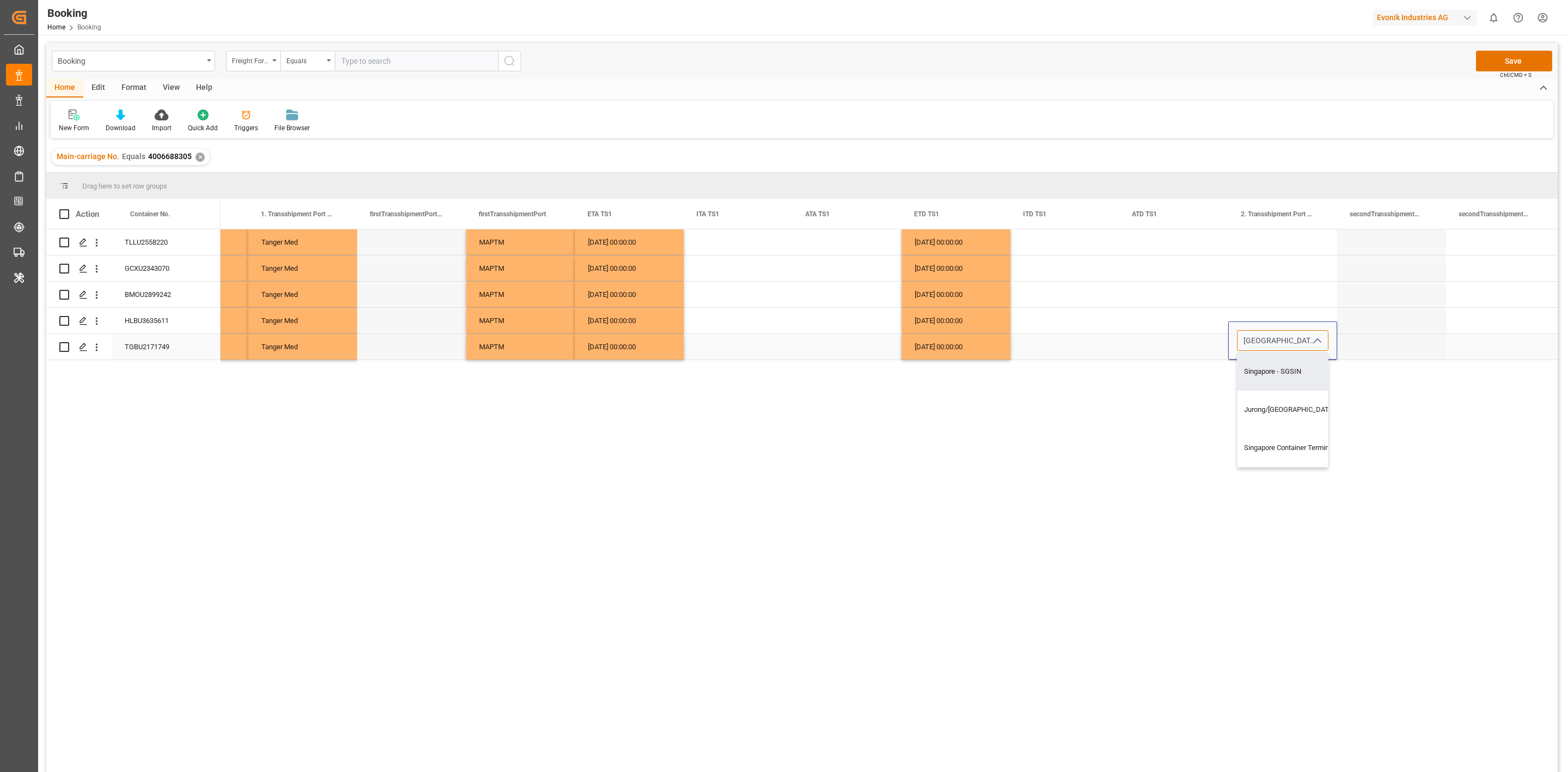
type input "Singapore - SGSIN"
click at [1166, 273] on div "Press SPACE to select this row." at bounding box center [1174, 268] width 109 height 25
click at [1278, 344] on div "[GEOGRAPHIC_DATA]" at bounding box center [1282, 346] width 109 height 25
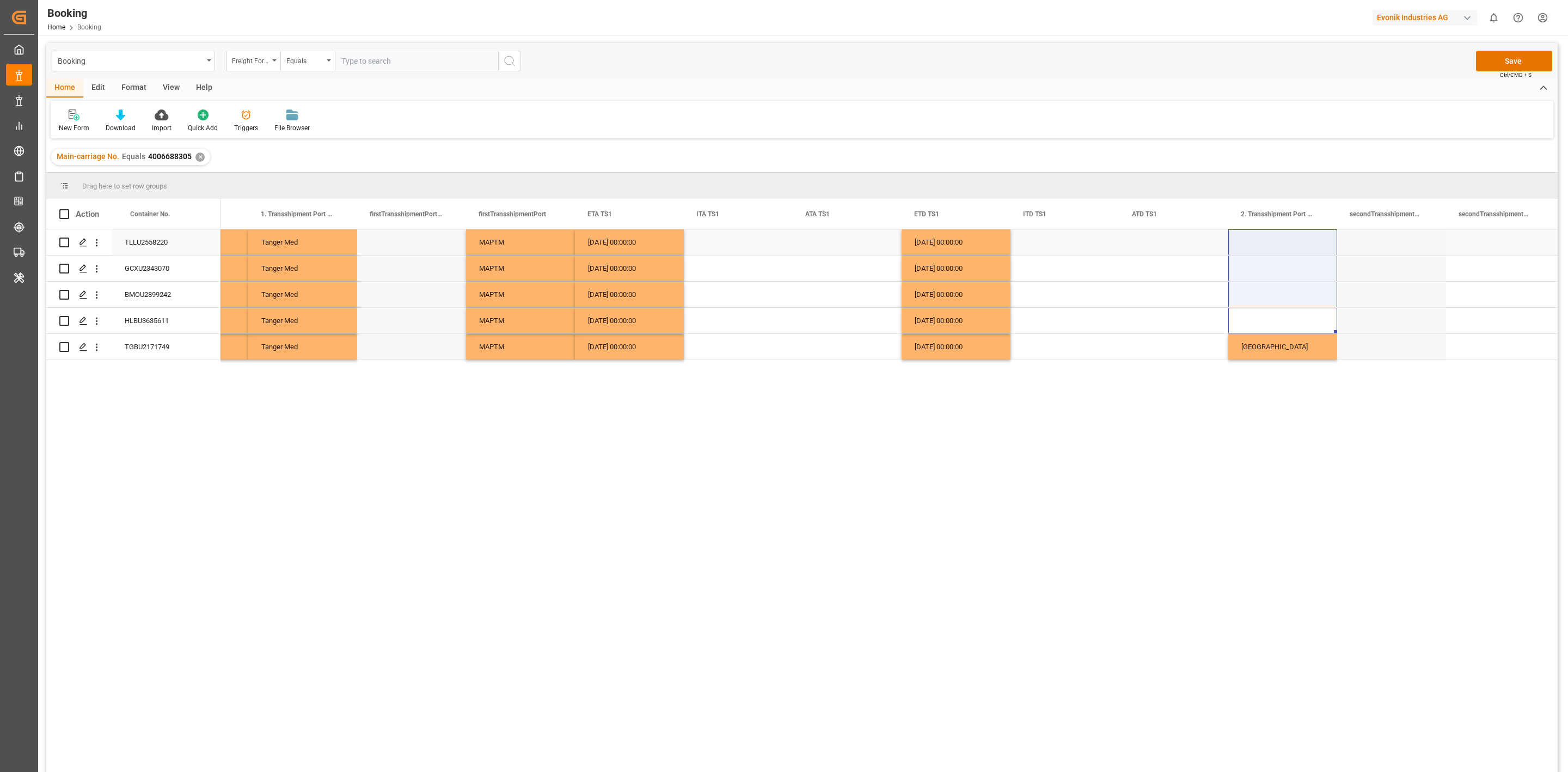
drag, startPoint x: 1274, startPoint y: 324, endPoint x: 1267, endPoint y: 246, distance: 78.3
click at [1488, 354] on div "Press SPACE to select this row." at bounding box center [1501, 346] width 109 height 25
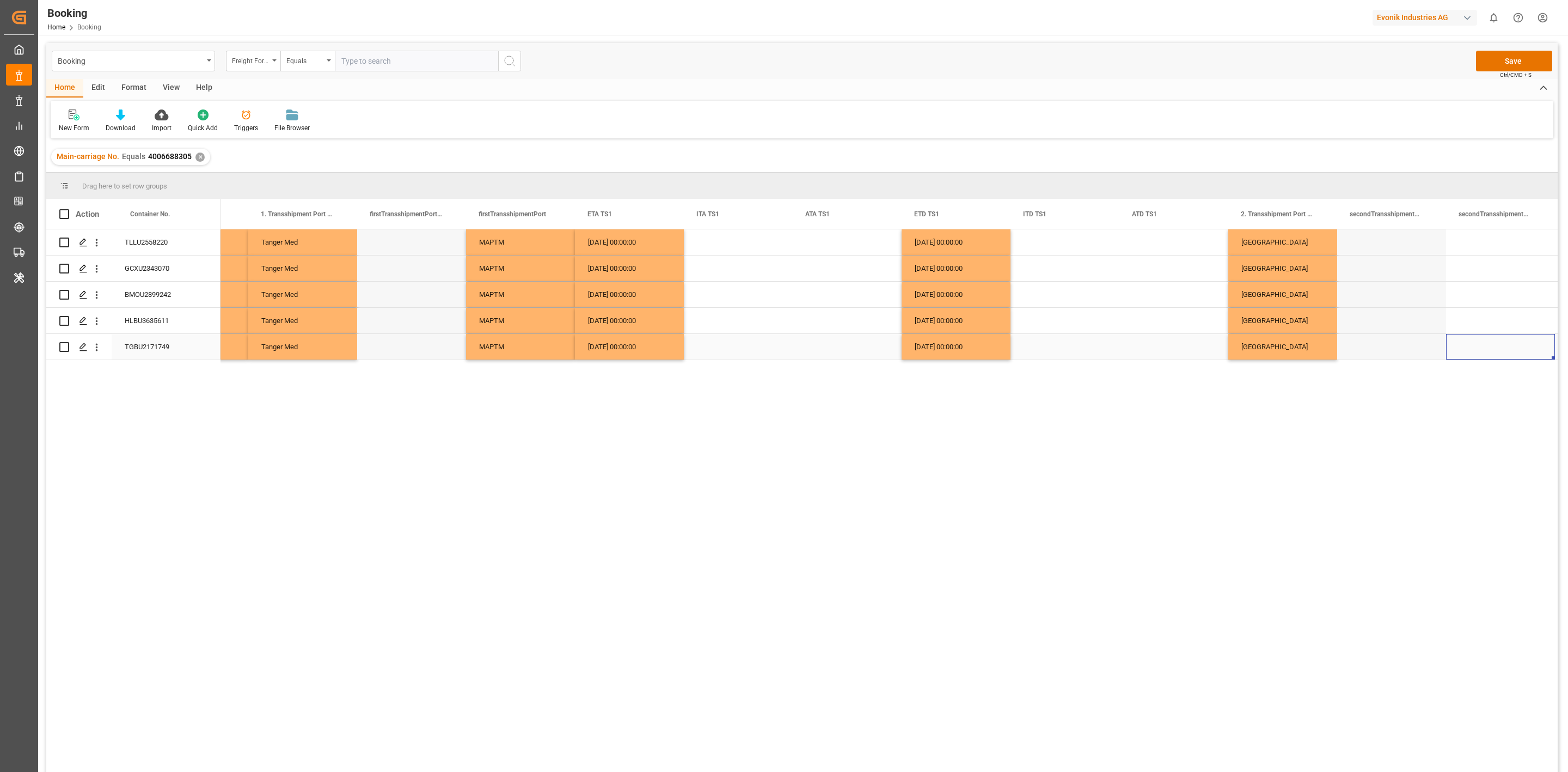
click at [1488, 354] on div "Press SPACE to select this row." at bounding box center [1501, 346] width 109 height 25
click at [1483, 350] on input "Press SPACE to select this row." at bounding box center [1501, 341] width 91 height 21
paste input "[GEOGRAPHIC_DATA]"
click at [1489, 363] on div "SGSIN" at bounding box center [1501, 371] width 90 height 38
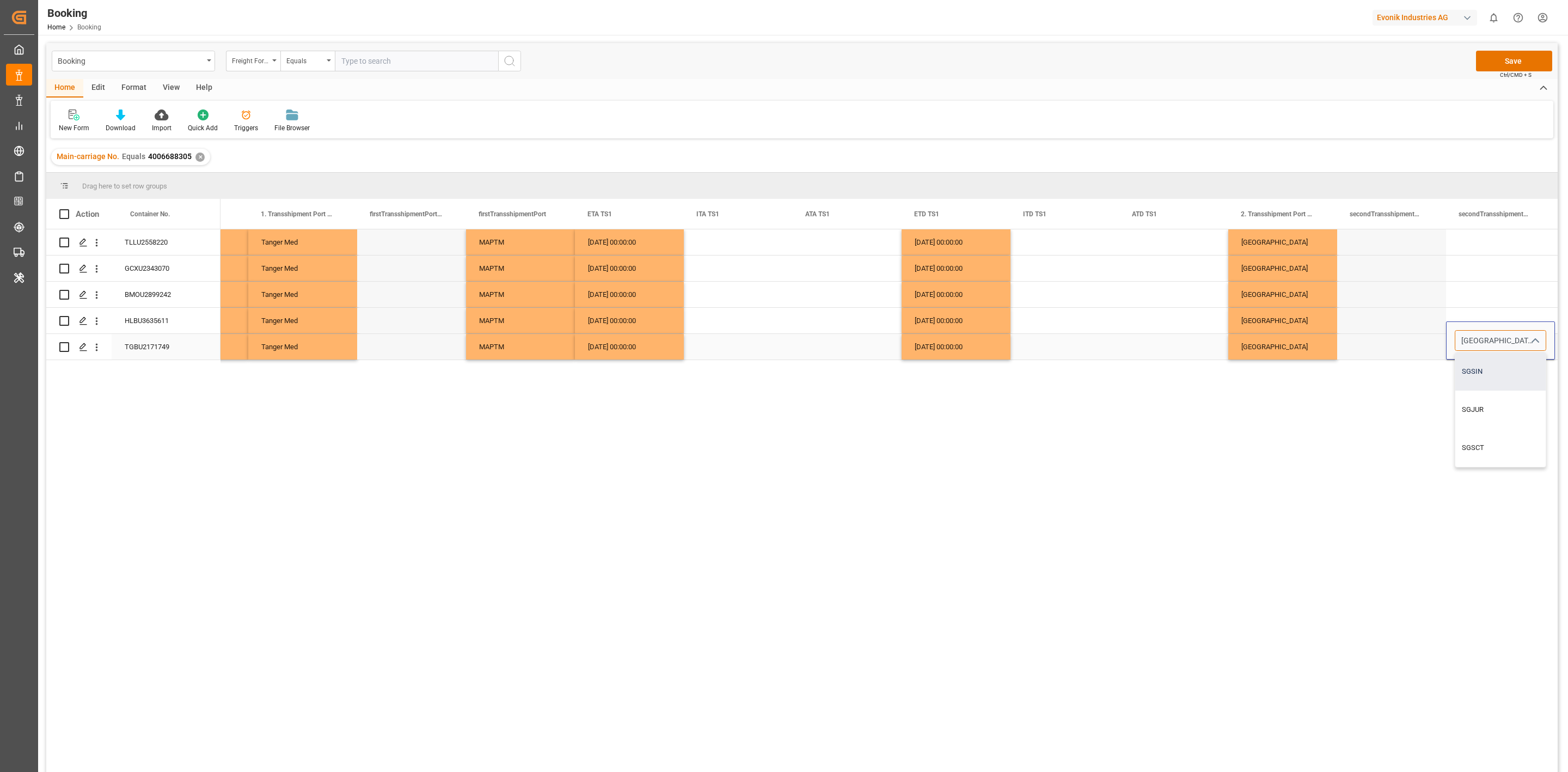
type input "SGSIN"
click at [1469, 305] on div "Press SPACE to select this row." at bounding box center [1501, 294] width 109 height 25
click at [1482, 347] on div "SGSIN" at bounding box center [1501, 346] width 109 height 25
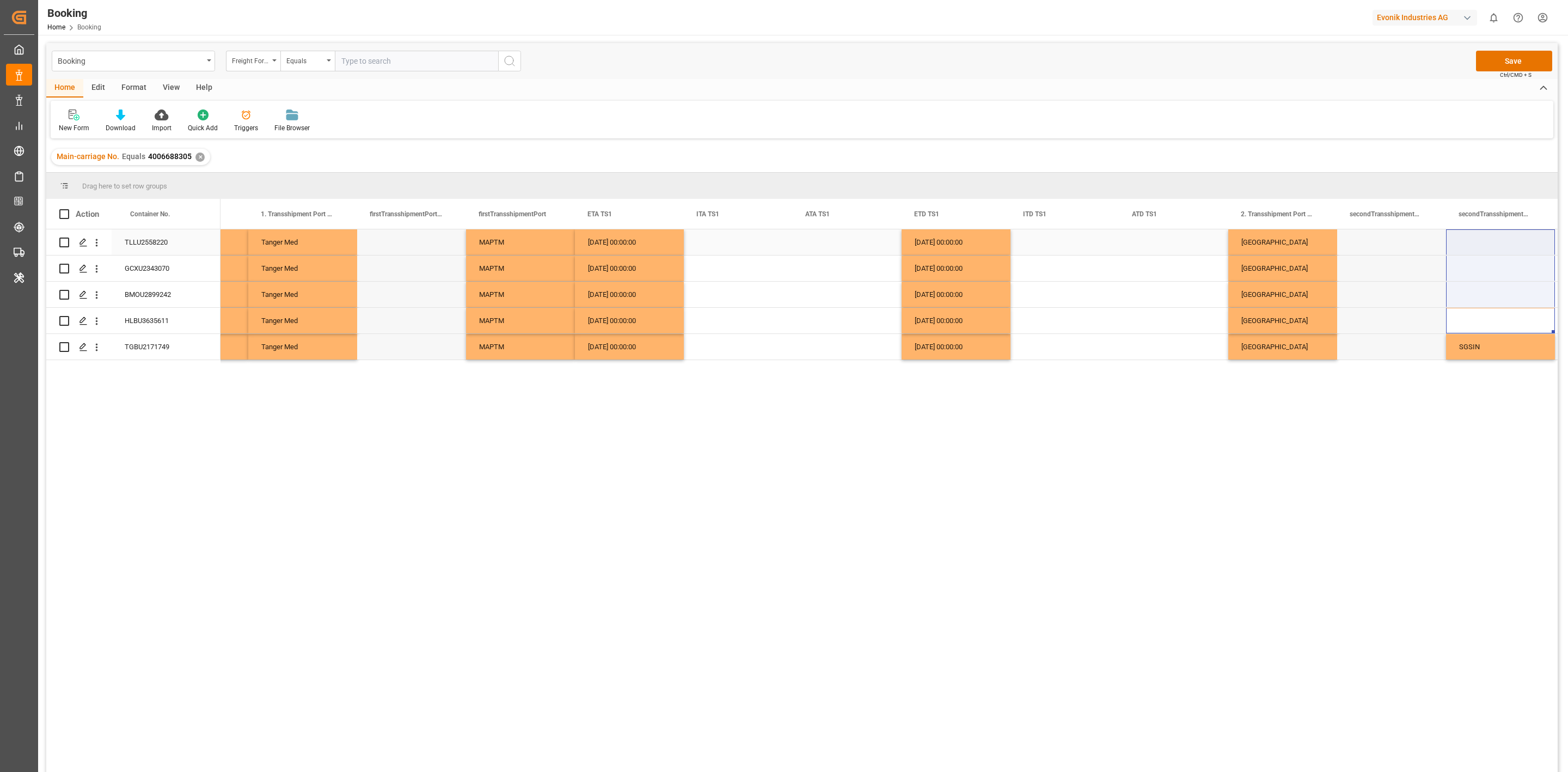
drag, startPoint x: 1478, startPoint y: 322, endPoint x: 1479, endPoint y: 250, distance: 72.0
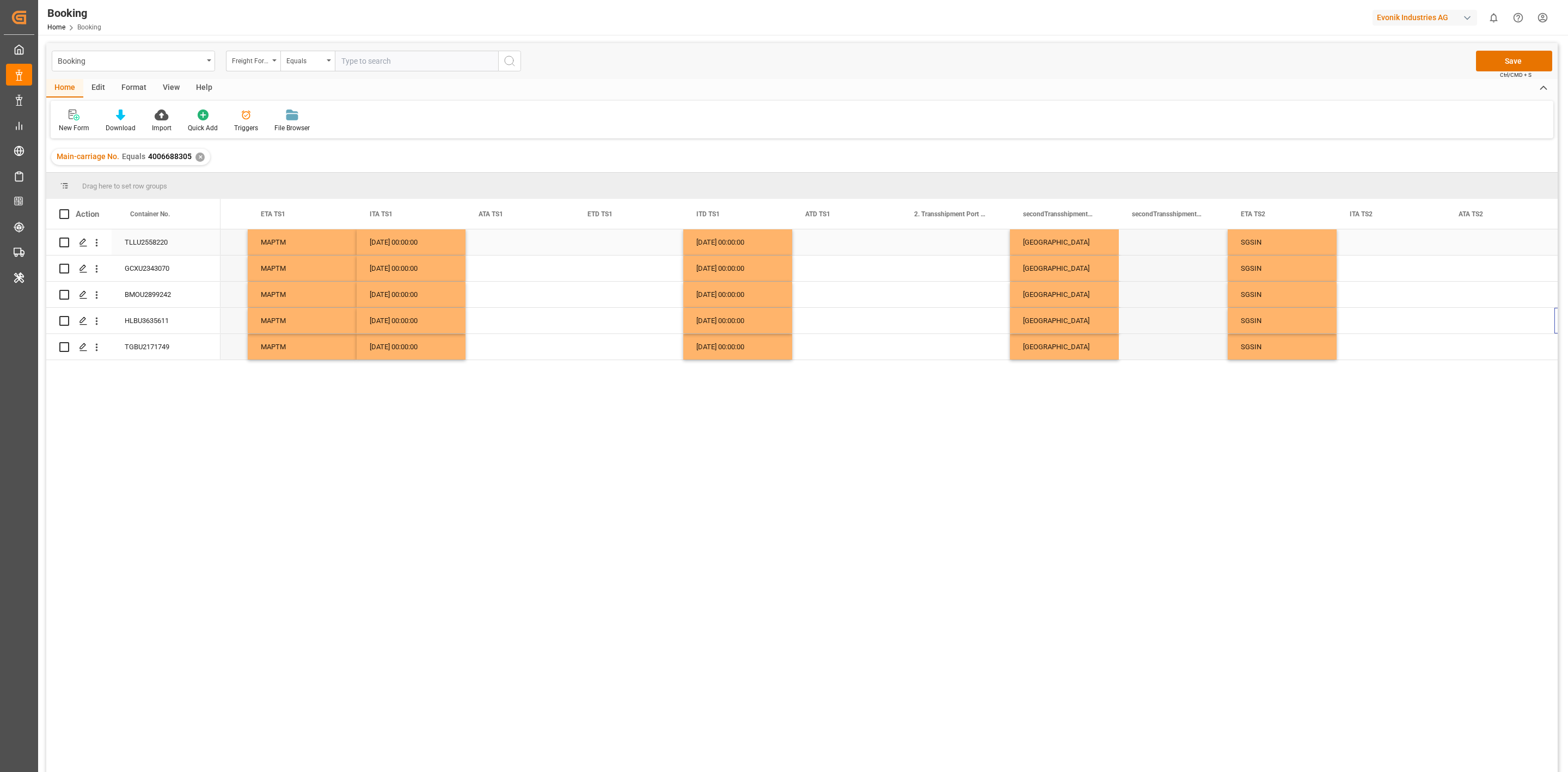
scroll to position [0, 7377]
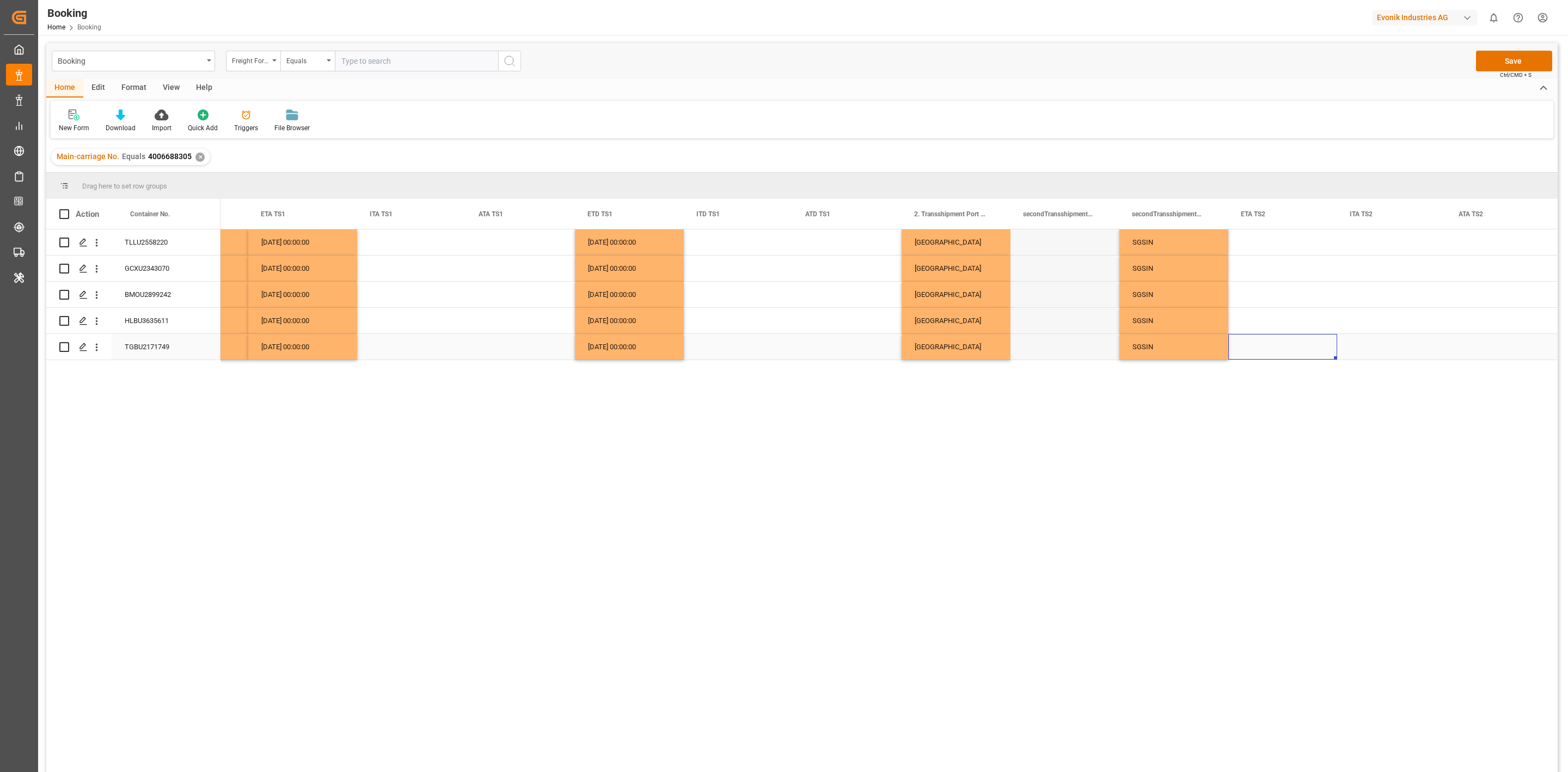
click at [1282, 350] on div "Press SPACE to select this row." at bounding box center [1282, 346] width 109 height 25
click at [1385, 365] on button "Next Month" at bounding box center [1384, 365] width 7 height 7
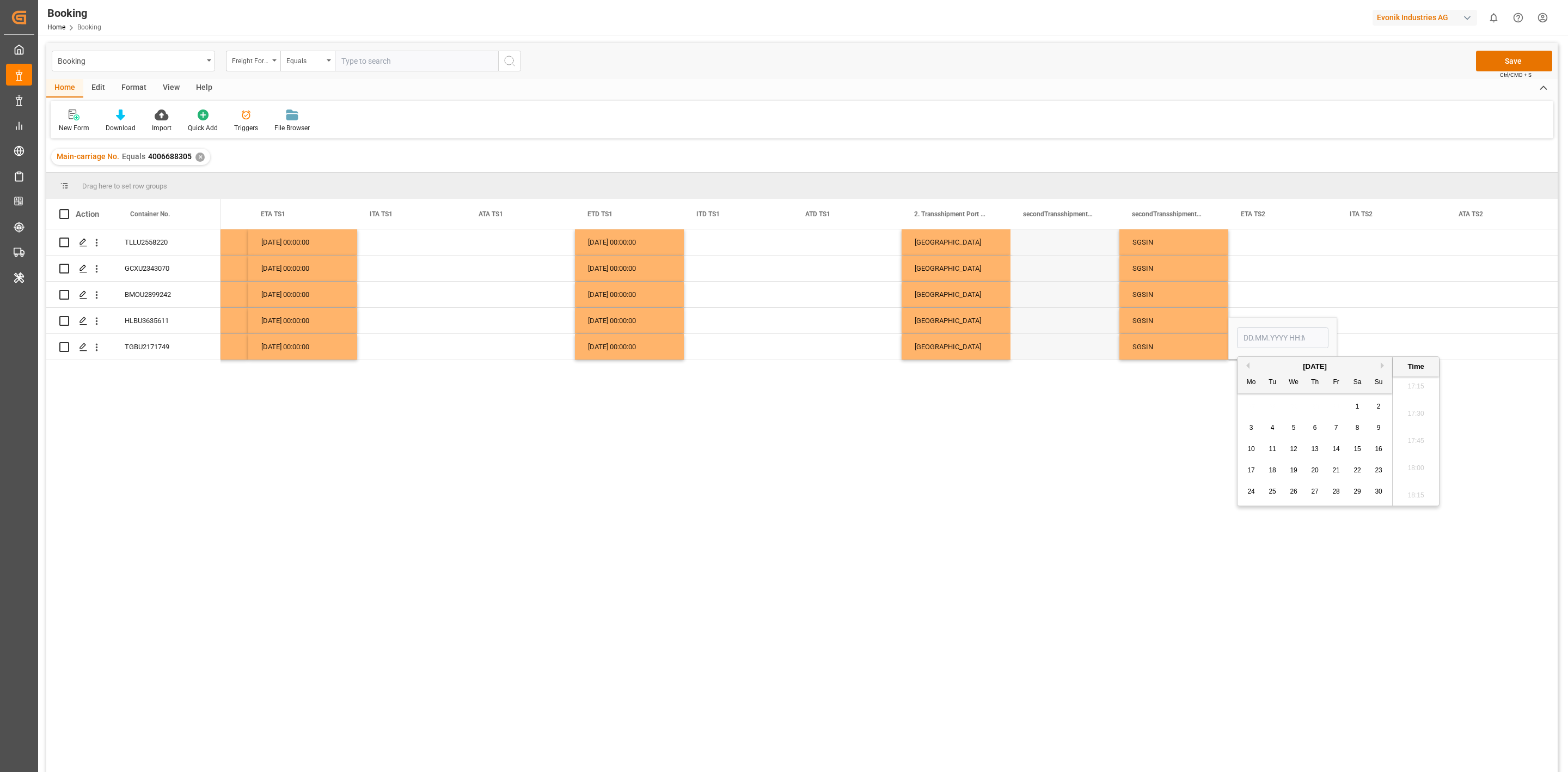
click at [1385, 365] on button "Next Month" at bounding box center [1384, 365] width 7 height 7
click at [1256, 368] on div "December 2025" at bounding box center [1315, 367] width 155 height 11
click at [1250, 366] on button "Previous Month" at bounding box center [1247, 365] width 7 height 7
click at [1292, 426] on span "5" at bounding box center [1294, 428] width 4 height 8
type input "[DATE] 00:00"
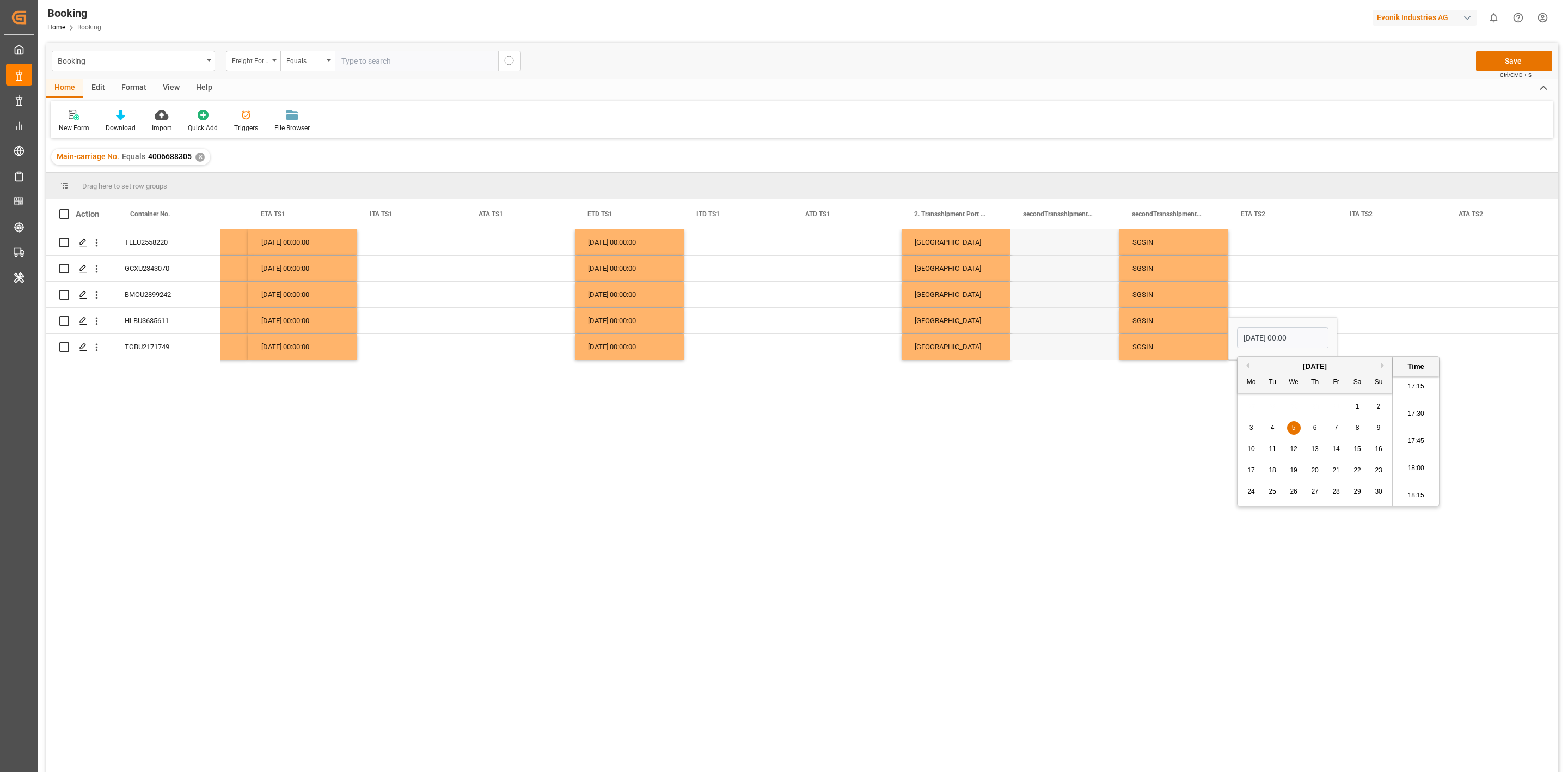
click at [1391, 345] on div "Press SPACE to select this row." at bounding box center [1392, 346] width 109 height 25
click at [1231, 345] on div "05.11.2025 00:00:00" at bounding box center [1282, 346] width 109 height 25
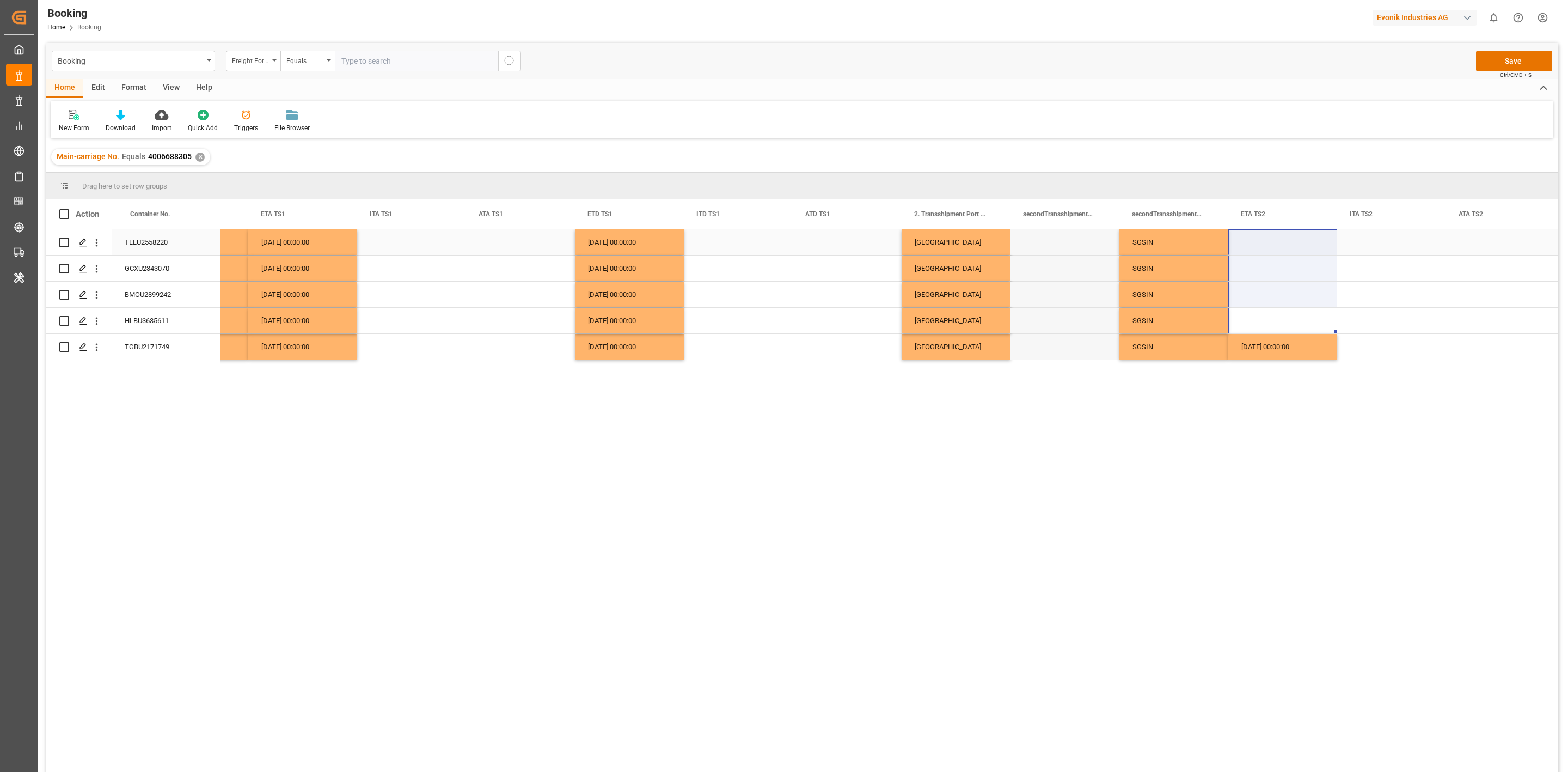
drag, startPoint x: 1266, startPoint y: 308, endPoint x: 1262, endPoint y: 254, distance: 54.1
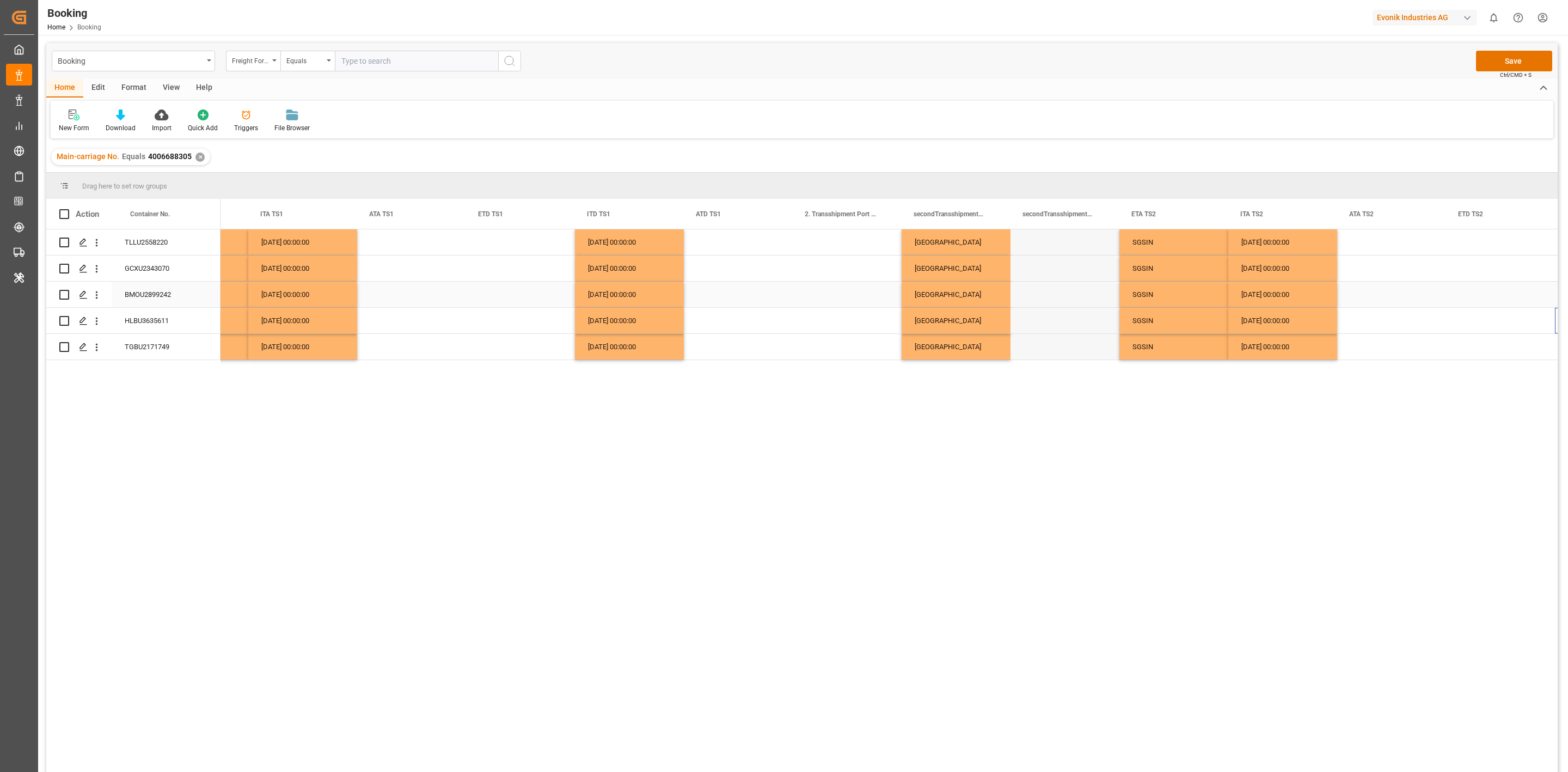
scroll to position [0, 7487]
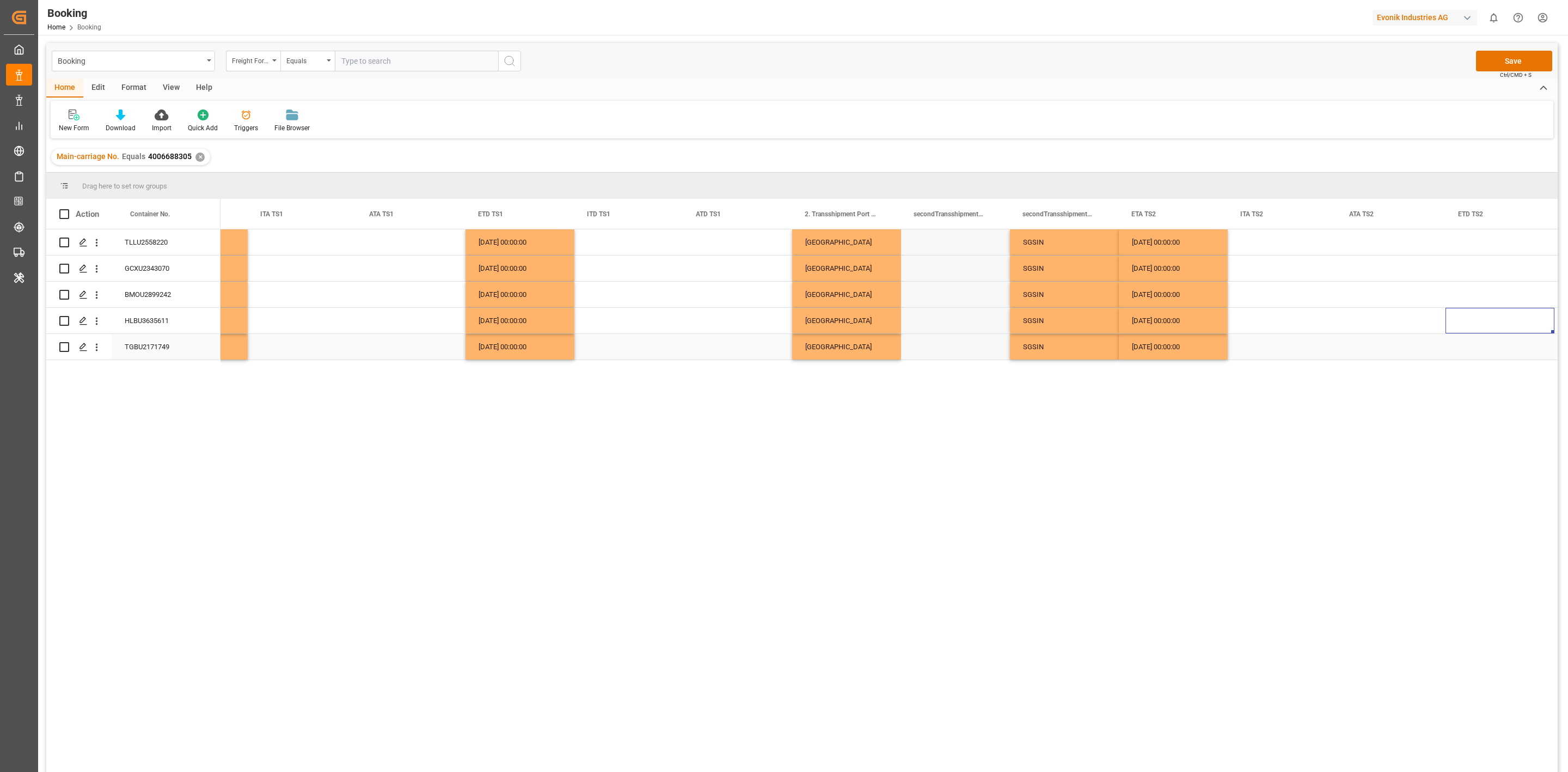
click at [1464, 352] on div "Press SPACE to select this row." at bounding box center [1500, 346] width 109 height 25
click at [1509, 366] on button "Next Month" at bounding box center [1509, 365] width 7 height 7
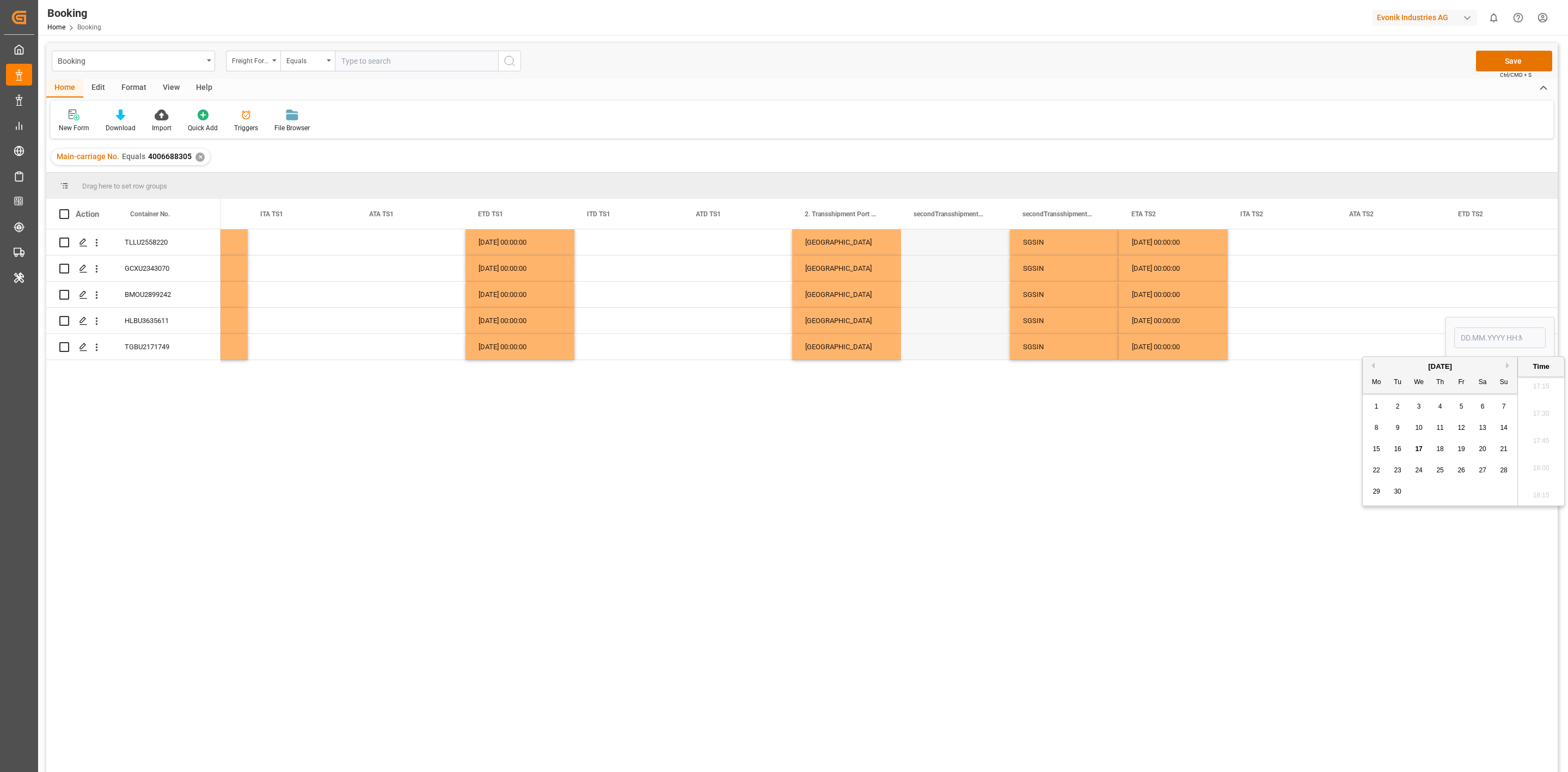
click at [1509, 366] on button "Next Month" at bounding box center [1509, 365] width 7 height 7
click at [1503, 448] on span "16" at bounding box center [1503, 449] width 7 height 8
type input "[DATE] 00:00"
click at [1392, 304] on div "Press SPACE to select this row." at bounding box center [1391, 294] width 109 height 25
click at [1466, 352] on div "16.11.2025 00:00:00" at bounding box center [1500, 346] width 109 height 25
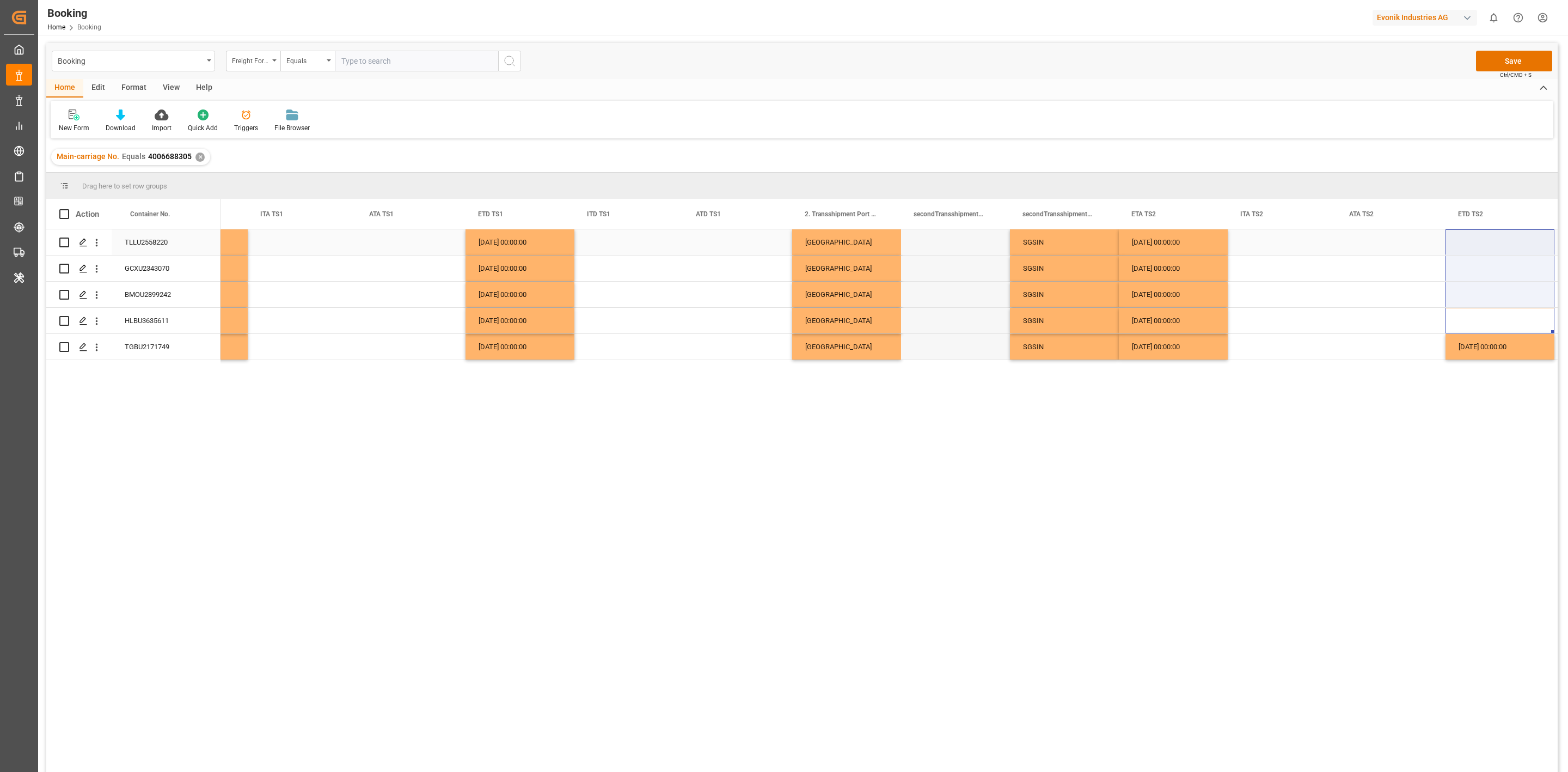
drag, startPoint x: 1470, startPoint y: 322, endPoint x: 1469, endPoint y: 252, distance: 70.0
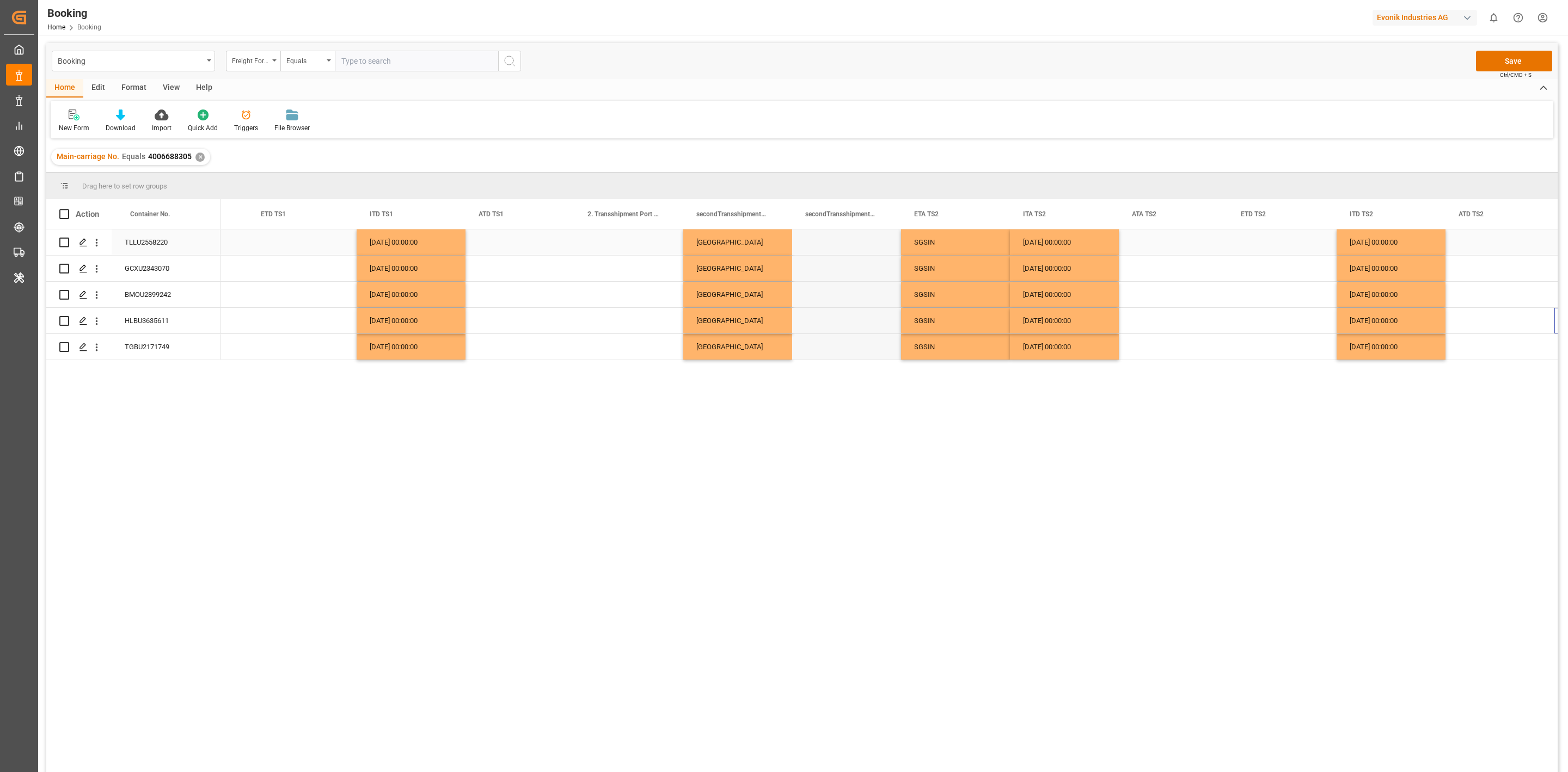
scroll to position [0, 7704]
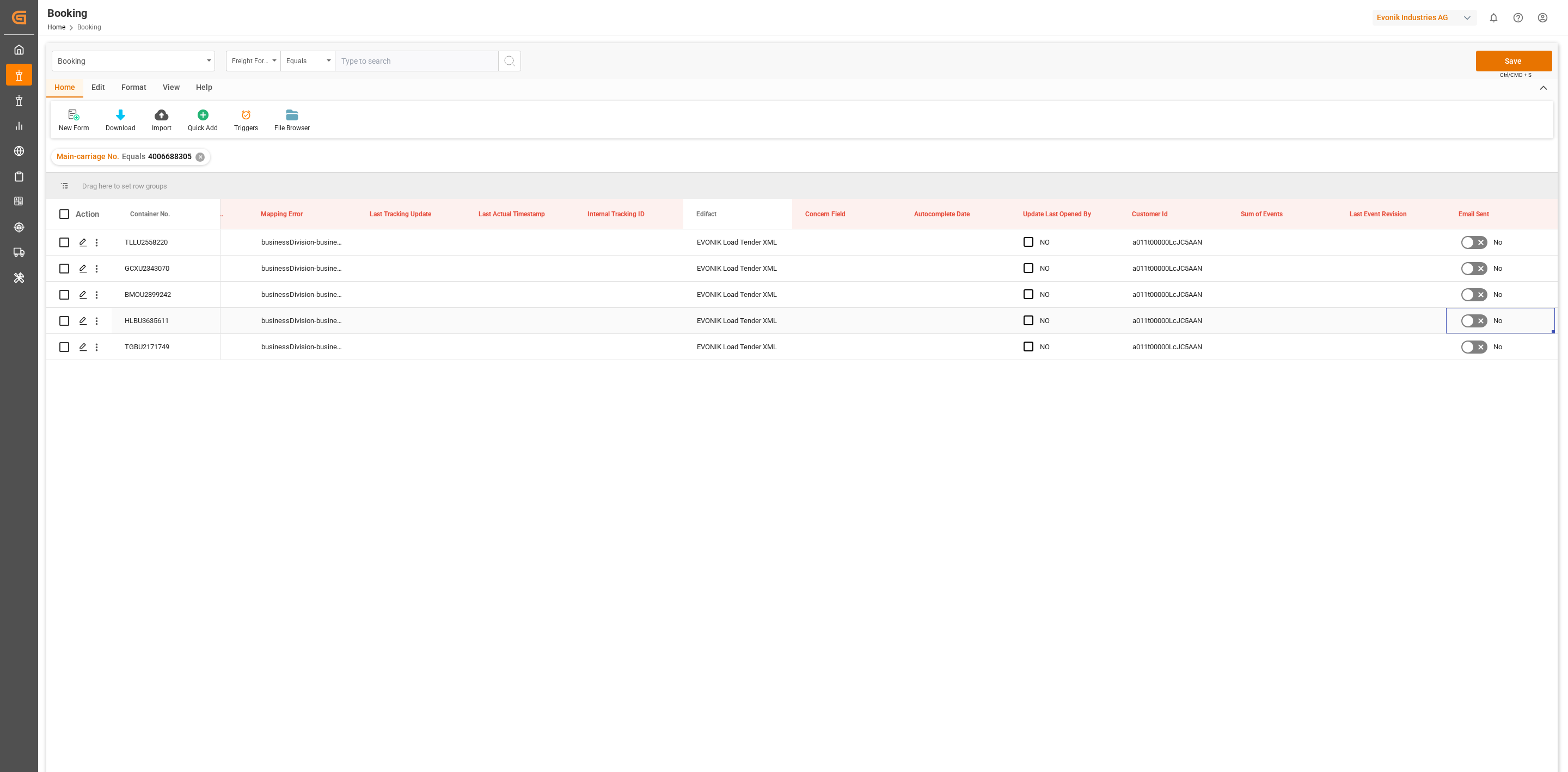
click at [1254, 343] on div "Press SPACE to select this row." at bounding box center [1282, 346] width 109 height 25
click at [1278, 347] on input "Press SPACE to select this row." at bounding box center [1283, 341] width 91 height 21
type input "0"
click at [1371, 345] on div "Press SPACE to select this row." at bounding box center [1392, 346] width 109 height 25
click at [1224, 345] on div "a011t00000LcJC5AAN" at bounding box center [1174, 346] width 109 height 25
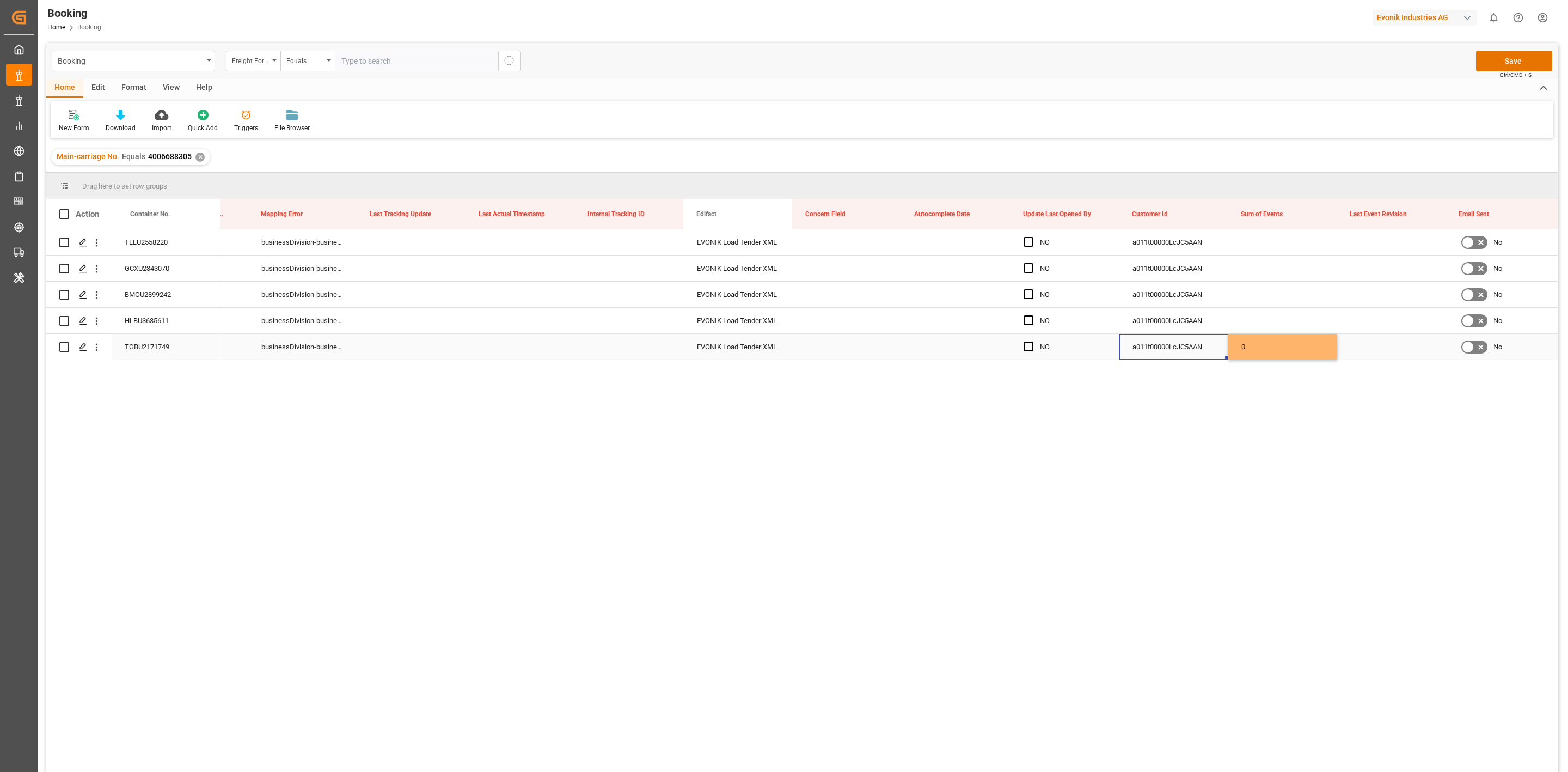
click at [1240, 347] on div "0" at bounding box center [1282, 346] width 109 height 25
drag, startPoint x: 1251, startPoint y: 329, endPoint x: 1254, endPoint y: 250, distance: 79.1
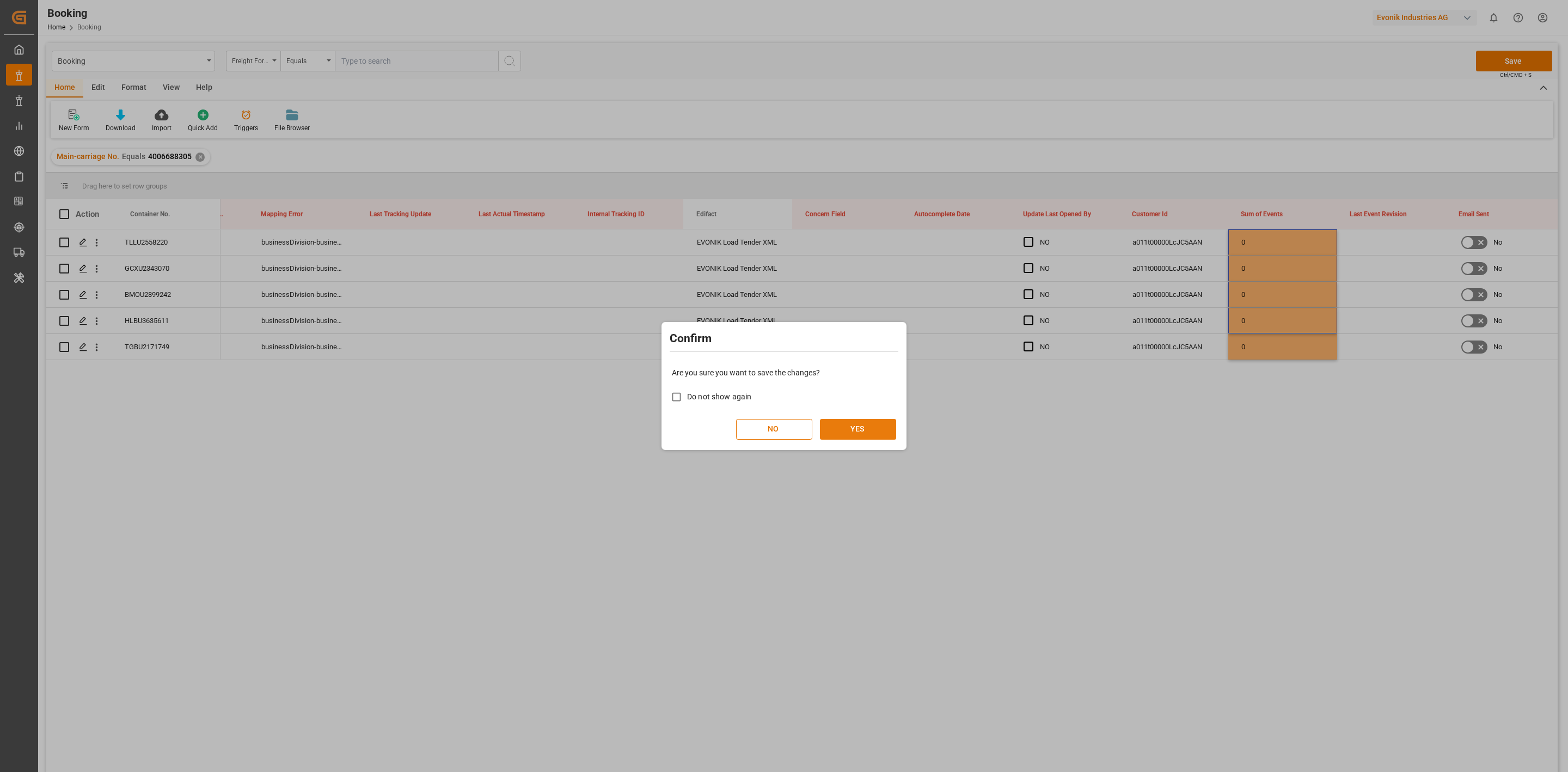
click at [874, 427] on button "YES" at bounding box center [858, 429] width 76 height 21
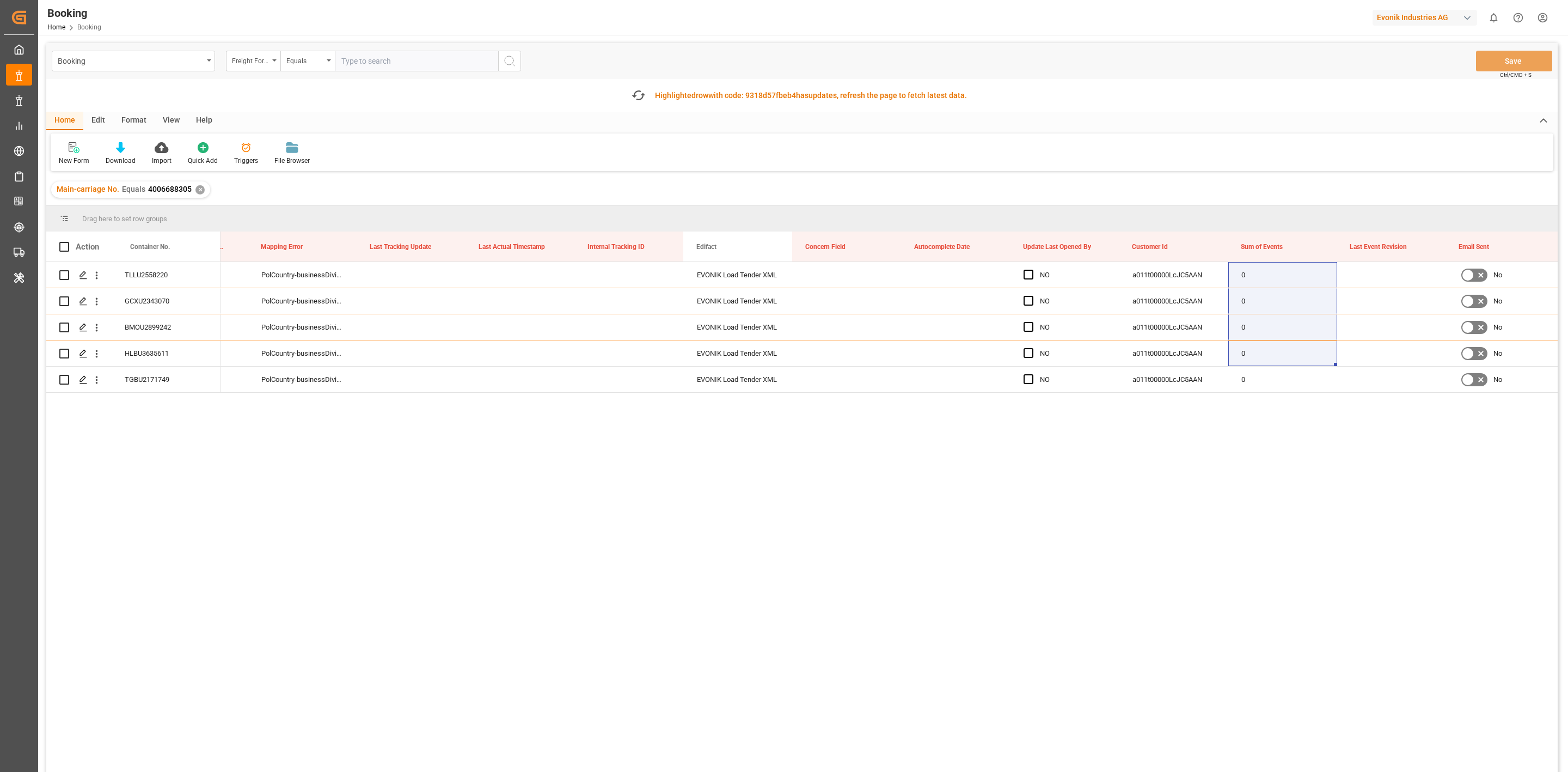
click at [647, 92] on div "Fetch latest updates Highlighted row with code: 9318d57fbeb4 9318d57fbeb4 has u…" at bounding box center [799, 95] width 346 height 22
drag, startPoint x: 636, startPoint y: 99, endPoint x: 786, endPoint y: 280, distance: 235.1
click at [636, 99] on icon "button" at bounding box center [638, 95] width 18 height 18
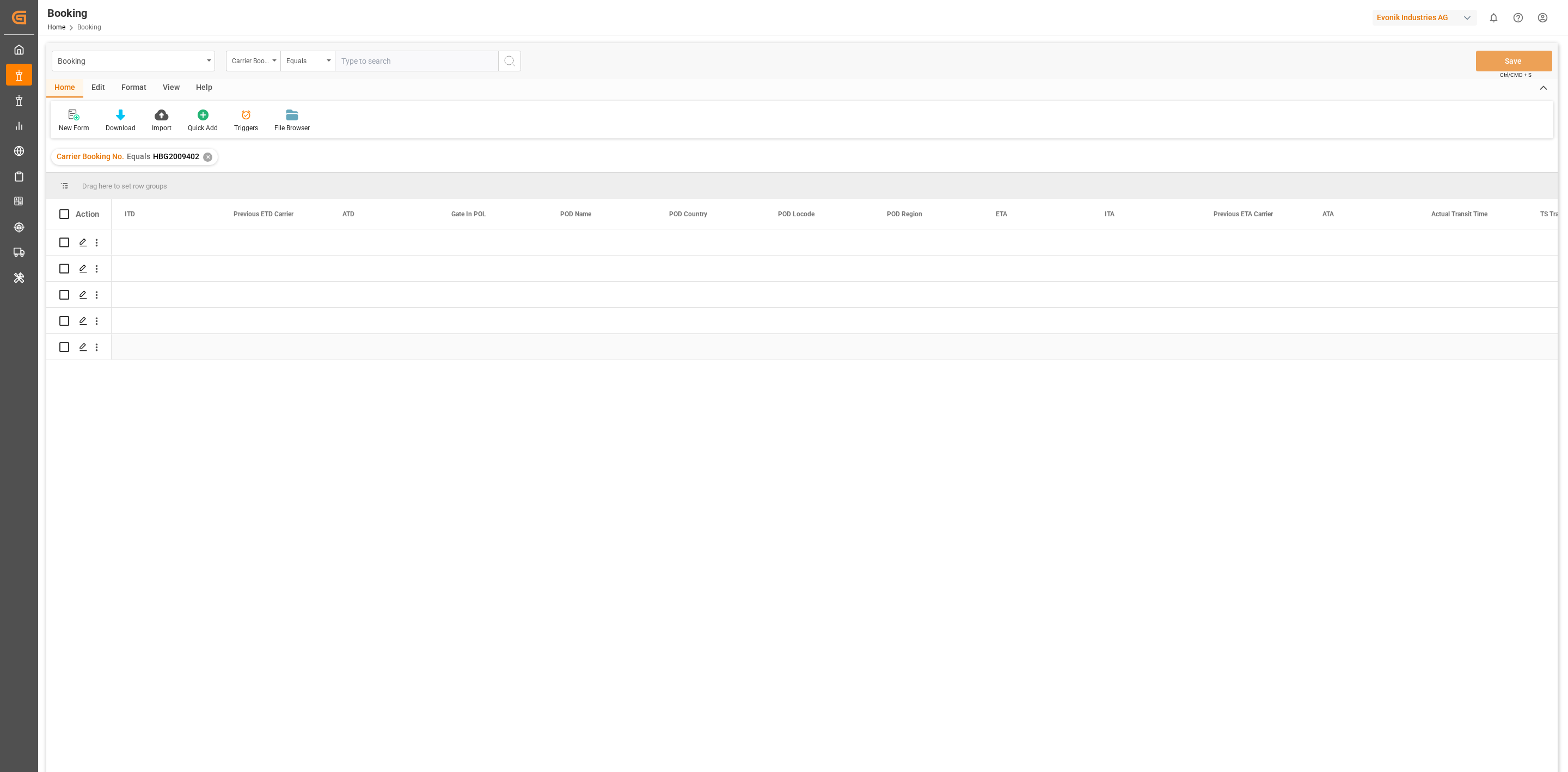
scroll to position [0, 5662]
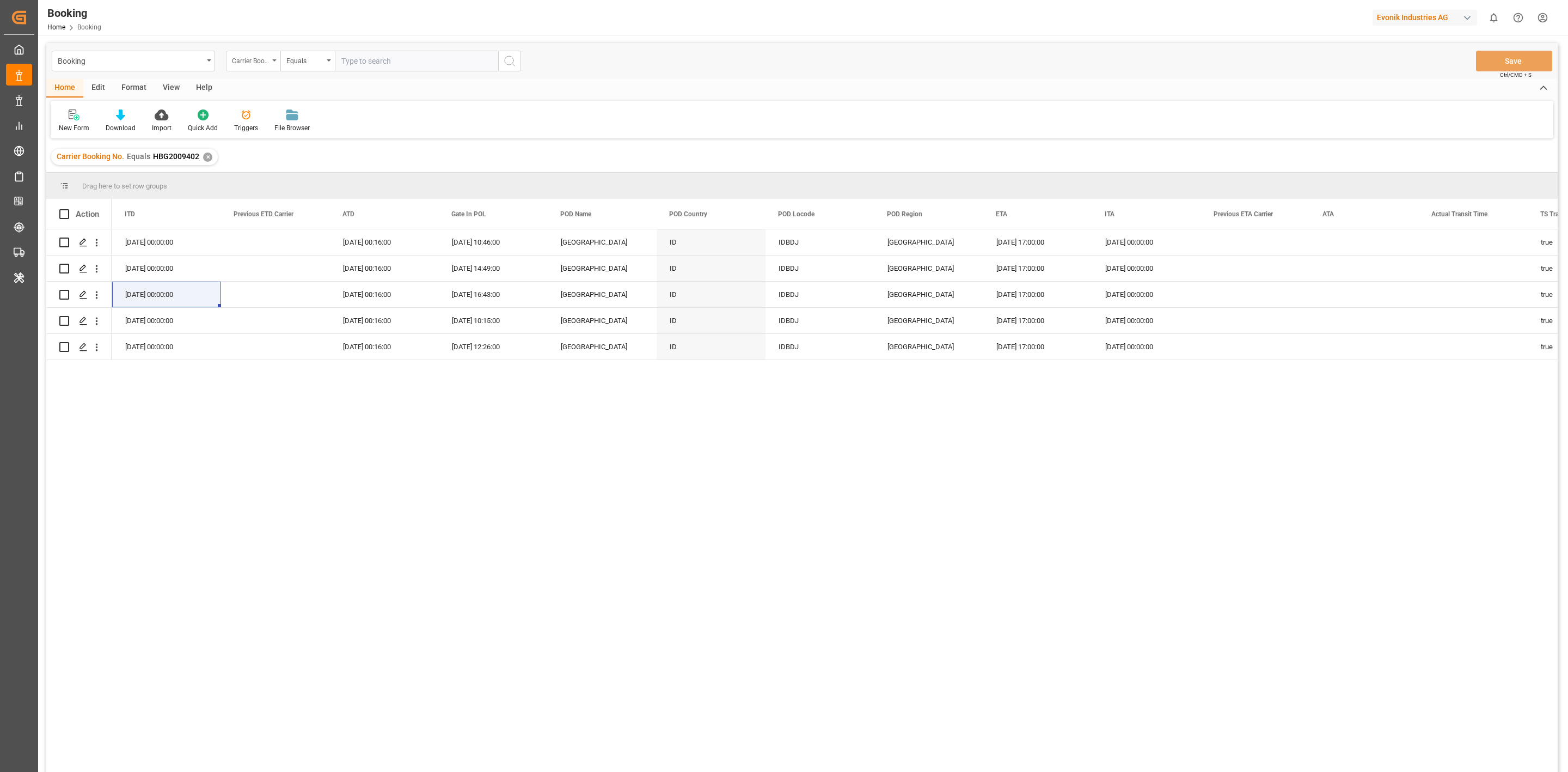
click at [257, 62] on div "Carrier Booking No." at bounding box center [250, 59] width 37 height 12
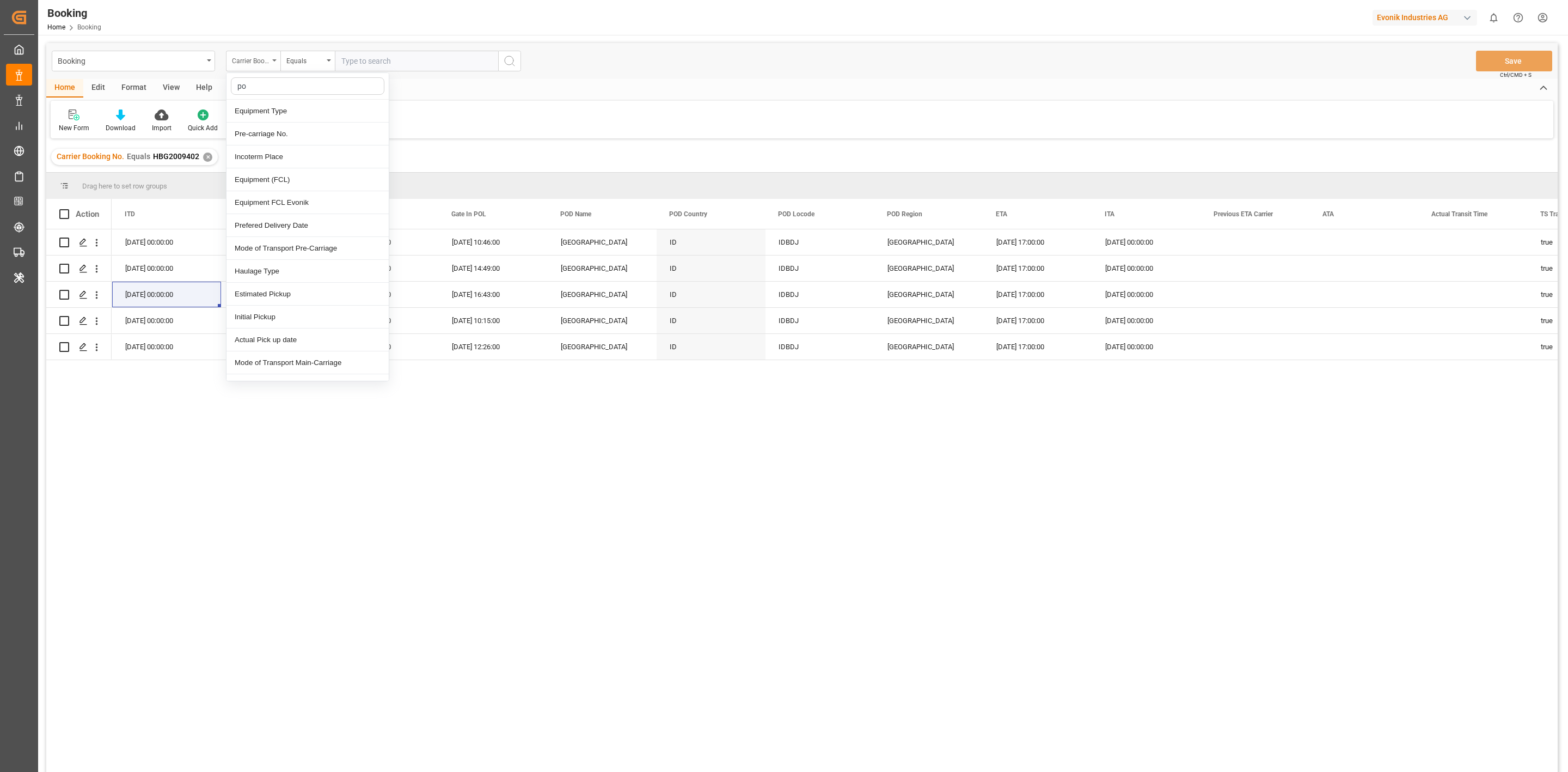
type input "pod"
click at [270, 116] on div "POD Name" at bounding box center [308, 111] width 162 height 23
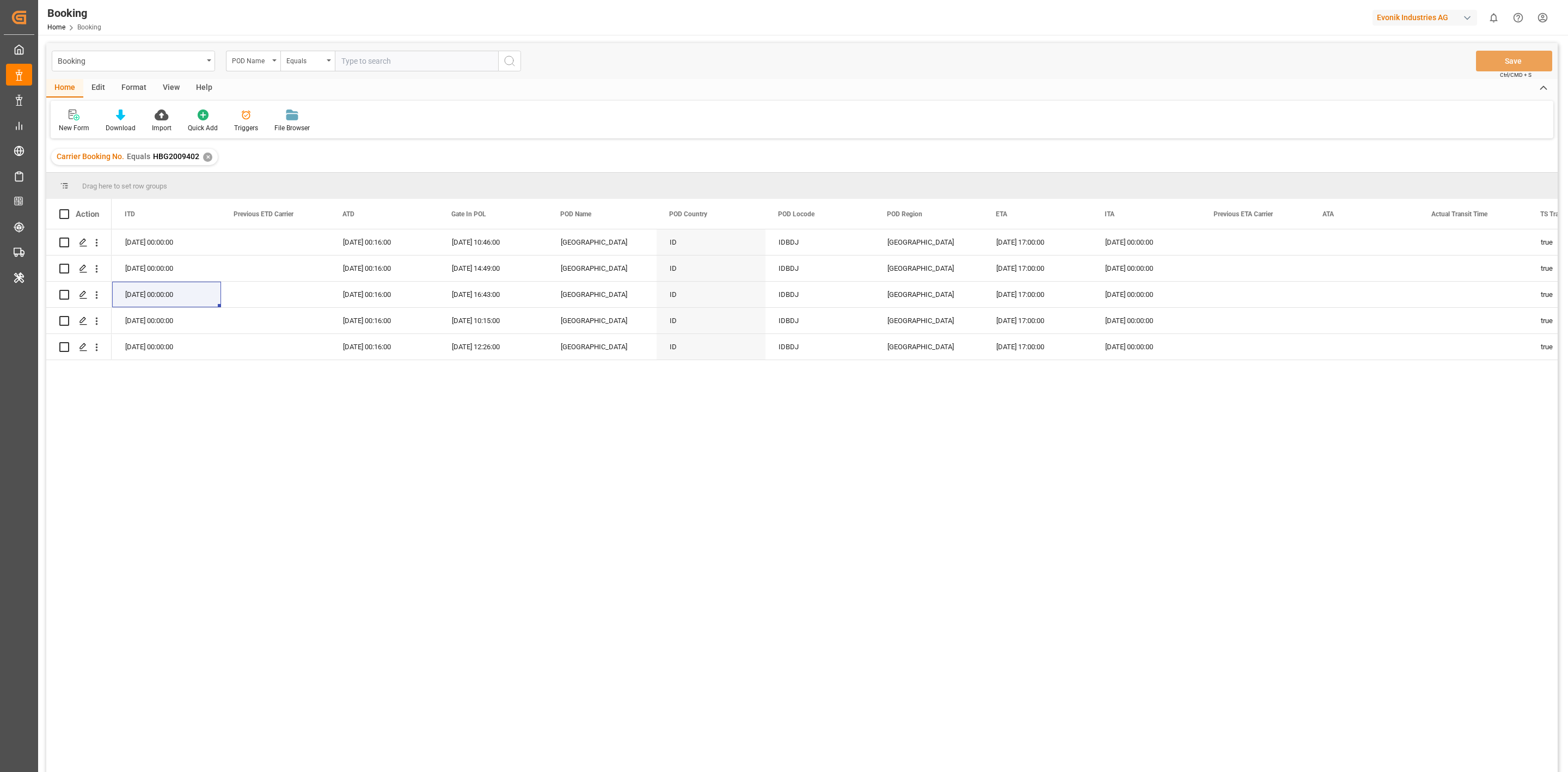
click at [359, 61] on input "text" at bounding box center [417, 61] width 163 height 21
paste input "Laem Chabang"
type input "Laem Chabang"
click at [507, 61] on icon "search button" at bounding box center [510, 61] width 13 height 13
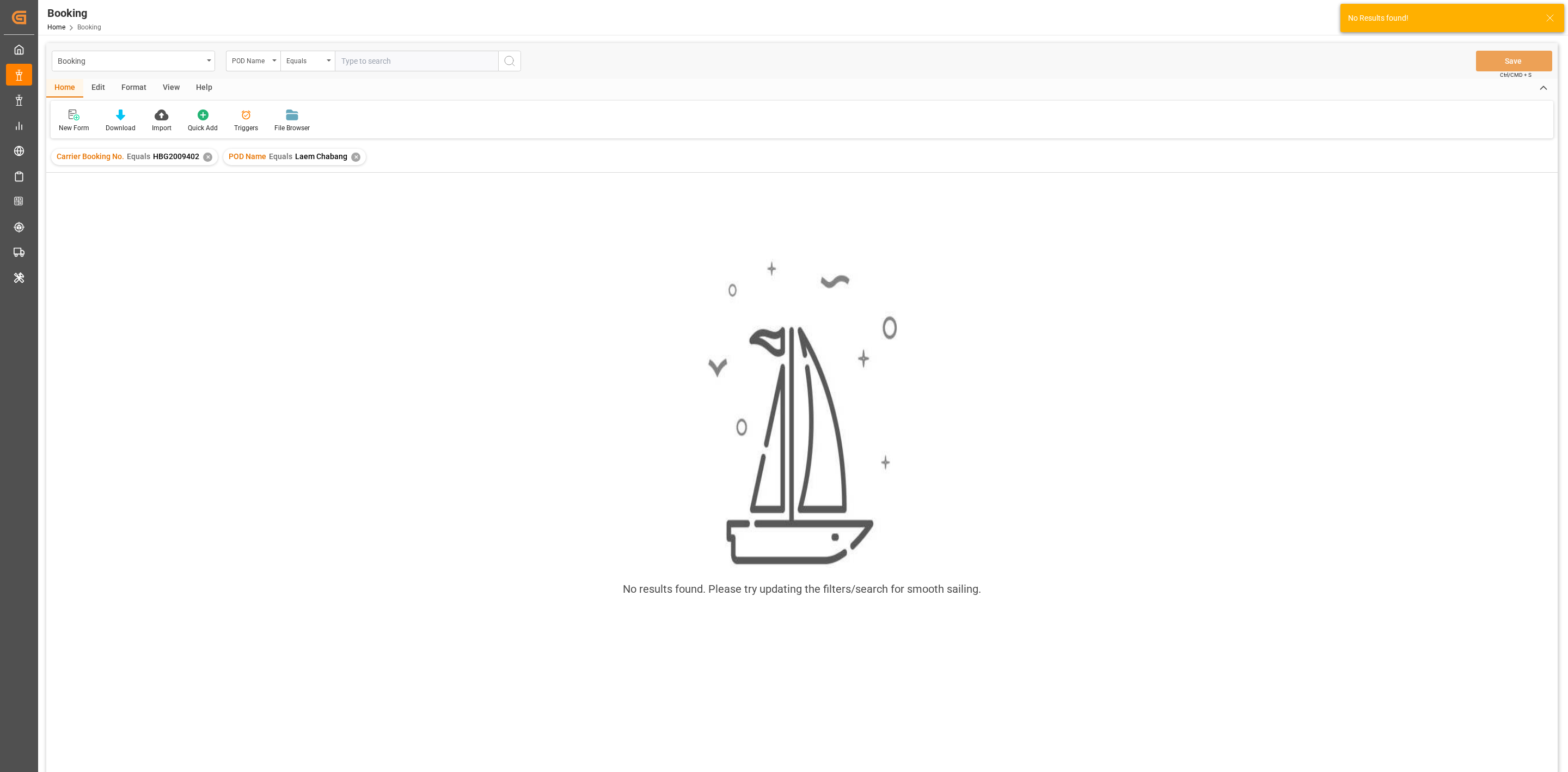
click at [203, 159] on div "✕" at bounding box center [208, 157] width 9 height 9
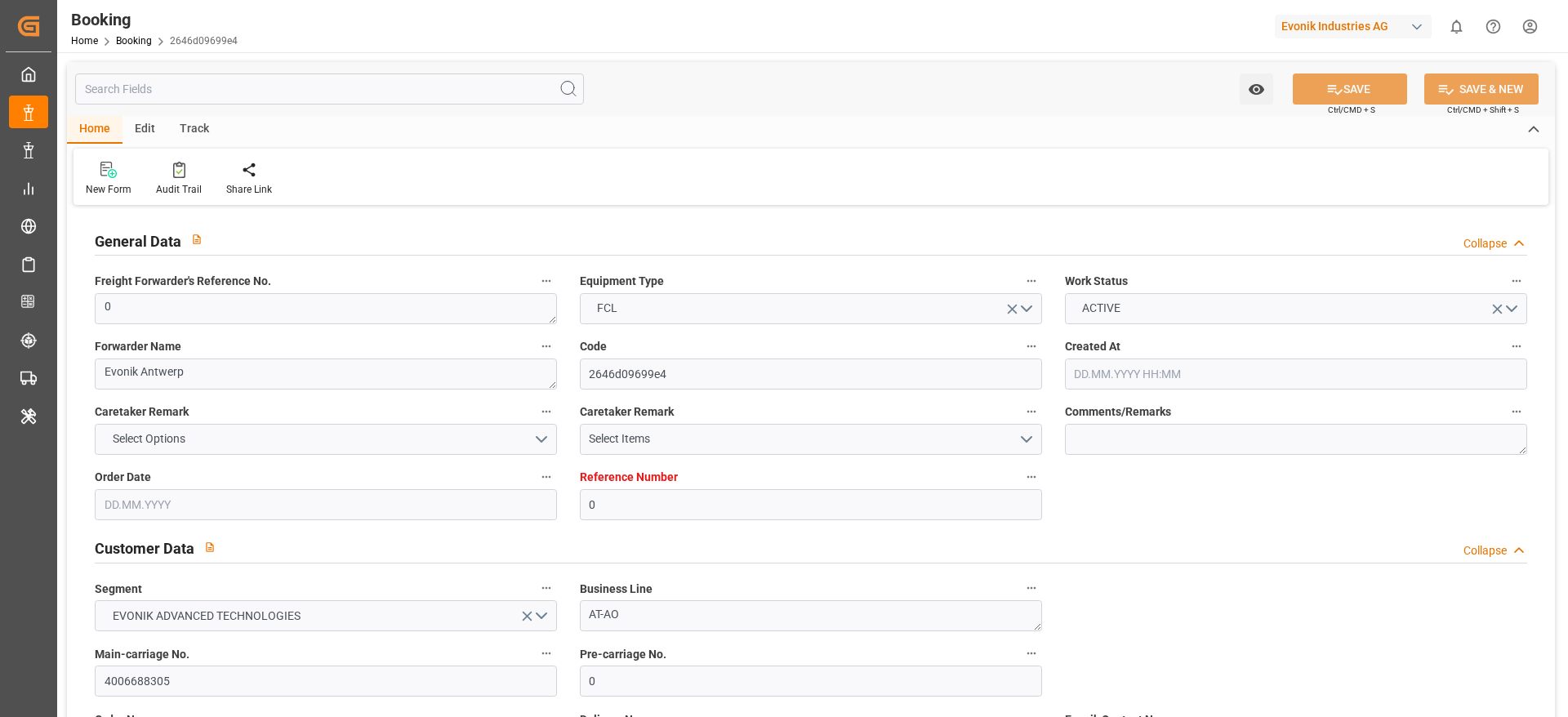
type input "0"
type input "9481532"
type input "Hapag [PERSON_NAME]"
type input "Hapag Lloyd Aktiengesellschaft"
type input "BEANR"
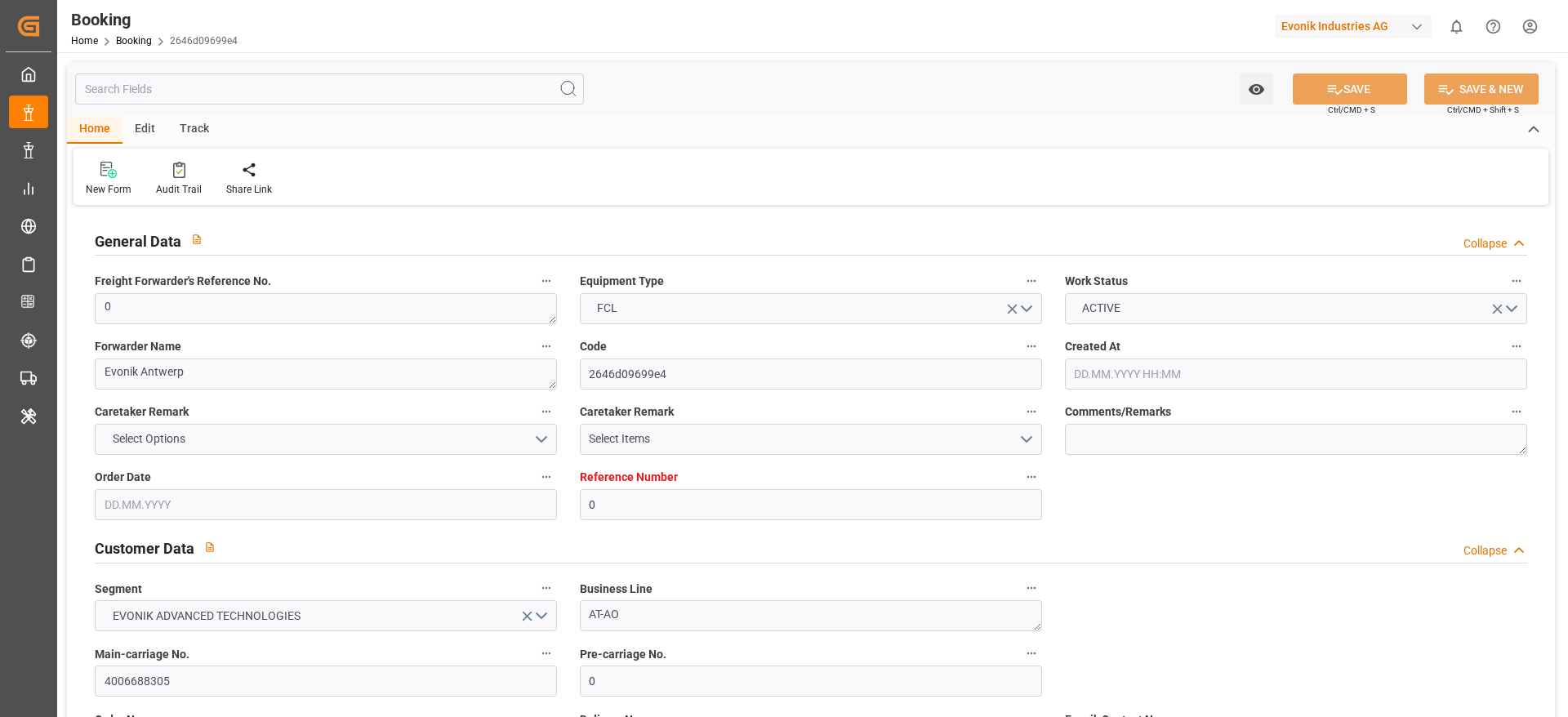
type input "THLCH"
type input "MAPTM"
type input "SGSIN"
type input "0"
type input "[DATE] 10:12"
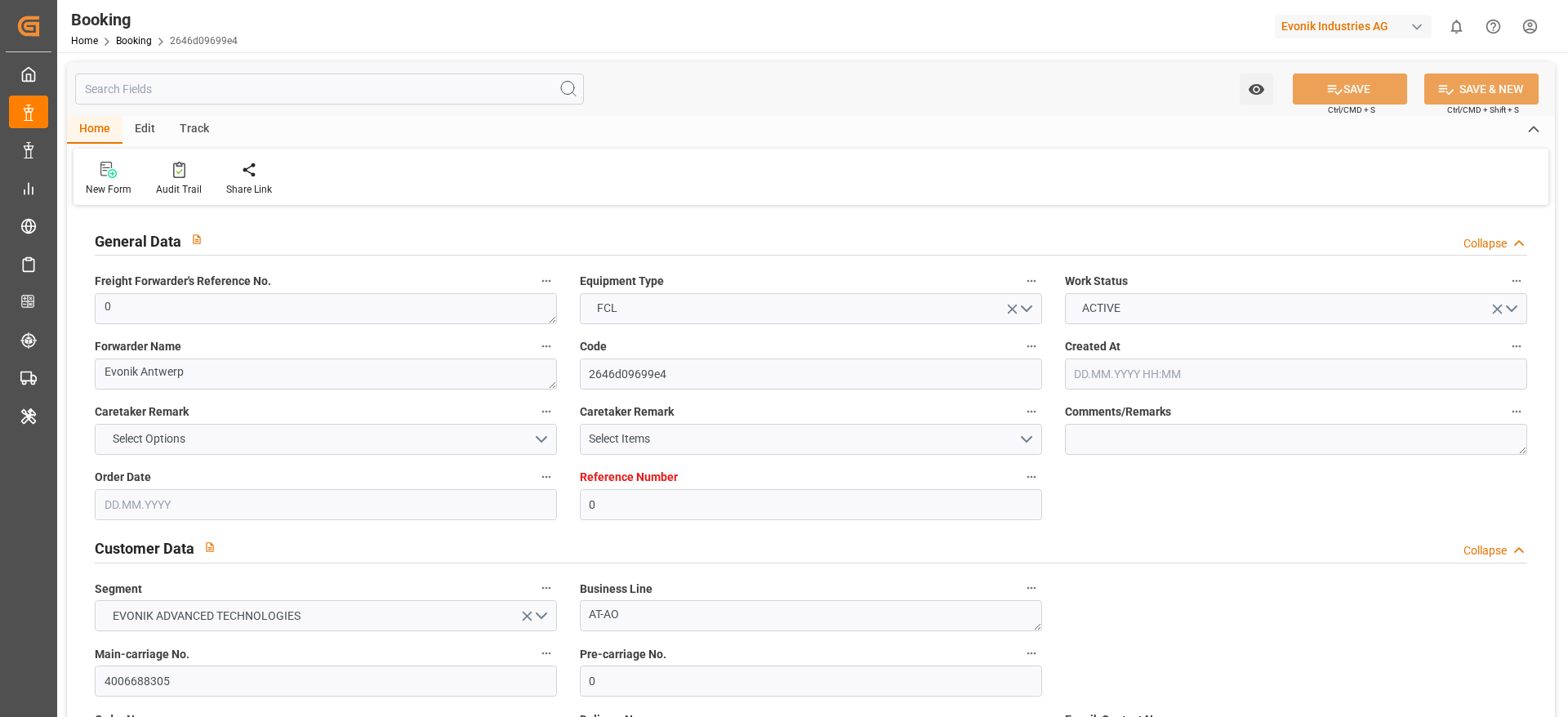
type input "[DATE]"
type input "[DATE] 00:00"
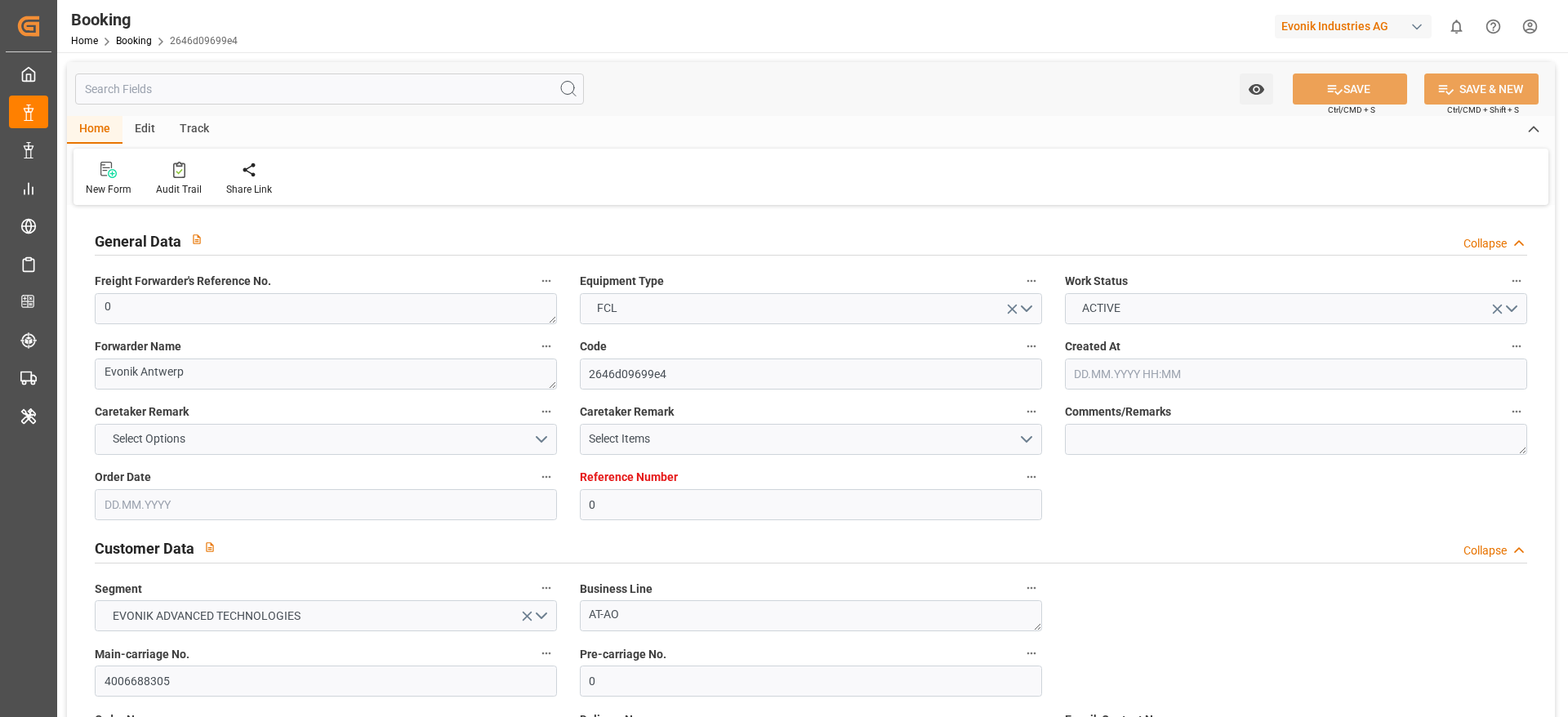
type input "[DATE] 00:00"
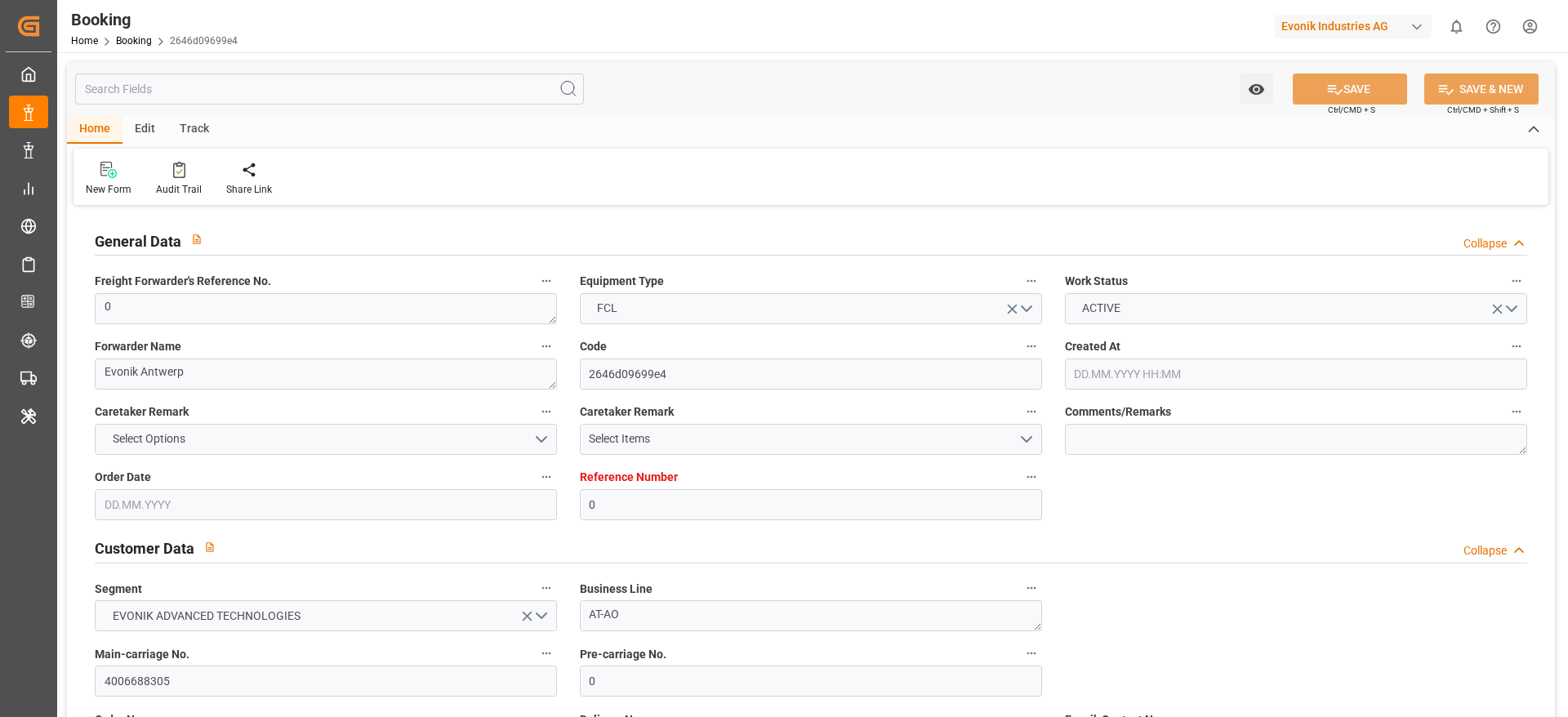
type input "[DATE] 00:00"
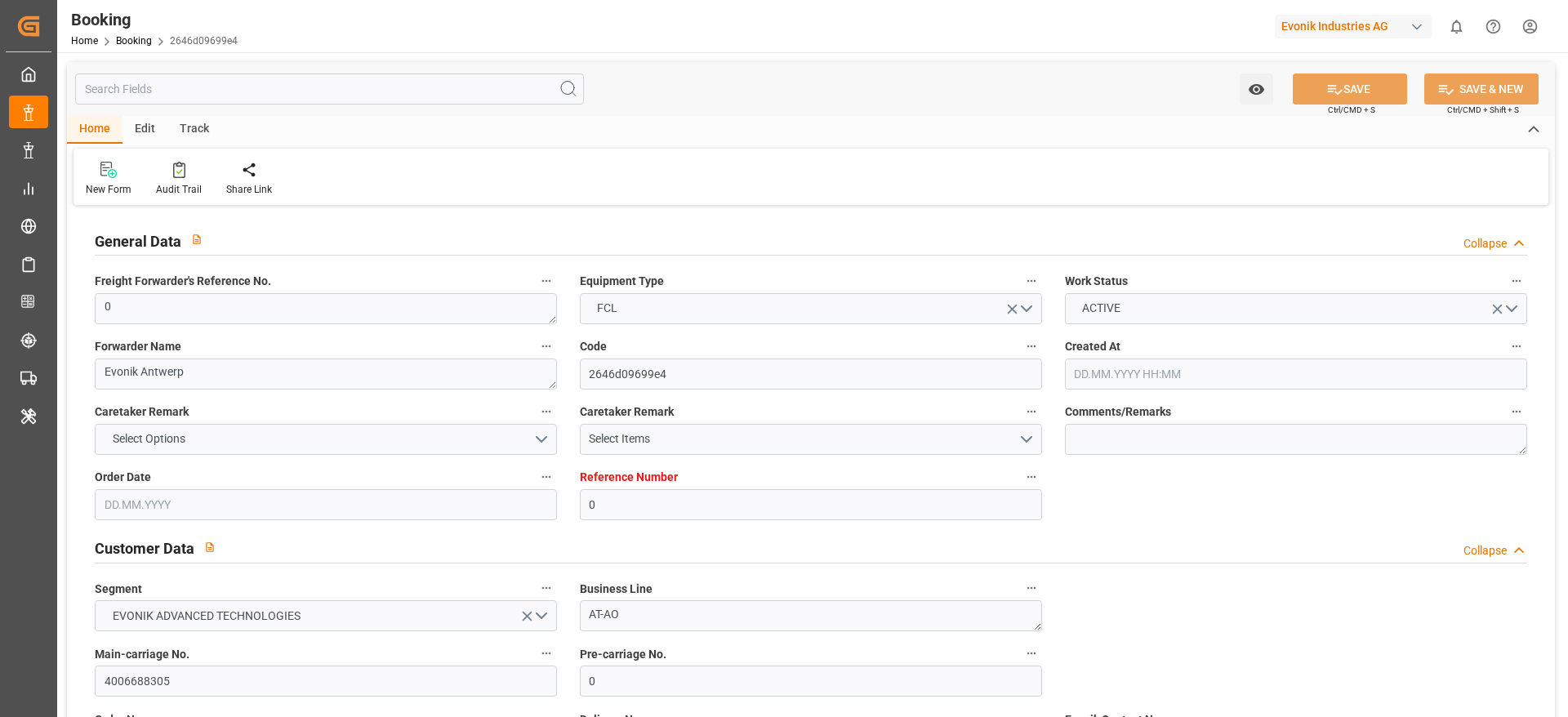
type input "[DATE] 00:00"
type input "17.09.2025 12:22"
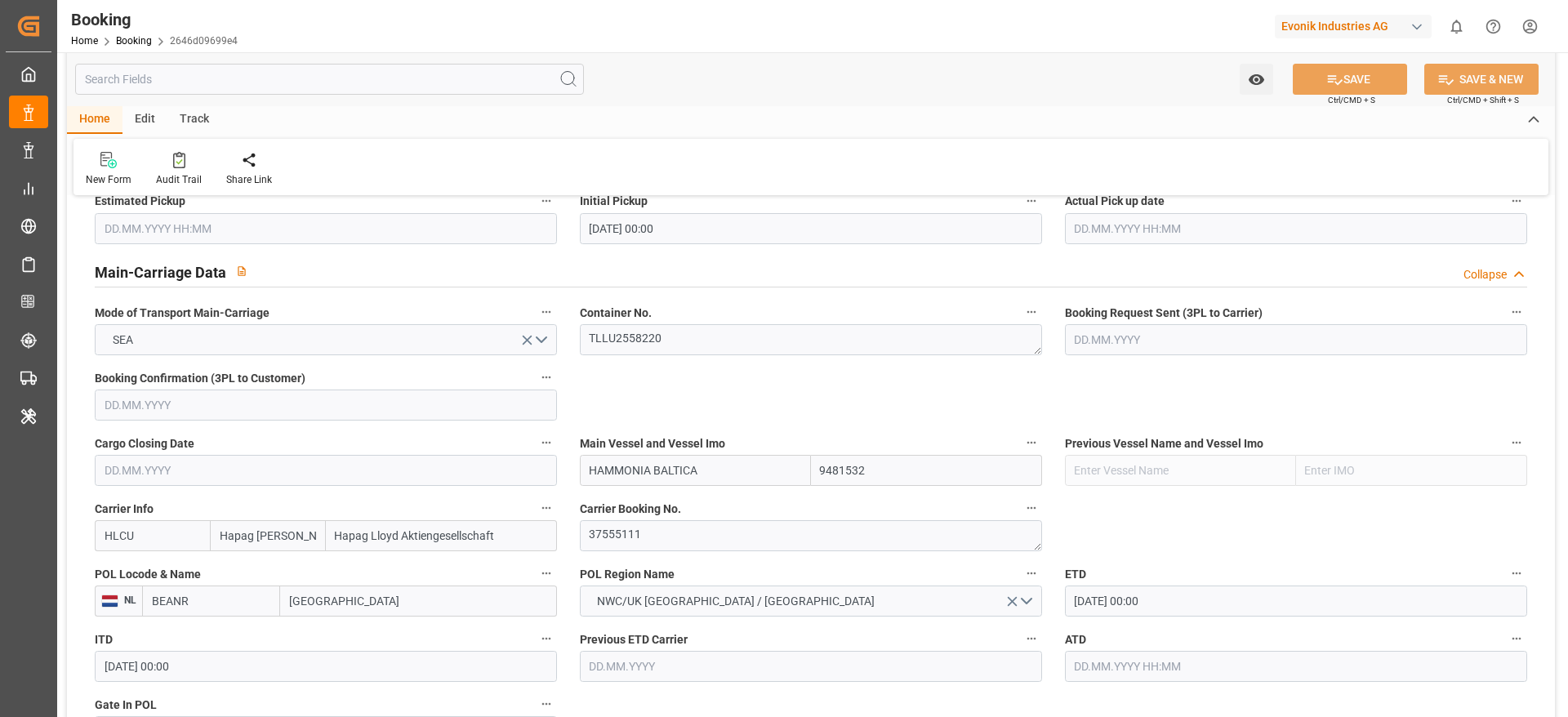
scroll to position [1102, 0]
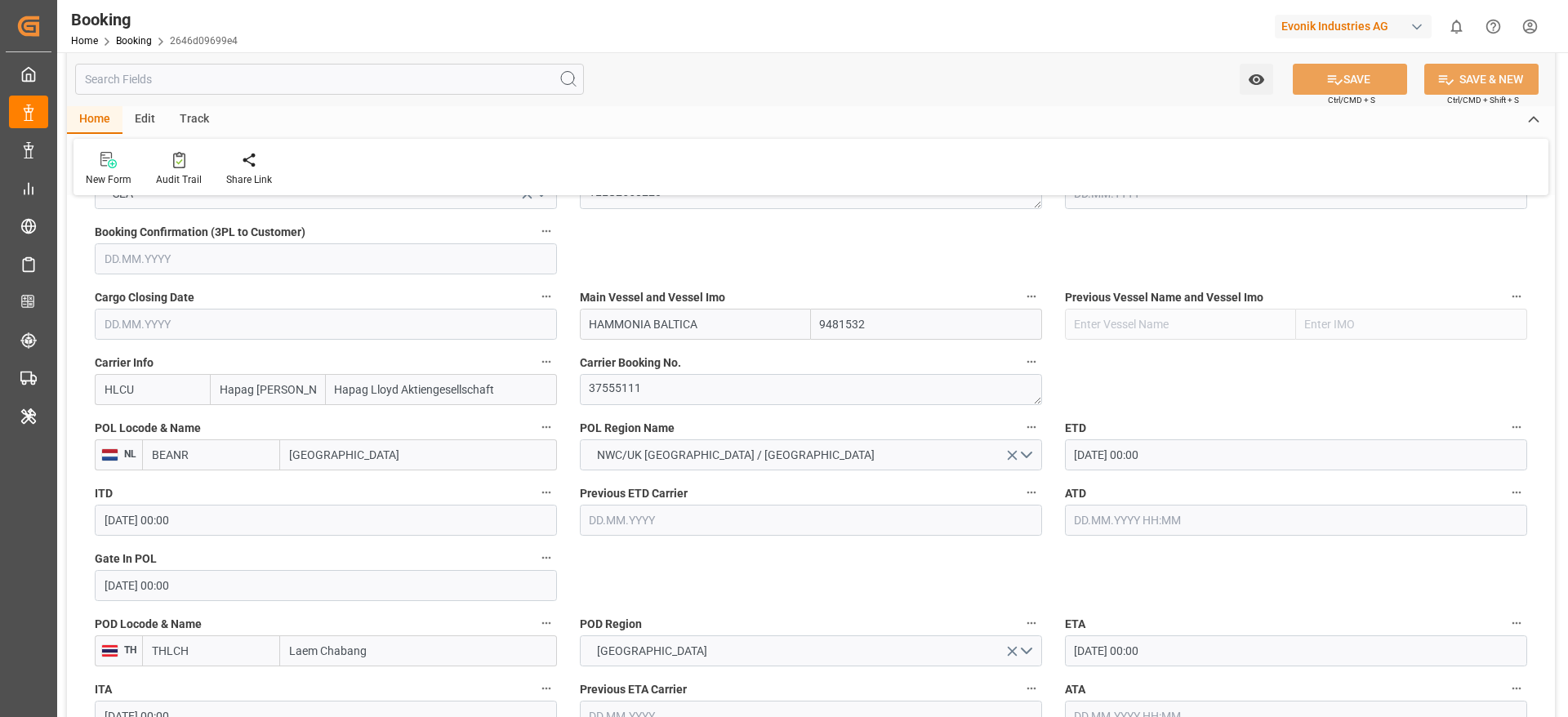
click at [380, 450] on input "[GEOGRAPHIC_DATA]" at bounding box center [418, 454] width 277 height 31
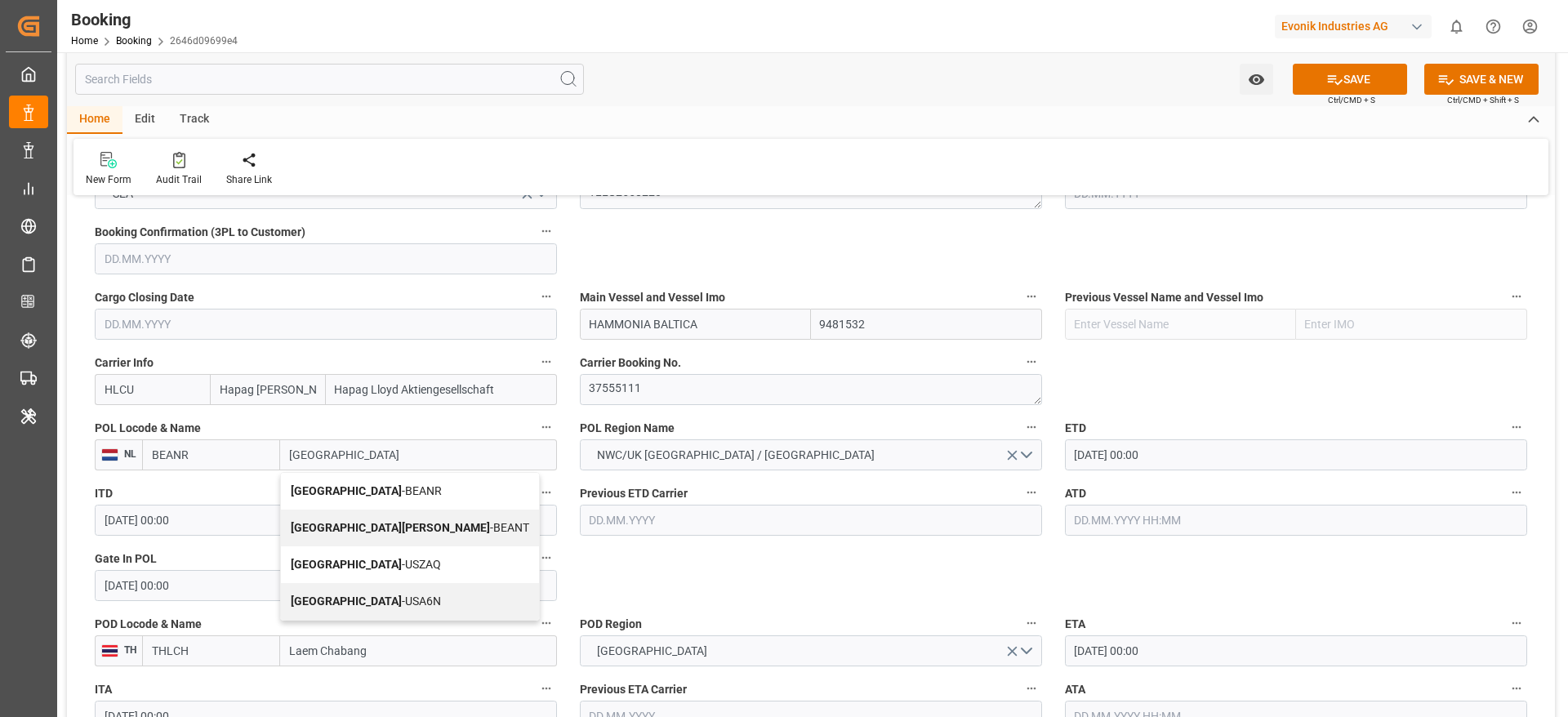
click at [367, 488] on span "Antwerp - BEANR" at bounding box center [367, 490] width 151 height 13
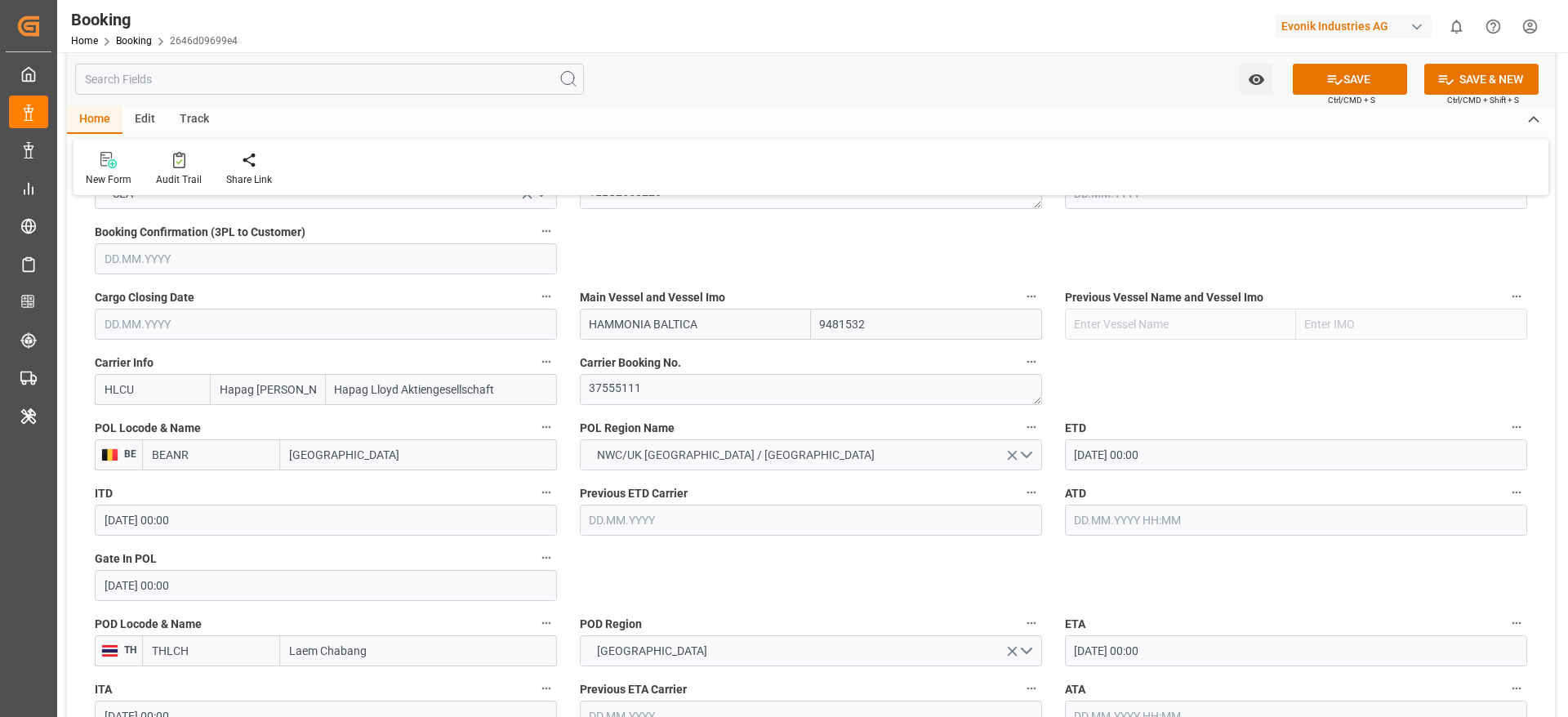
type input "[GEOGRAPHIC_DATA]"
click at [1301, 90] on button "SAVE" at bounding box center [1349, 79] width 115 height 31
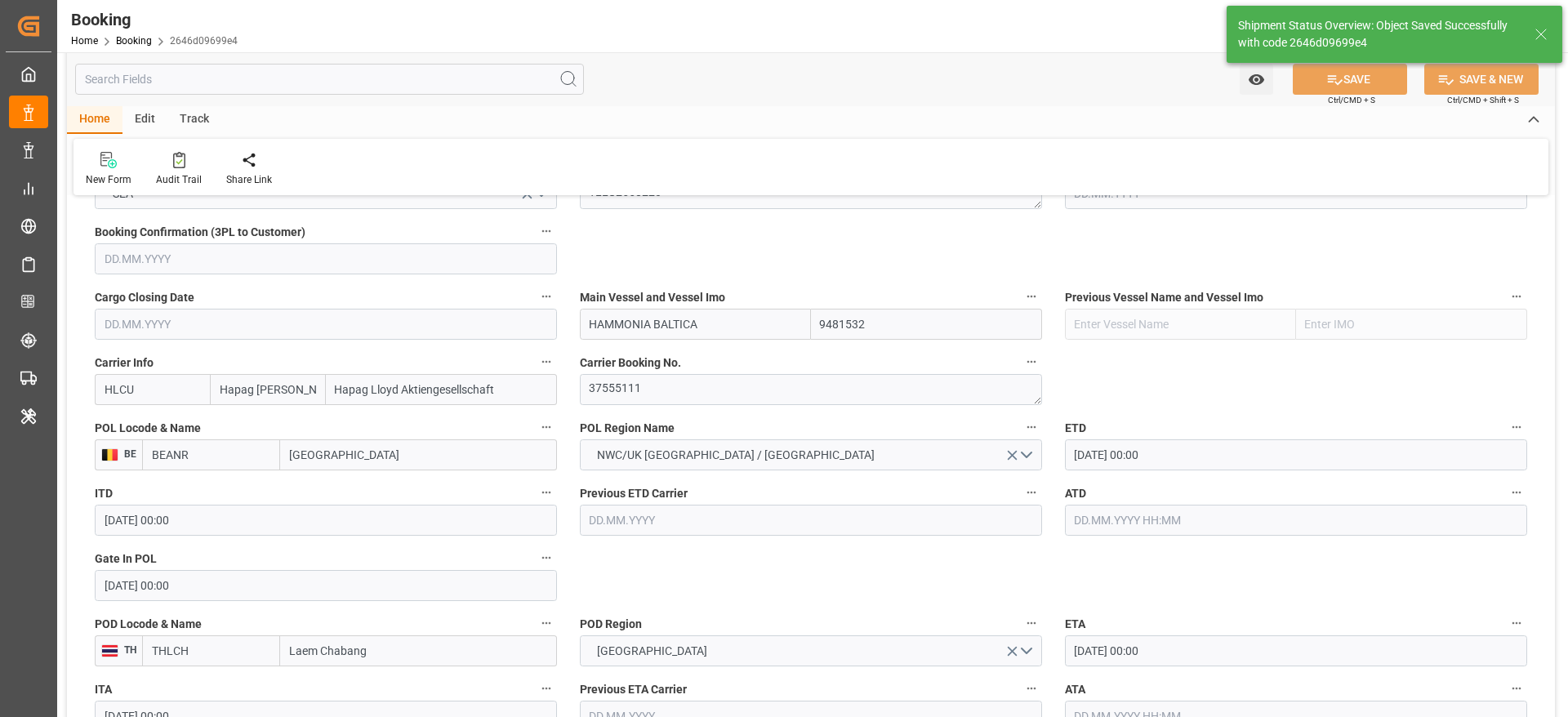
type textarea "businessDivision-businessLine-"
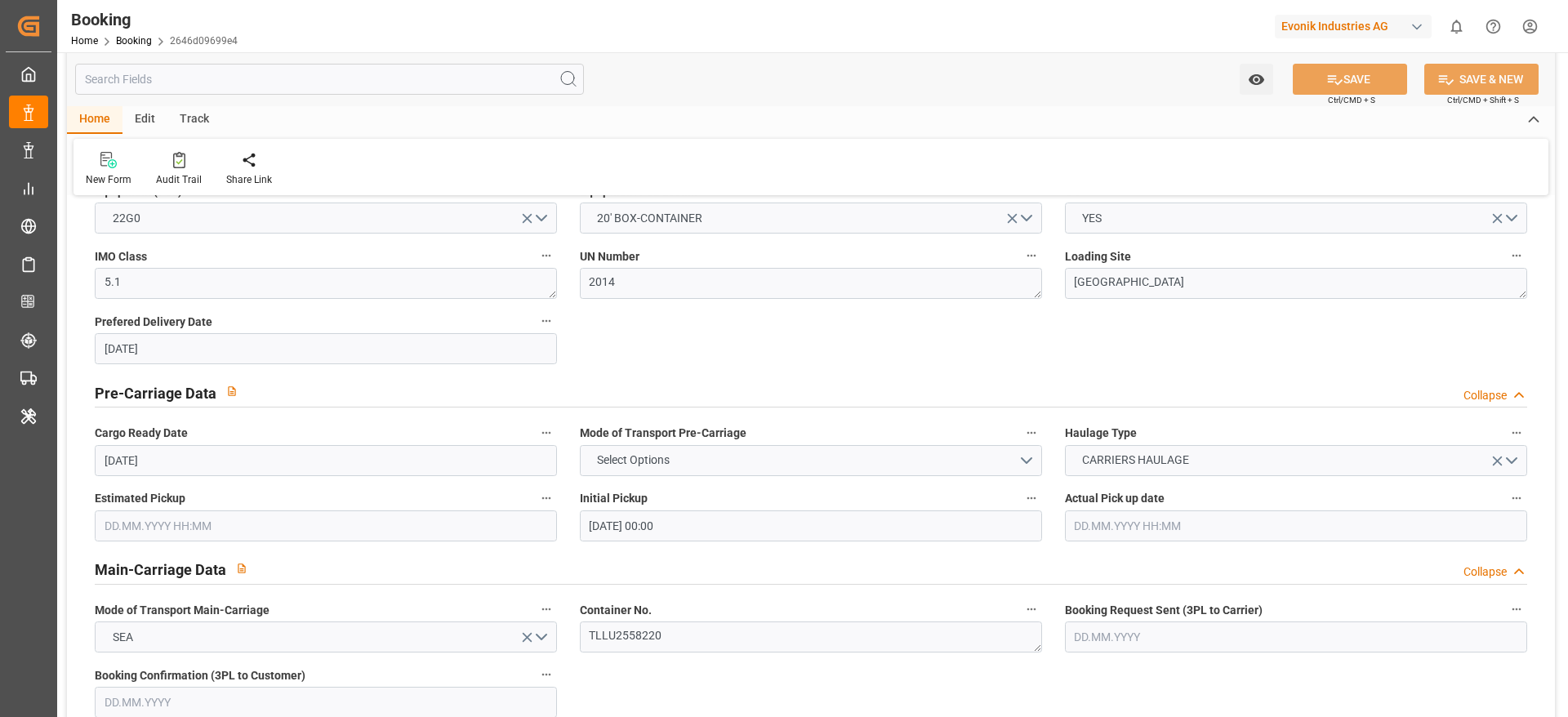
scroll to position [245, 0]
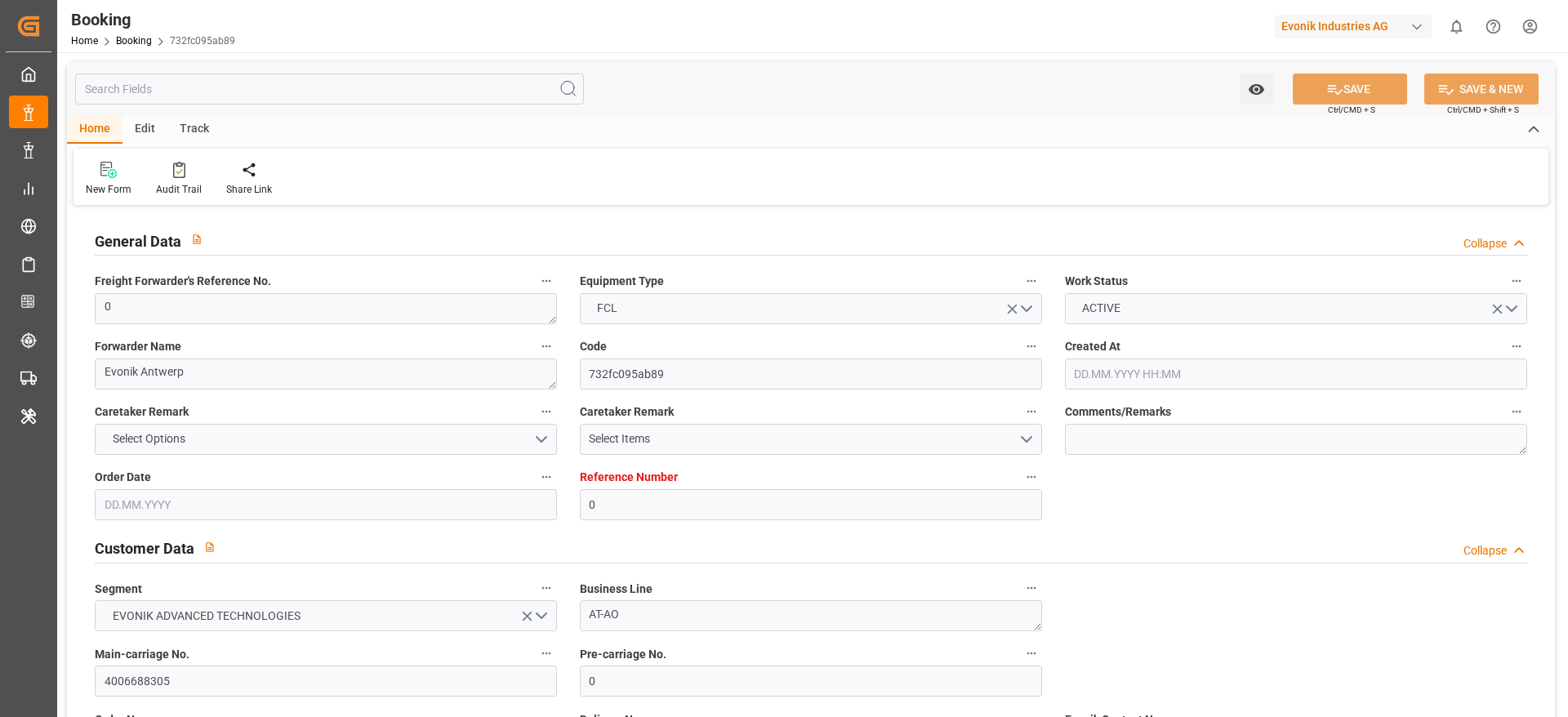
type input "0"
type input "9481532"
type input "Hapag [PERSON_NAME]"
type input "Hapag Lloyd Aktiengesellschaft"
type input "BEANR"
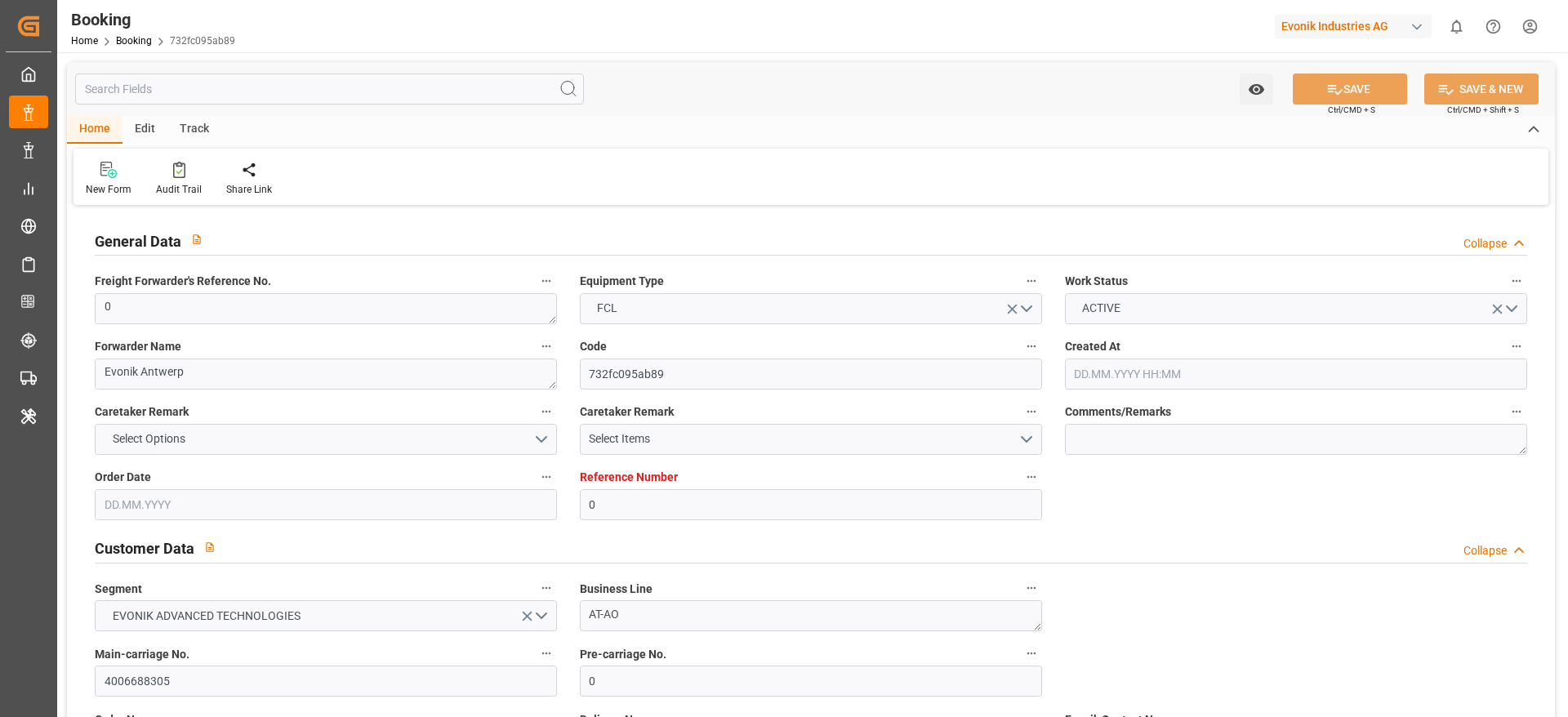
type input "THLCH"
type input "MAPTM"
type input "SGSIN"
type input "0"
type input "[DATE] 10:12"
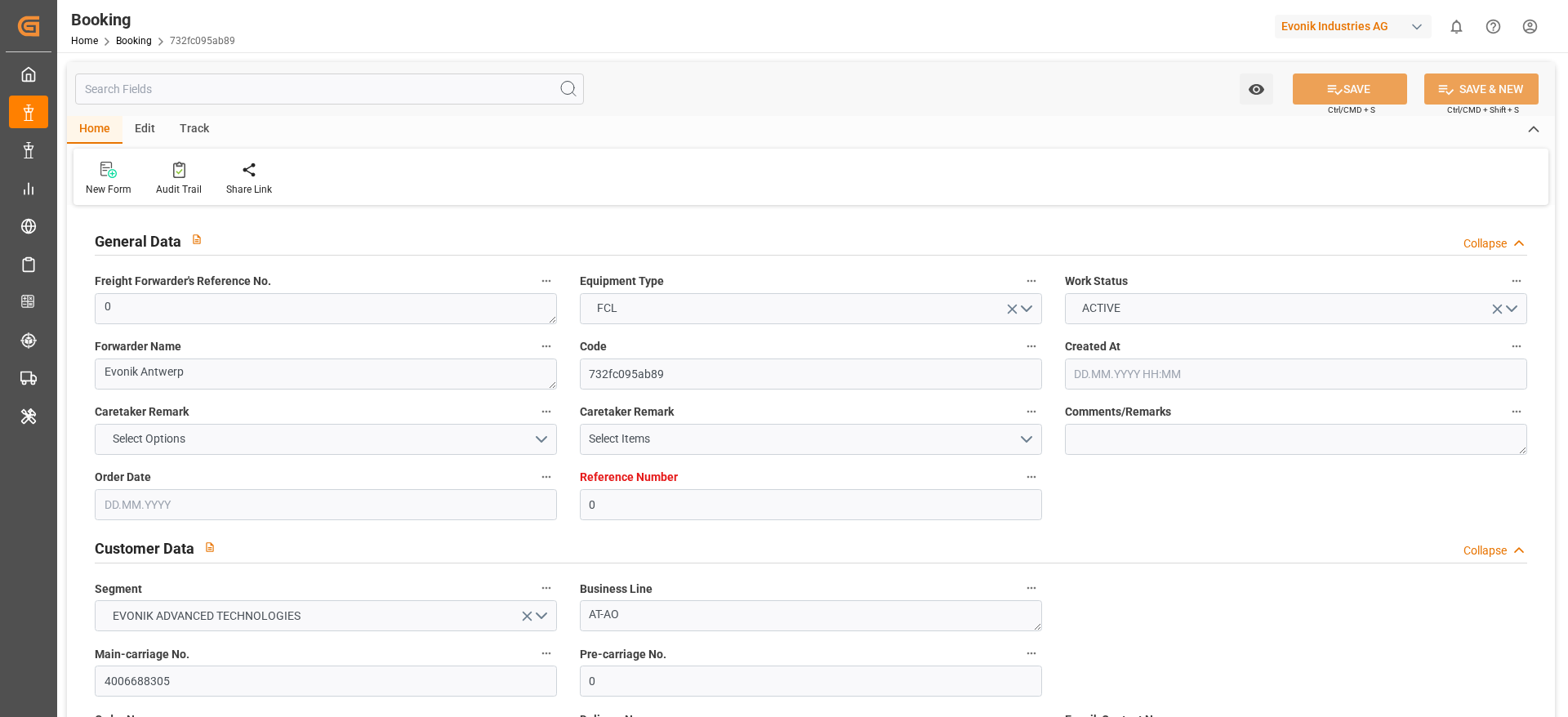
type input "[DATE]"
type input "[DATE] 00:00"
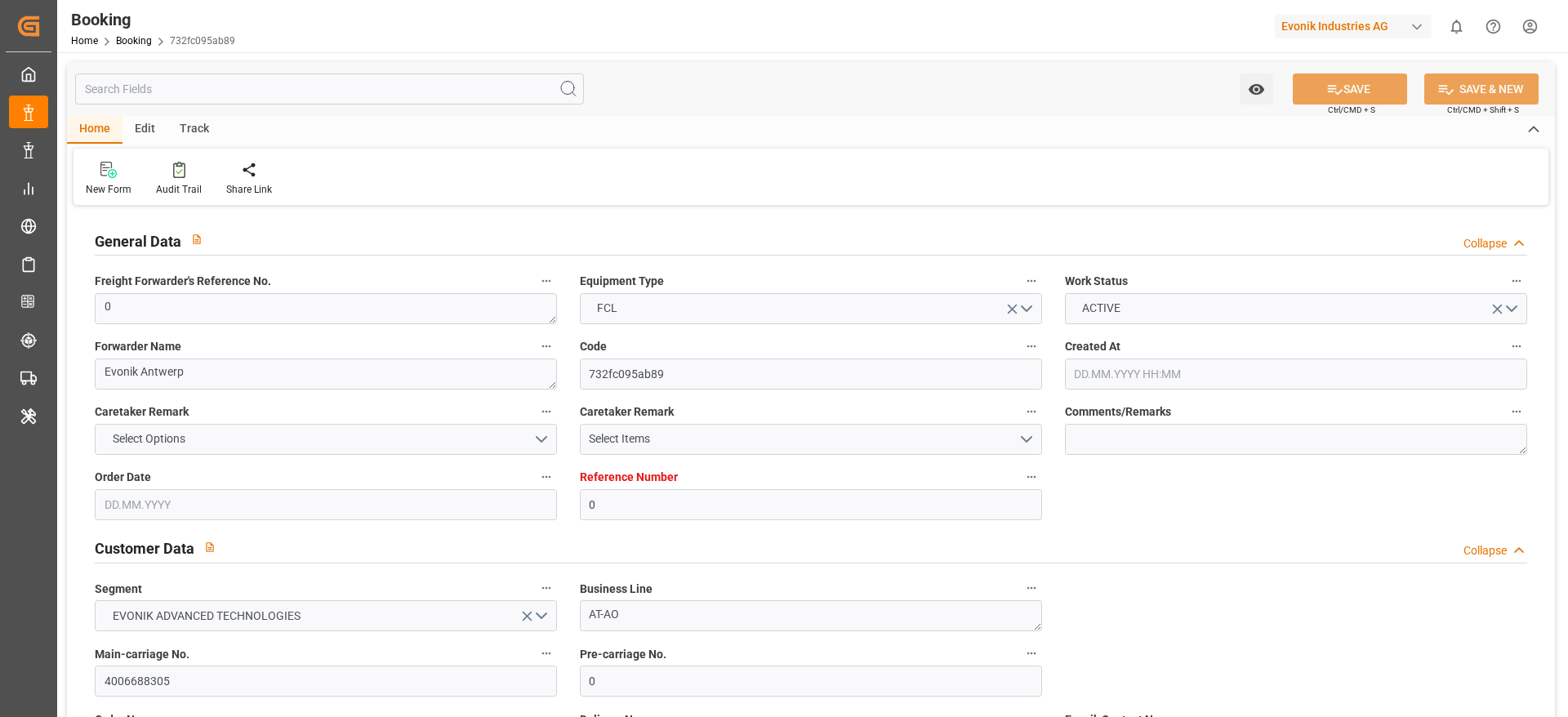
type input "[DATE] 00:00"
type input "16.09.2025 00:00"
type input "[DATE] 00:00"
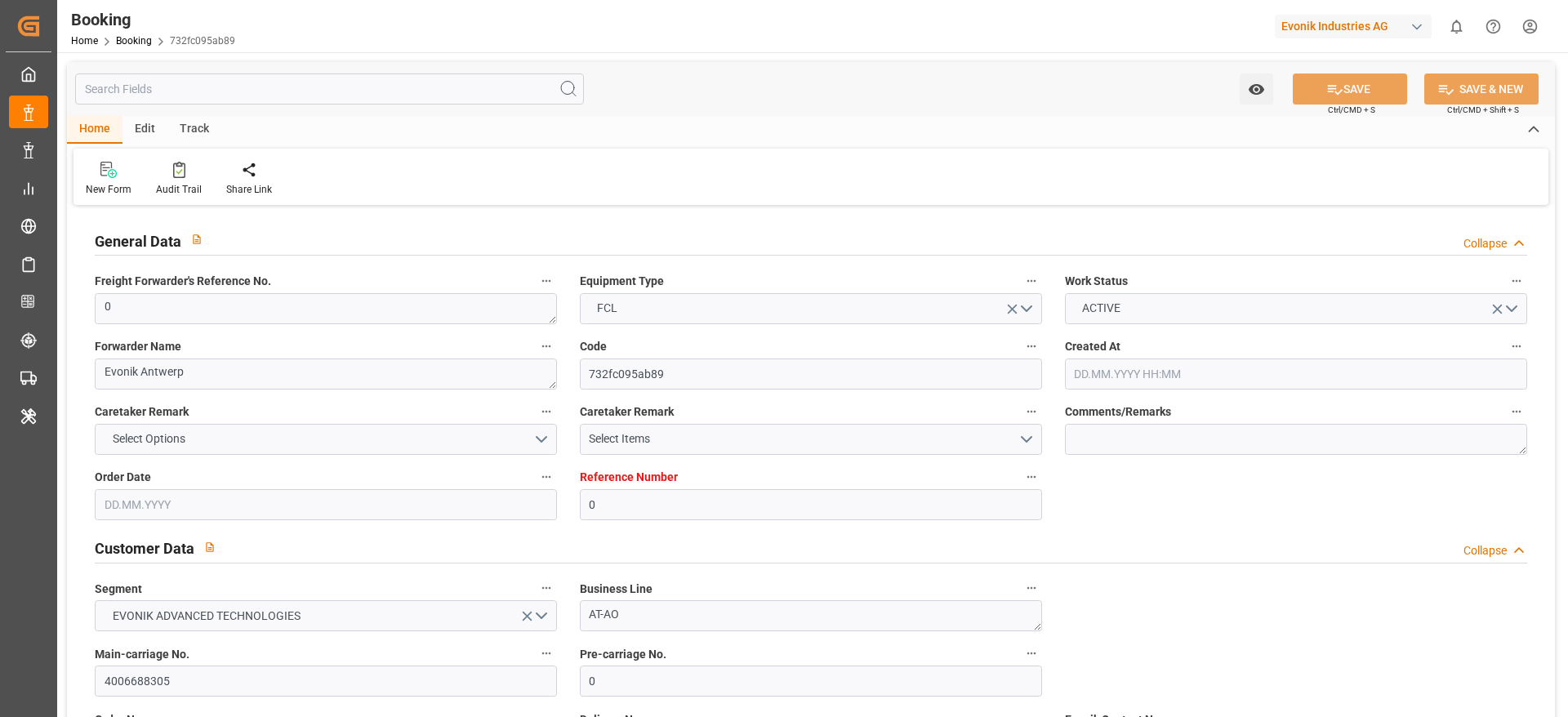
type input "[DATE] 00:00"
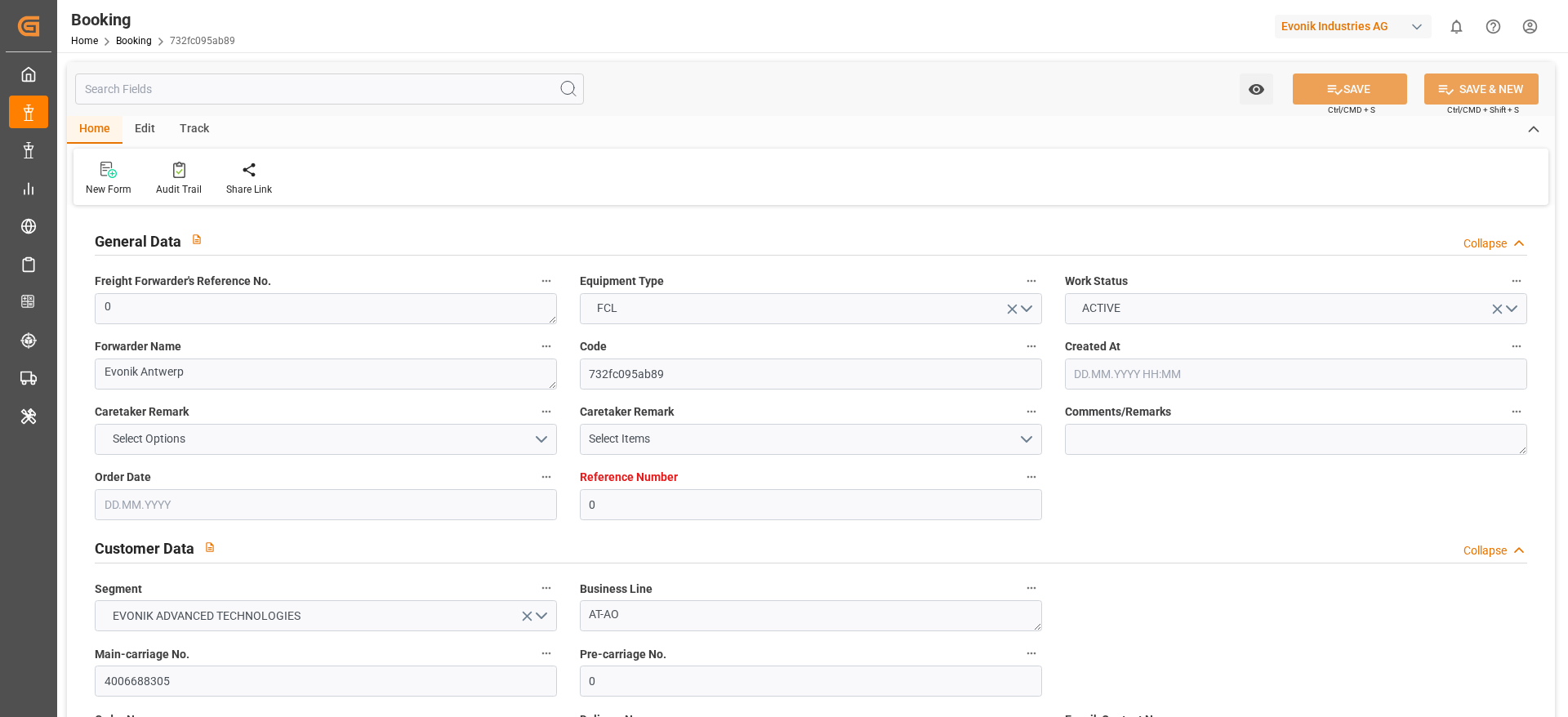
type input "[DATE] 00:00"
type input "[DATE] 12:22"
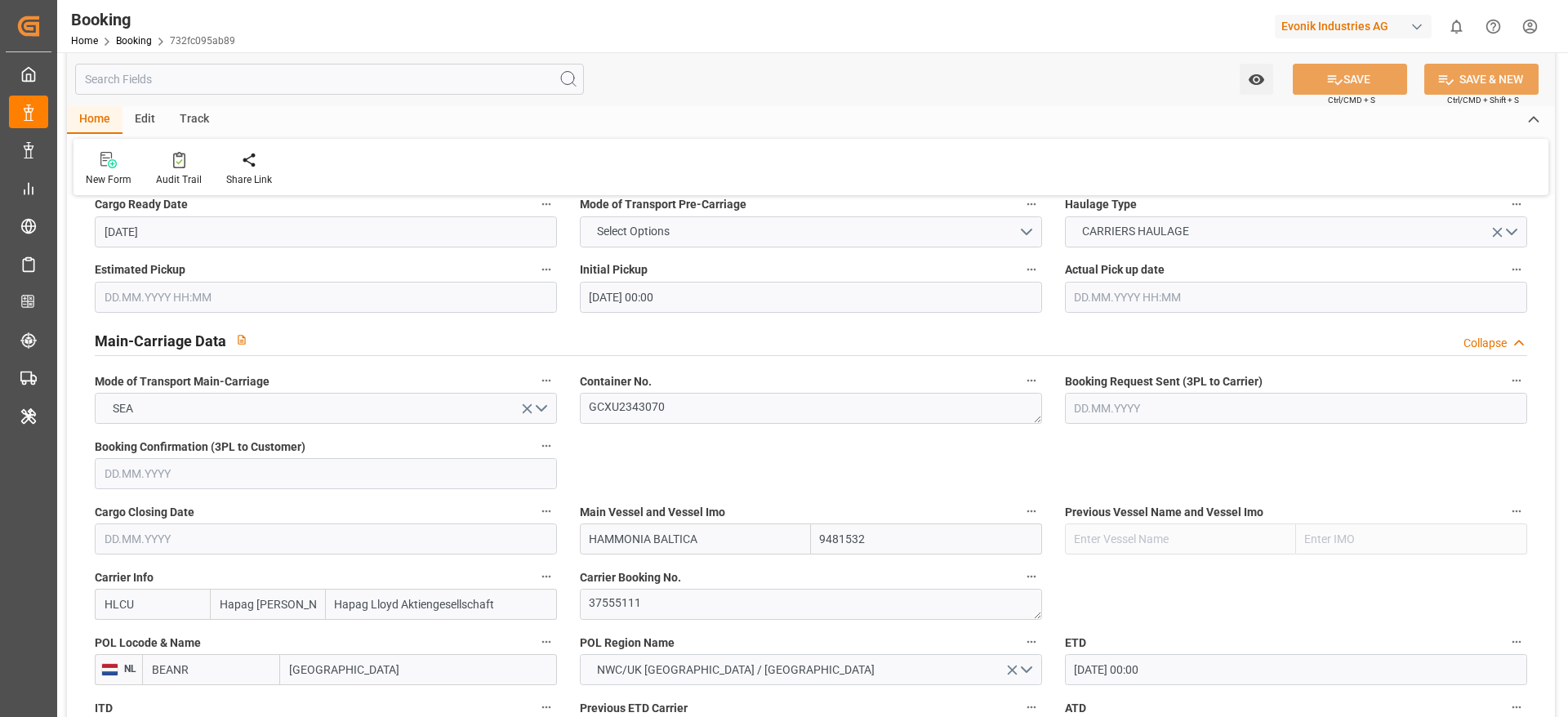
click at [389, 654] on input "[GEOGRAPHIC_DATA]" at bounding box center [418, 670] width 277 height 31
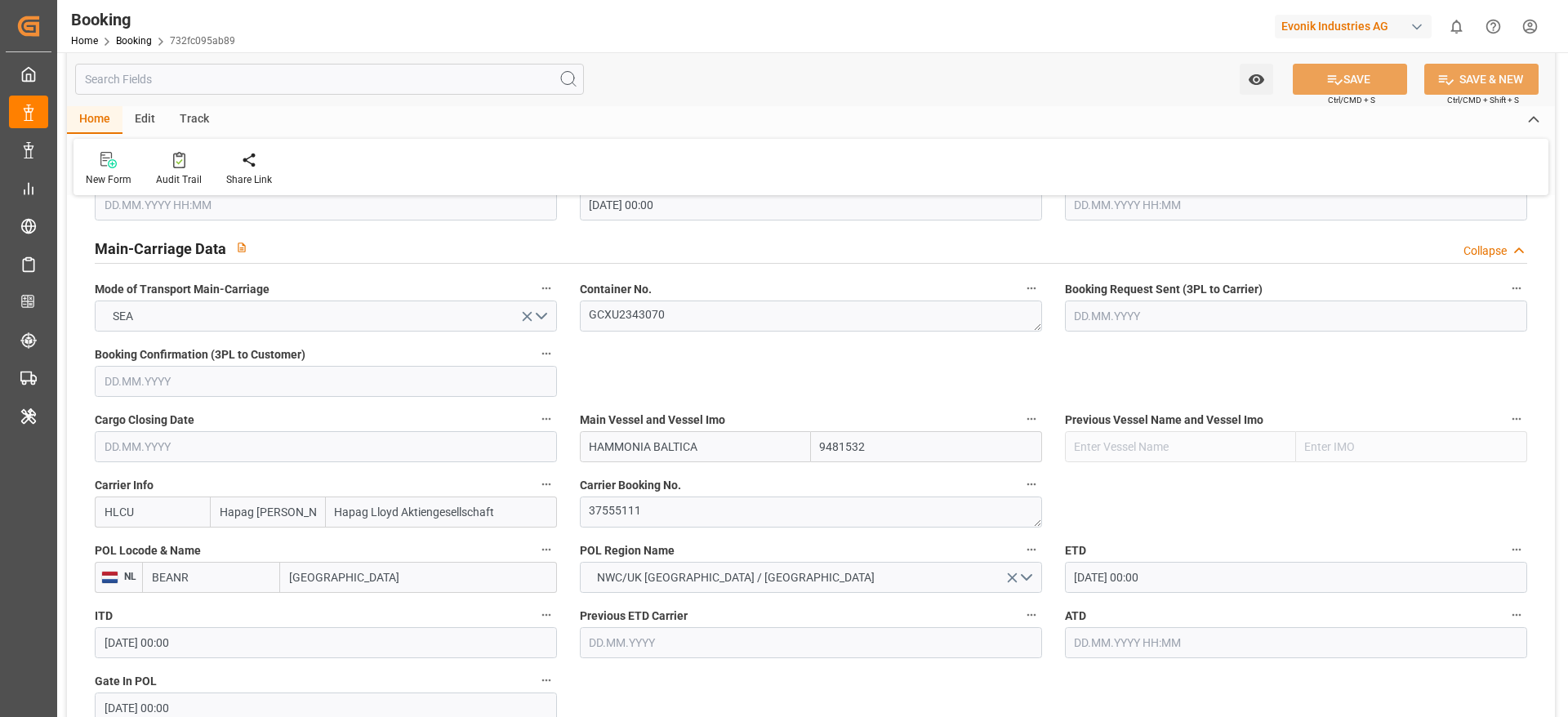
click at [390, 577] on input "[GEOGRAPHIC_DATA]" at bounding box center [418, 577] width 277 height 31
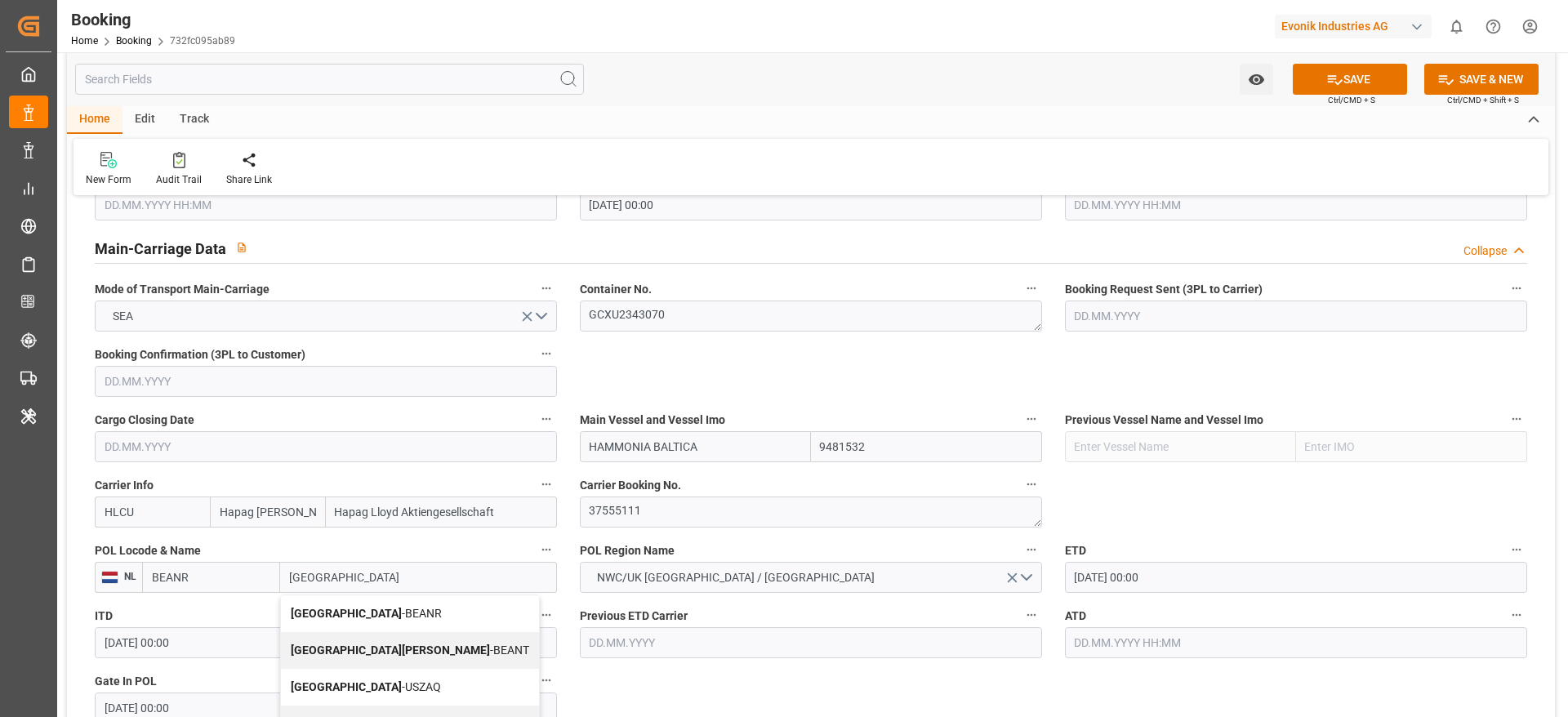
click at [363, 612] on span "Antwerp - BEANR" at bounding box center [367, 612] width 151 height 13
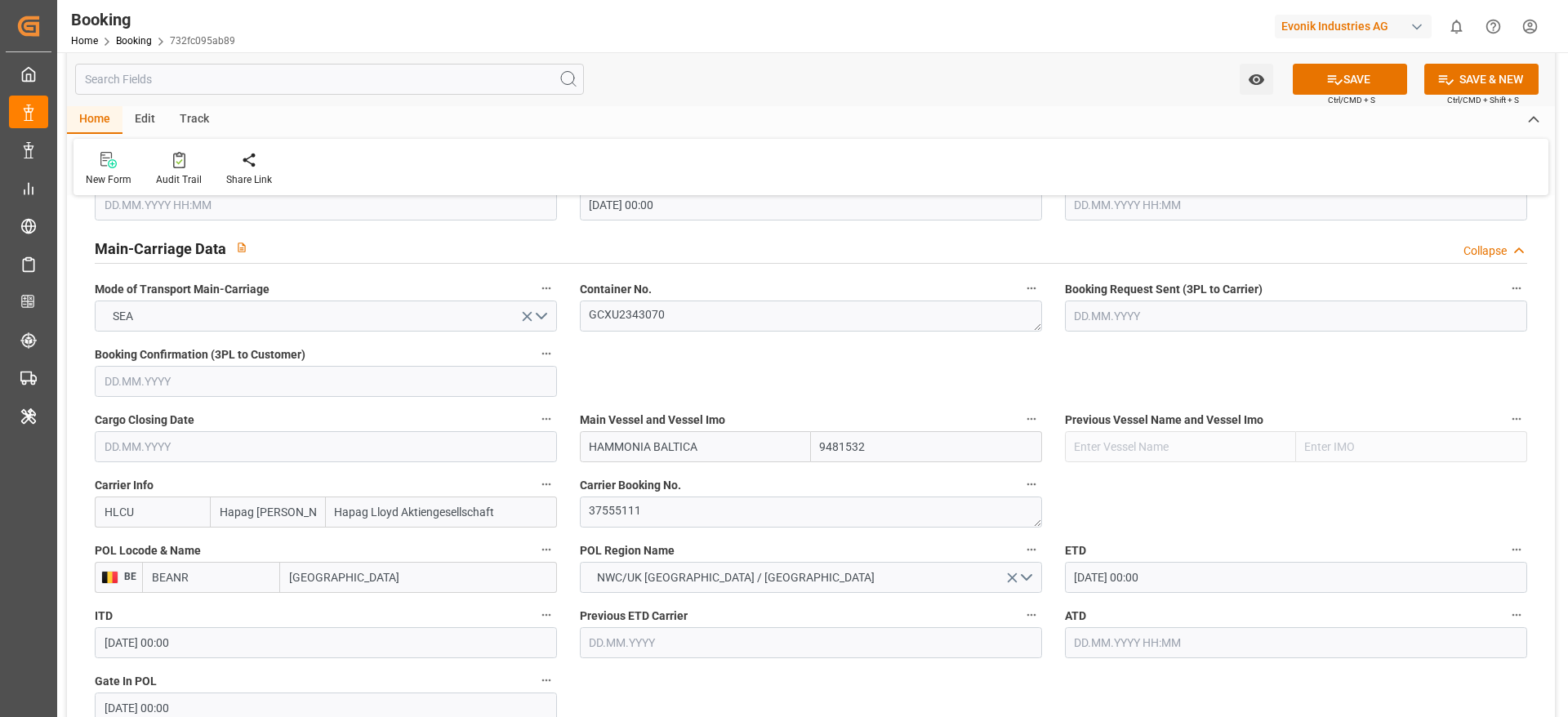
type input "[GEOGRAPHIC_DATA]"
click at [1326, 72] on icon at bounding box center [1335, 80] width 18 height 18
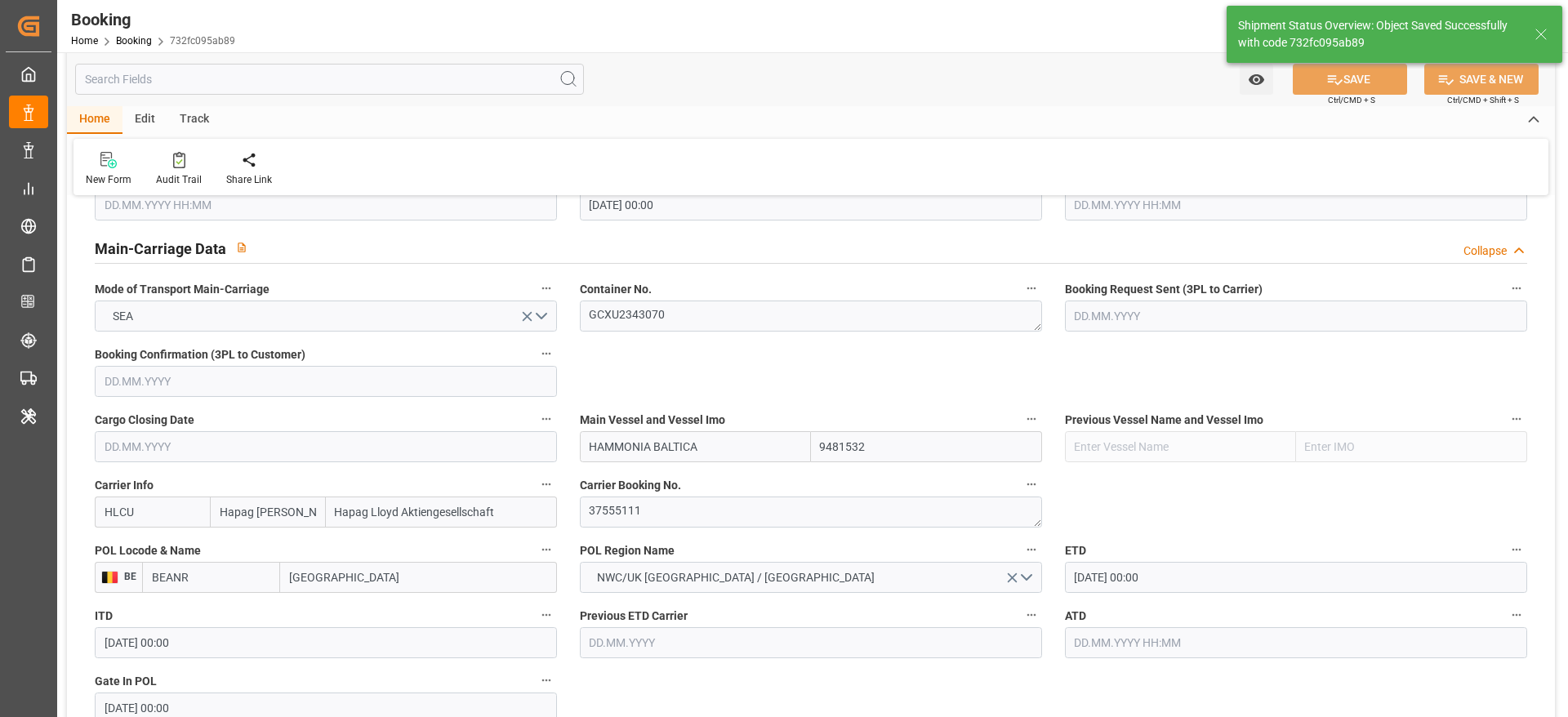
type textarea "businessDivision-businessLine-"
type input "17.09.2025 12:23"
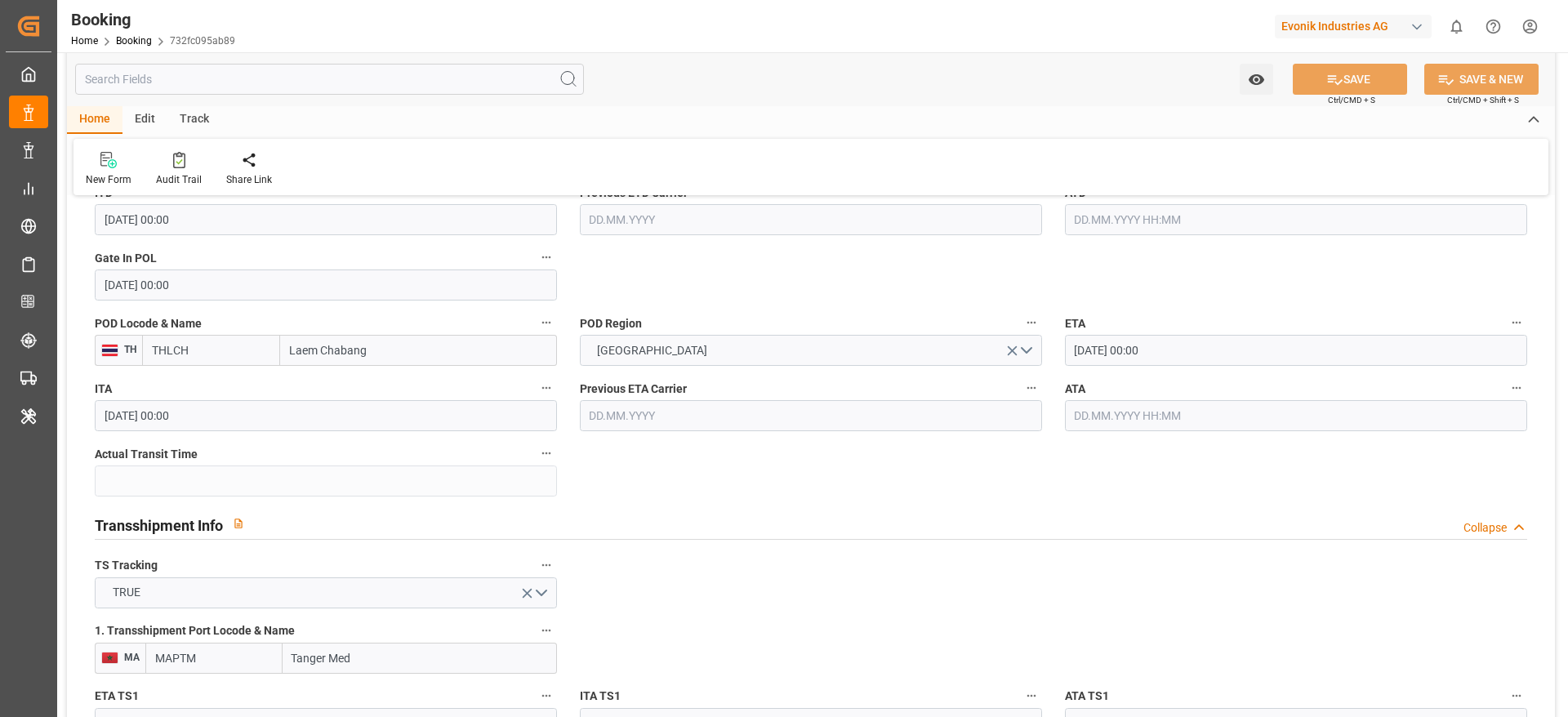
scroll to position [1347, 0]
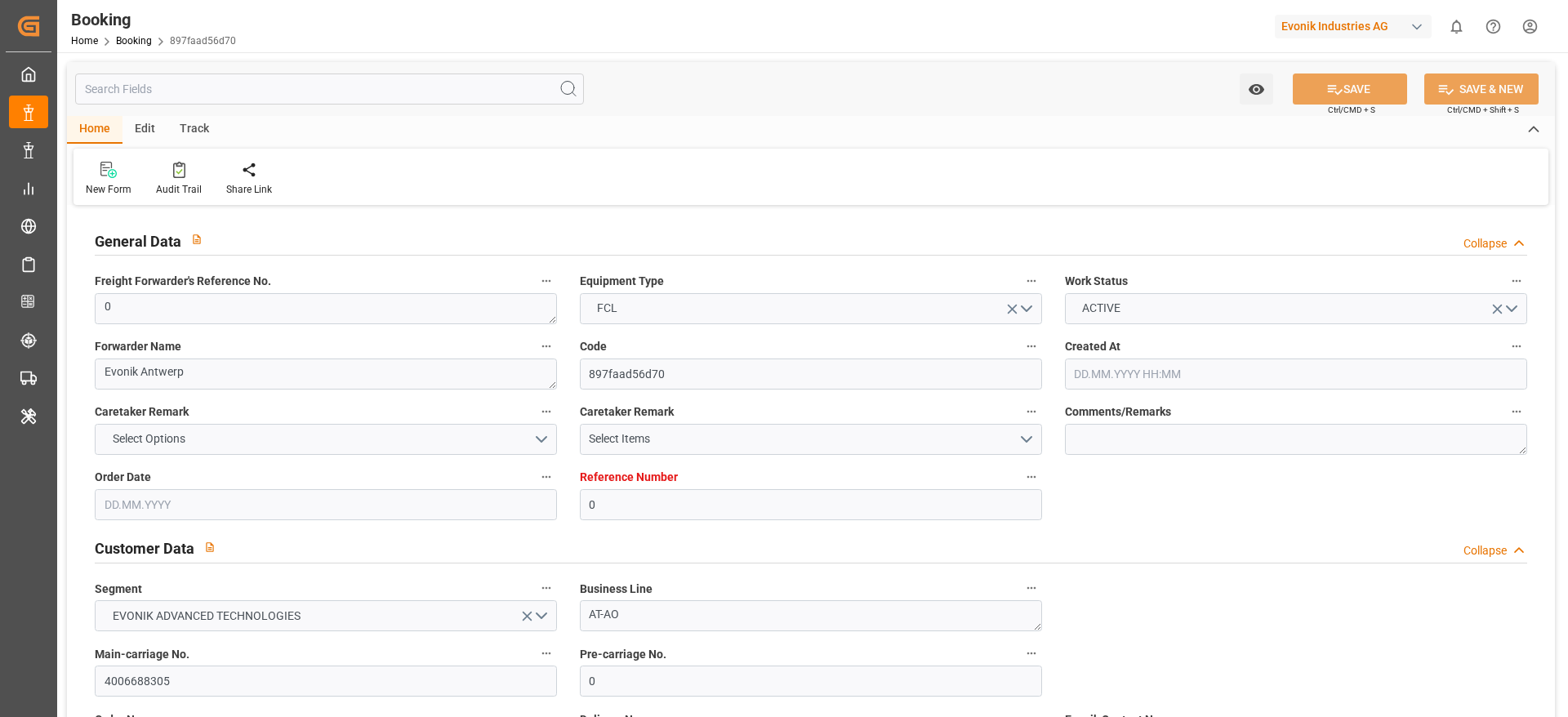
type input "0"
type input "9481532"
type input "Hapag [PERSON_NAME]"
type input "Hapag Lloyd Aktiengesellschaft"
type input "BEANR"
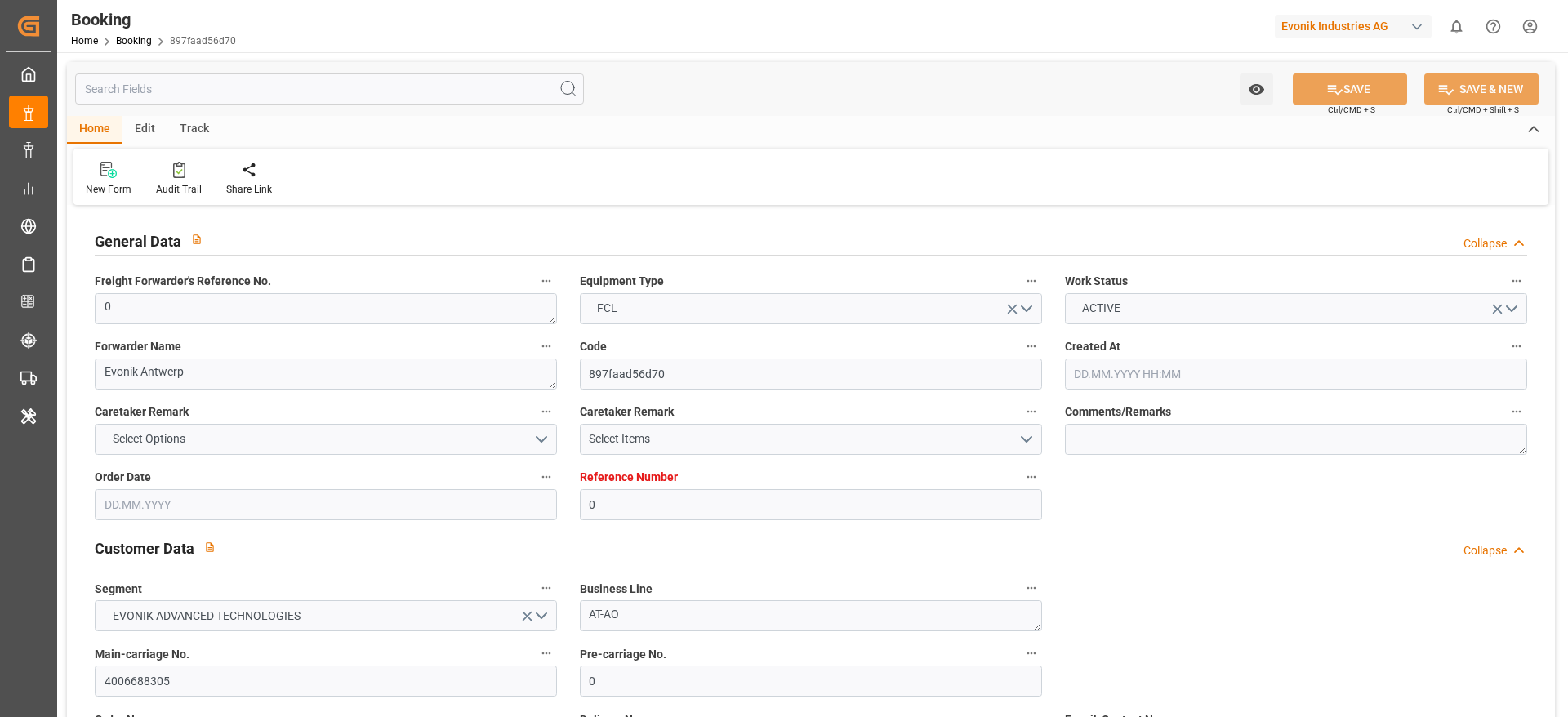
type input "THLCH"
type input "MAPTM"
type input "SGSIN"
type input "0"
type input "[DATE] 10:12"
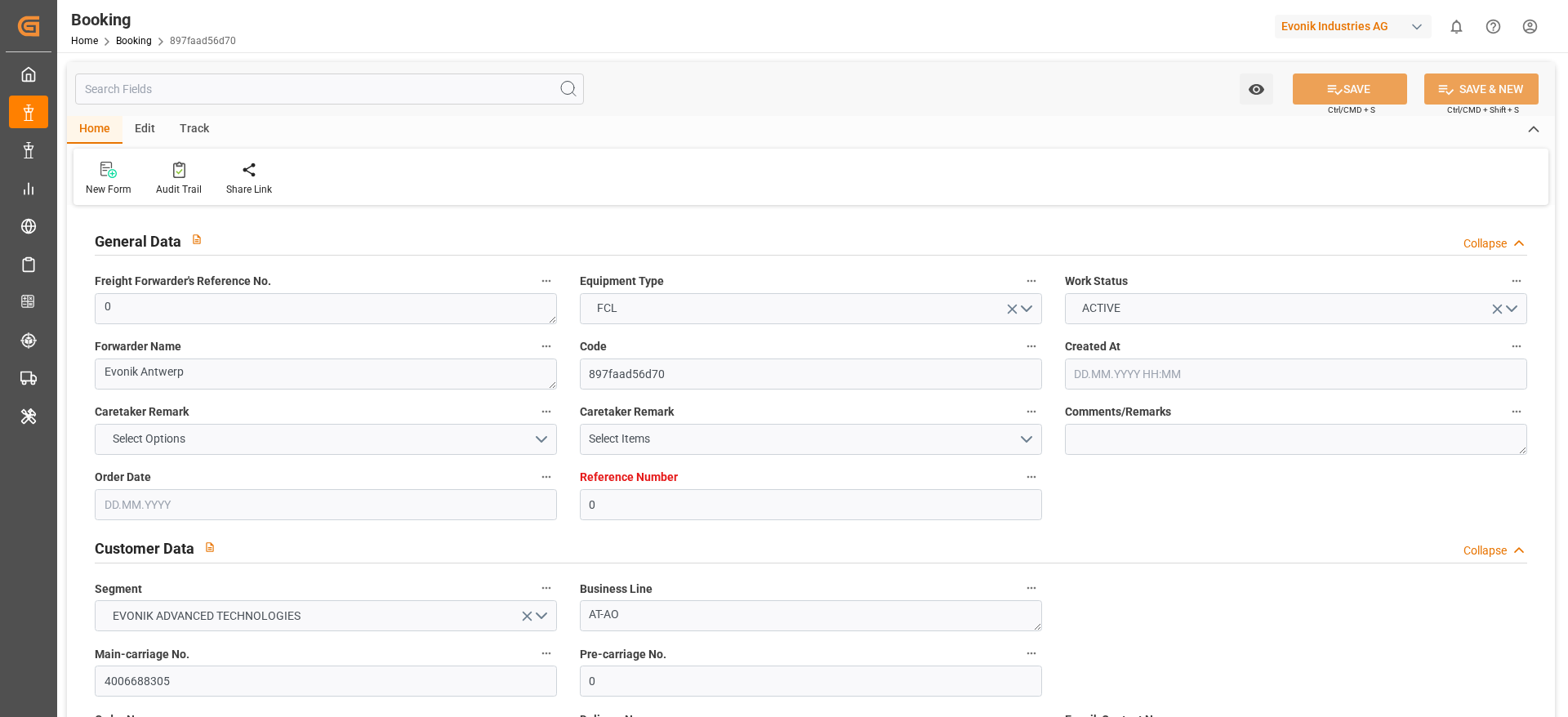
type input "[DATE]"
type input "[DATE] 00:00"
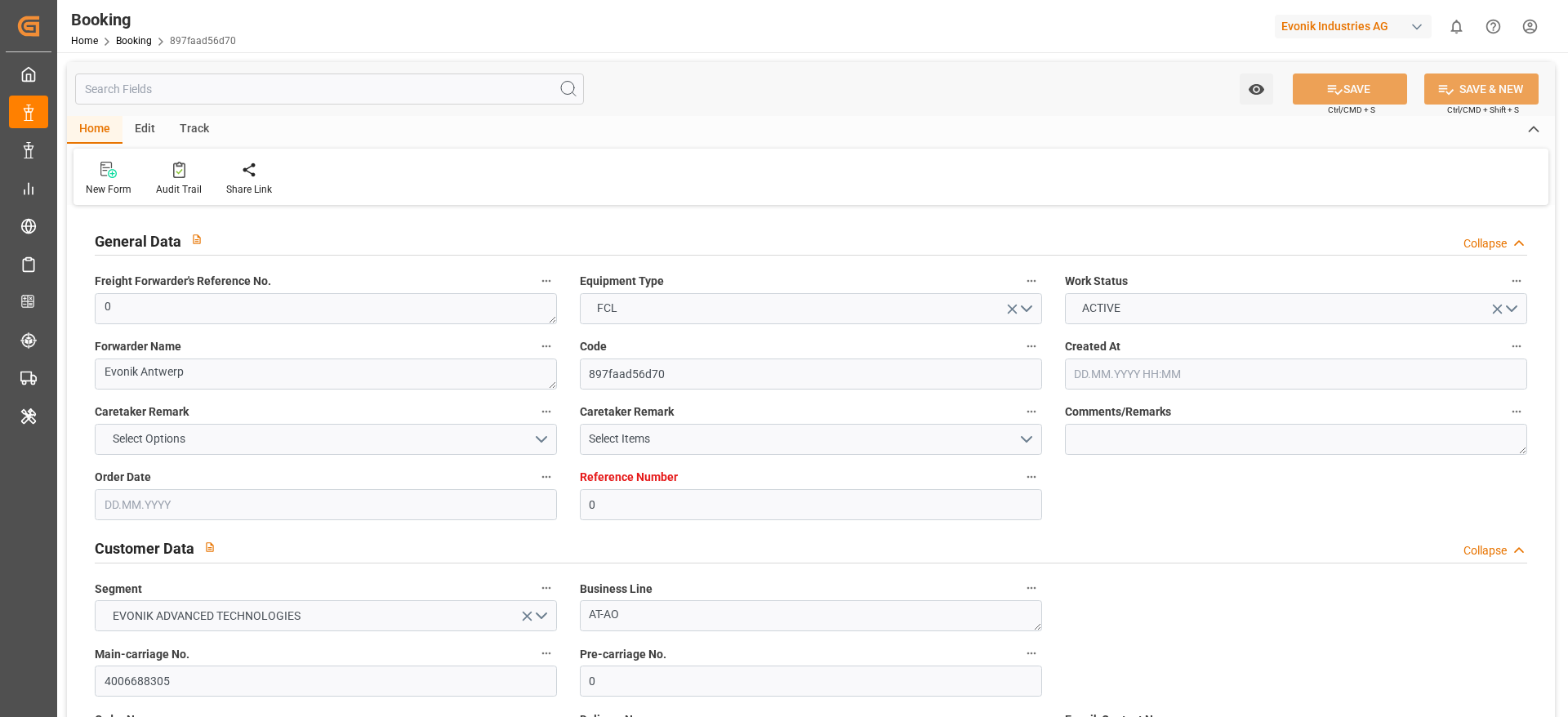
type input "[DATE] 00:00"
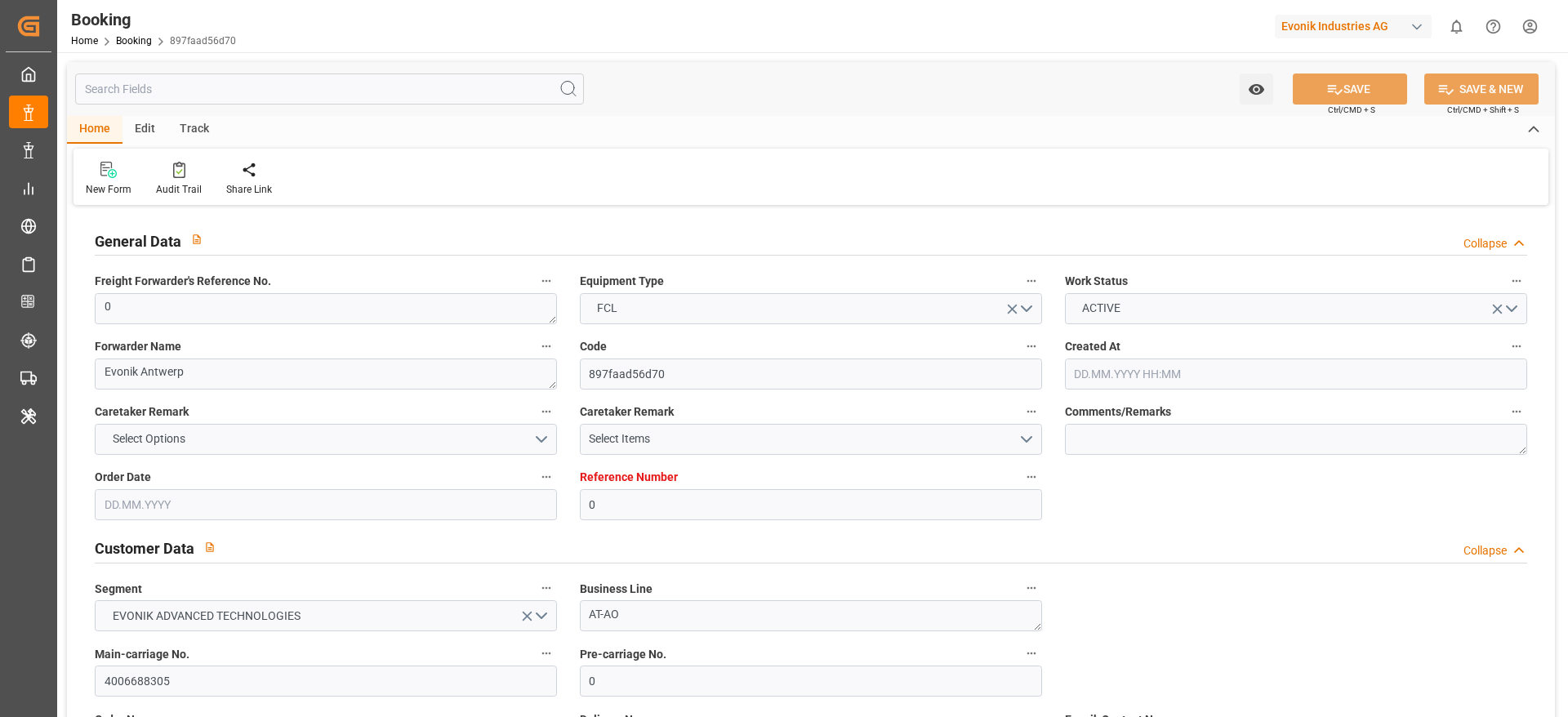
type input "[DATE] 00:00"
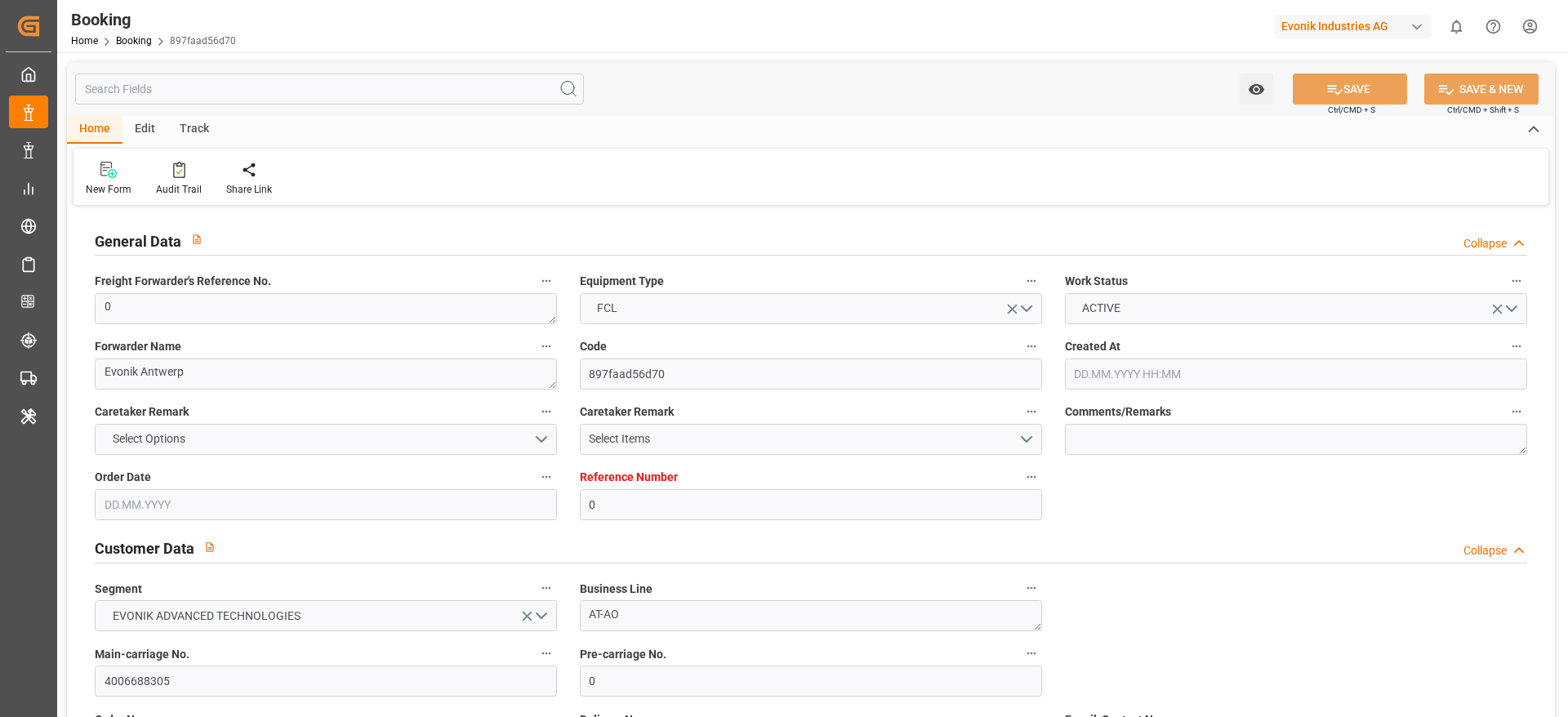
type input "[DATE] 00:00"
type input "[DATE] 12:22"
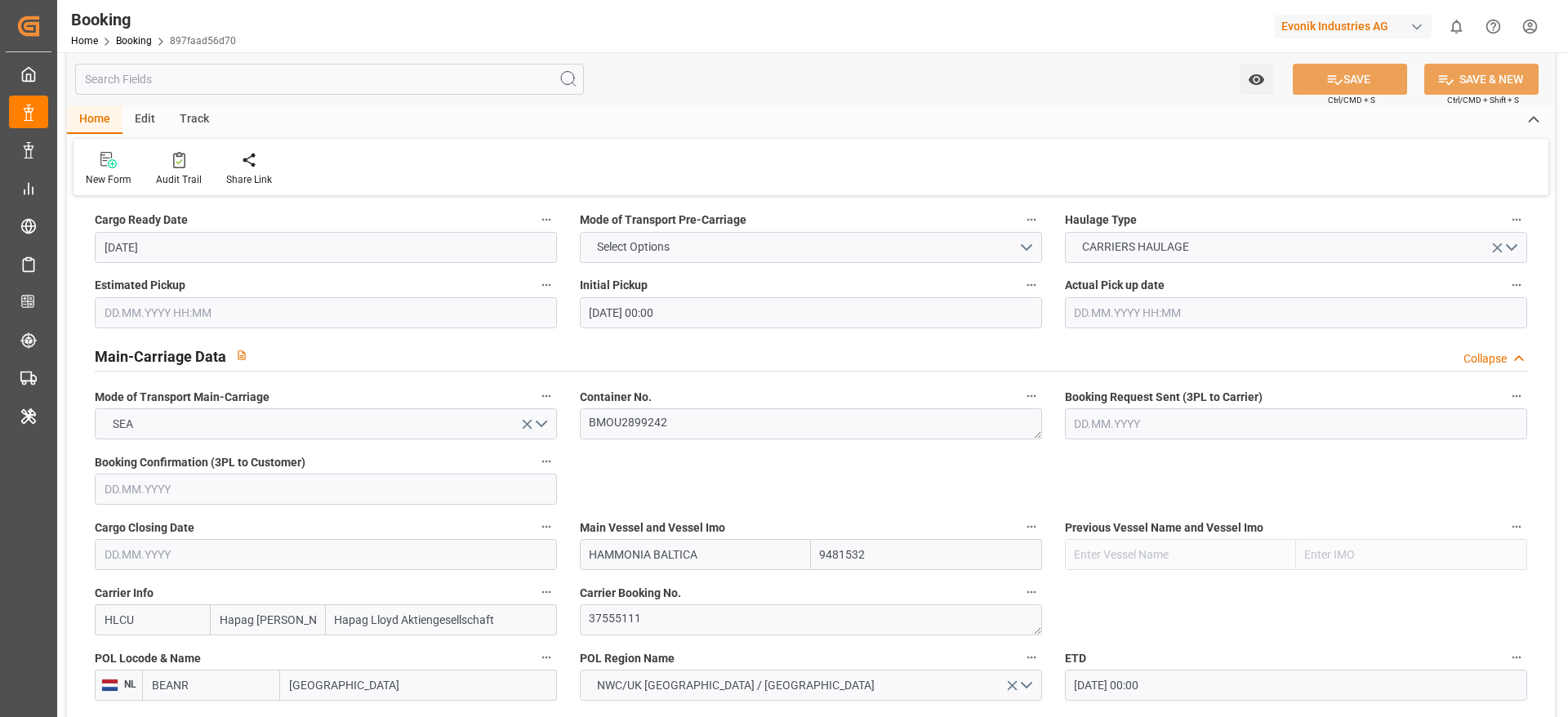
scroll to position [980, 0]
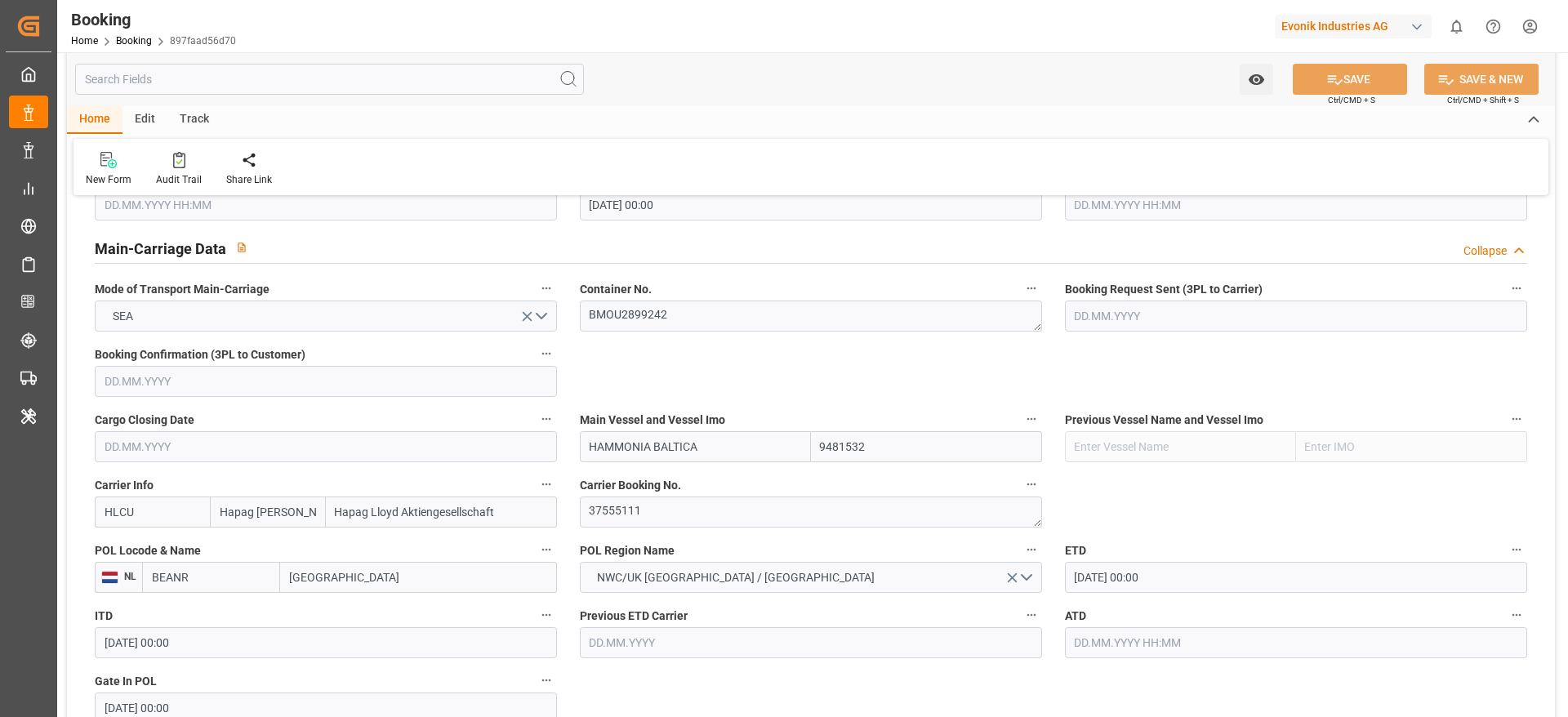
click at [360, 567] on input "[GEOGRAPHIC_DATA]" at bounding box center [418, 577] width 277 height 31
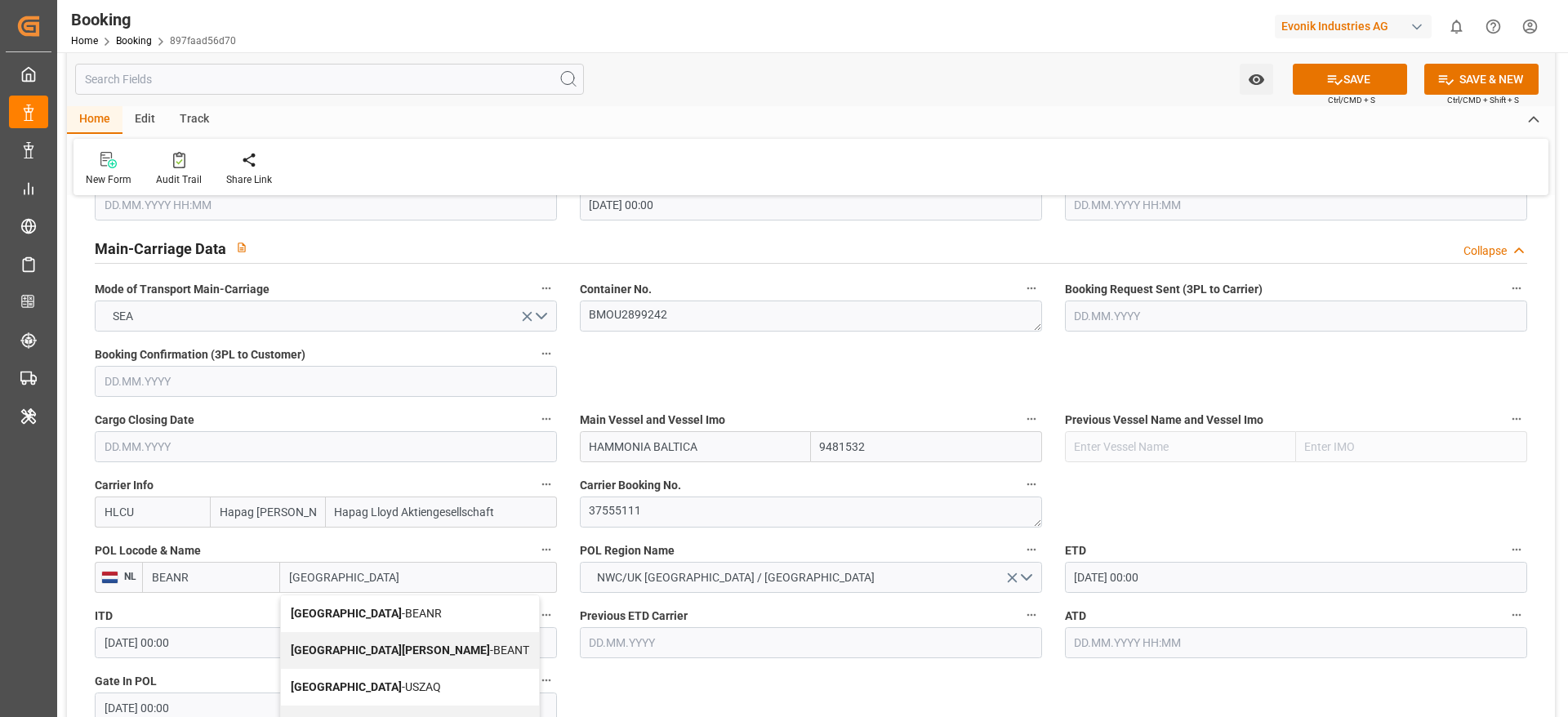
click at [399, 605] on div "Antwerp - BEANR" at bounding box center [410, 614] width 258 height 37
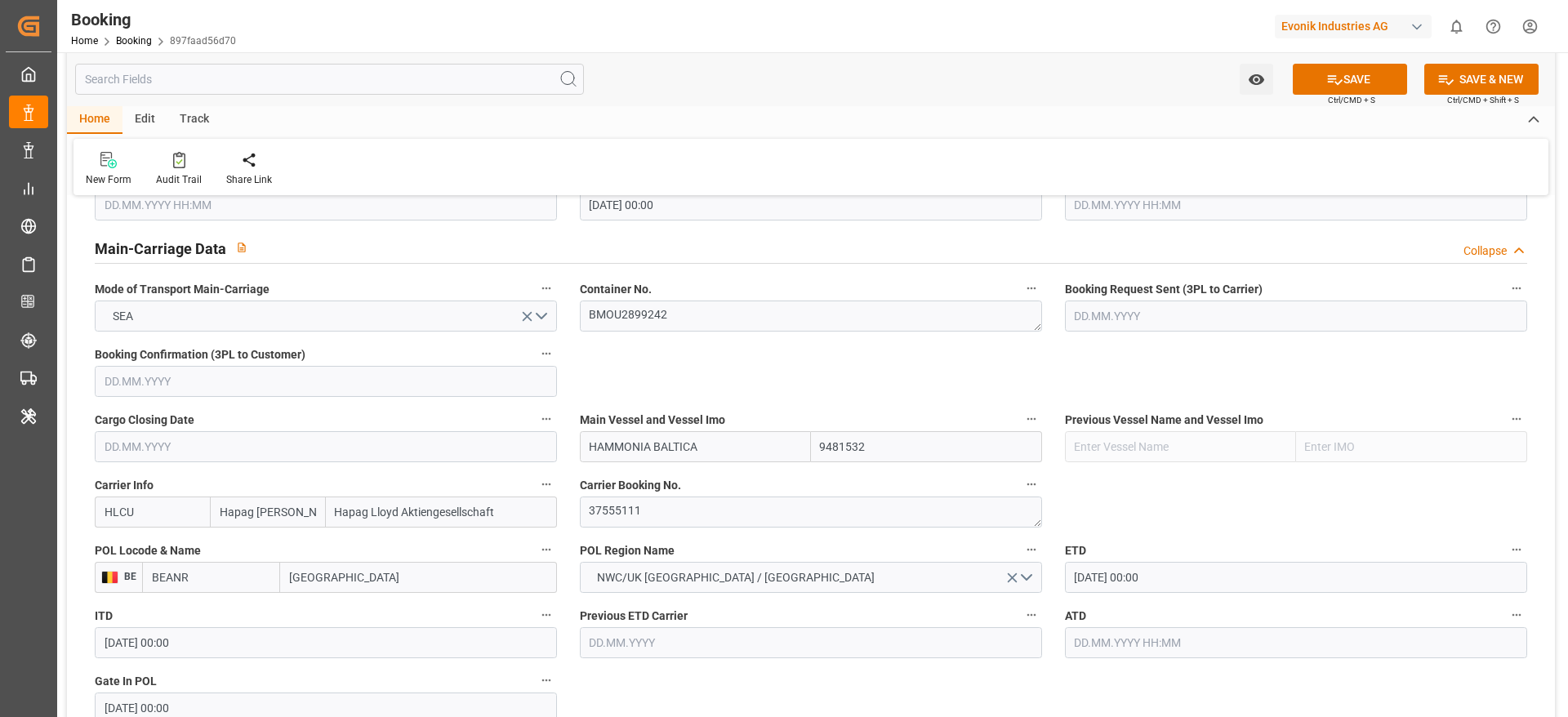
type input "[GEOGRAPHIC_DATA]"
click at [1341, 88] on button "SAVE" at bounding box center [1349, 79] width 115 height 31
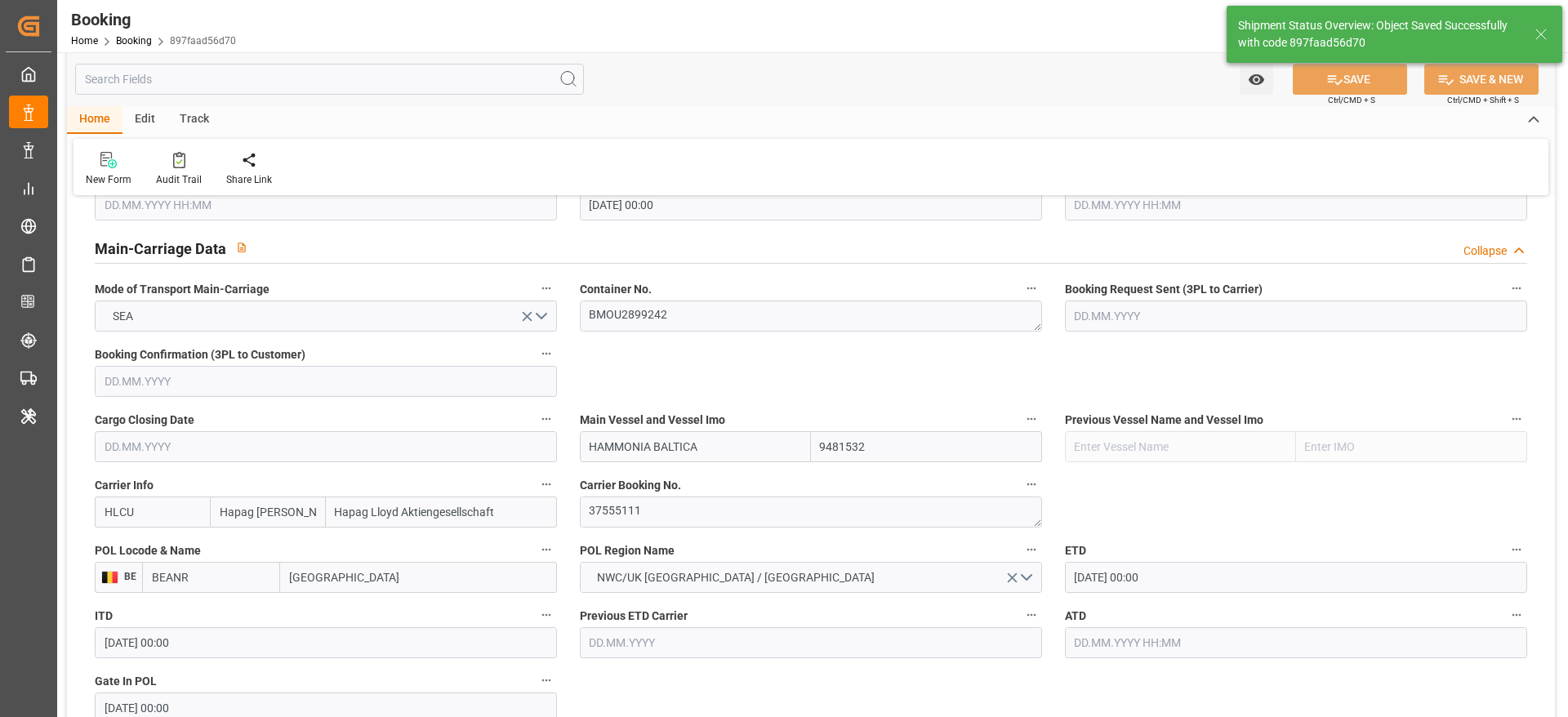
type textarea "businessDivision-businessLine-"
type input "[DATE] 12:24"
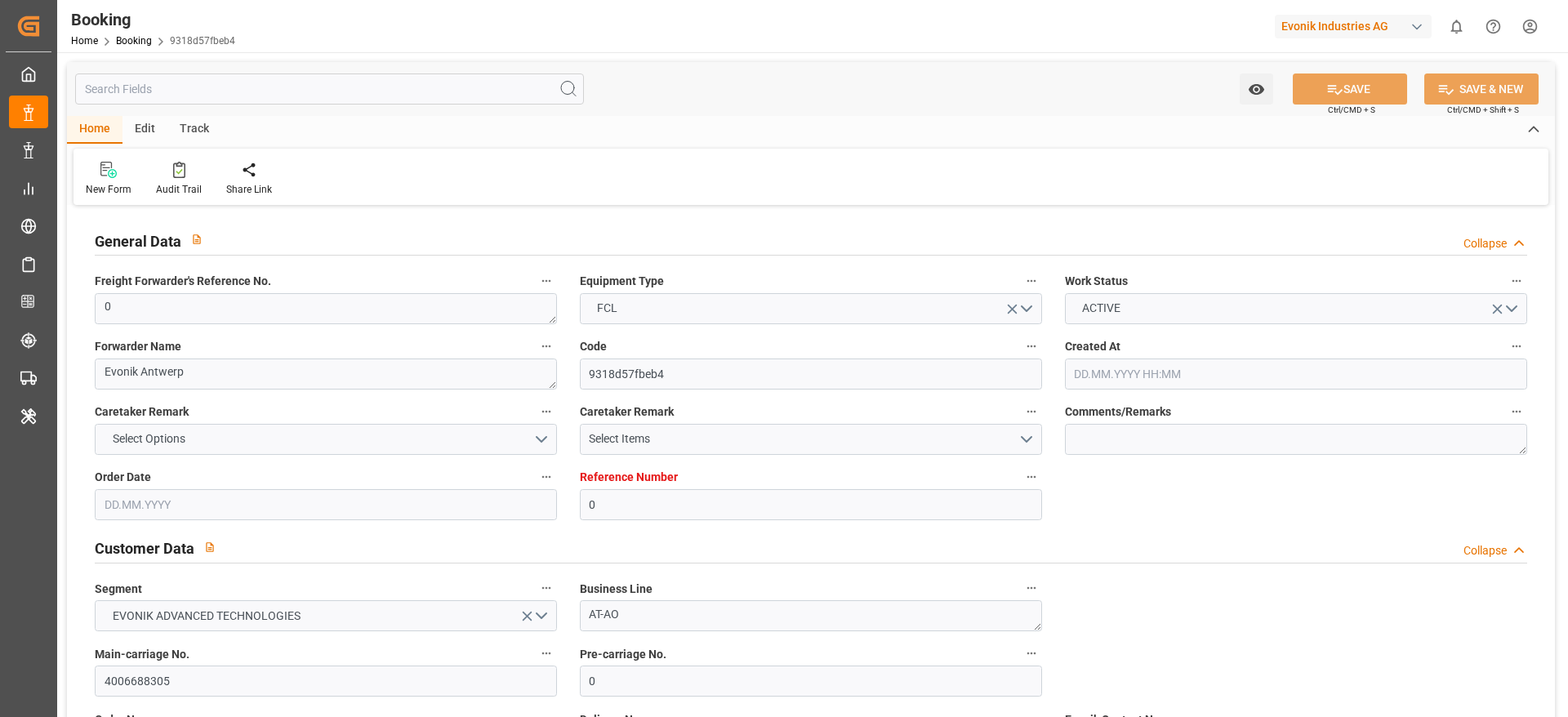
type input "0"
type input "9481532"
type input "Hapag [PERSON_NAME]"
type input "Hapag Lloyd Aktiengesellschaft"
type input "BEANR"
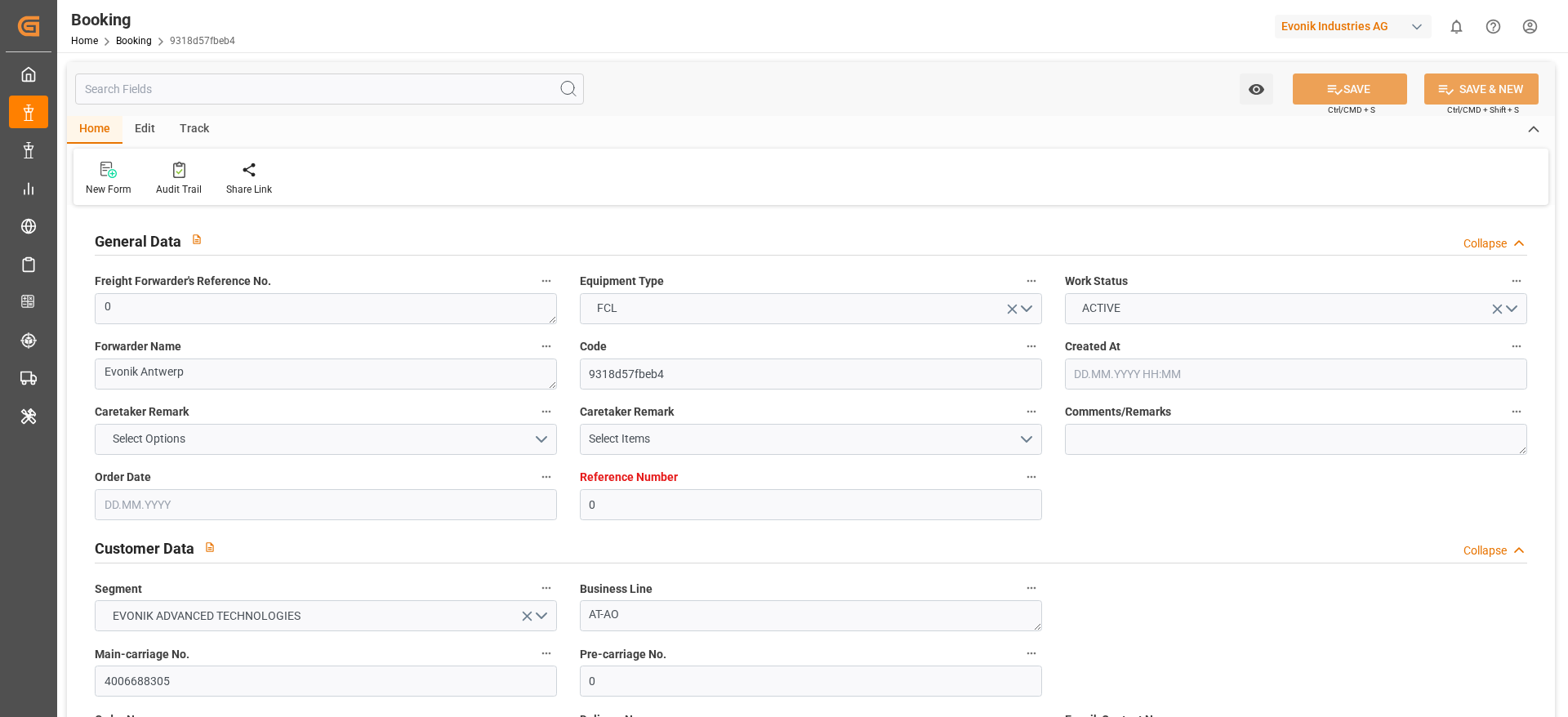
type input "THLCH"
type input "MAPTM"
type input "SGSIN"
type input "0"
type input "[DATE] 10:12"
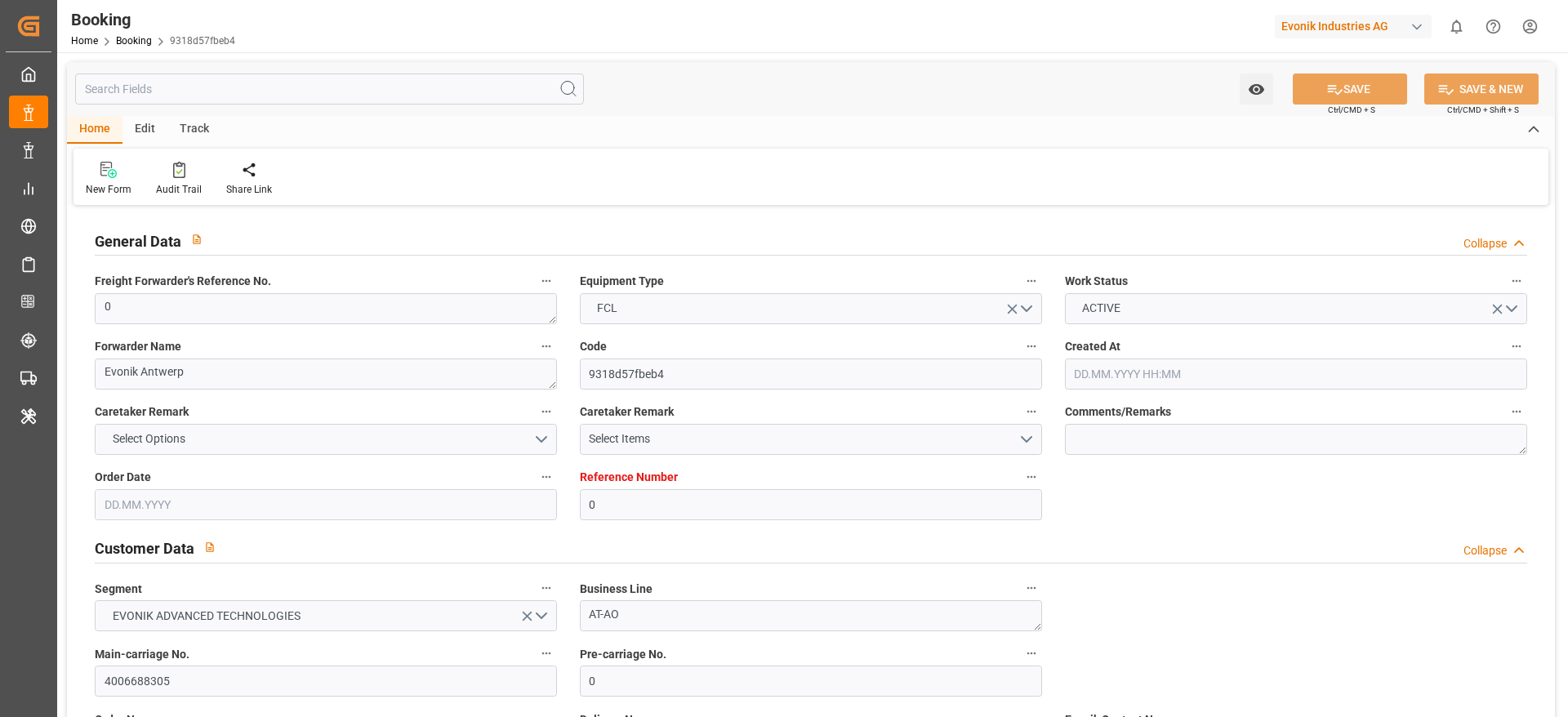
type input "[DATE]"
type input "[DATE] 00:00"
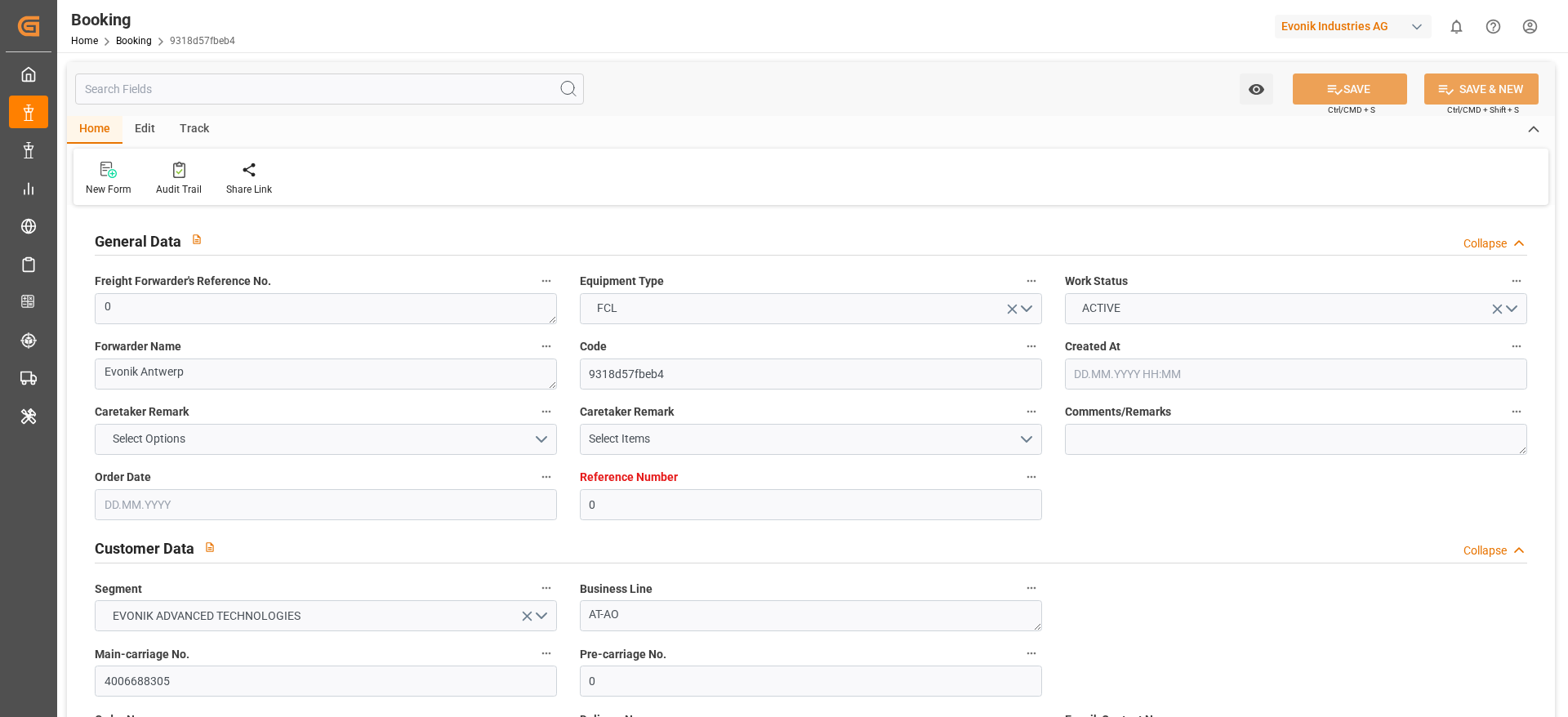
type input "[DATE] 00:00"
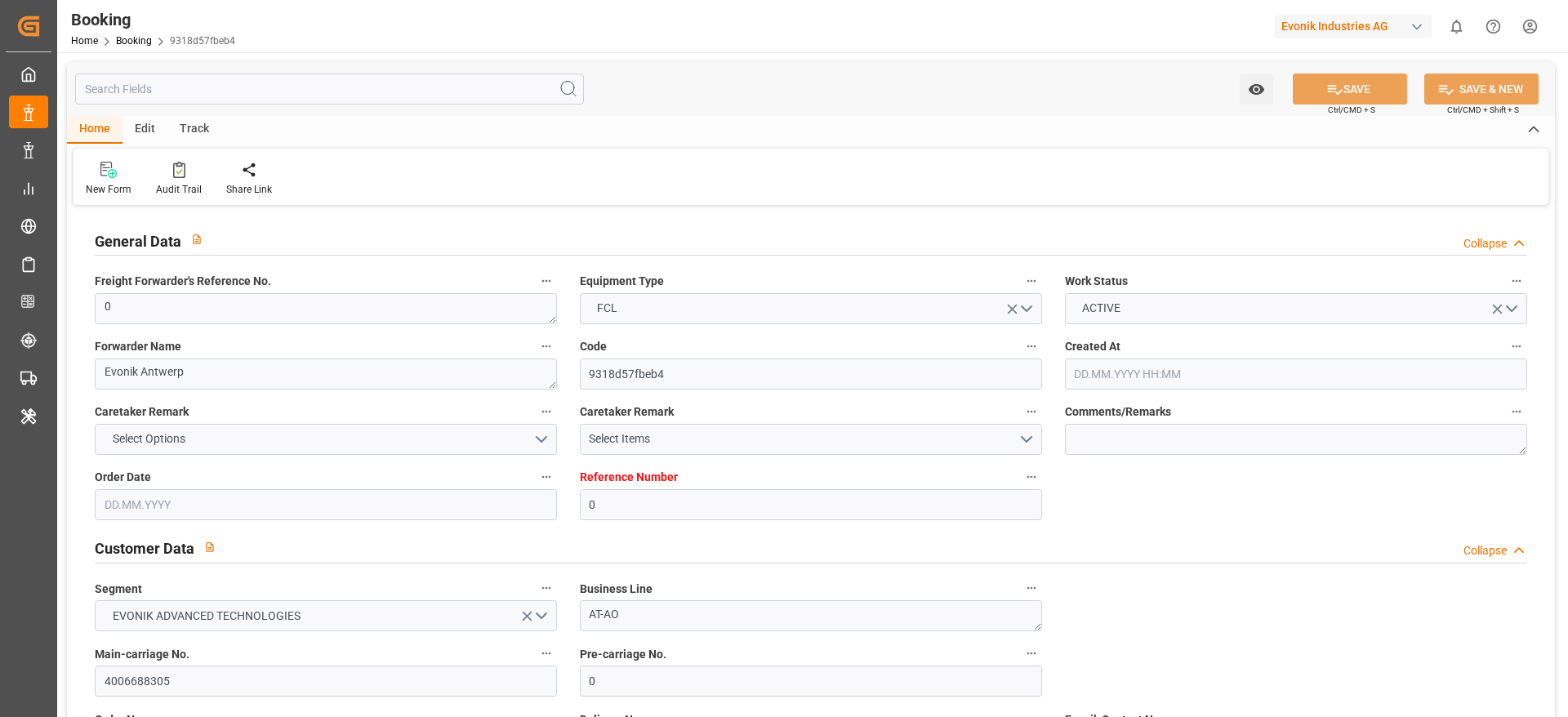
type input "[DATE] 00:00"
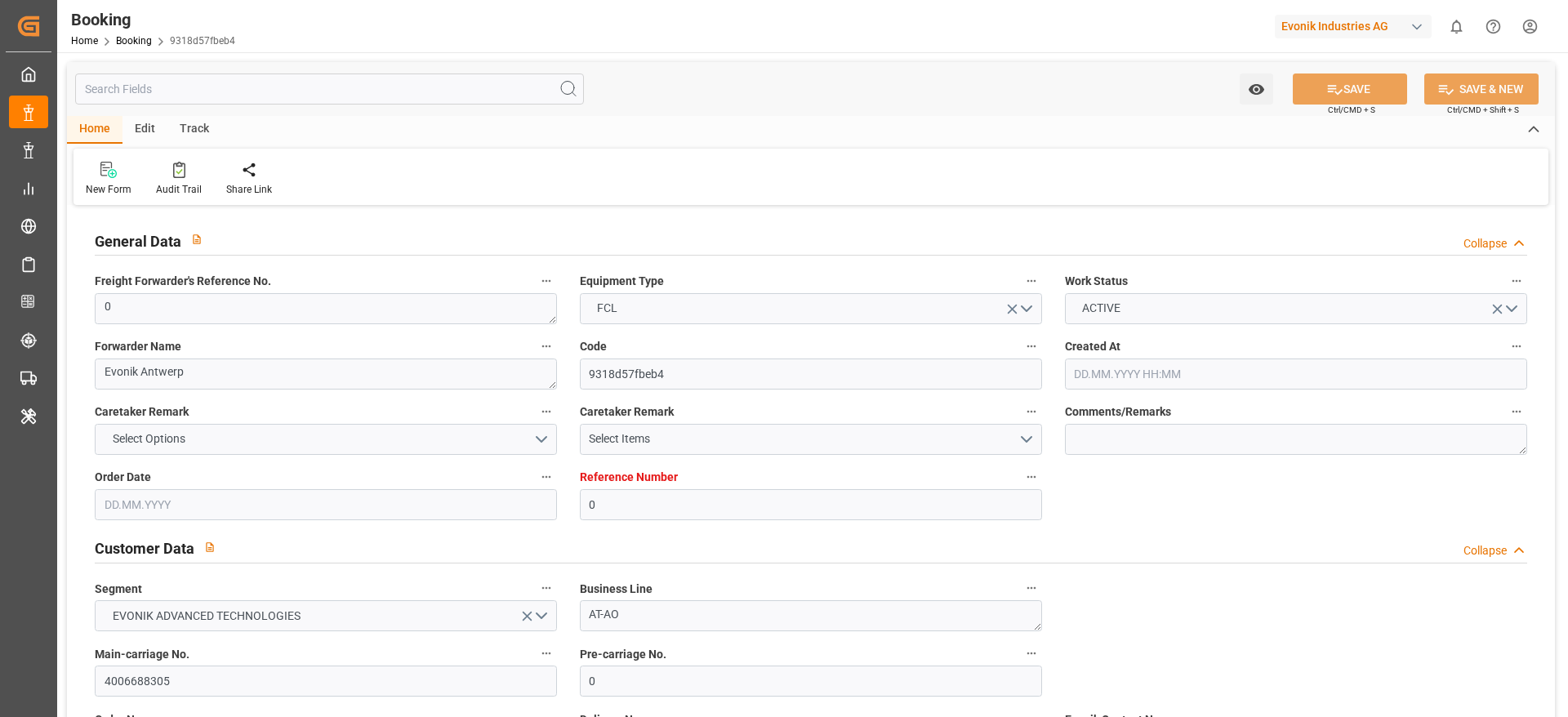
type input "[DATE] 00:00"
type input "[DATE] 12:22"
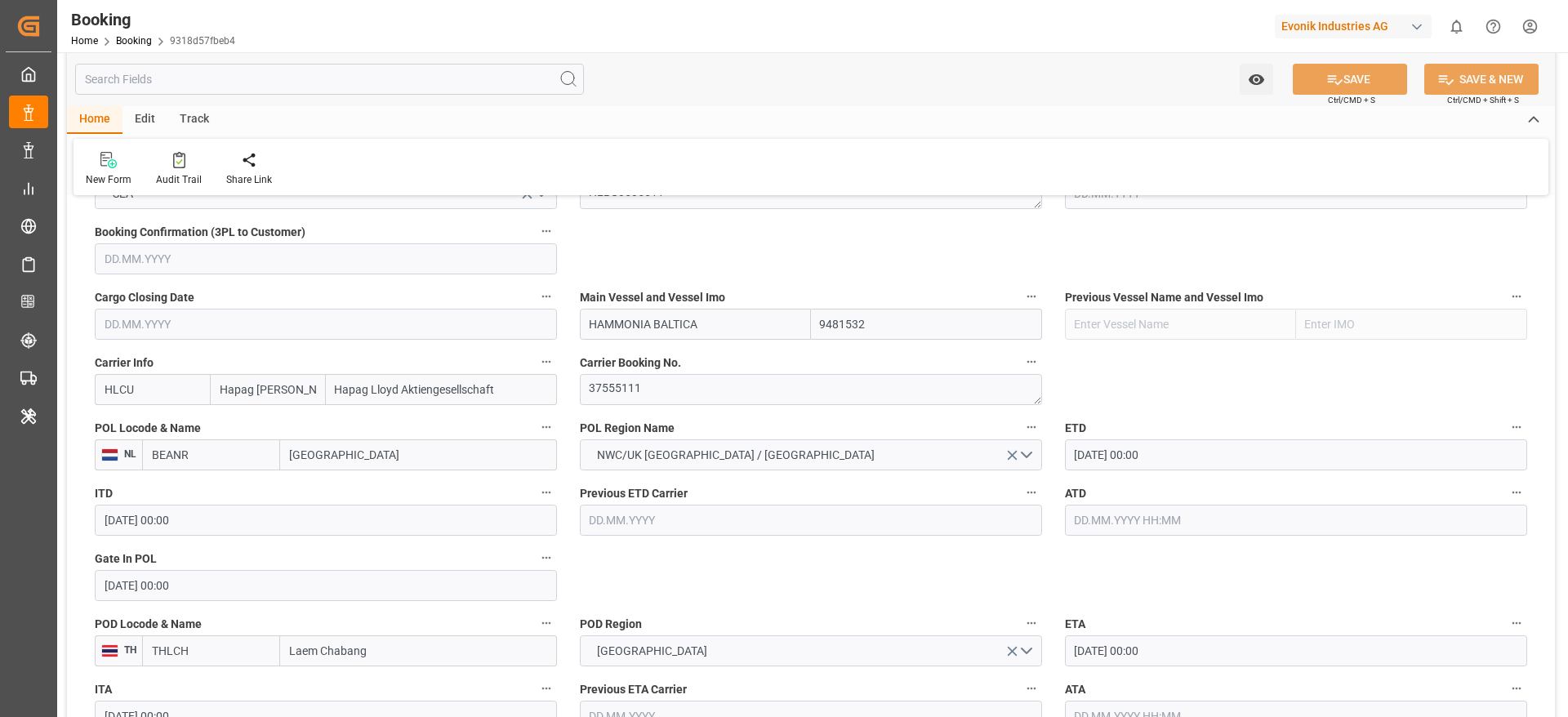
click at [372, 452] on input "[GEOGRAPHIC_DATA]" at bounding box center [418, 454] width 277 height 31
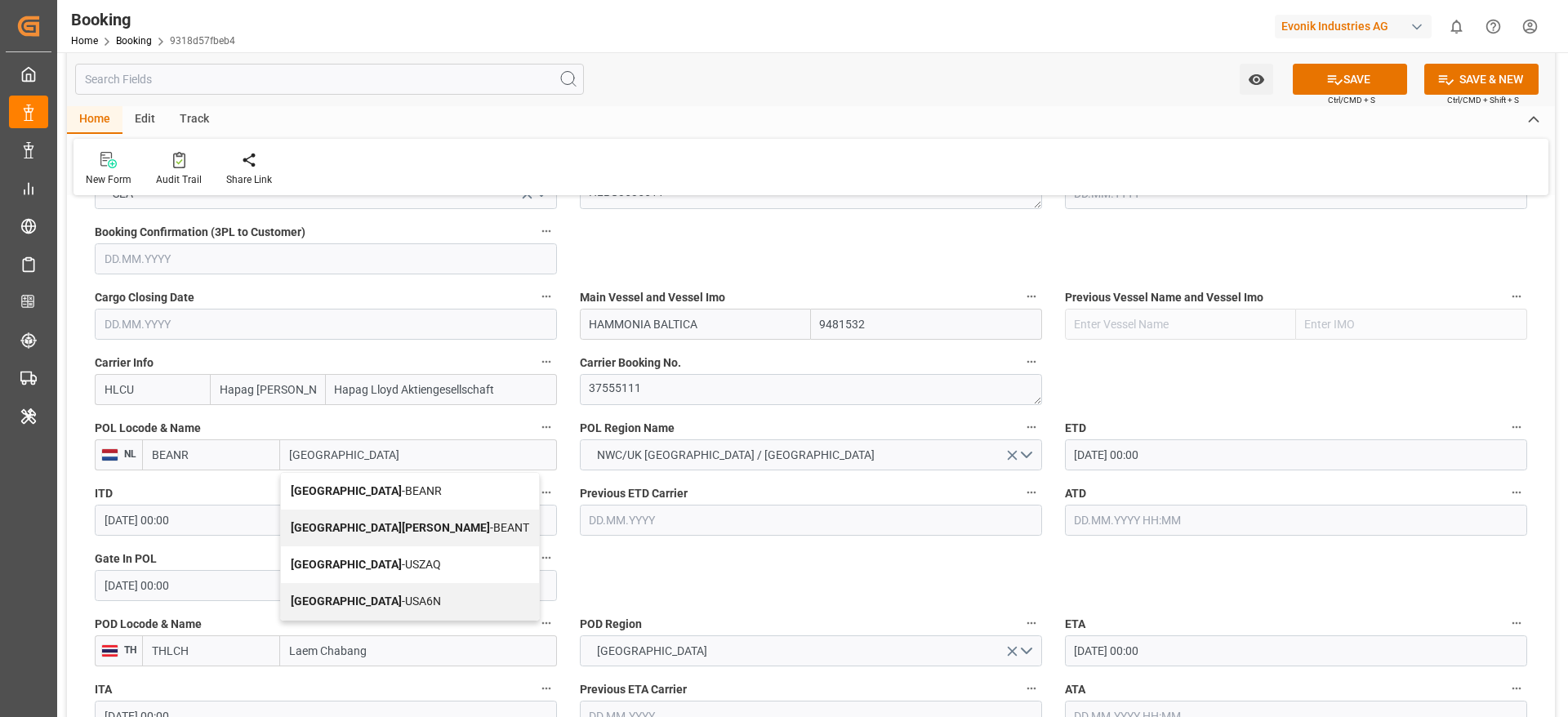
click at [384, 482] on div "Antwerp - BEANR" at bounding box center [410, 492] width 258 height 37
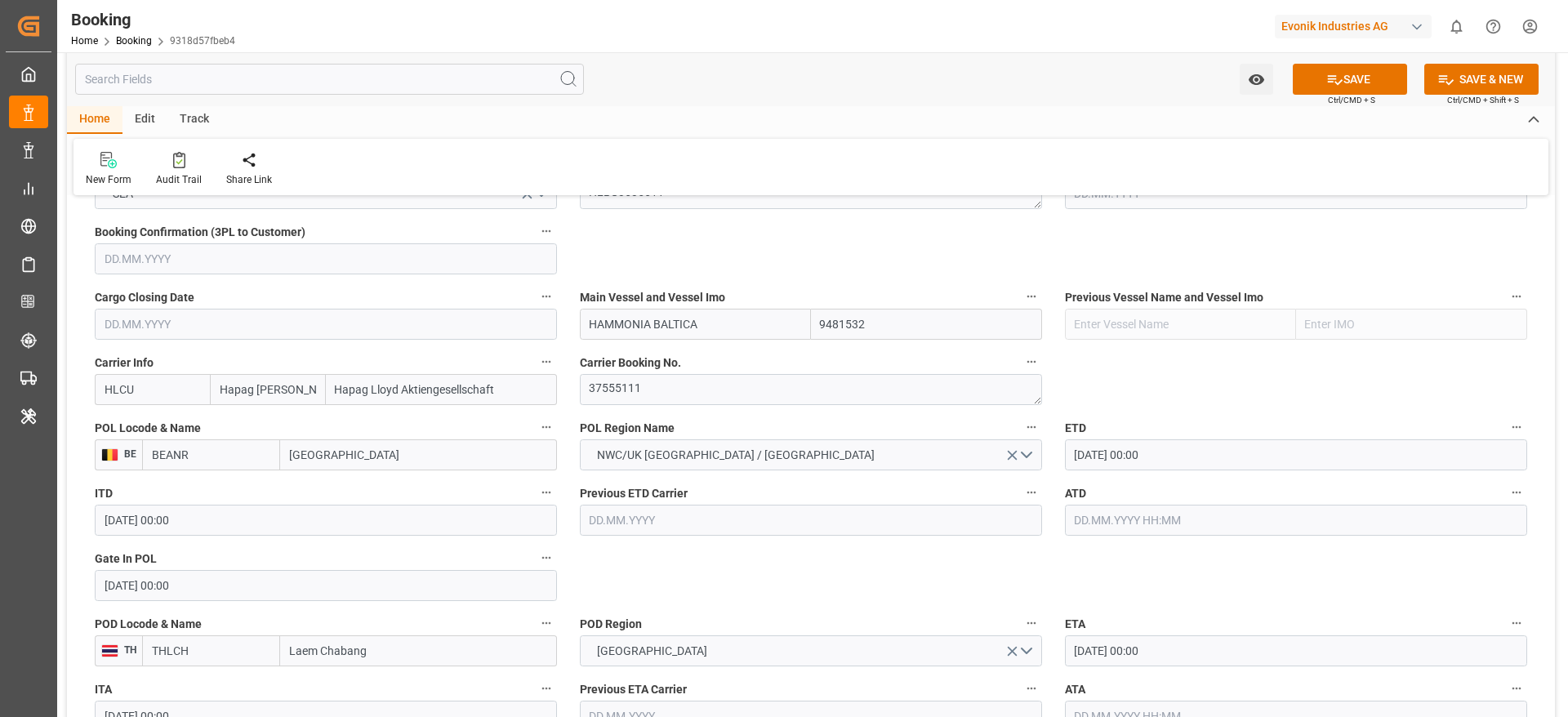
type input "[GEOGRAPHIC_DATA]"
click at [1316, 81] on button "SAVE" at bounding box center [1349, 79] width 115 height 31
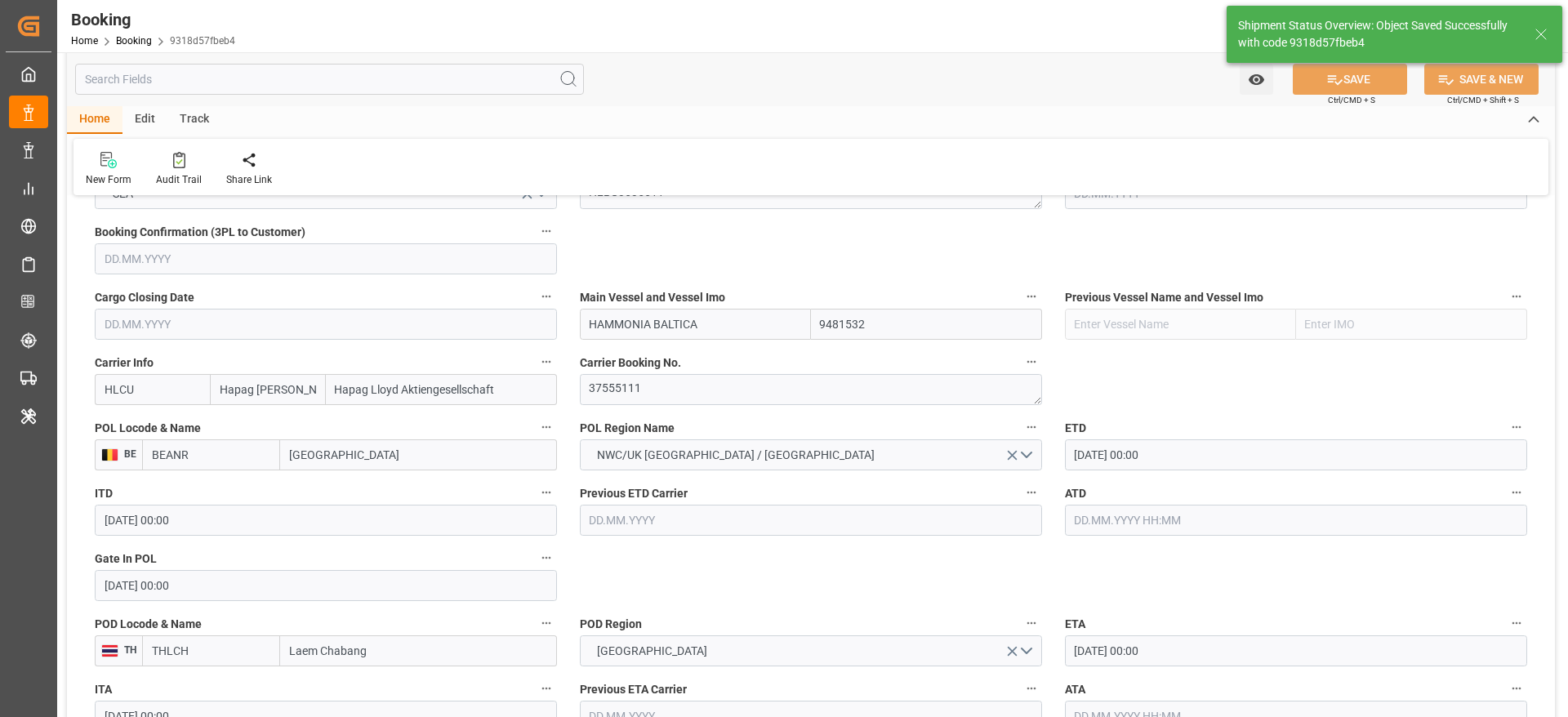
type textarea "businessDivision-businessLine-"
type input "17.09.2025 12:24"
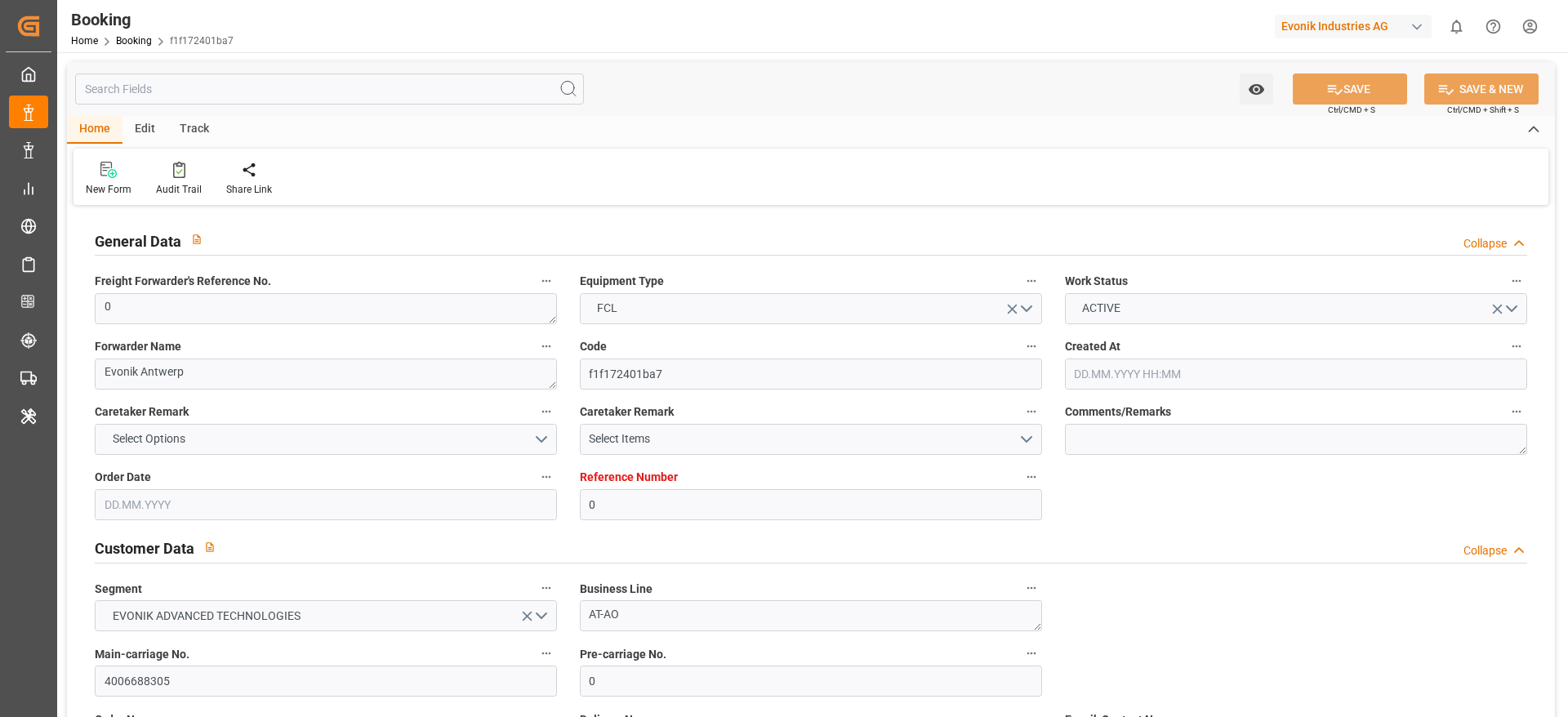
type input "0"
type input "9481532"
type input "Hapag [PERSON_NAME]"
type input "Hapag Lloyd Aktiengesellschaft"
type input "BEANR"
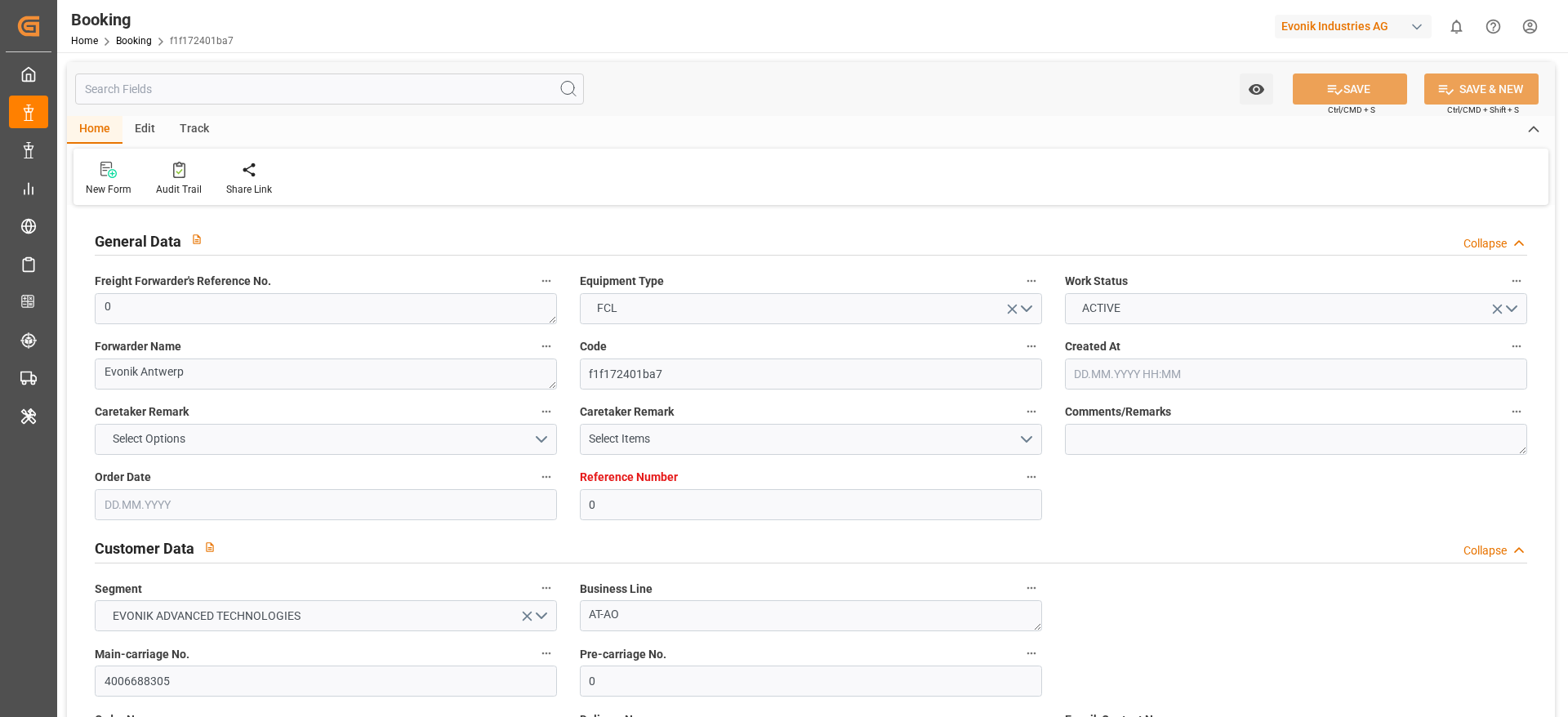
type input "THLCH"
type input "MAPTM"
type input "SGSIN"
type input "0"
type input "[DATE] 10:12"
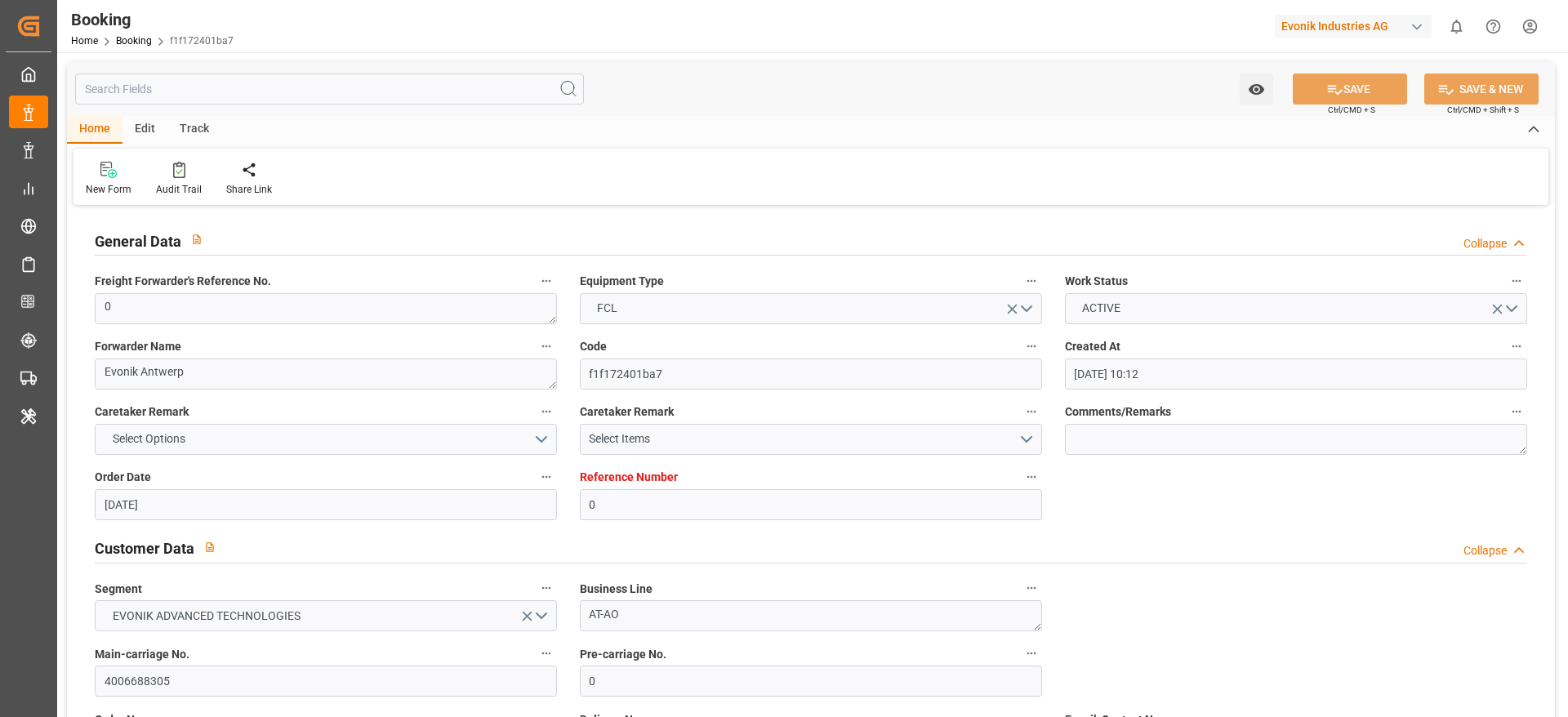
type input "[DATE]"
type input "[DATE] 00:00"
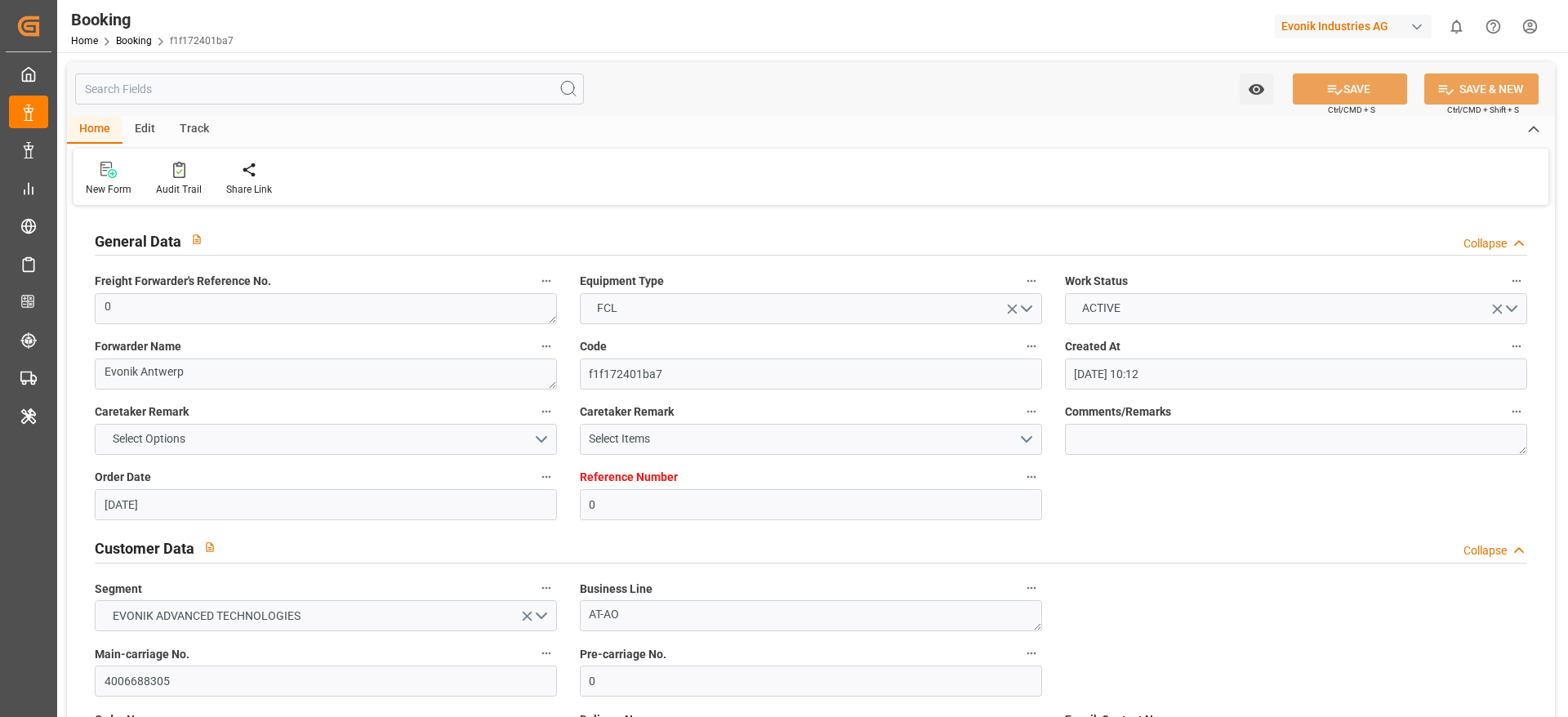
type input "[DATE] 00:00"
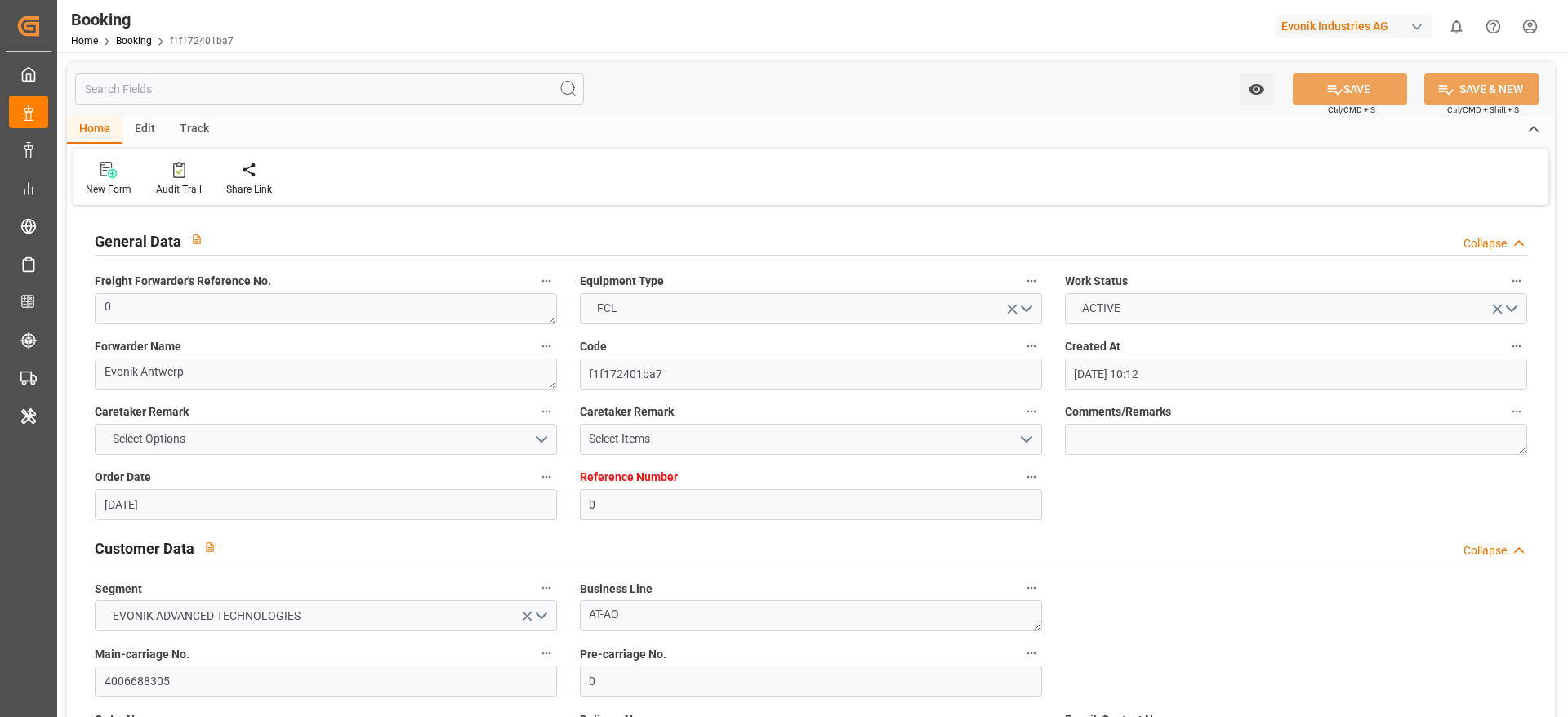
type input "[DATE] 00:00"
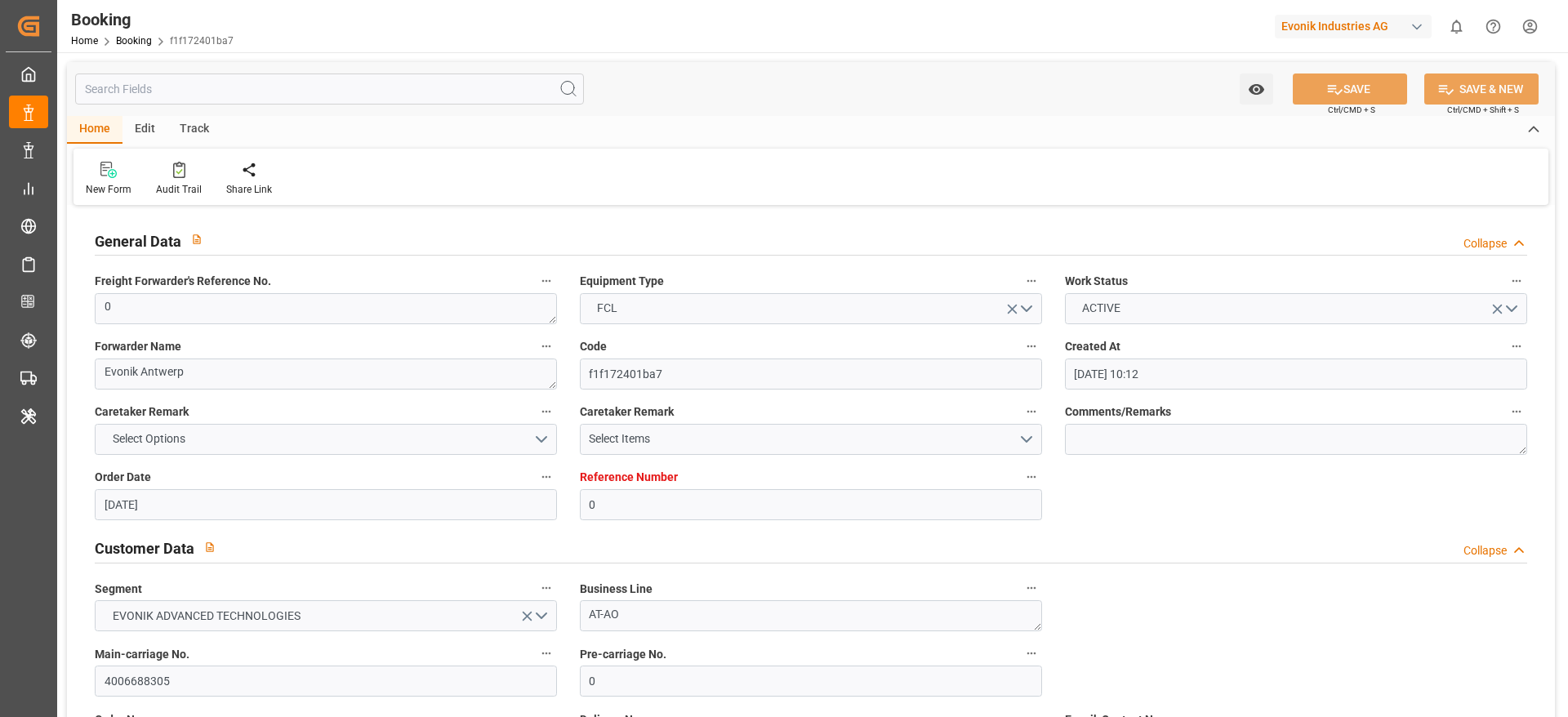
type input "[DATE] 00:00"
type input "[DATE] 12:22"
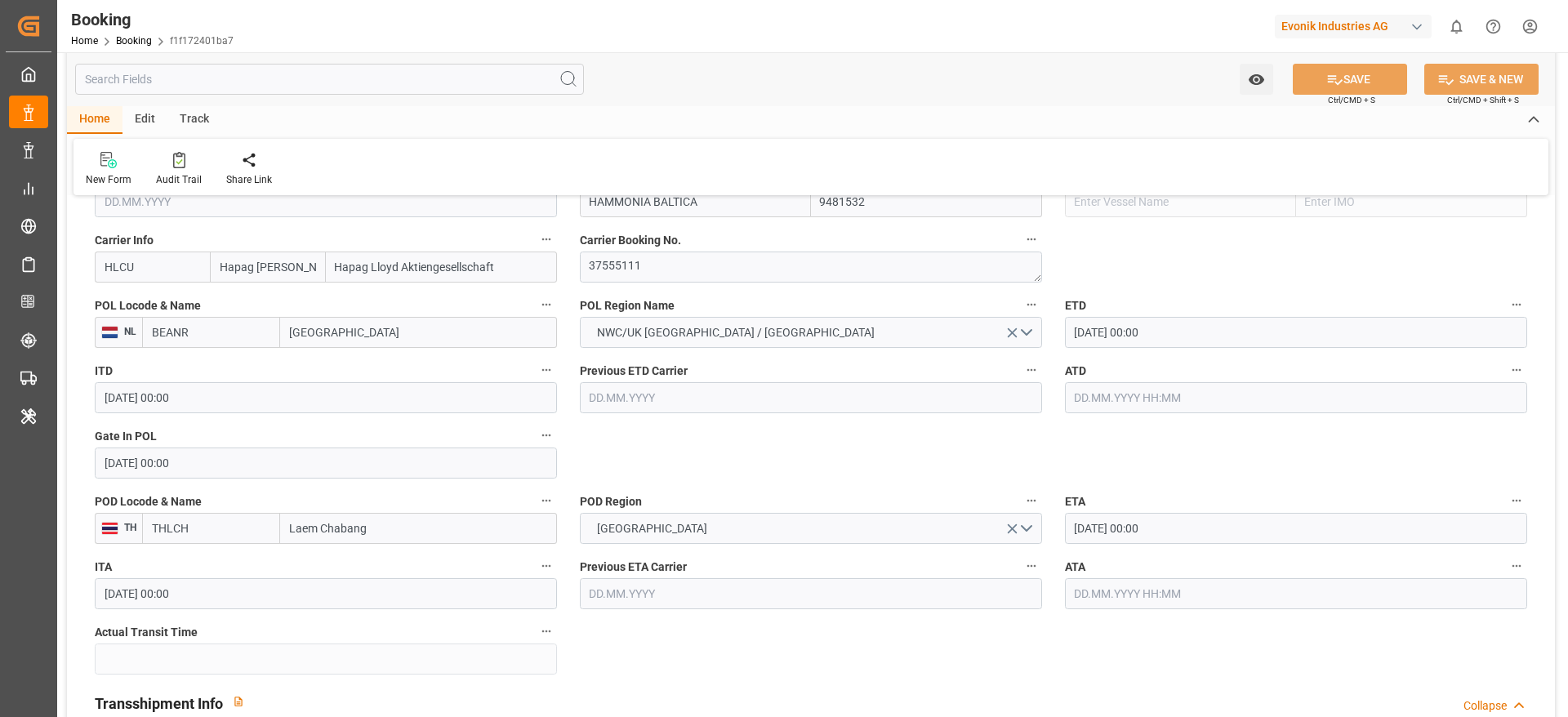
click at [354, 329] on input "[GEOGRAPHIC_DATA]" at bounding box center [418, 332] width 277 height 31
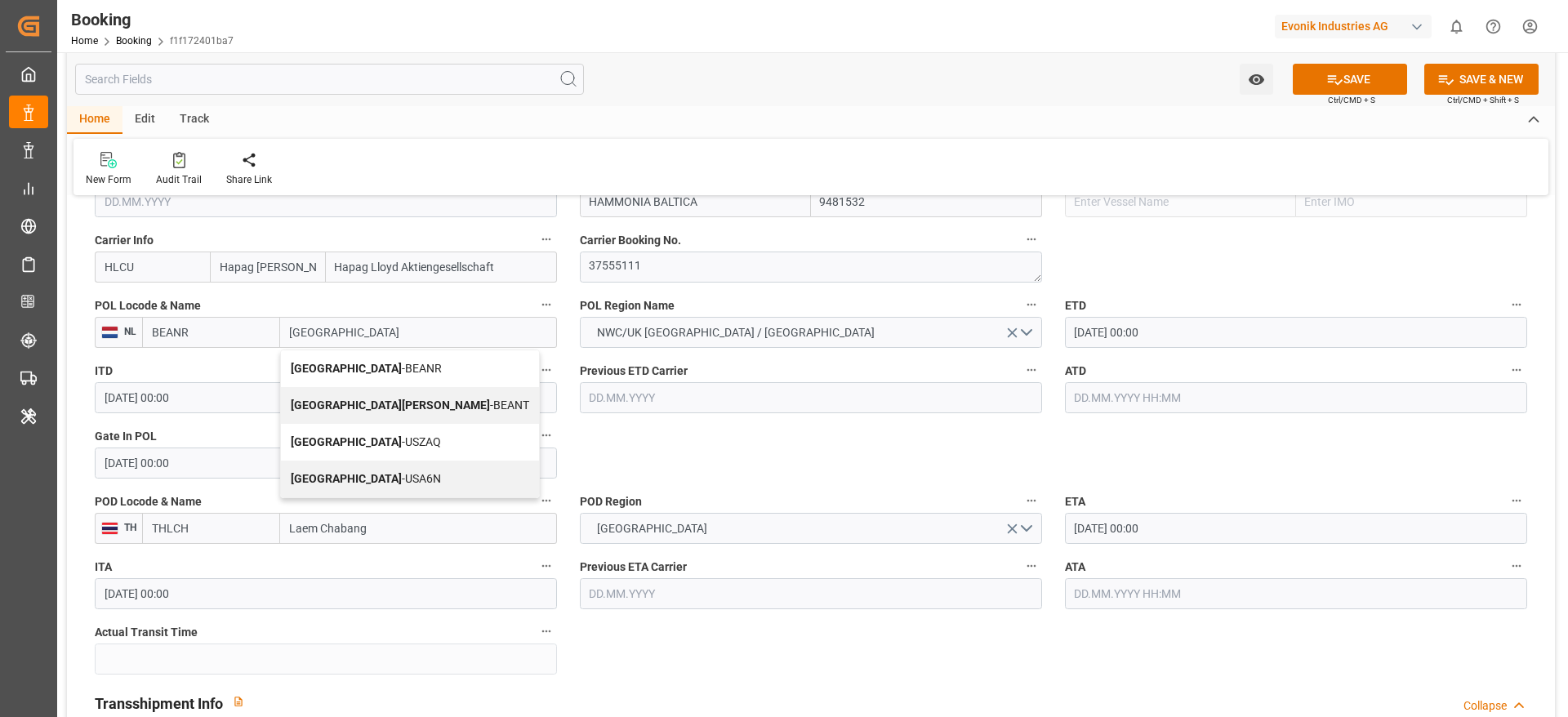
click at [356, 357] on div "Antwerp - BEANR" at bounding box center [410, 369] width 258 height 37
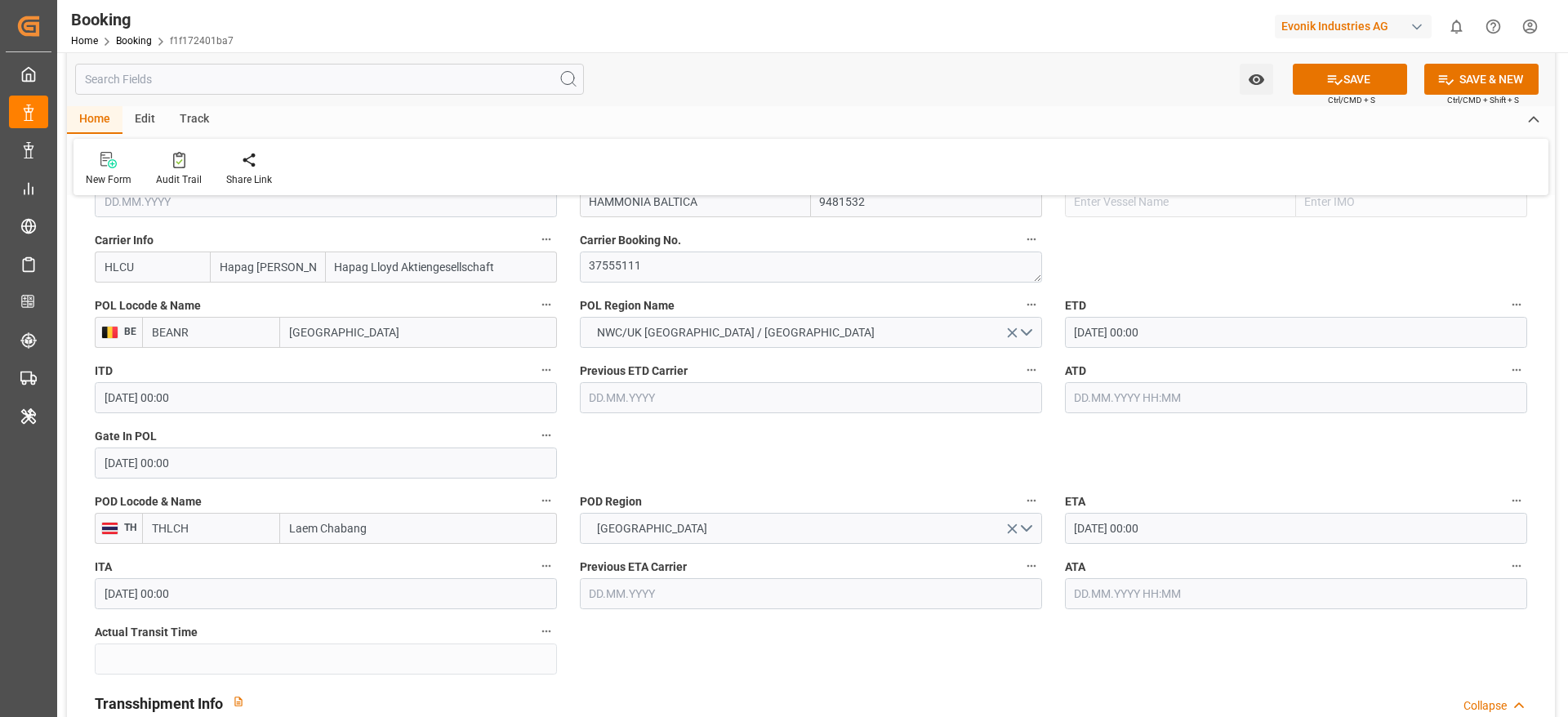
type input "[GEOGRAPHIC_DATA]"
click at [1362, 83] on button "SAVE" at bounding box center [1349, 79] width 115 height 31
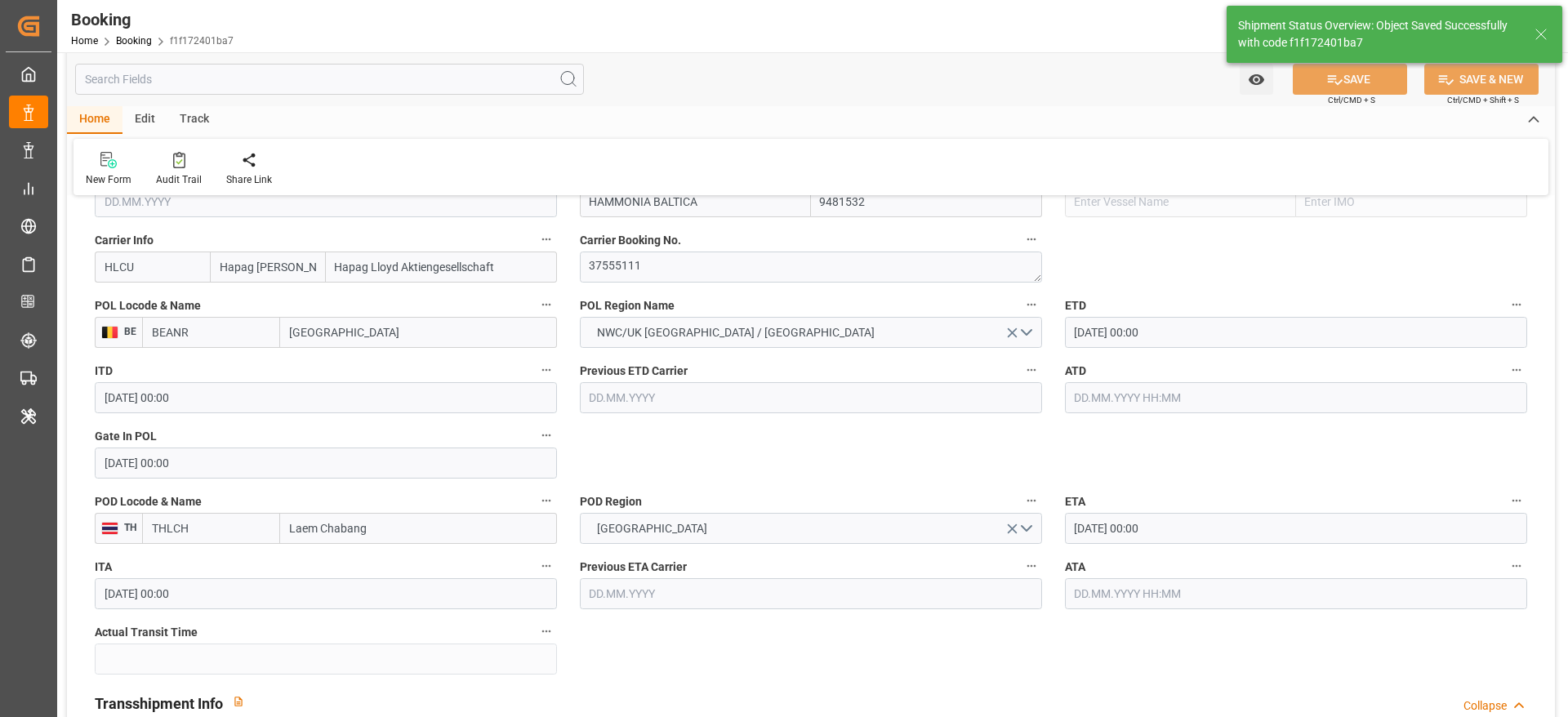
type textarea "businessDivision-businessLine-"
type input "[DATE] 12:25"
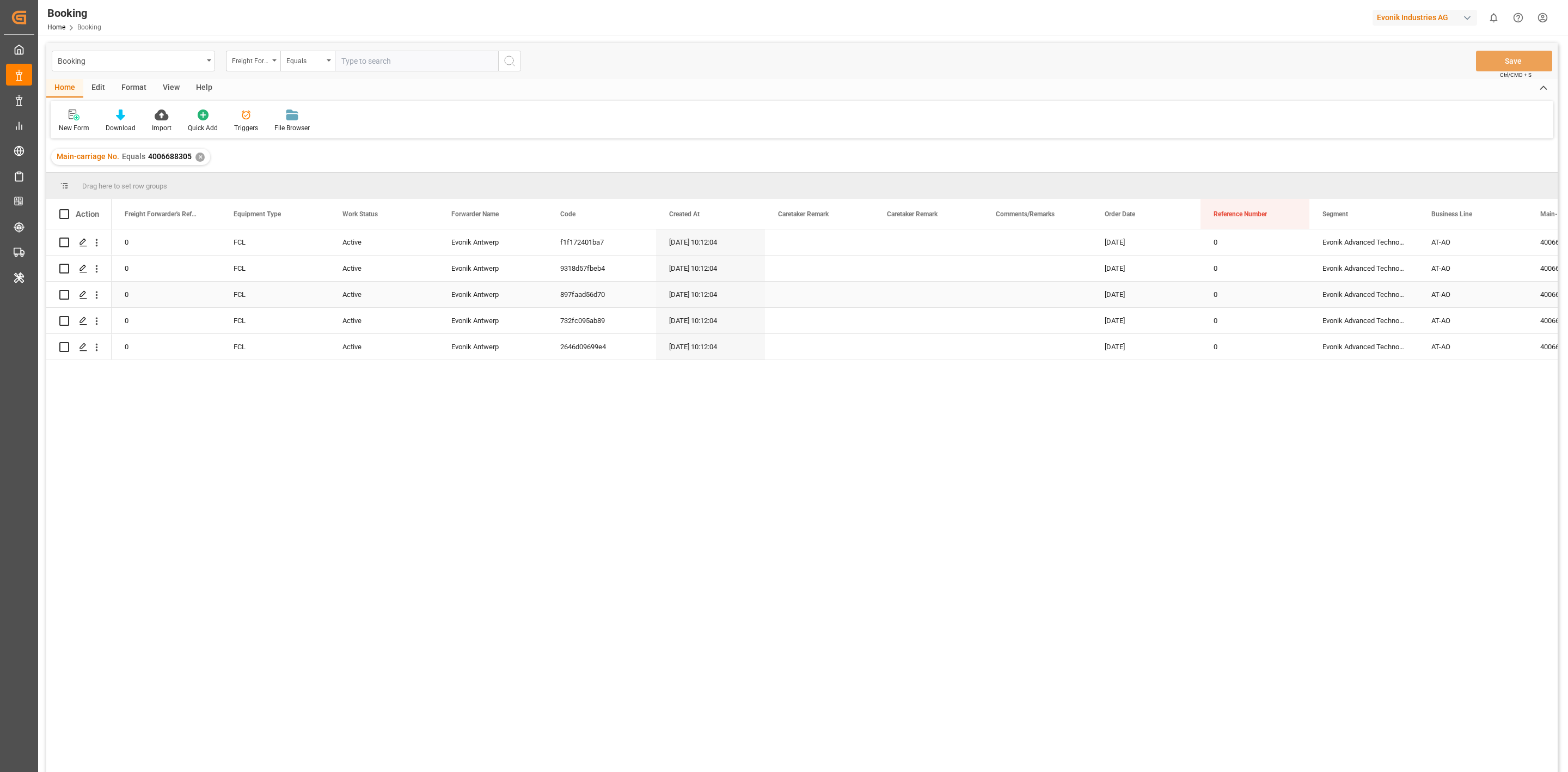
click at [959, 290] on div "Press SPACE to select this row." at bounding box center [928, 294] width 109 height 25
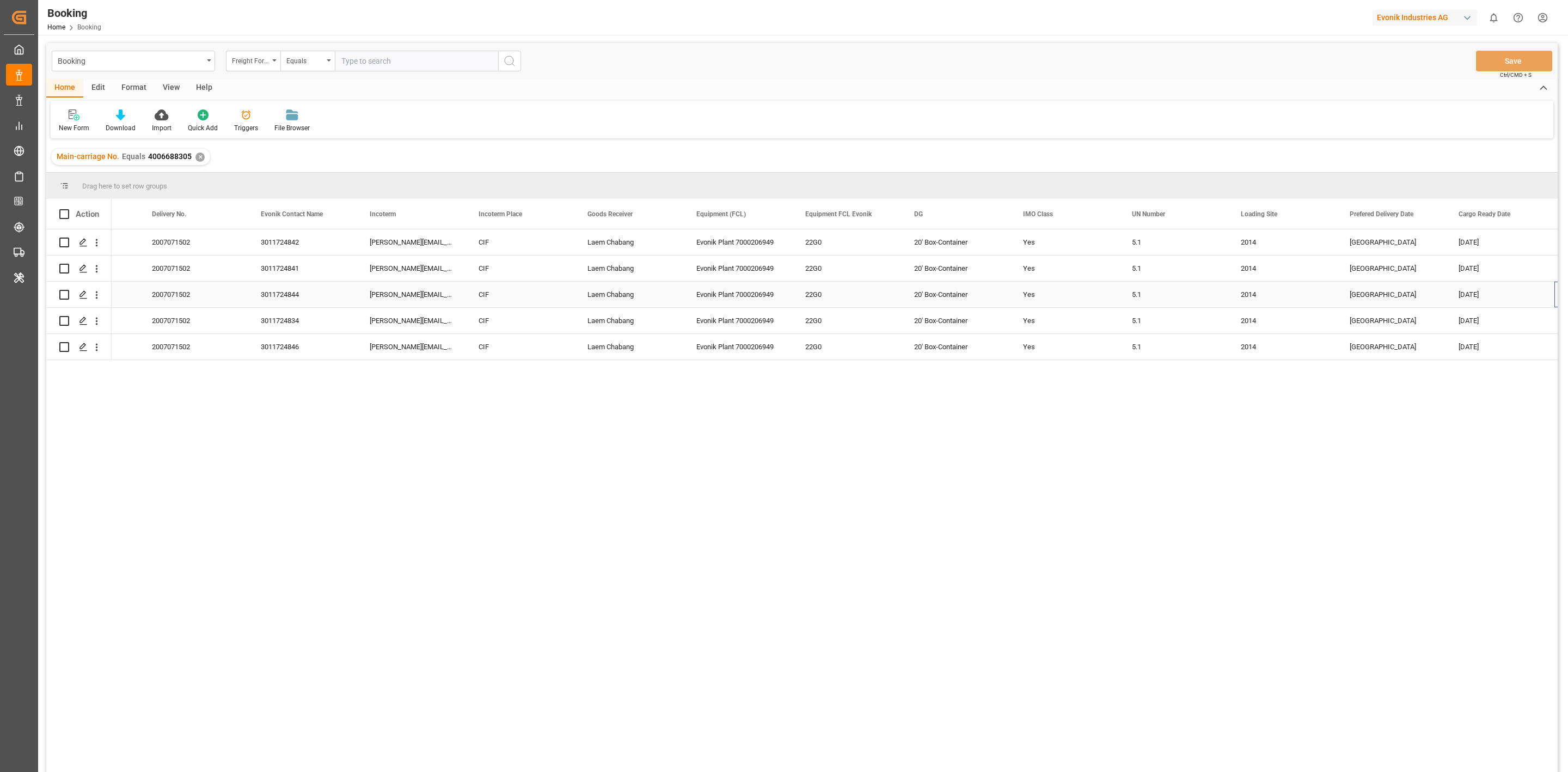
scroll to position [0, 1715]
